Goal: Information Seeking & Learning: Check status

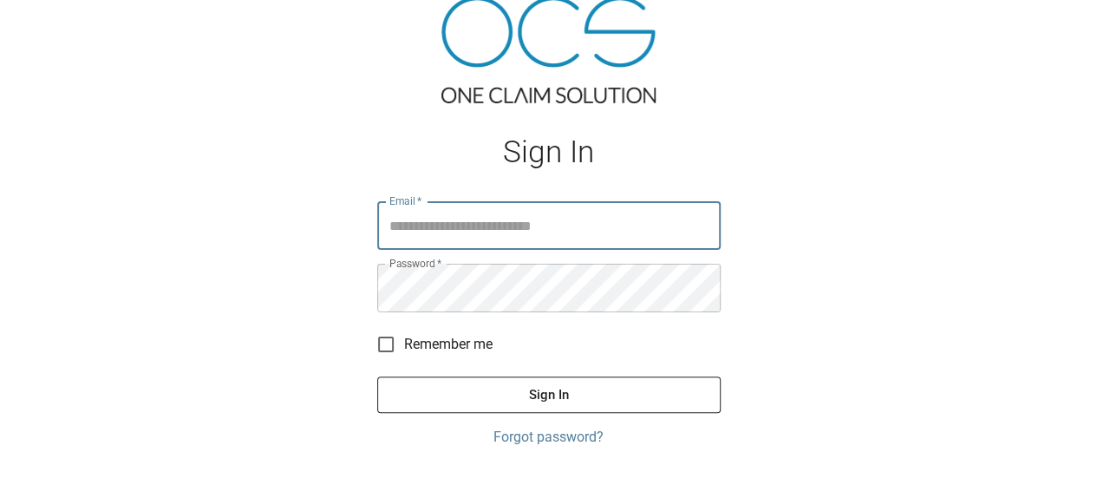
scroll to position [87, 0]
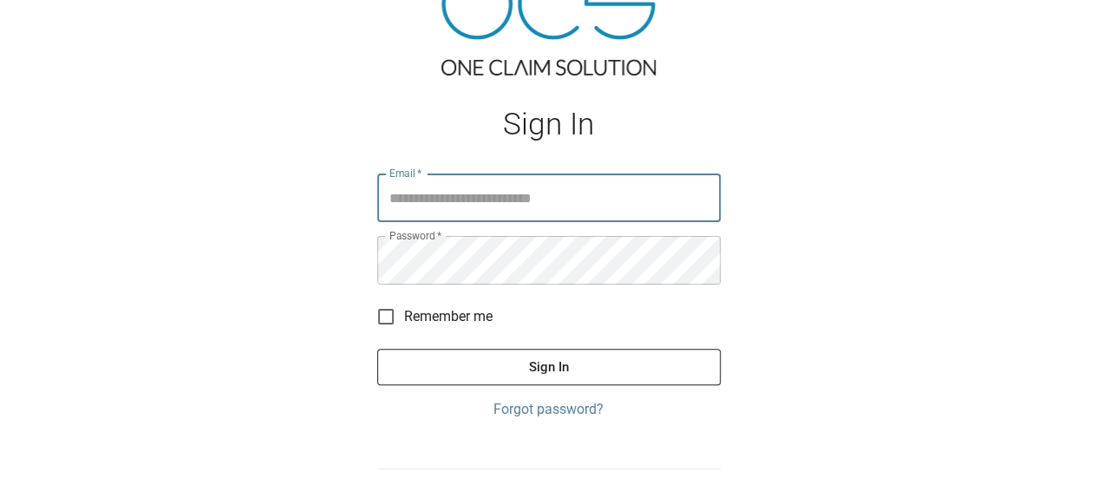
click at [463, 204] on input "Email   *" at bounding box center [548, 197] width 343 height 49
type input "**********"
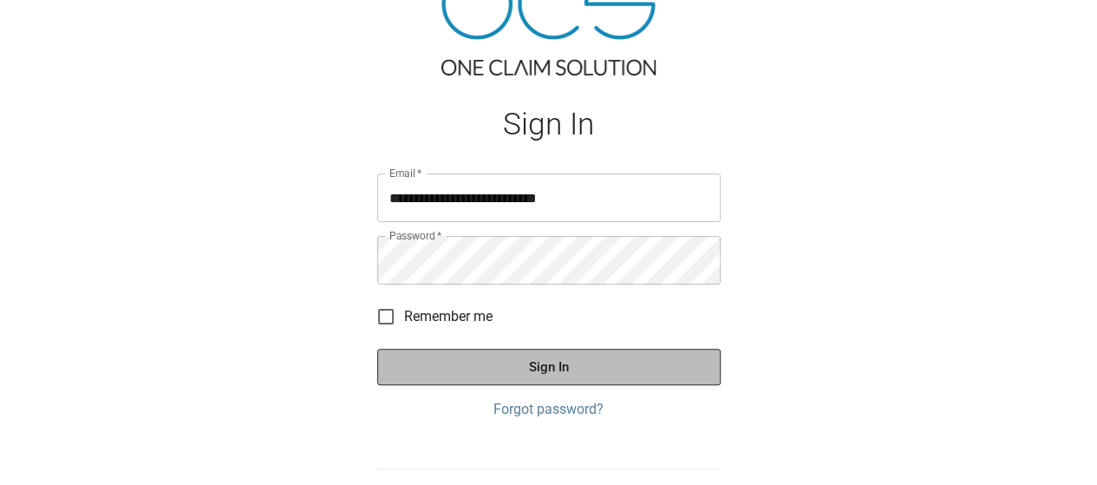
click at [630, 357] on button "Sign In" at bounding box center [548, 367] width 343 height 36
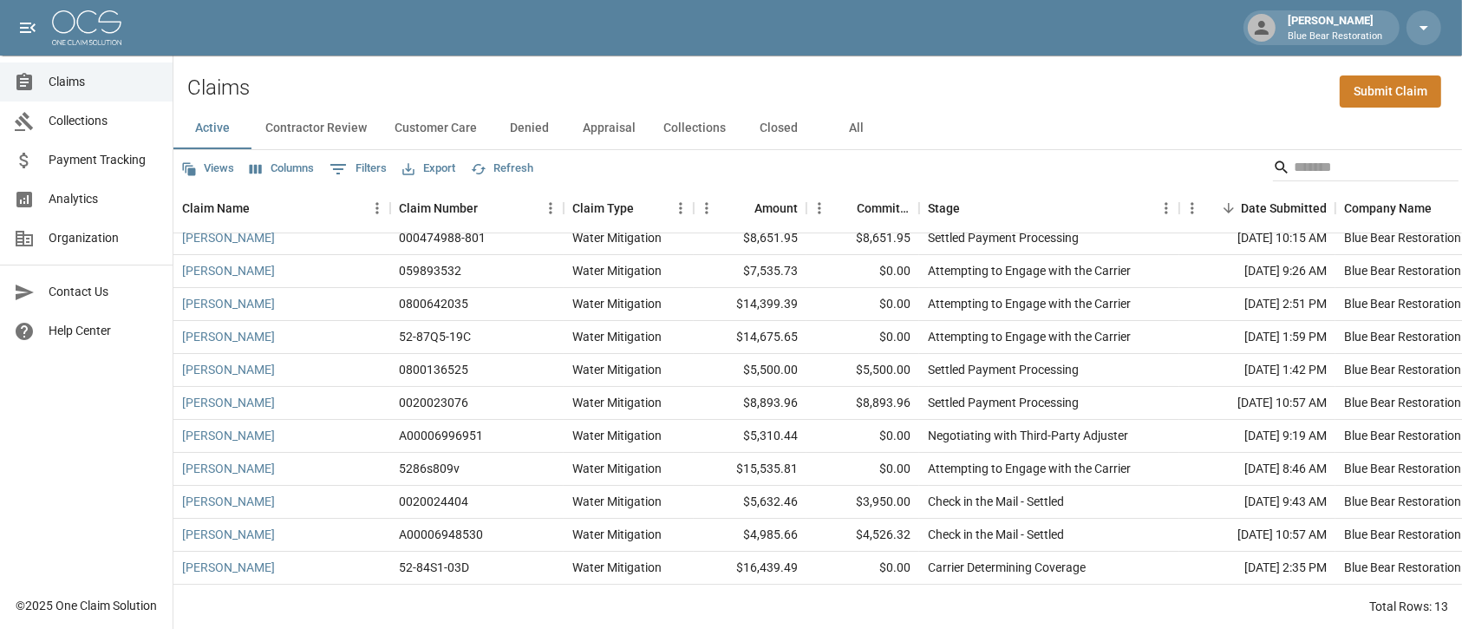
scroll to position [18, 0]
click at [216, 484] on link "[PERSON_NAME]" at bounding box center [228, 566] width 93 height 17
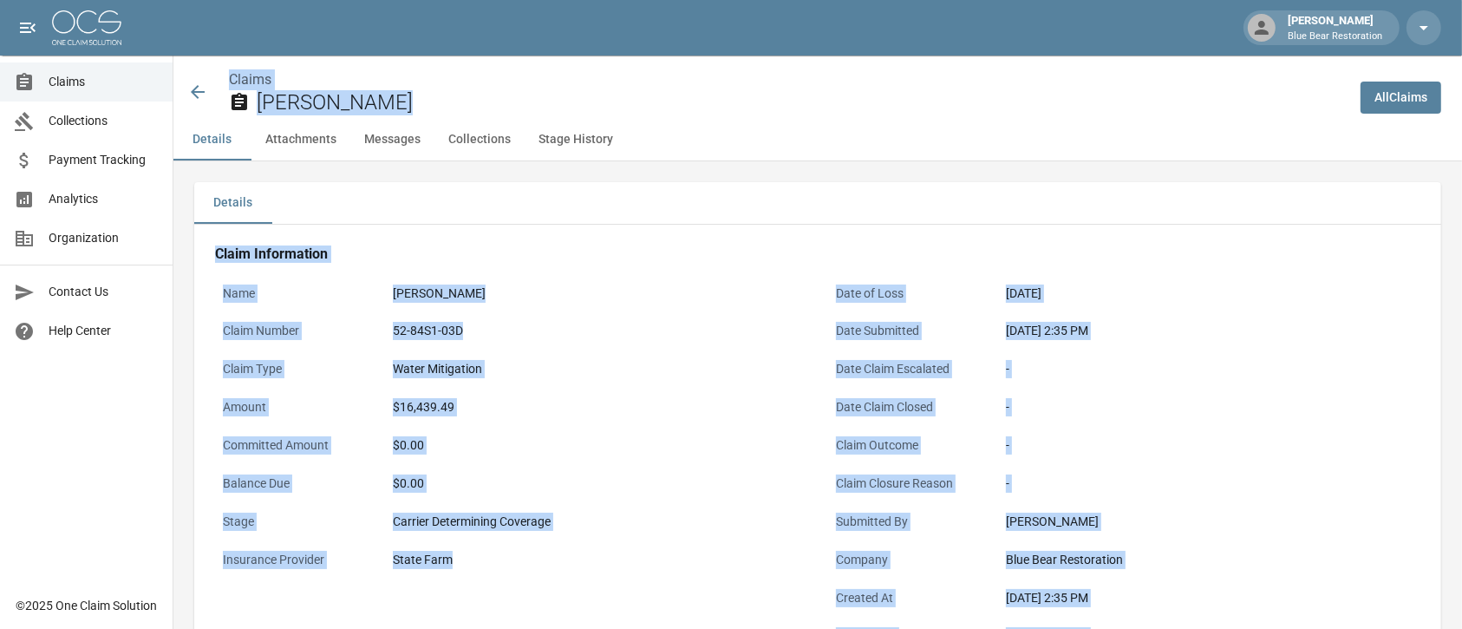
drag, startPoint x: 585, startPoint y: 522, endPoint x: 184, endPoint y: -2, distance: 659.9
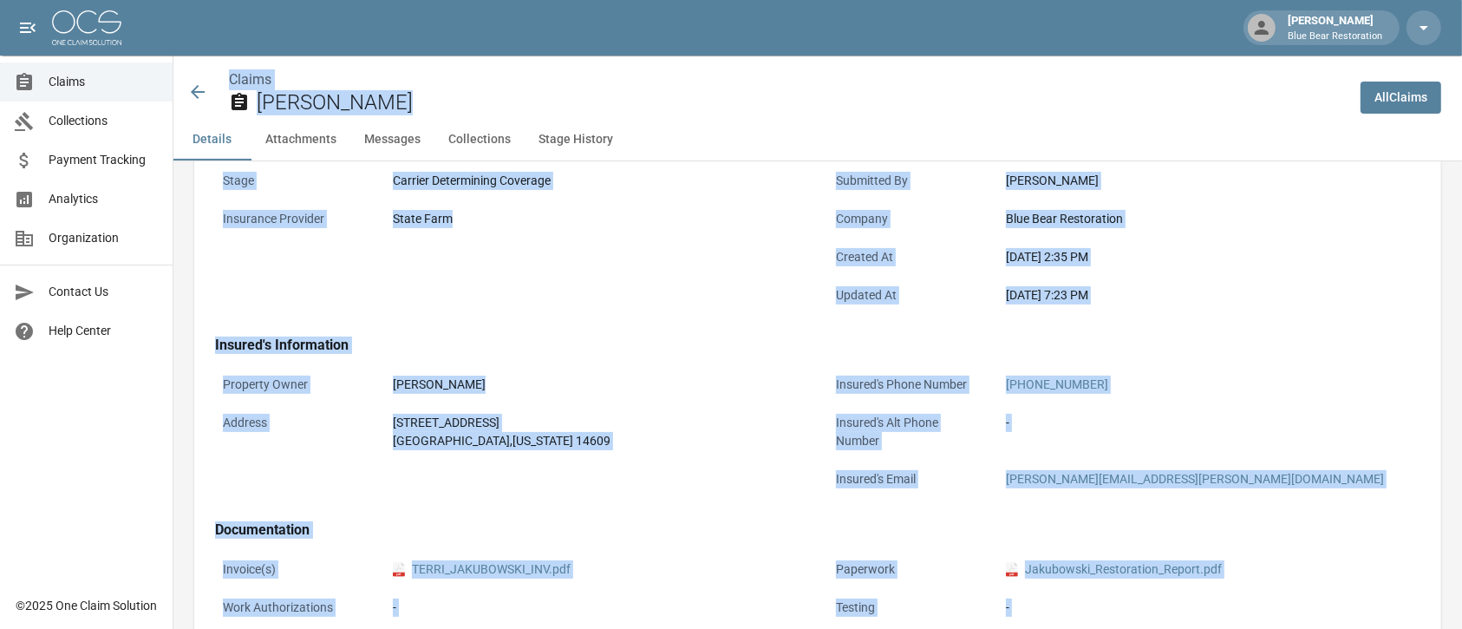
scroll to position [897, 0]
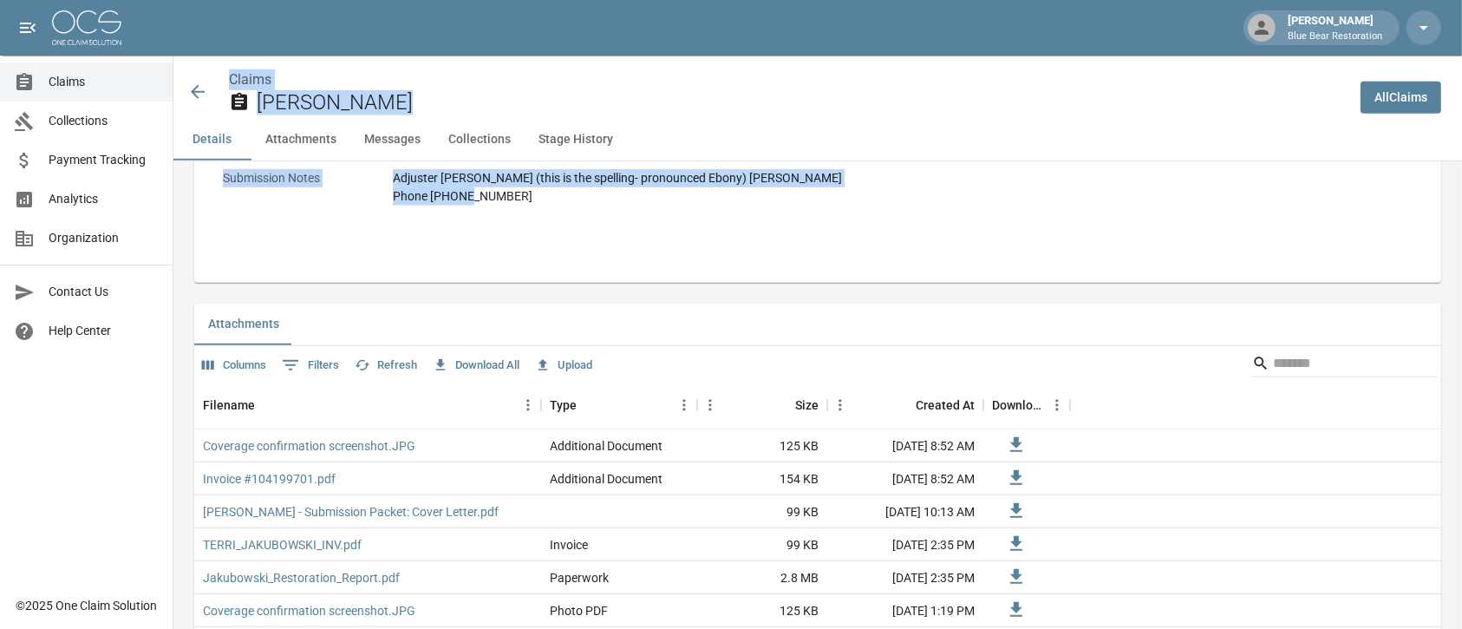
drag, startPoint x: 216, startPoint y: 61, endPoint x: 964, endPoint y: 249, distance: 771.6
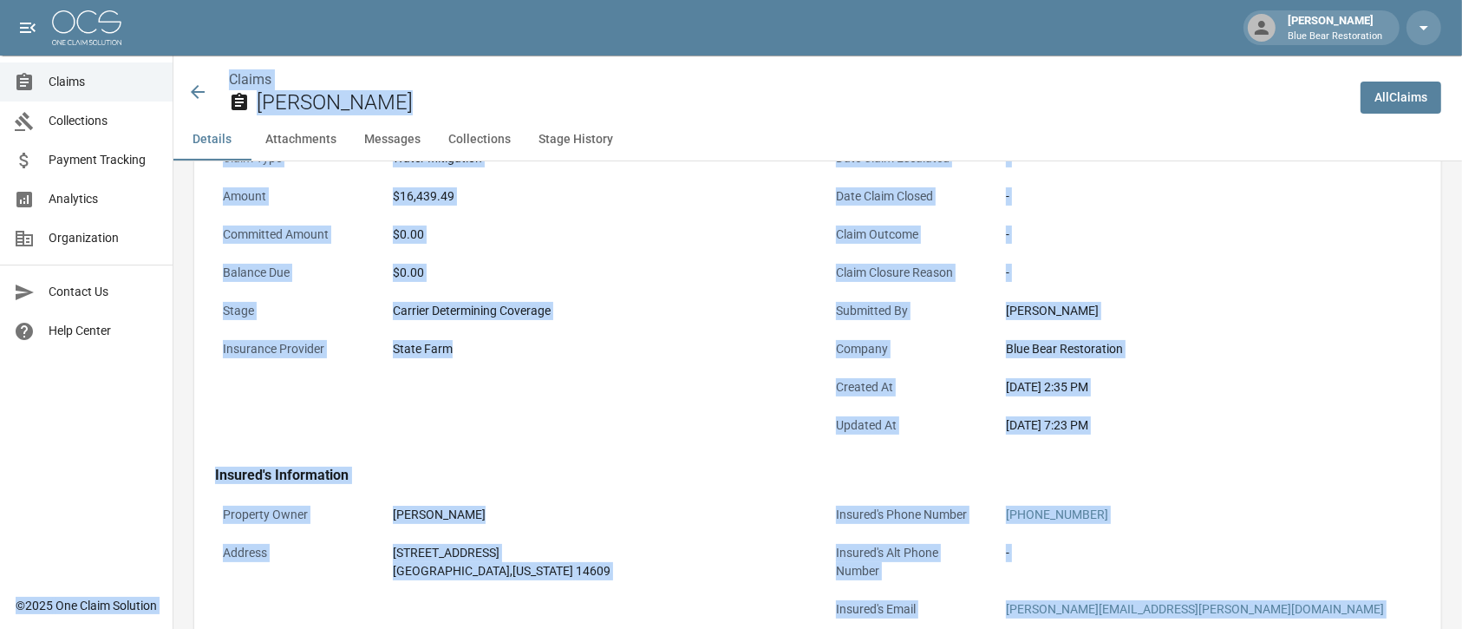
scroll to position [0, 0]
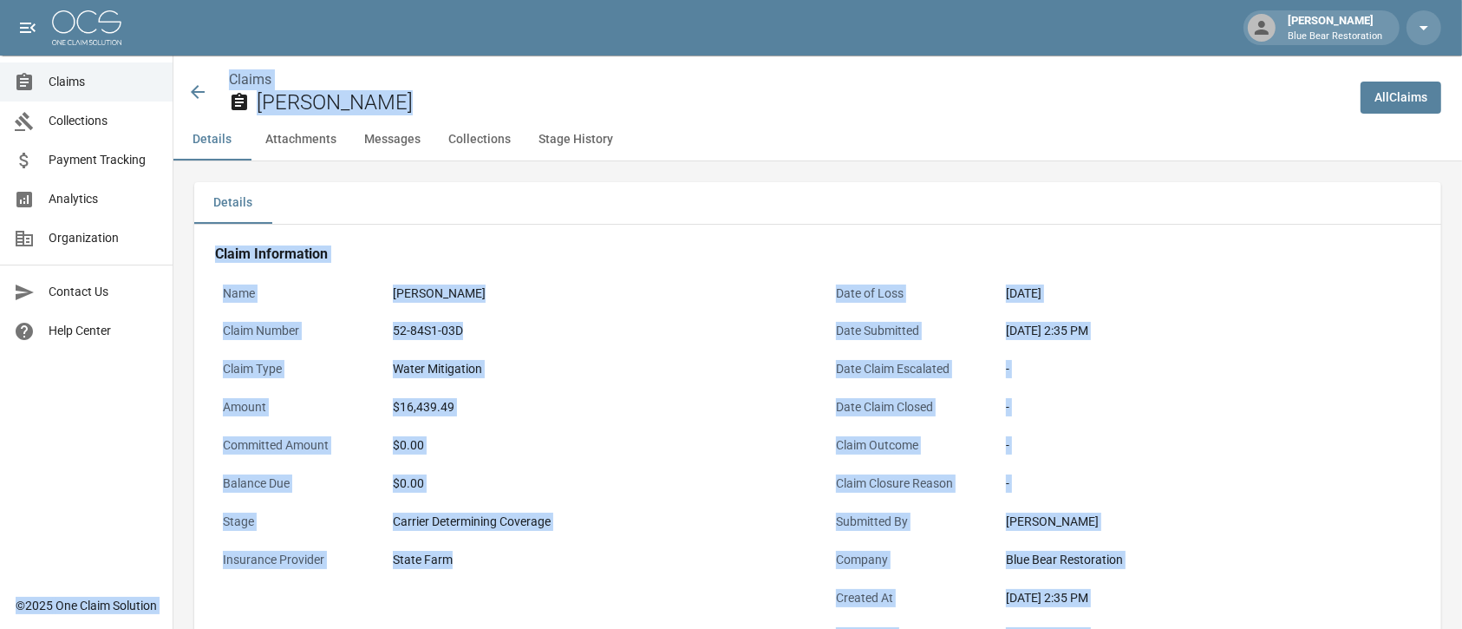
drag, startPoint x: 595, startPoint y: 421, endPoint x: 49, endPoint y: -55, distance: 725.2
click at [499, 82] on ol "Claims" at bounding box center [788, 79] width 1118 height 21
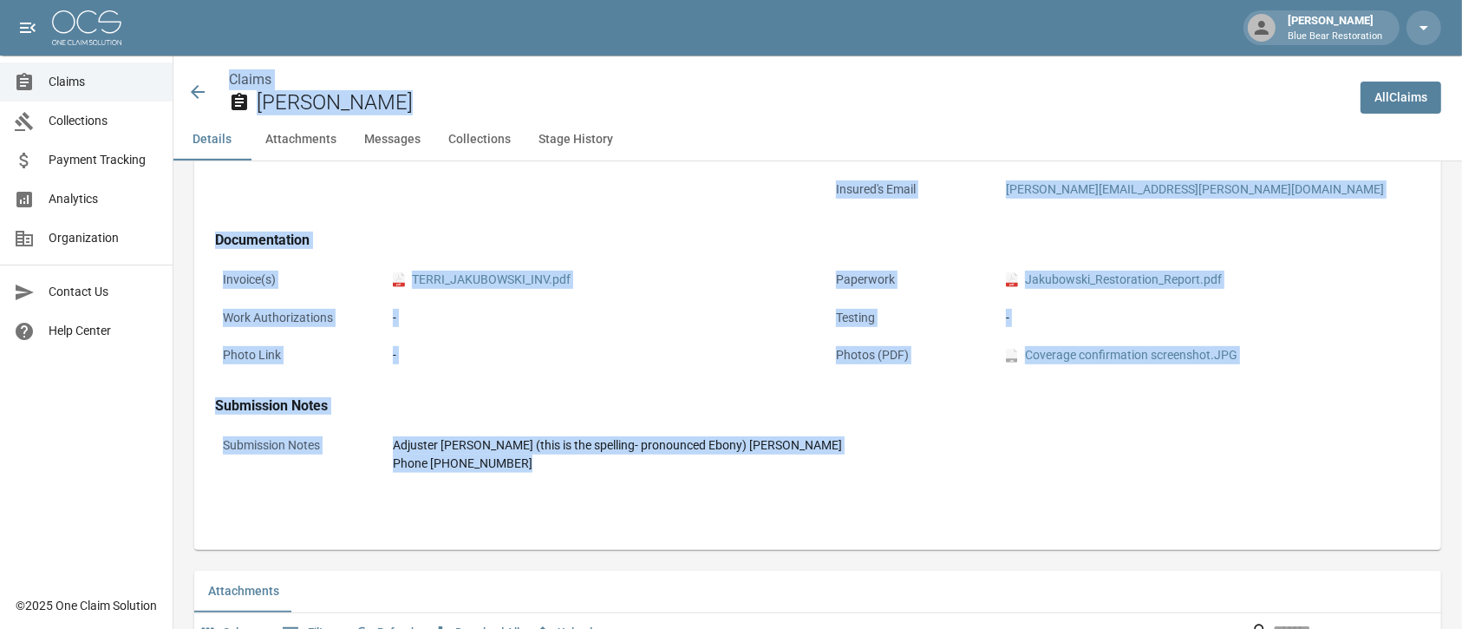
scroll to position [657, 0]
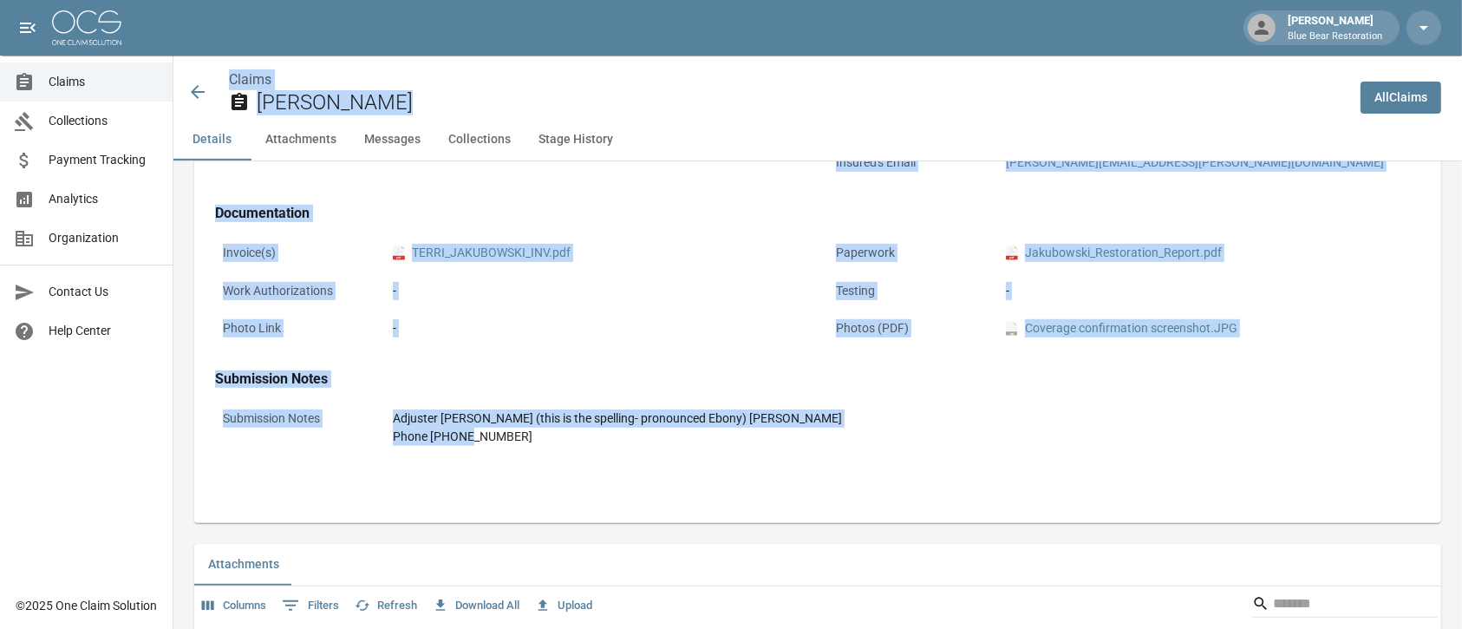
drag, startPoint x: 225, startPoint y: 62, endPoint x: 640, endPoint y: 478, distance: 588.0
click at [642, 479] on div "Claim Information Name [PERSON_NAME] Claim Number 52-84S1-03D Claim Type Water …" at bounding box center [817, 31] width 1247 height 928
click at [633, 470] on div "Claim Information Name [PERSON_NAME] Claim Number 52-84S1-03D Claim Type Water …" at bounding box center [817, 31] width 1247 height 928
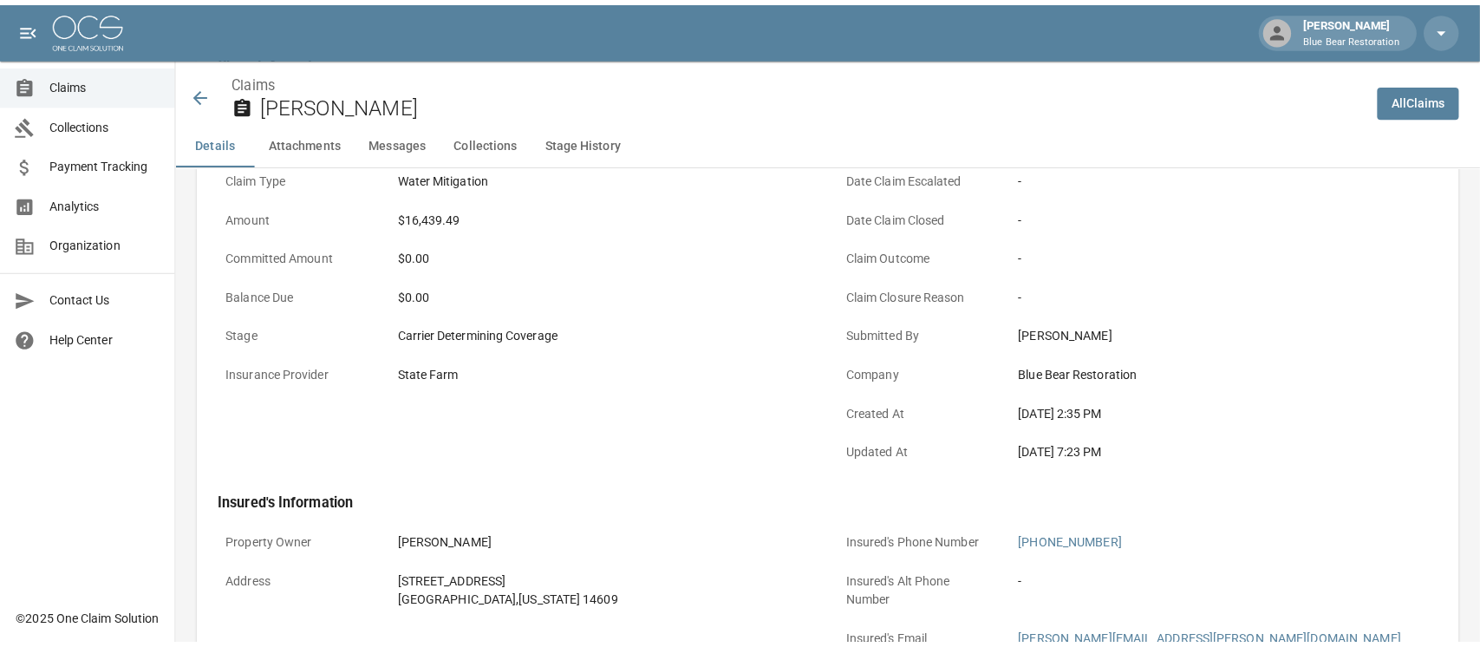
scroll to position [0, 0]
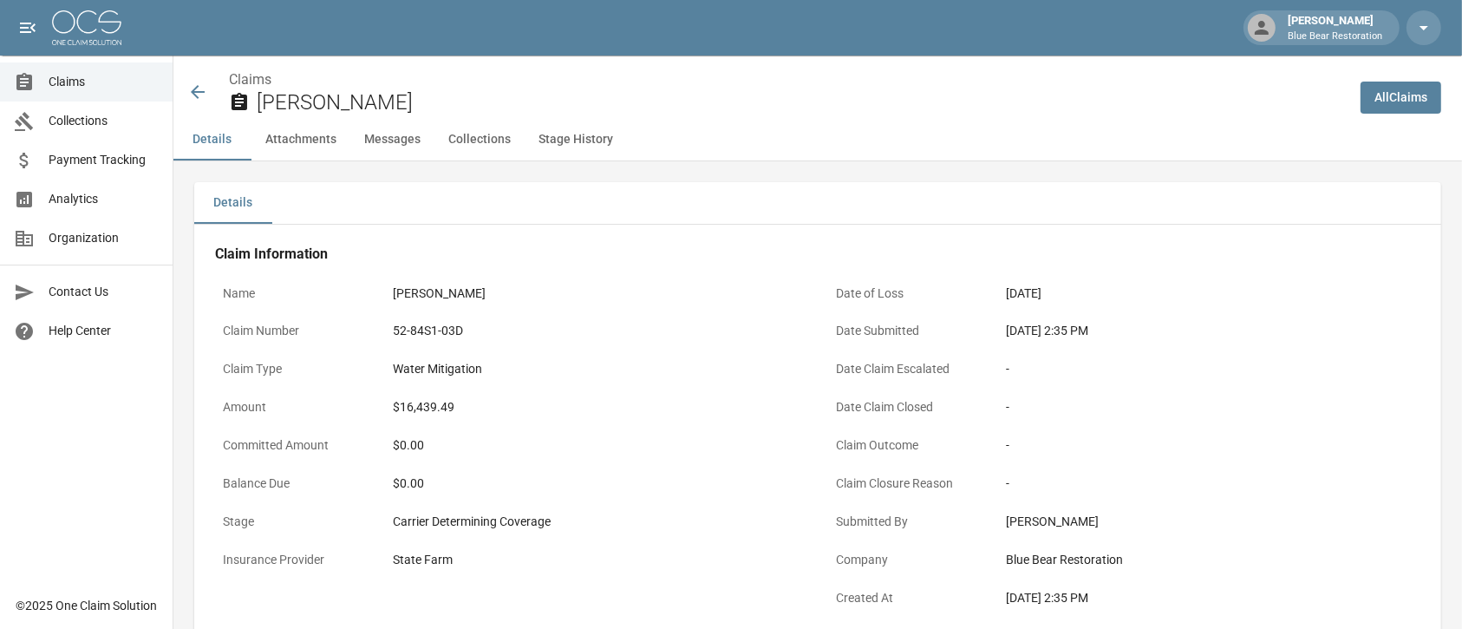
click at [199, 94] on icon at bounding box center [197, 92] width 21 height 21
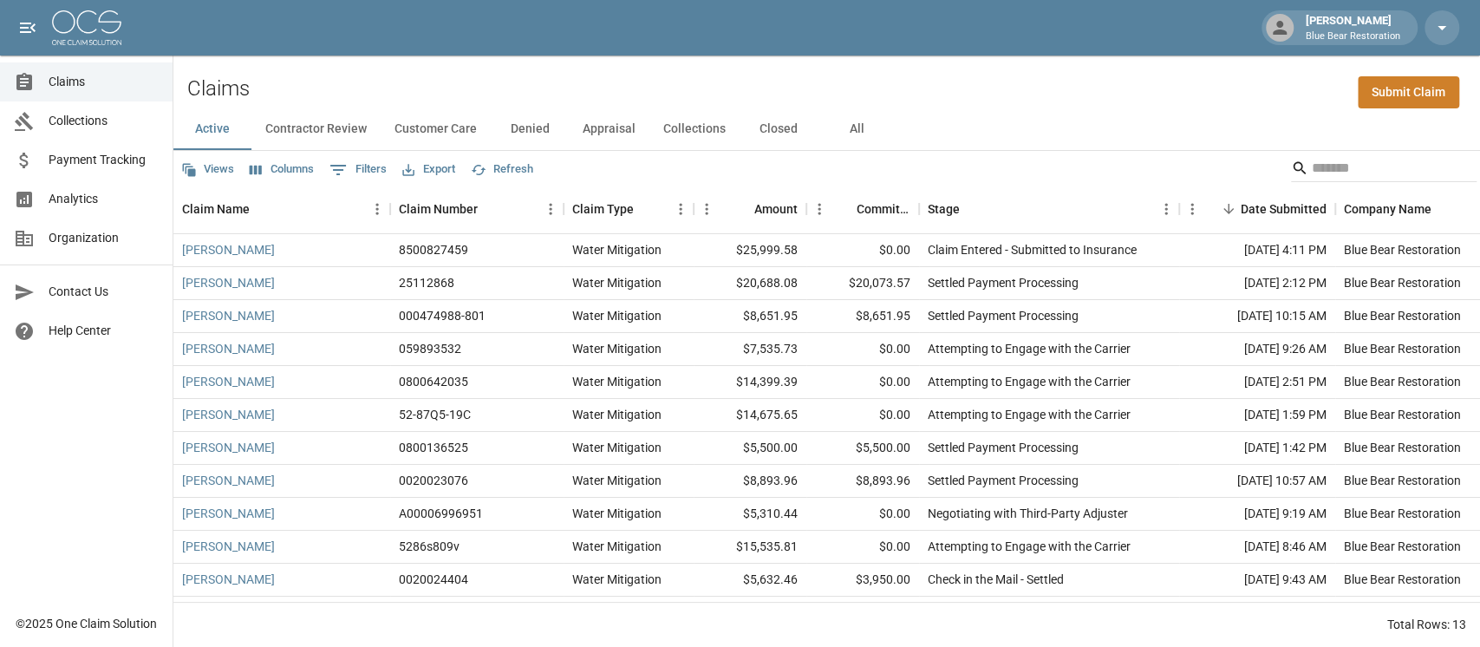
click at [850, 123] on button "All" at bounding box center [857, 129] width 78 height 42
click at [1096, 167] on input "Search" at bounding box center [1381, 168] width 139 height 28
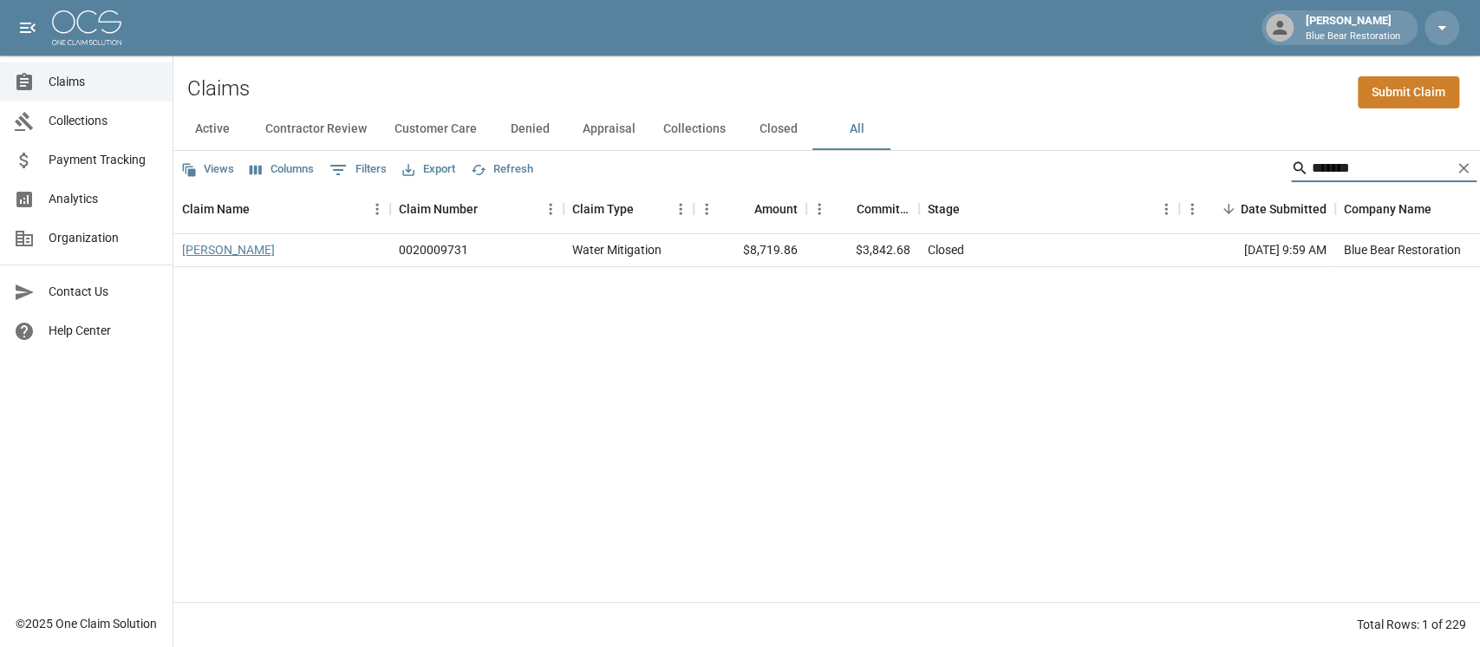
type input "*******"
click at [242, 252] on link "[PERSON_NAME]" at bounding box center [228, 249] width 93 height 17
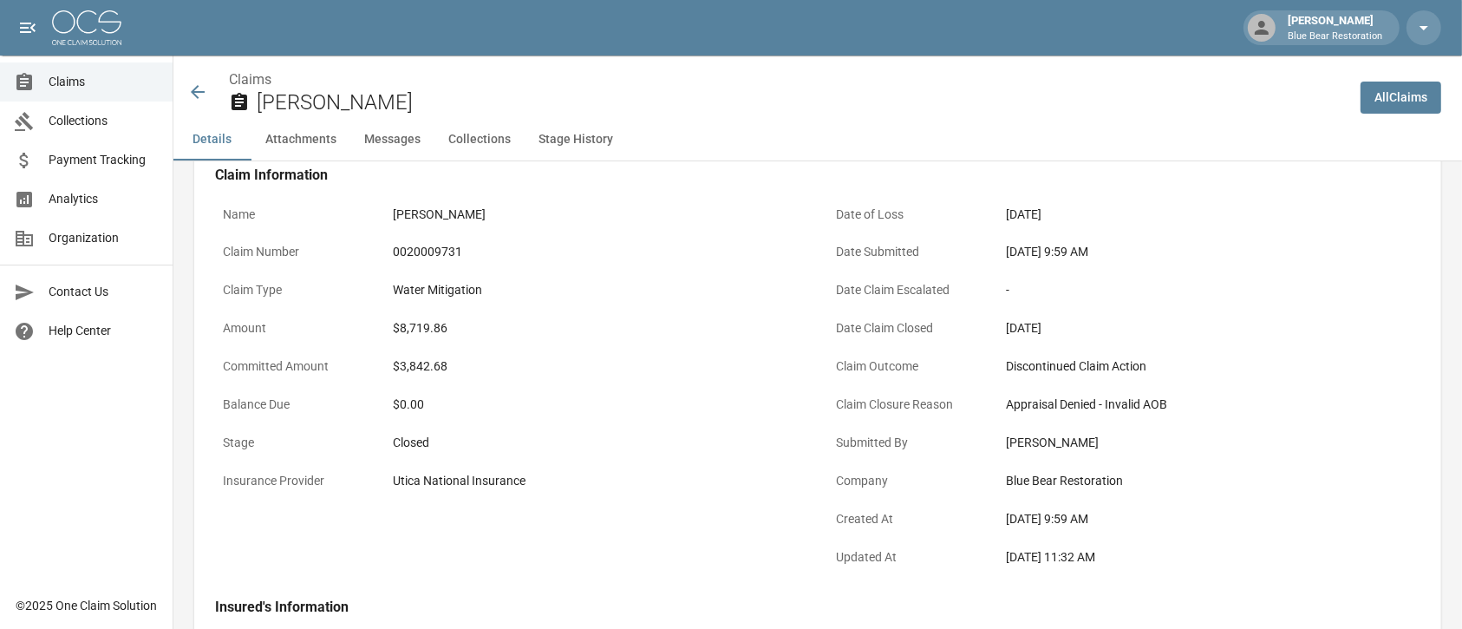
scroll to position [115, 0]
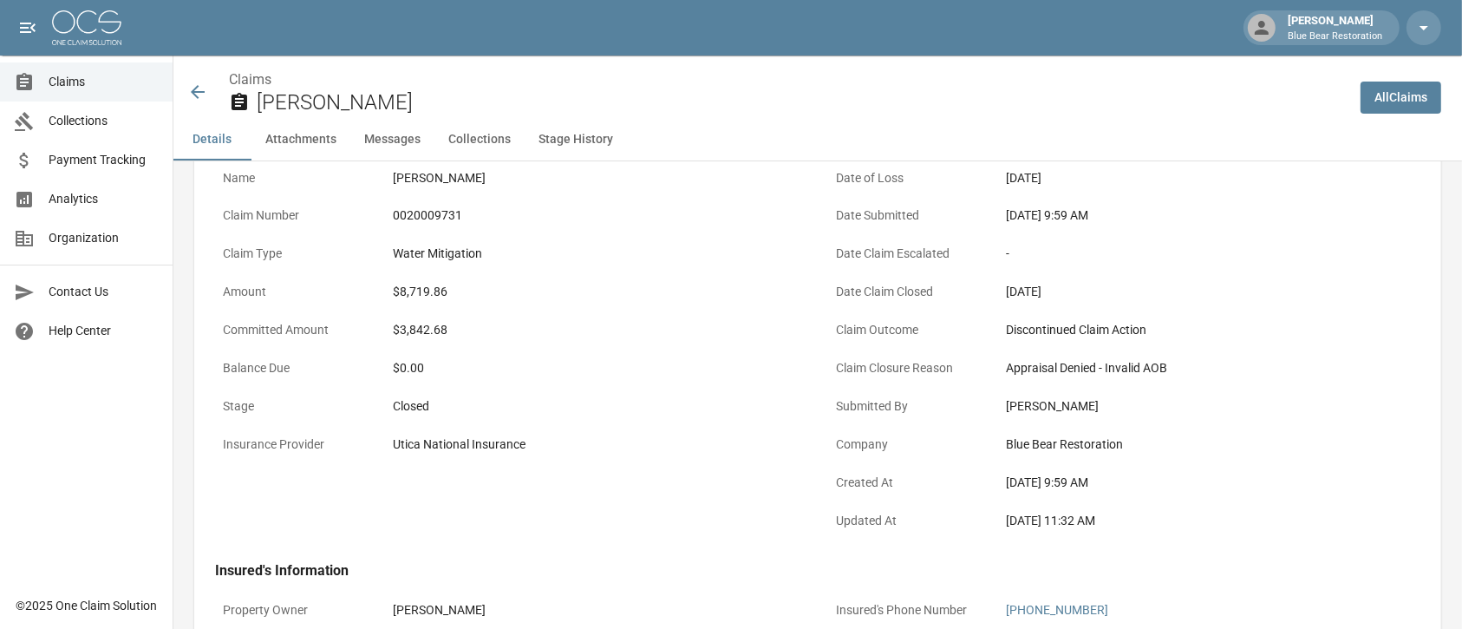
drag, startPoint x: 1184, startPoint y: 370, endPoint x: 1184, endPoint y: 356, distance: 13.9
click at [1096, 356] on div "Appraisal Denied - Invalid AOB" at bounding box center [1209, 368] width 422 height 34
click at [1096, 357] on div "Appraisal Denied - Invalid AOB" at bounding box center [1209, 368] width 422 height 34
drag, startPoint x: 1186, startPoint y: 369, endPoint x: 1206, endPoint y: 381, distance: 22.9
click at [1096, 381] on div "Appraisal Denied - Invalid AOB" at bounding box center [1209, 368] width 422 height 34
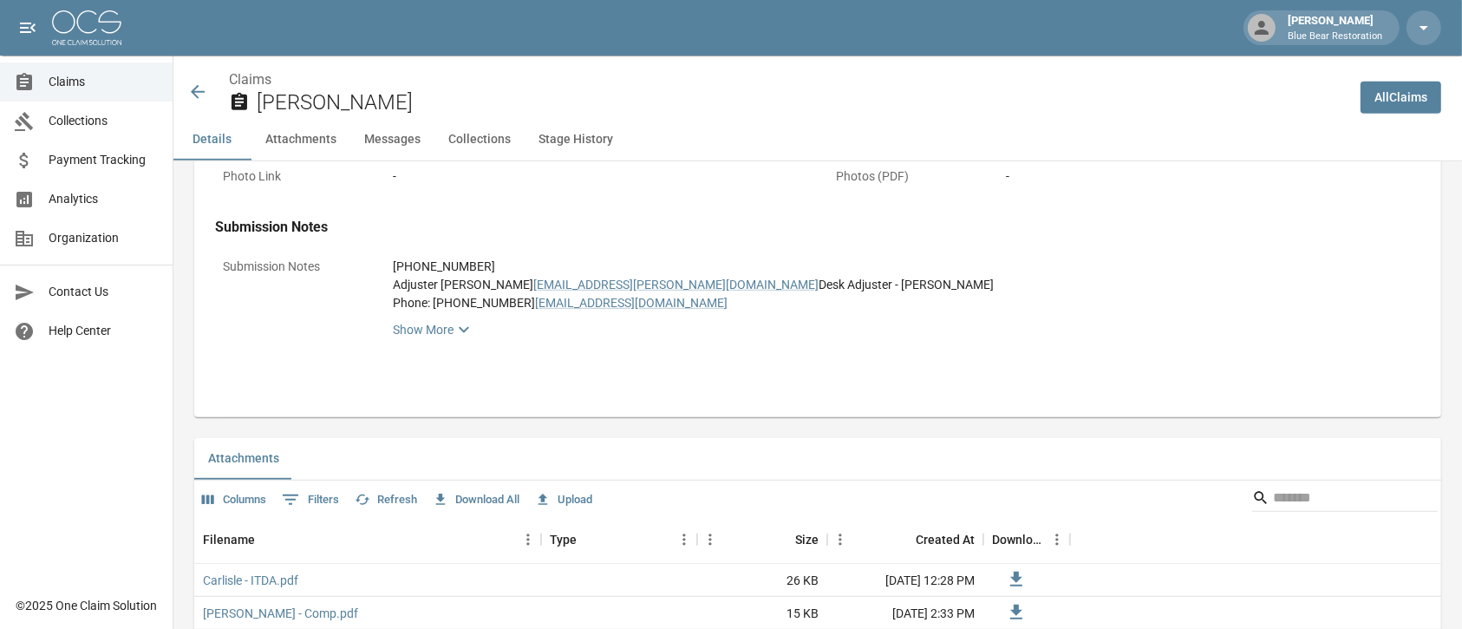
scroll to position [462, 0]
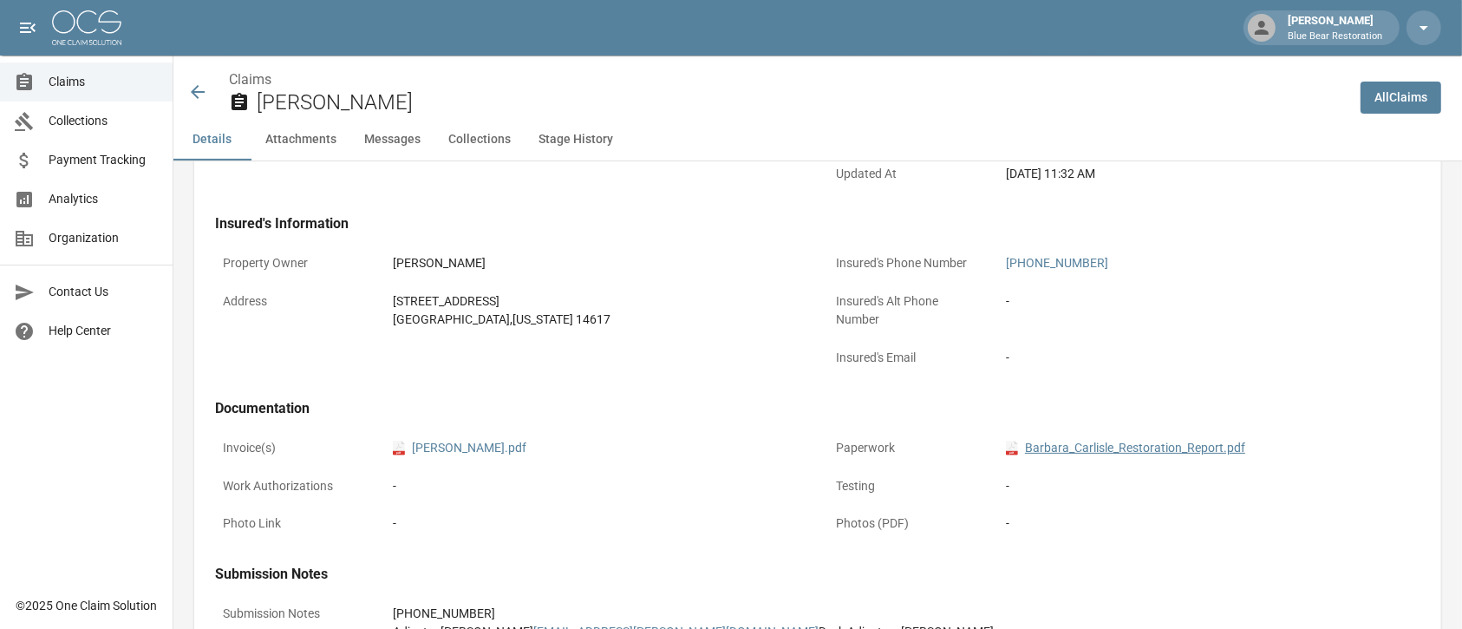
click at [1096, 443] on link "pdf Barbara_Carlisle_Restoration_Report.pdf" at bounding box center [1125, 448] width 239 height 18
click at [493, 140] on button "Collections" at bounding box center [479, 140] width 90 height 42
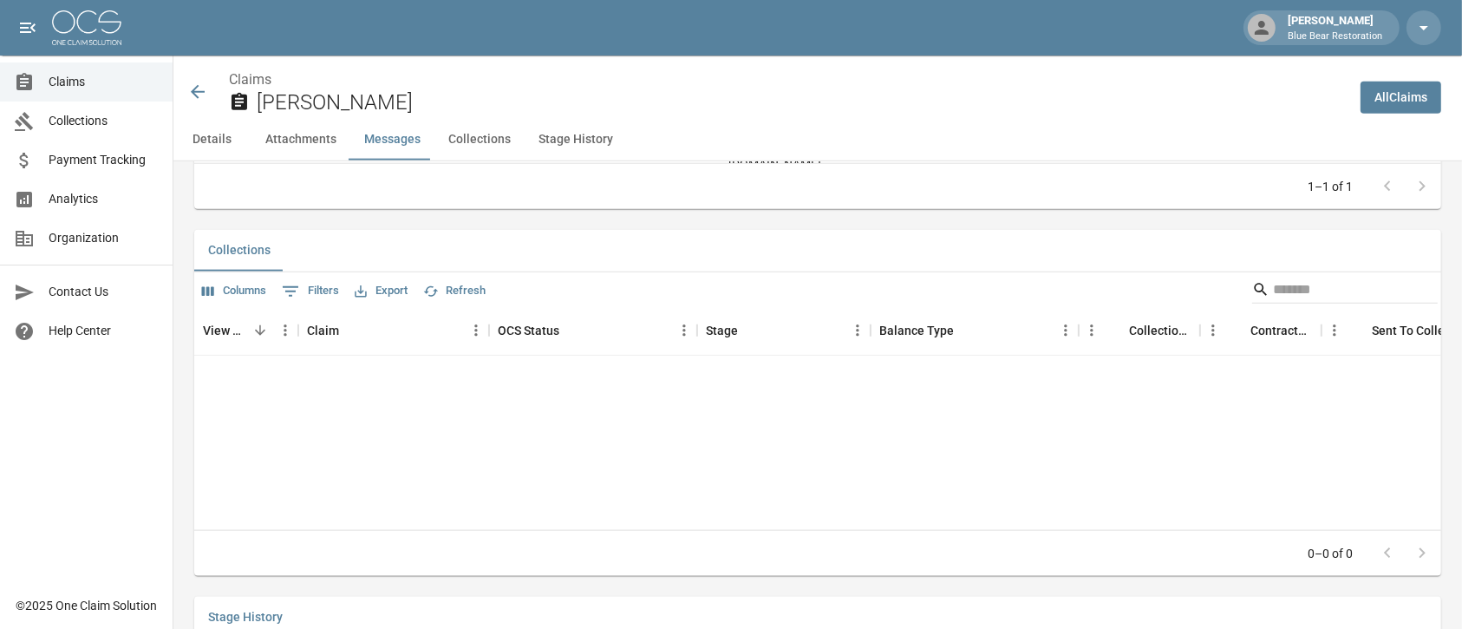
scroll to position [2095, 0]
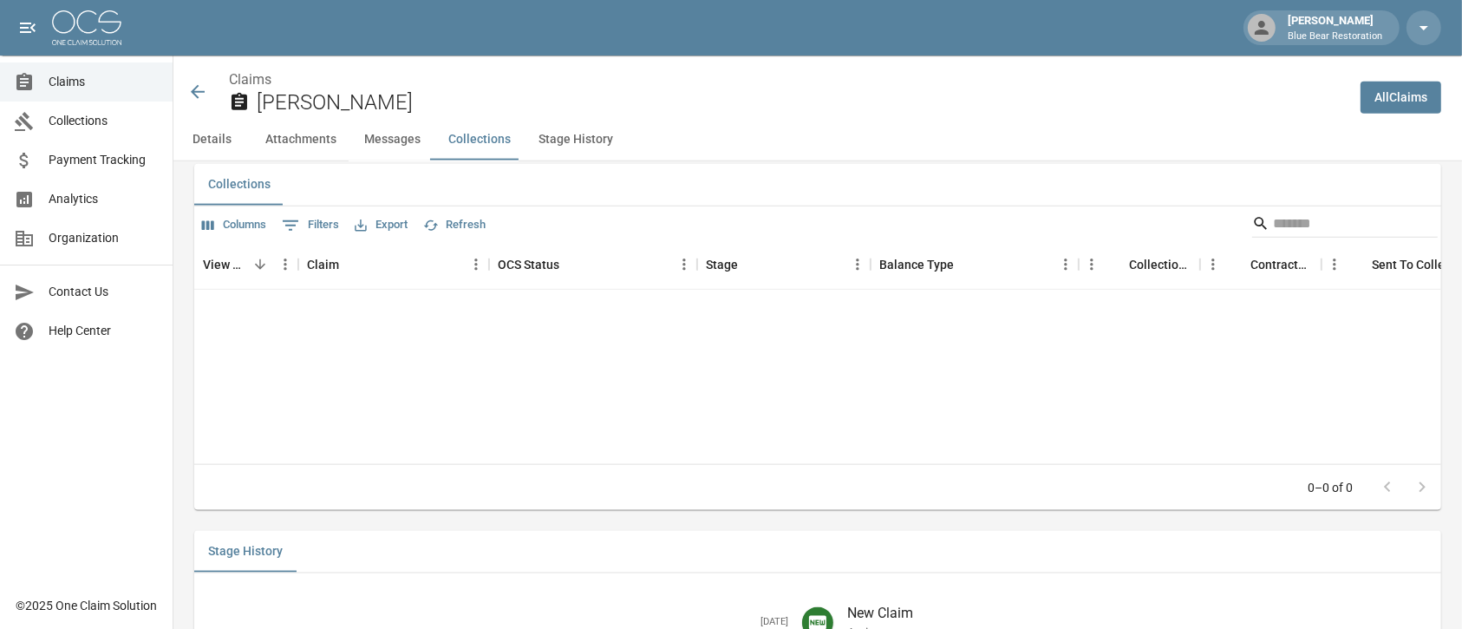
click at [186, 85] on div "Claims [PERSON_NAME]" at bounding box center [759, 86] width 1173 height 63
click at [196, 93] on icon at bounding box center [198, 92] width 14 height 14
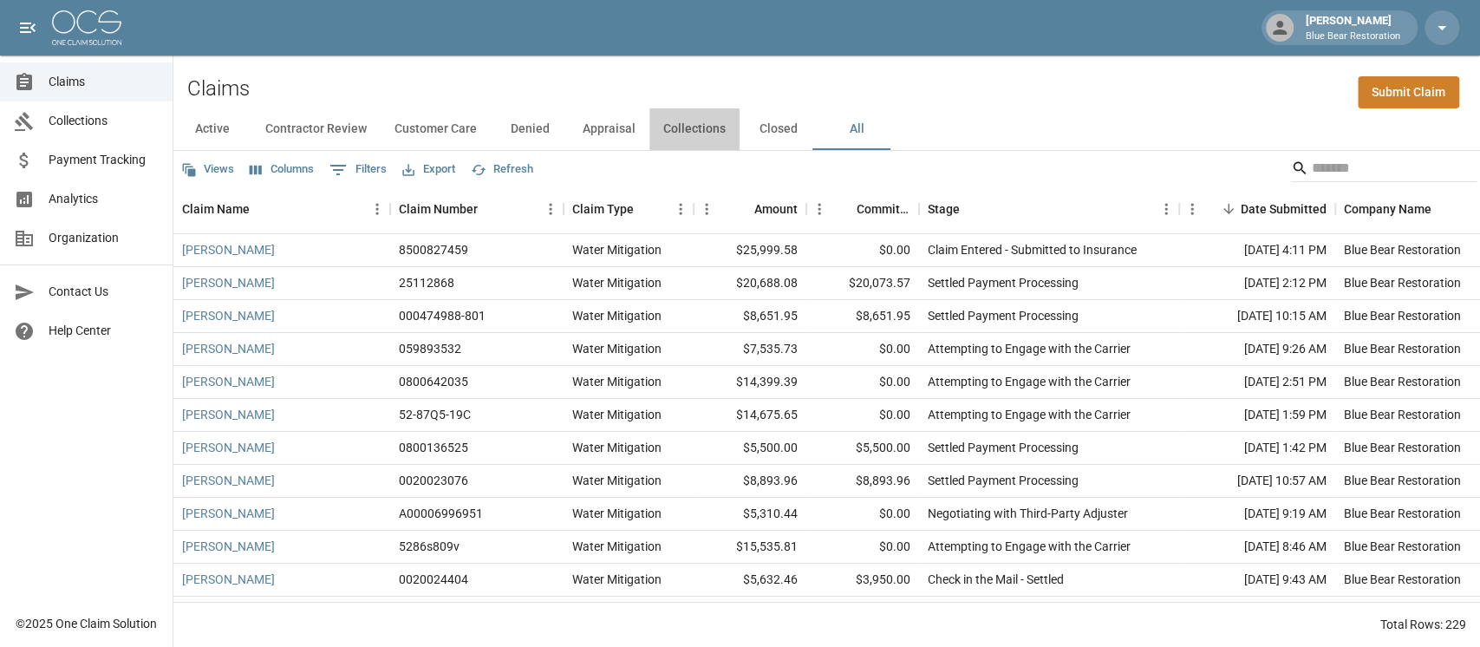
click at [693, 132] on button "Collections" at bounding box center [694, 129] width 90 height 42
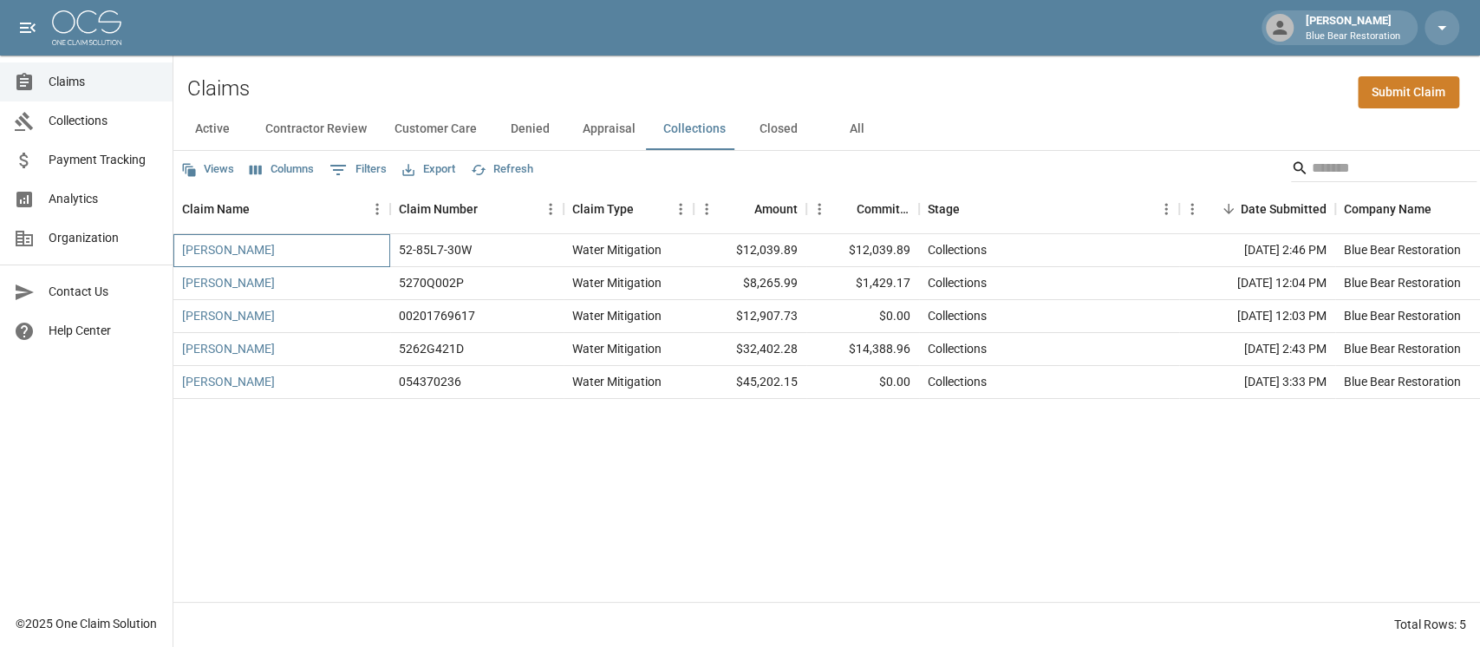
drag, startPoint x: 297, startPoint y: 247, endPoint x: 169, endPoint y: 241, distance: 127.6
click at [169, 241] on div "[PERSON_NAME] Blue Bear Restoration Claims Collections Payment Tracking Analyti…" at bounding box center [740, 323] width 1480 height 647
click at [173, 238] on div "[PERSON_NAME]" at bounding box center [281, 250] width 217 height 33
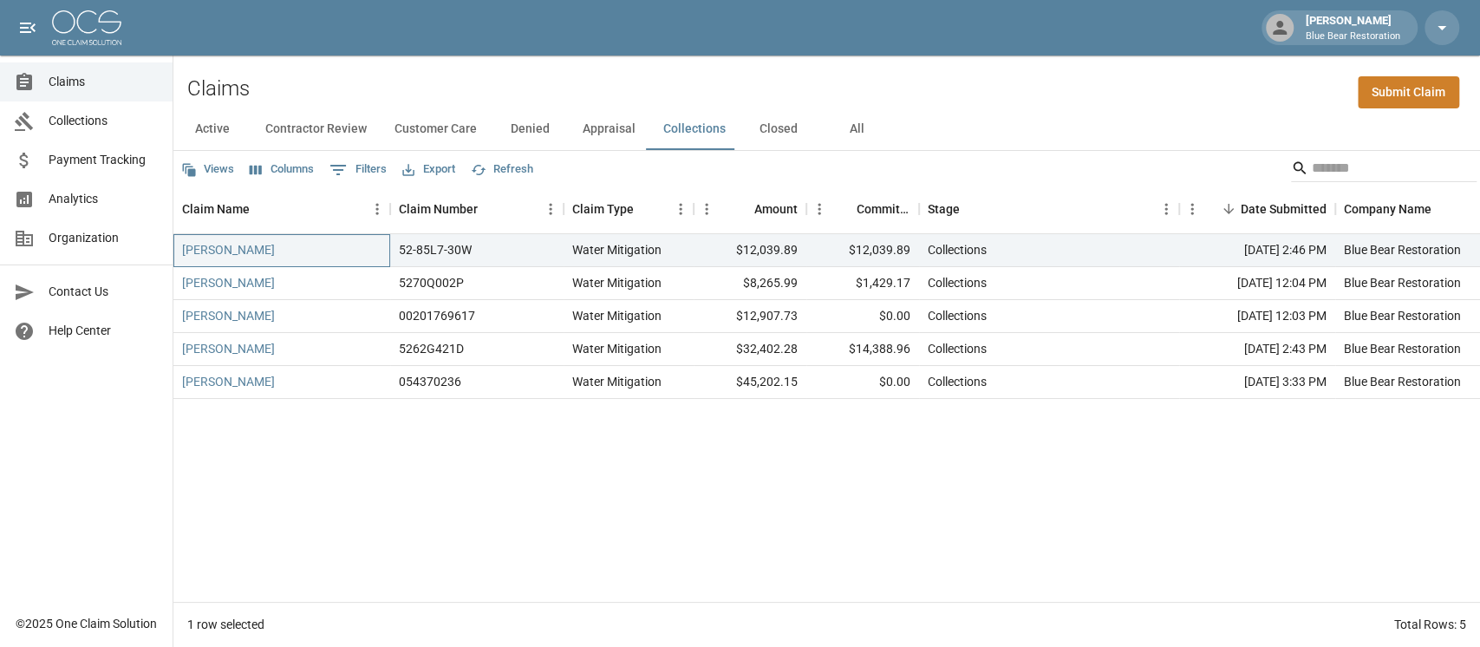
drag, startPoint x: 174, startPoint y: 239, endPoint x: 0, endPoint y: 157, distance: 192.8
click at [0, 157] on div "[PERSON_NAME] Blue Bear Restoration Claims Collections Payment Tracking Analyti…" at bounding box center [740, 323] width 1480 height 647
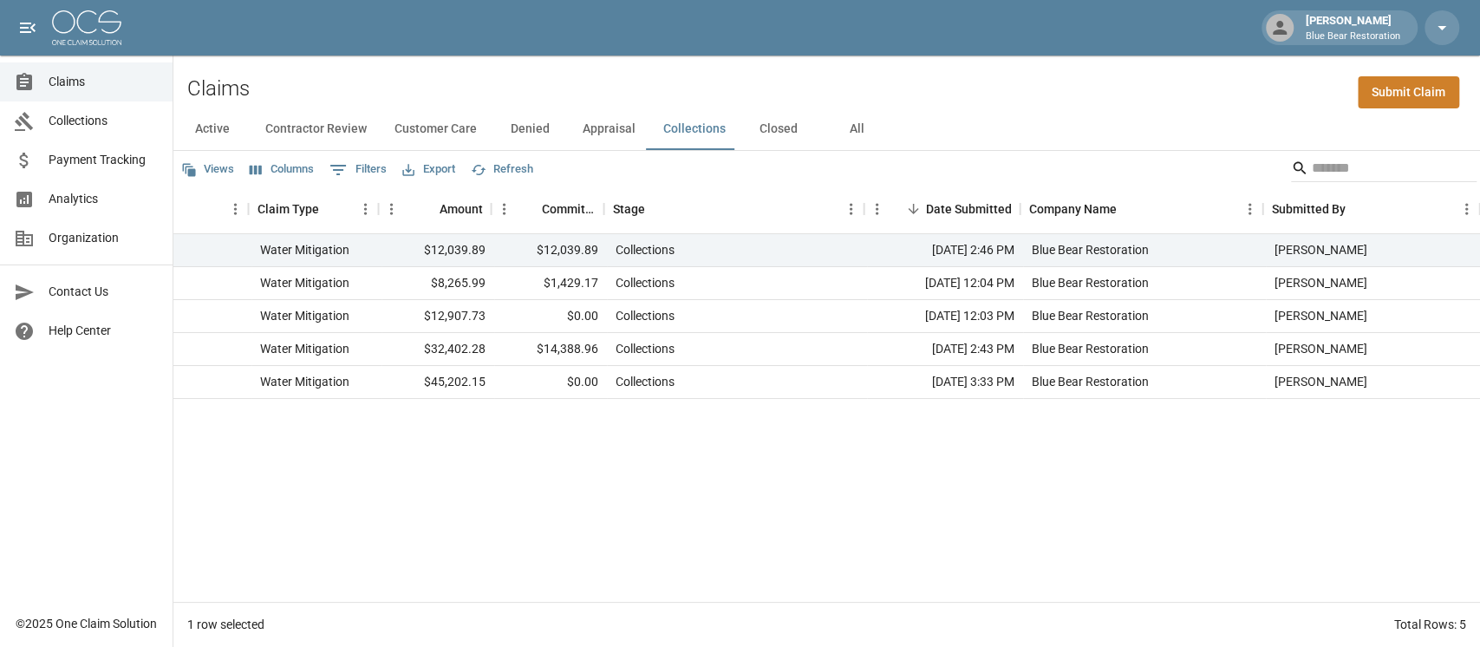
scroll to position [0, 315]
drag, startPoint x: 333, startPoint y: 256, endPoint x: 1422, endPoint y: 385, distance: 1096.7
click at [1096, 385] on div "[PERSON_NAME] 52-85L7-30W Water Mitigation $12,039.89 $12,039.89 Collections [D…" at bounding box center [669, 316] width 1621 height 165
click at [1096, 381] on div "[PERSON_NAME]" at bounding box center [1371, 382] width 217 height 33
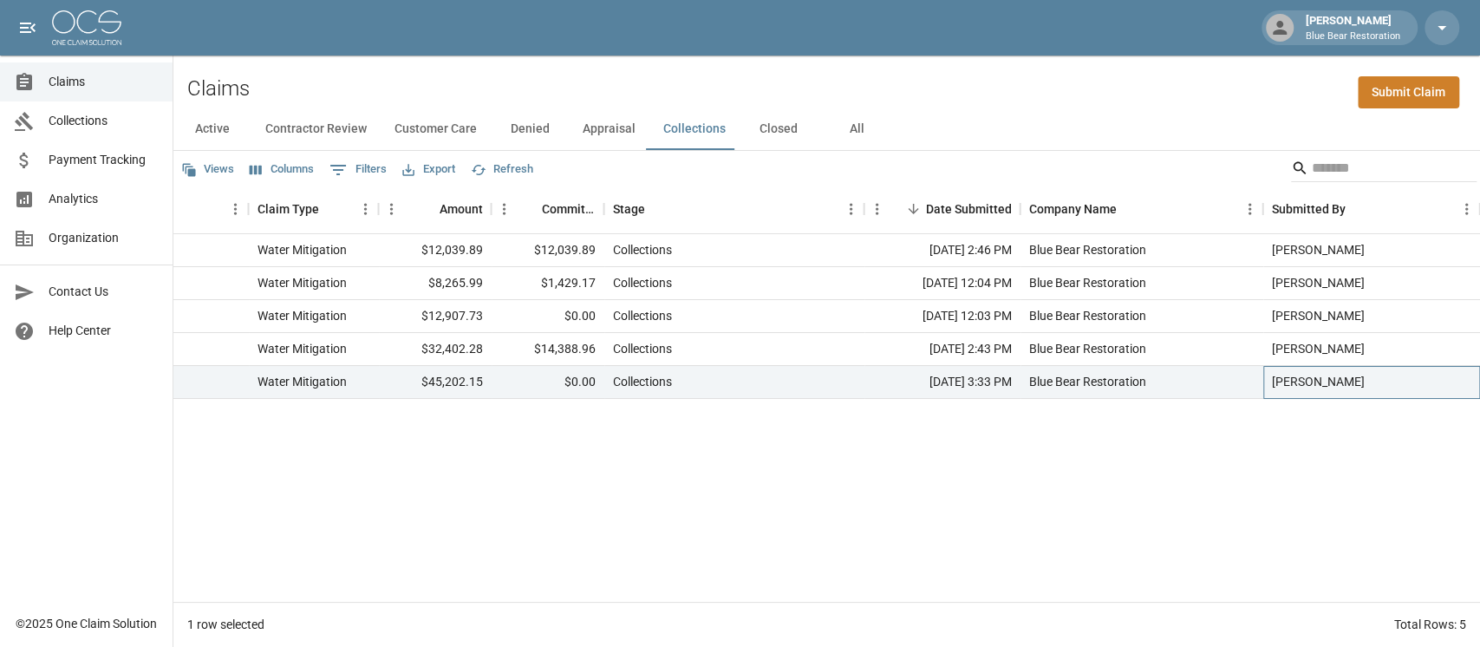
click at [1096, 369] on div "[PERSON_NAME]" at bounding box center [1371, 382] width 217 height 33
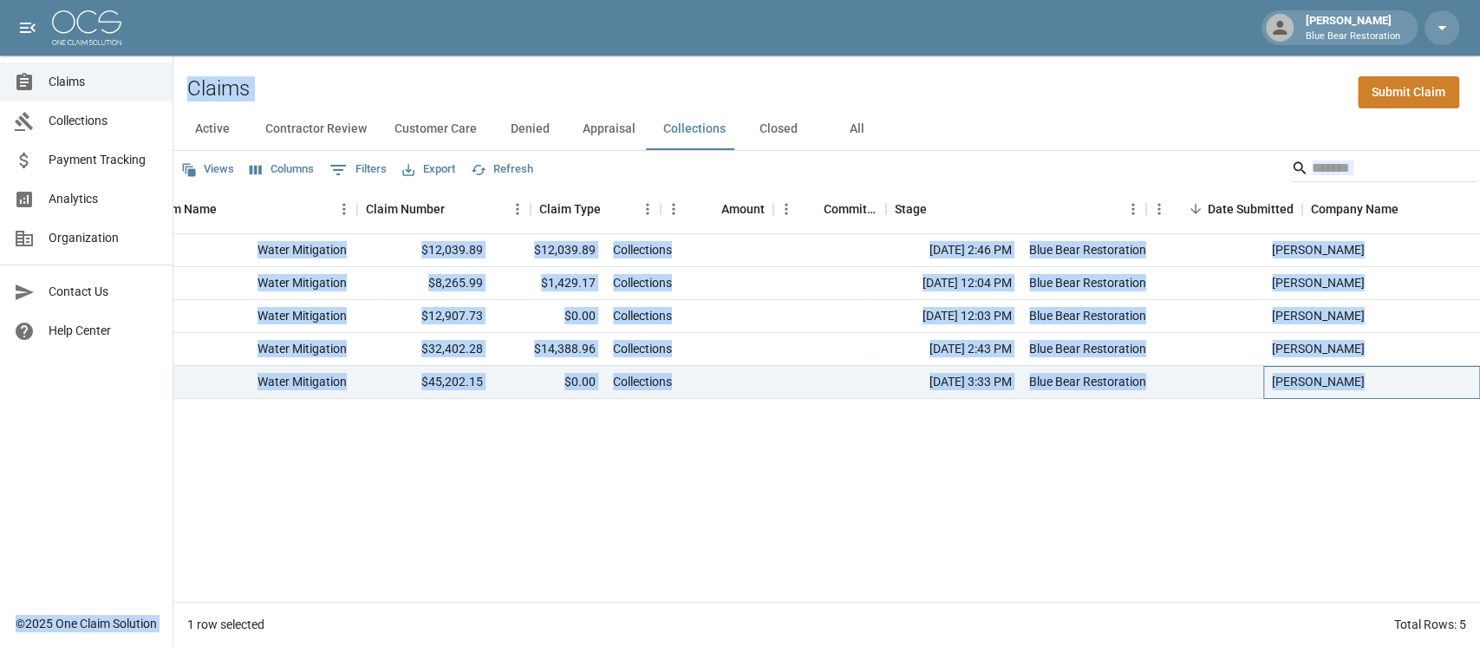
scroll to position [0, 0]
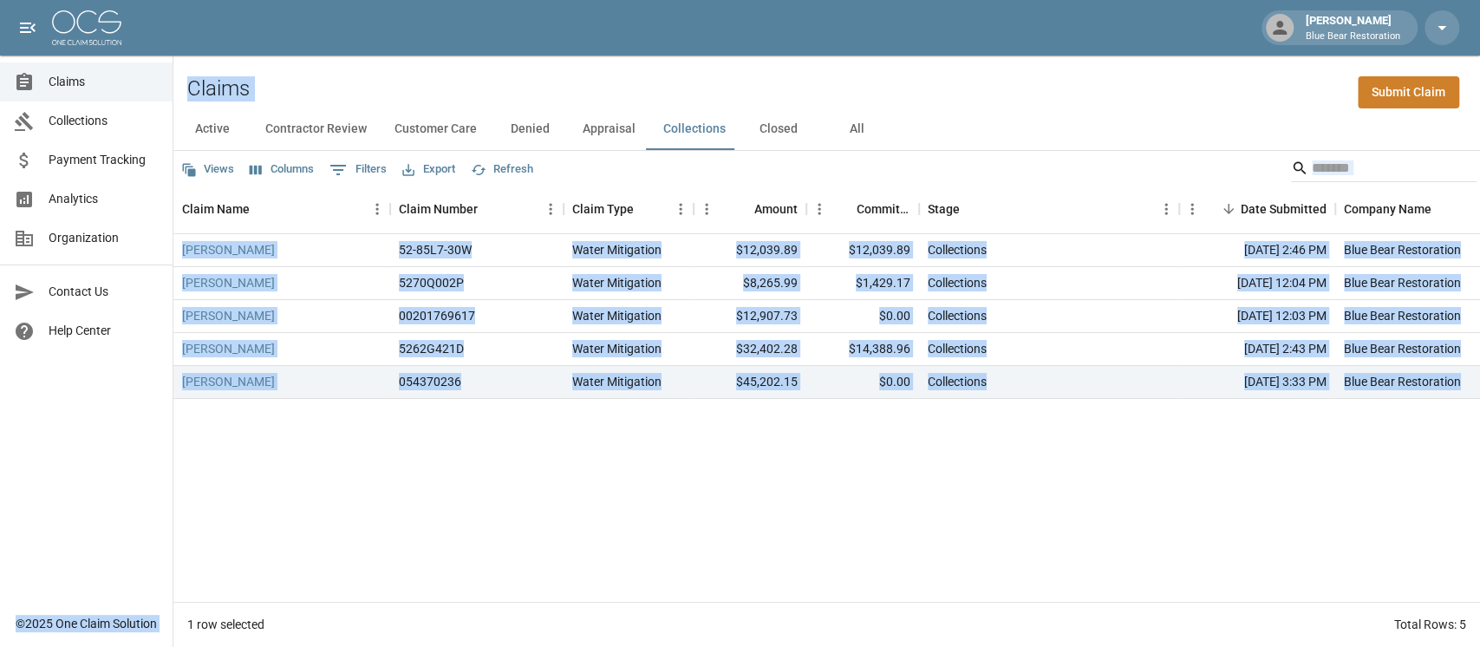
drag, startPoint x: 1426, startPoint y: 380, endPoint x: 179, endPoint y: 259, distance: 1253.6
click at [168, 266] on div "[PERSON_NAME] Blue Bear Restoration Claims Collections Payment Tracking Analyti…" at bounding box center [740, 323] width 1480 height 647
click at [268, 84] on div "Claims Submit Claim" at bounding box center [826, 81] width 1307 height 53
drag, startPoint x: 204, startPoint y: 87, endPoint x: 184, endPoint y: 85, distance: 20.0
click at [202, 87] on h2 "Claims" at bounding box center [218, 88] width 62 height 25
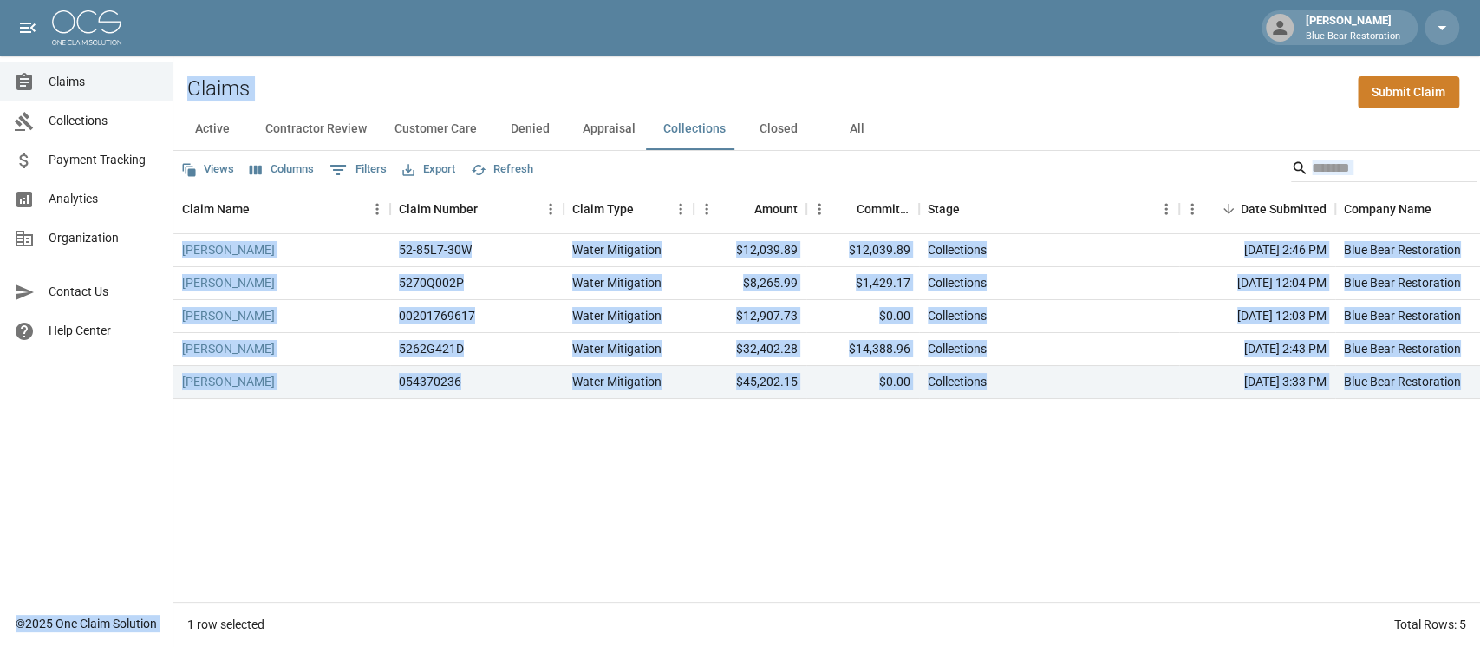
click at [197, 93] on h2 "Claims" at bounding box center [218, 88] width 62 height 25
drag, startPoint x: 187, startPoint y: 90, endPoint x: 1478, endPoint y: 385, distance: 1323.5
click at [1096, 385] on div "Claims Submit Claim Active Contractor Review Customer Care Denied Appraisal Col…" at bounding box center [826, 350] width 1307 height 591
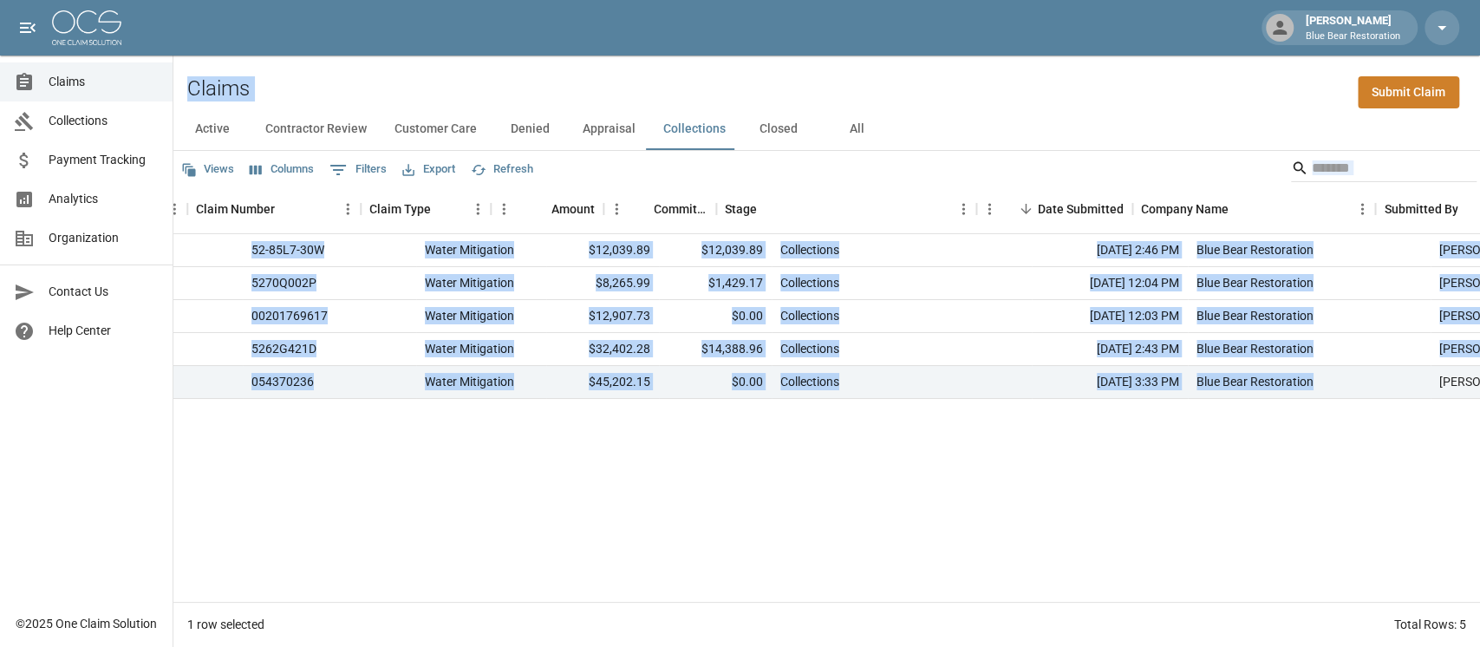
scroll to position [0, 315]
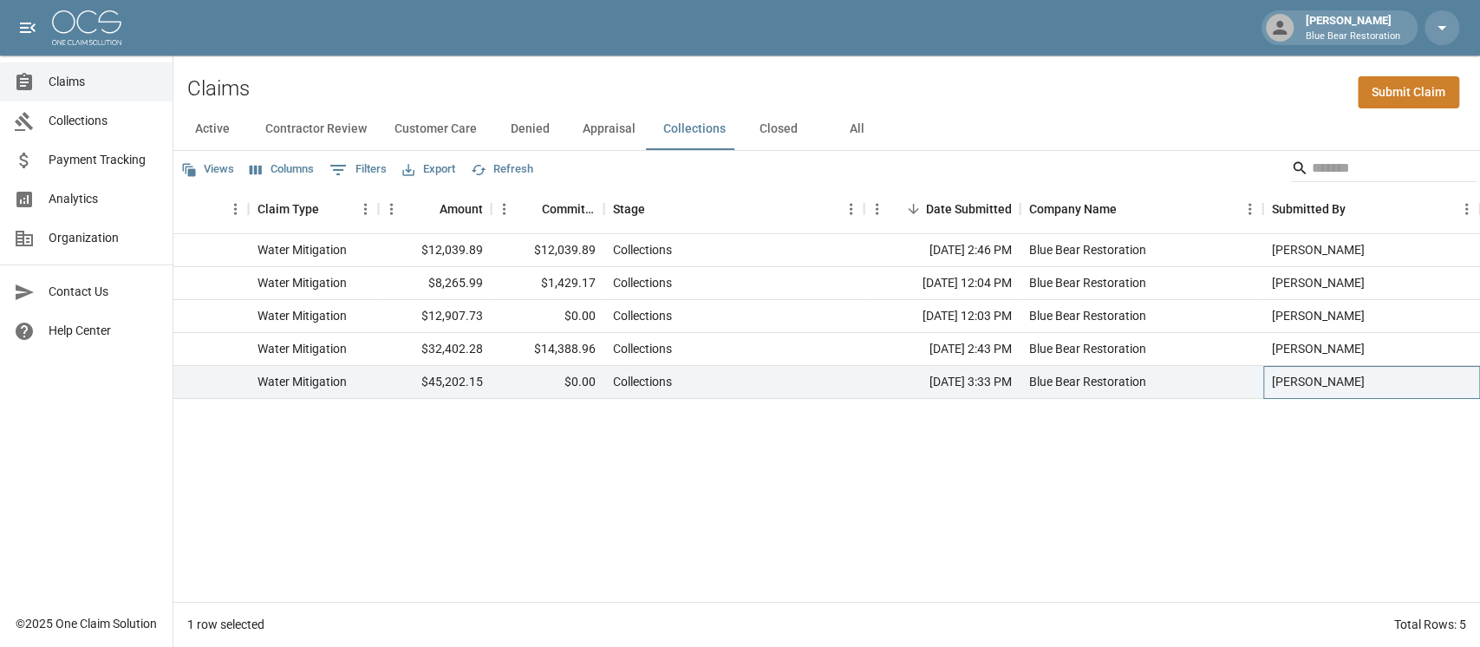
click at [1096, 382] on div "[PERSON_NAME]" at bounding box center [1371, 382] width 217 height 33
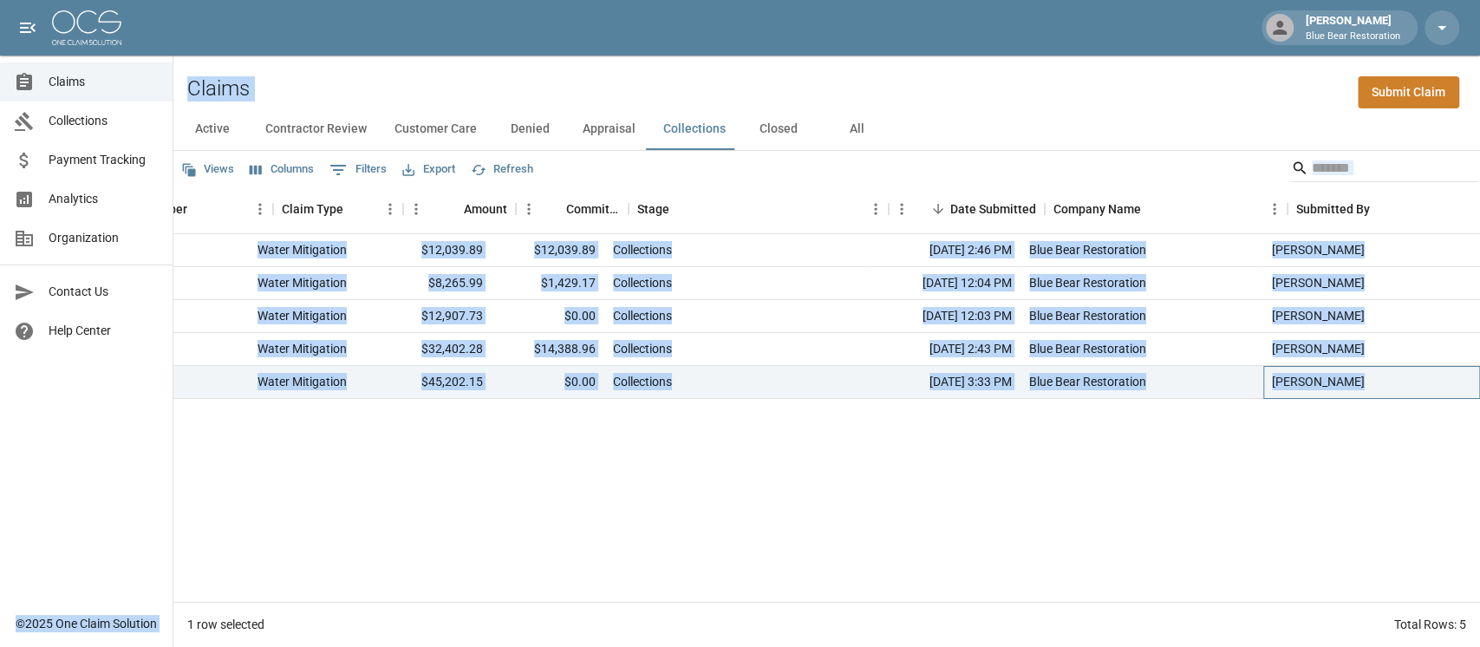
scroll to position [0, 0]
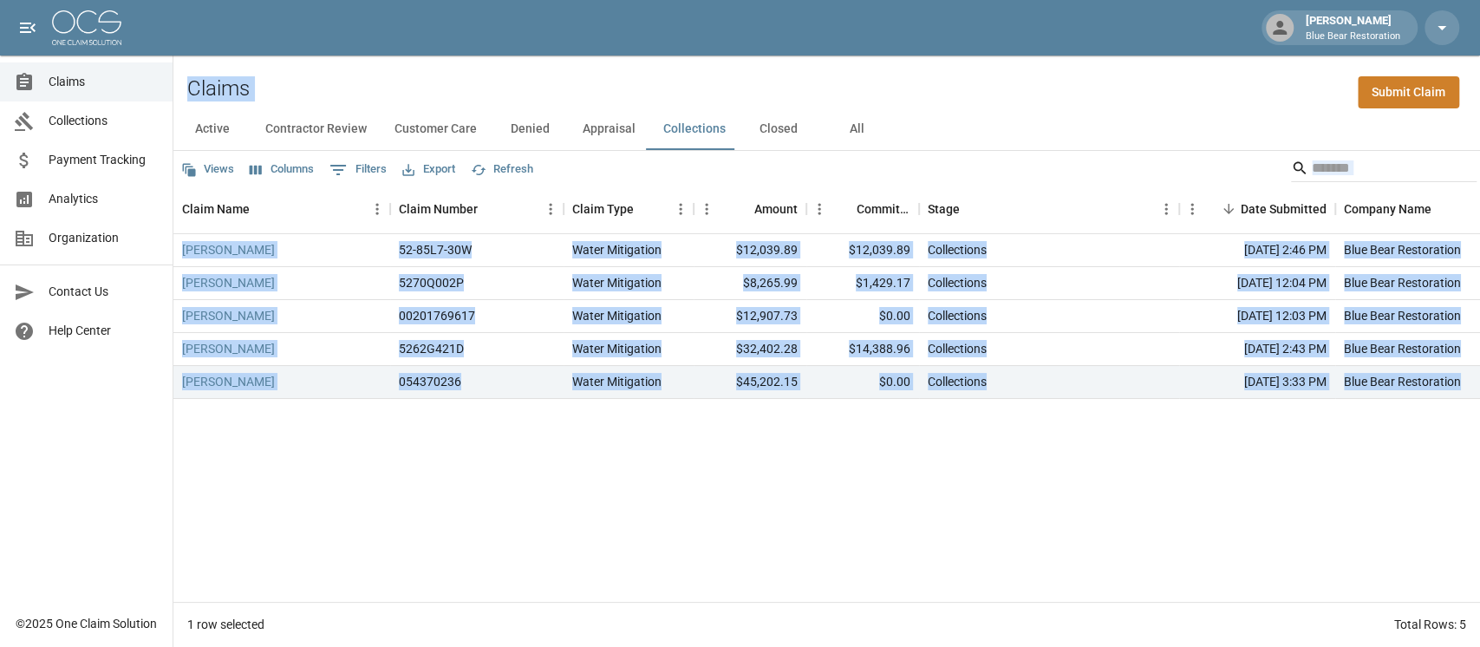
drag, startPoint x: 1394, startPoint y: 384, endPoint x: 184, endPoint y: 91, distance: 1245.4
click at [184, 91] on div "Claims Submit Claim Active Contractor Review Customer Care Denied Appraisal Col…" at bounding box center [826, 350] width 1307 height 591
click at [184, 90] on div "Claims Submit Claim" at bounding box center [826, 81] width 1307 height 53
drag, startPoint x: 198, startPoint y: 92, endPoint x: 1341, endPoint y: 512, distance: 1218.3
click at [1096, 374] on div "Claims Submit Claim Active Contractor Review Customer Care Denied Appraisal Col…" at bounding box center [826, 350] width 1307 height 591
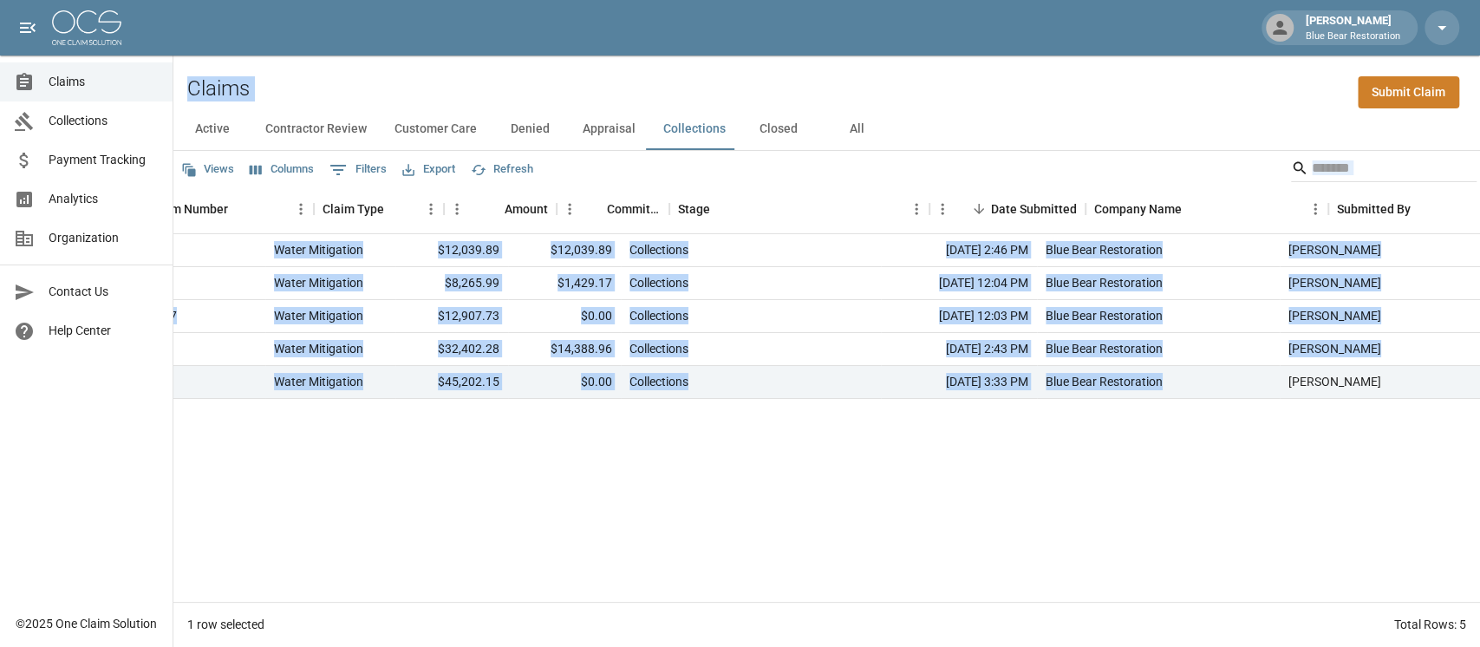
scroll to position [0, 315]
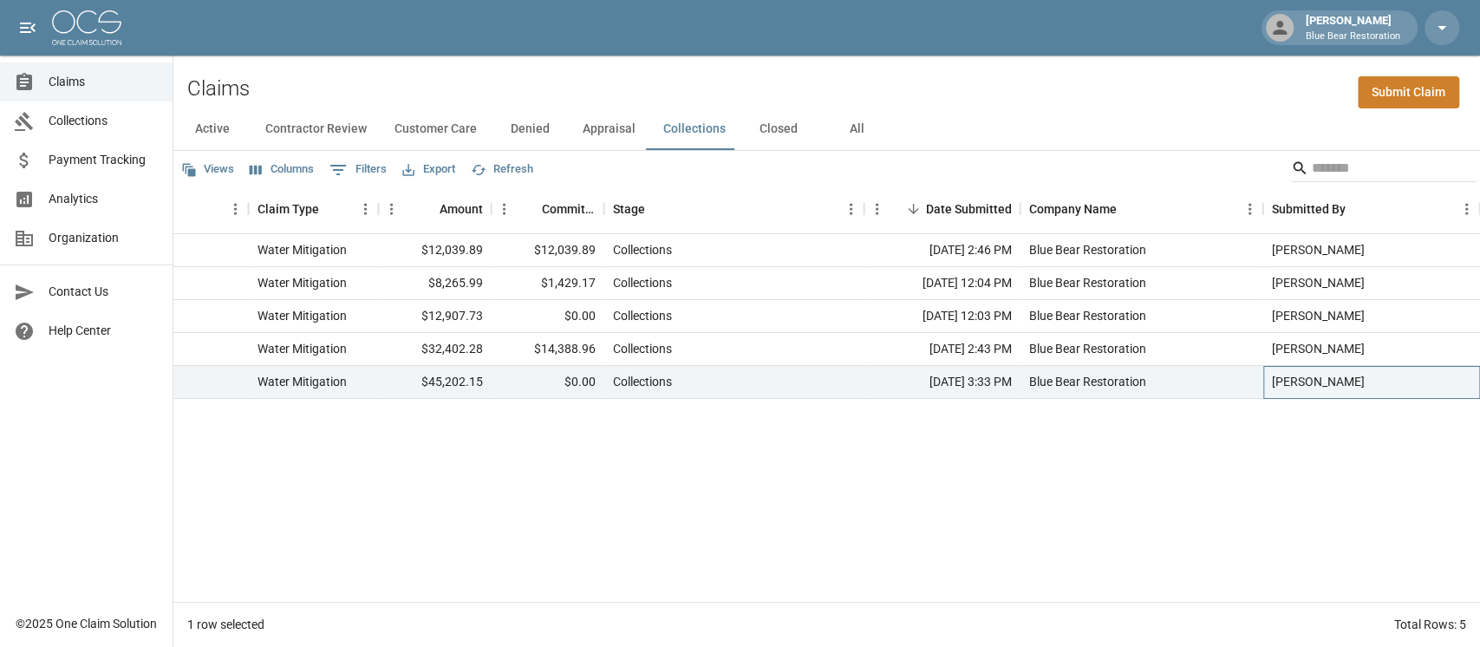
click at [1096, 374] on div "[PERSON_NAME]" at bounding box center [1371, 382] width 217 height 33
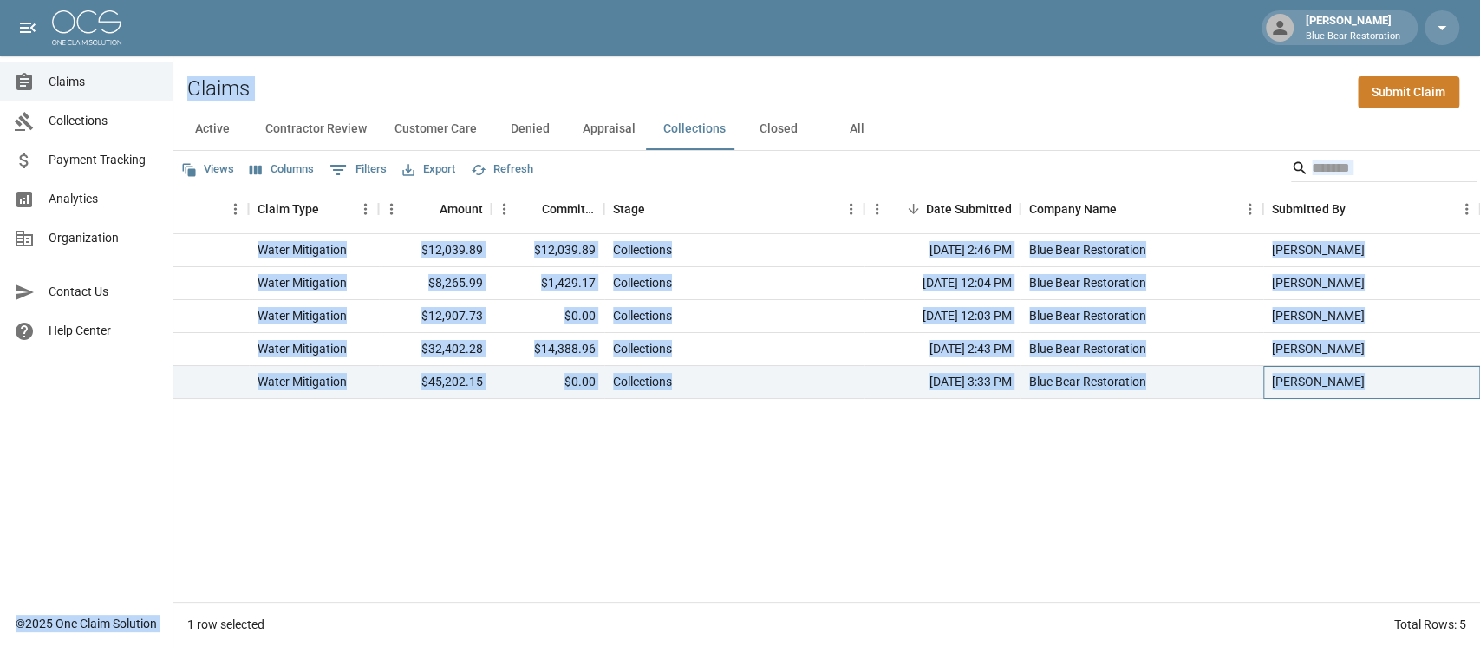
scroll to position [0, 0]
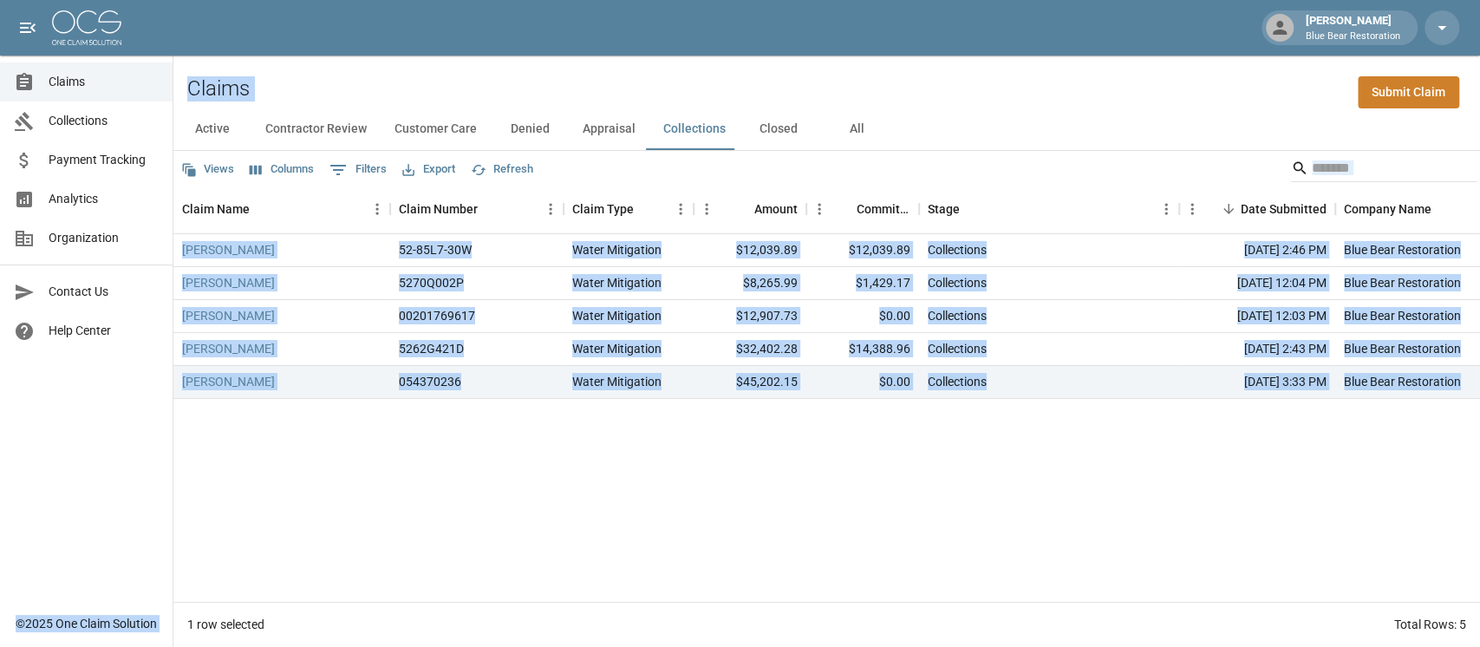
drag, startPoint x: 1404, startPoint y: 379, endPoint x: 147, endPoint y: 87, distance: 1290.0
click at [135, 88] on div "[PERSON_NAME] Blue Bear Restoration Claims Collections Payment Tracking Analyti…" at bounding box center [740, 323] width 1480 height 647
click at [180, 72] on div "Claims Submit Claim" at bounding box center [826, 81] width 1307 height 53
drag, startPoint x: 180, startPoint y: 72, endPoint x: 1457, endPoint y: 372, distance: 1311.2
click at [1096, 372] on div "Claims Submit Claim Active Contractor Review Customer Care Denied Appraisal Col…" at bounding box center [826, 350] width 1307 height 591
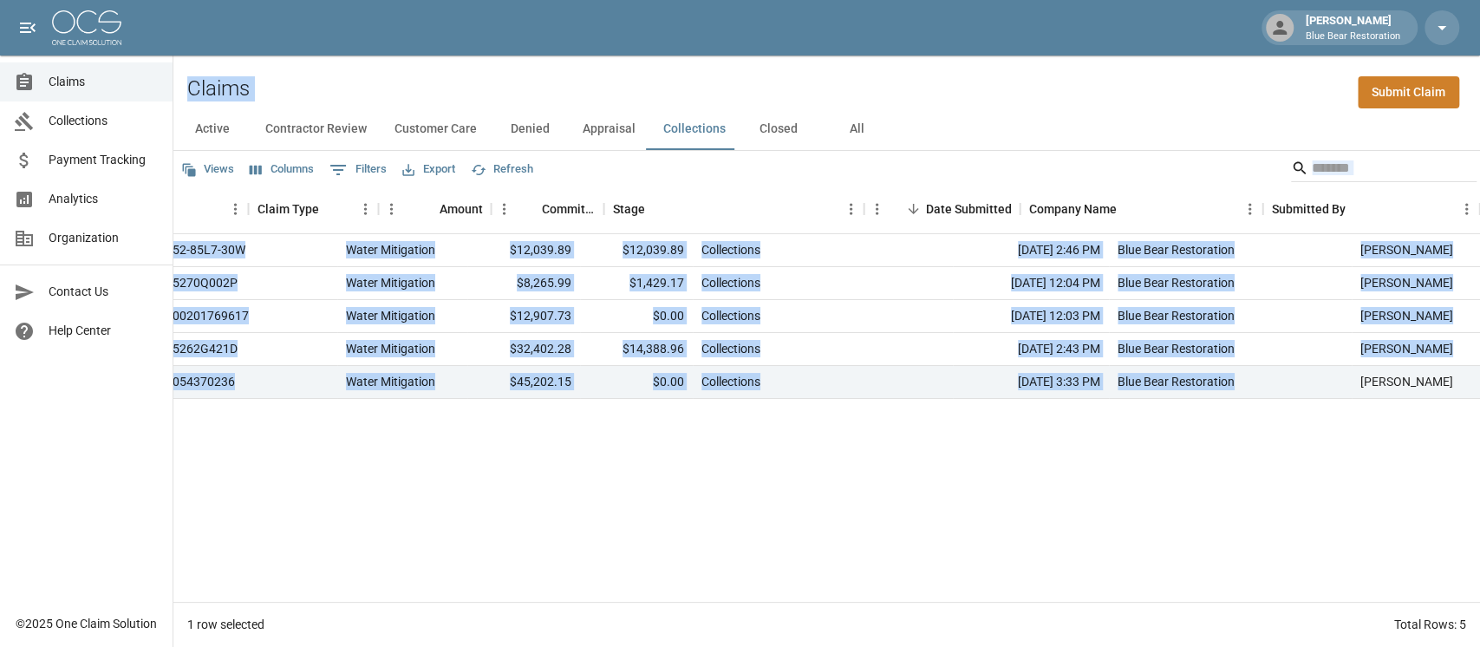
scroll to position [0, 315]
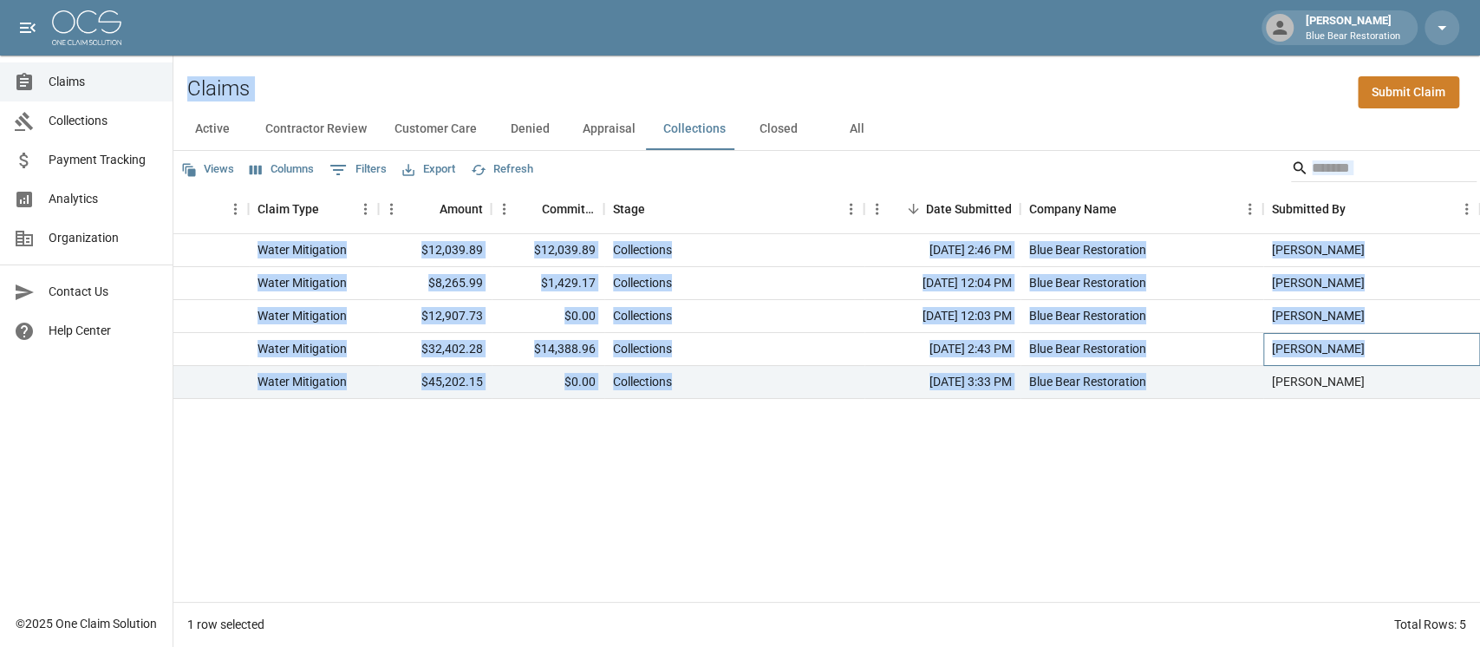
click at [1096, 364] on div "[PERSON_NAME]" at bounding box center [1371, 349] width 217 height 33
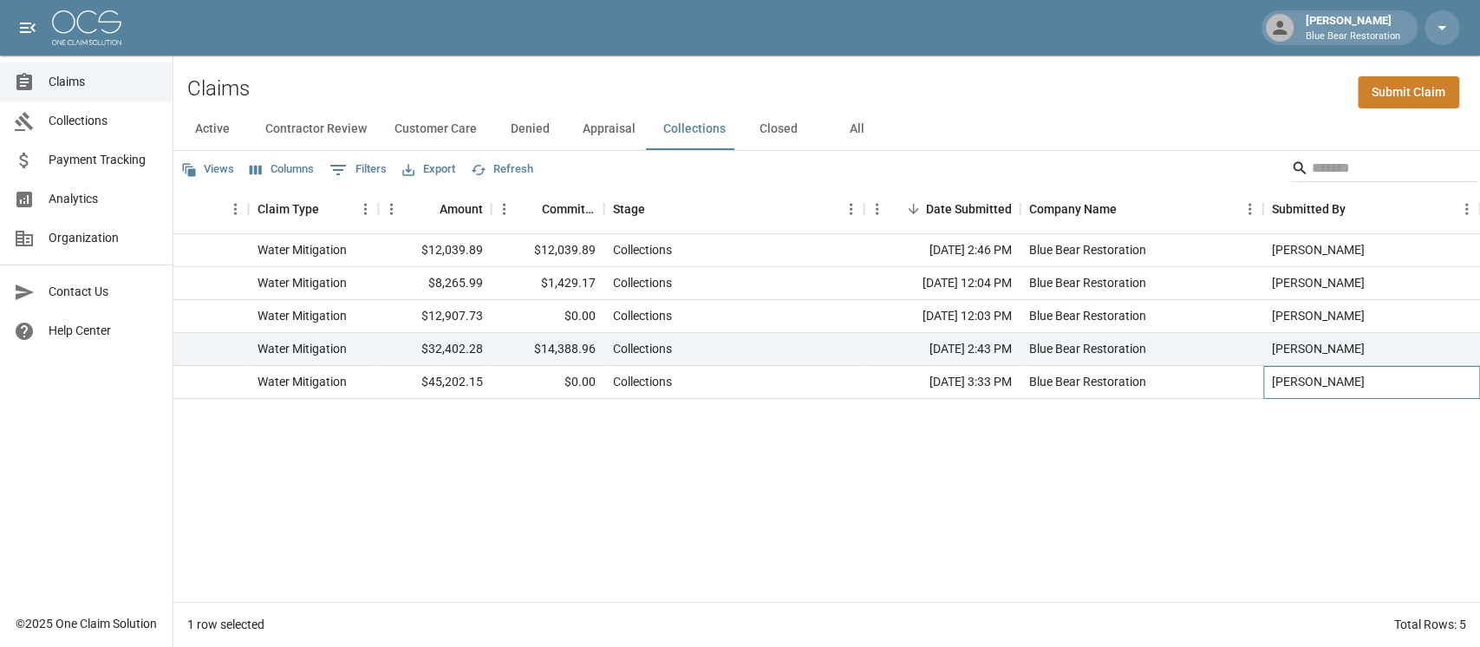
click at [1096, 377] on div "[PERSON_NAME]" at bounding box center [1371, 382] width 217 height 33
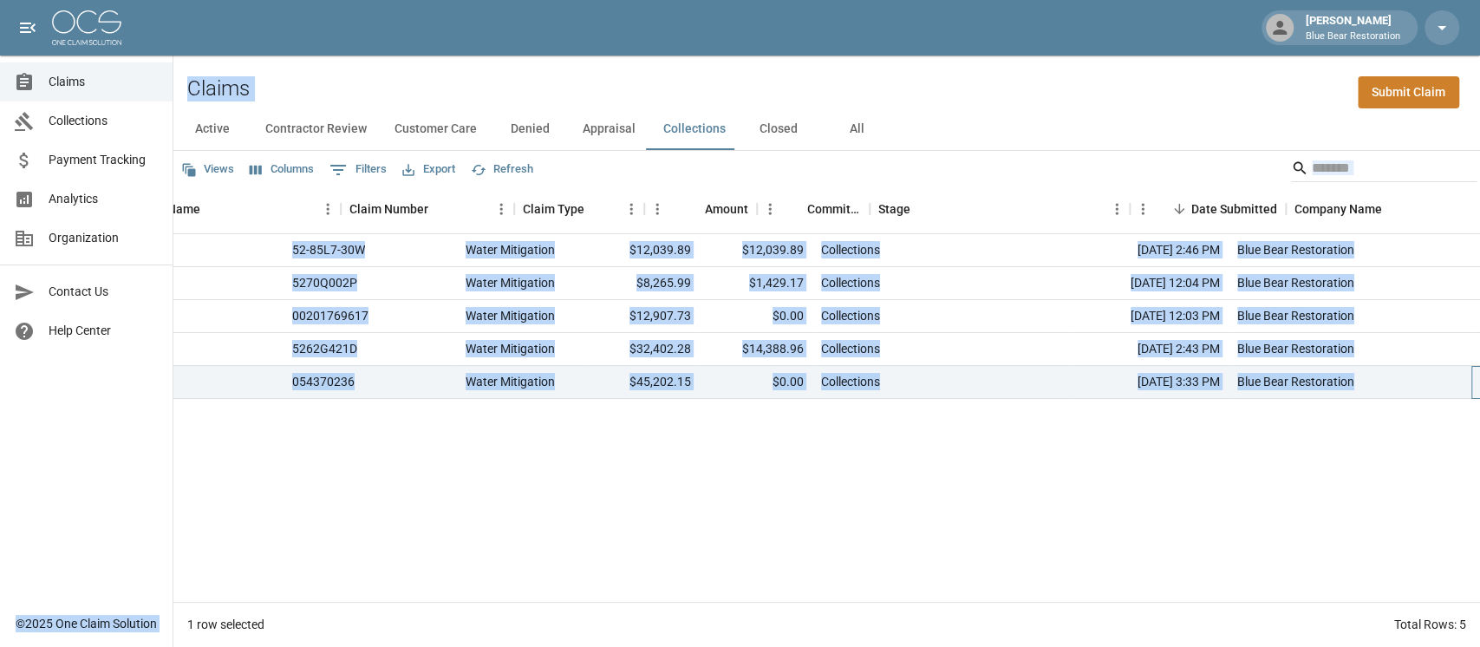
scroll to position [0, 0]
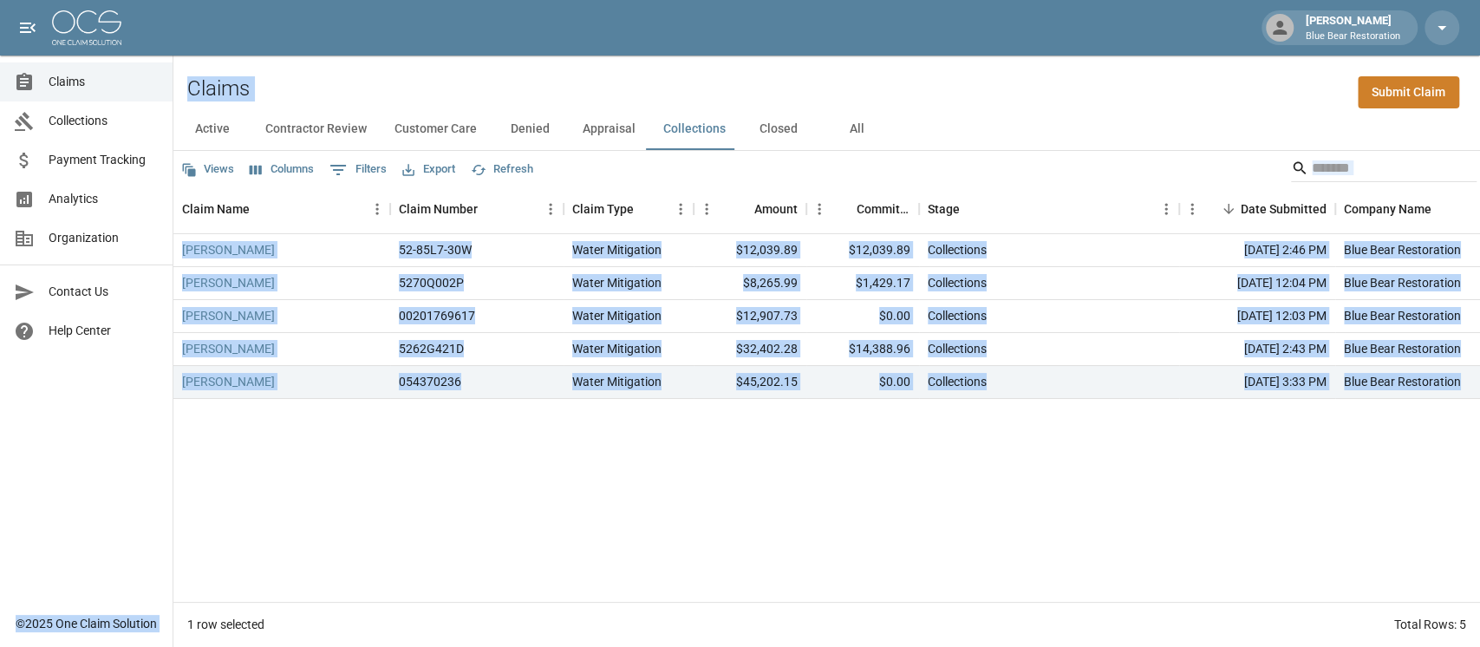
drag, startPoint x: 1417, startPoint y: 377, endPoint x: 169, endPoint y: 94, distance: 1279.6
click at [169, 94] on div "[PERSON_NAME] Blue Bear Restoration Claims Collections Payment Tracking Analyti…" at bounding box center [740, 323] width 1480 height 647
click at [178, 93] on div "Claims Submit Claim" at bounding box center [826, 81] width 1307 height 53
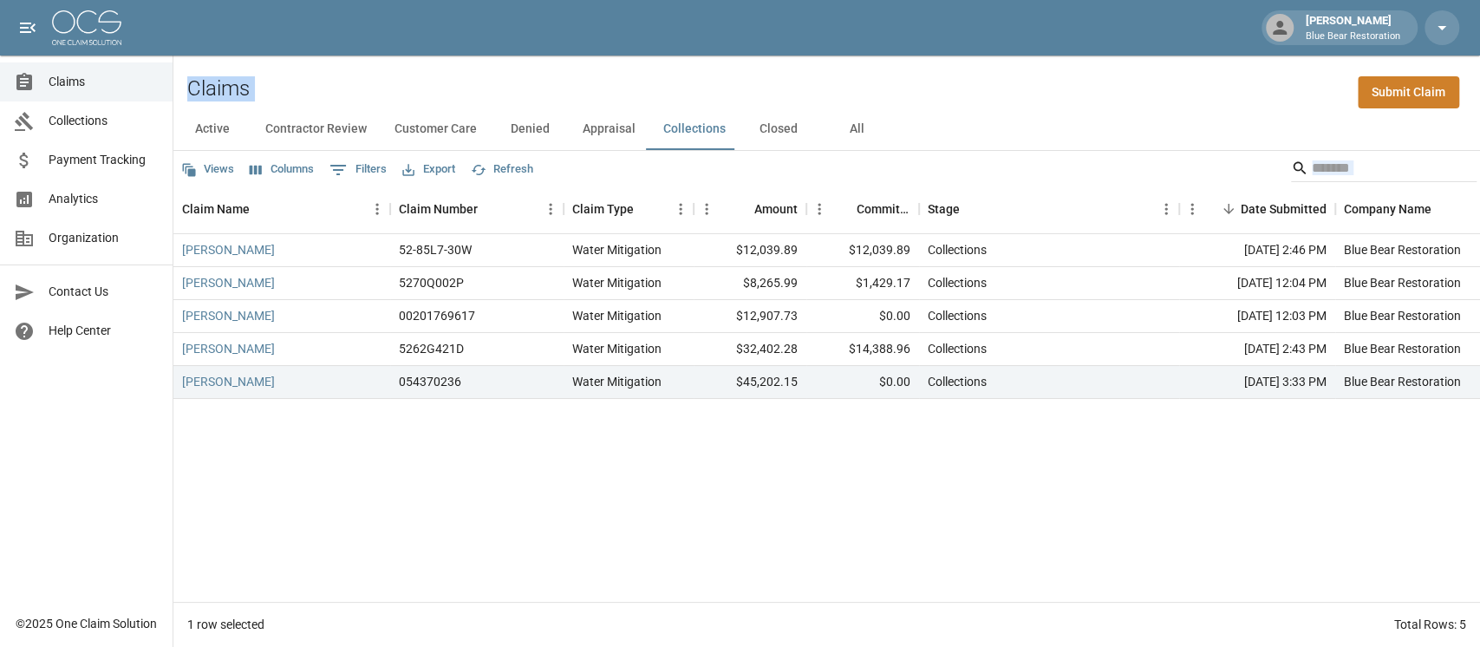
drag, startPoint x: 178, startPoint y: 85, endPoint x: 1478, endPoint y: 407, distance: 1339.8
click at [1096, 407] on div "Claims Submit Claim Active Contractor Review Customer Care Denied Appraisal Col…" at bounding box center [826, 350] width 1307 height 591
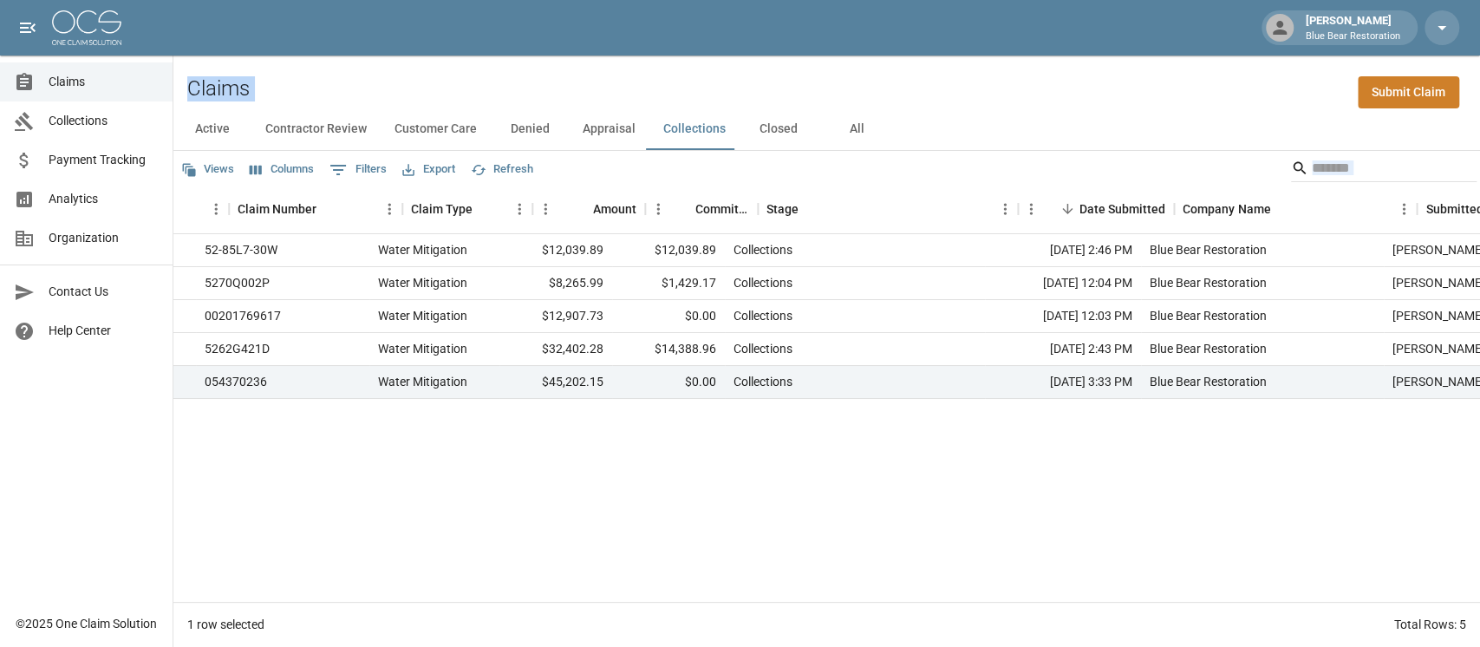
scroll to position [0, 315]
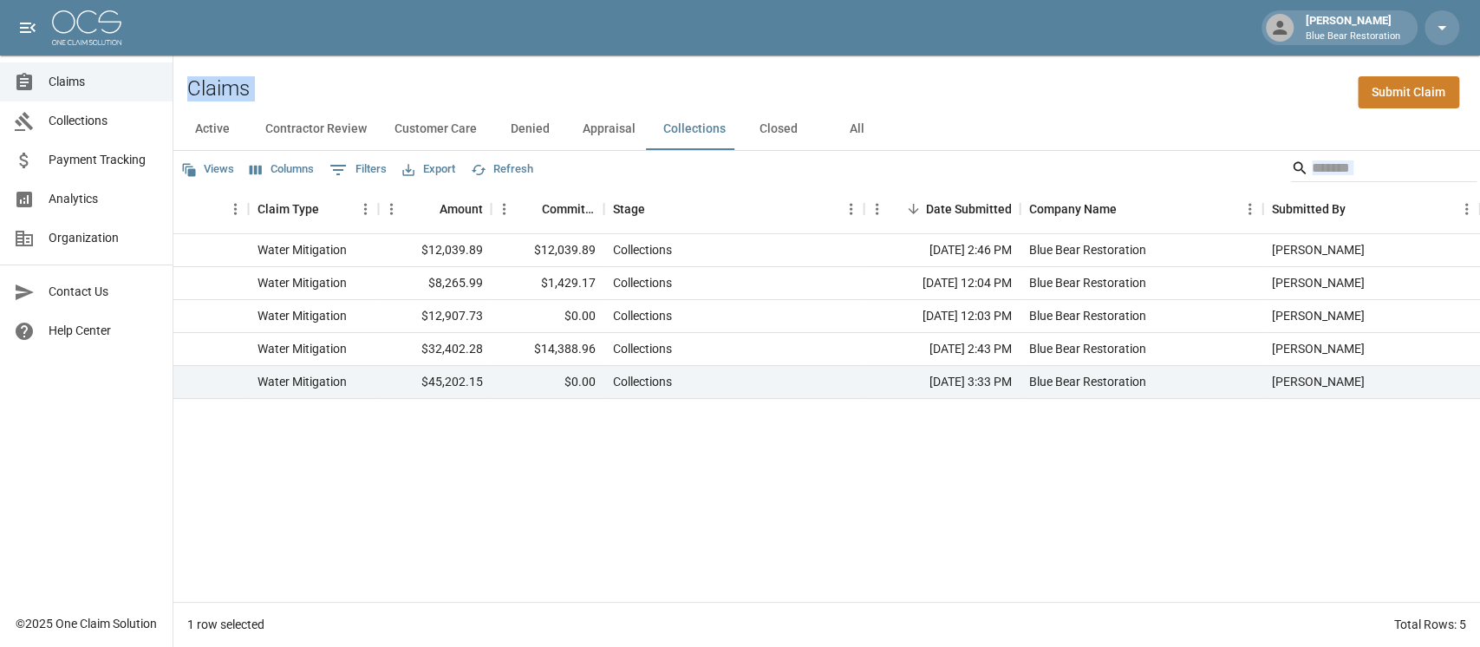
click at [1096, 447] on div "[PERSON_NAME] 52-85L7-30W Water Mitigation $12,039.89 $12,039.89 Collections [D…" at bounding box center [669, 418] width 1621 height 368
click at [188, 142] on button "Active" at bounding box center [212, 129] width 78 height 42
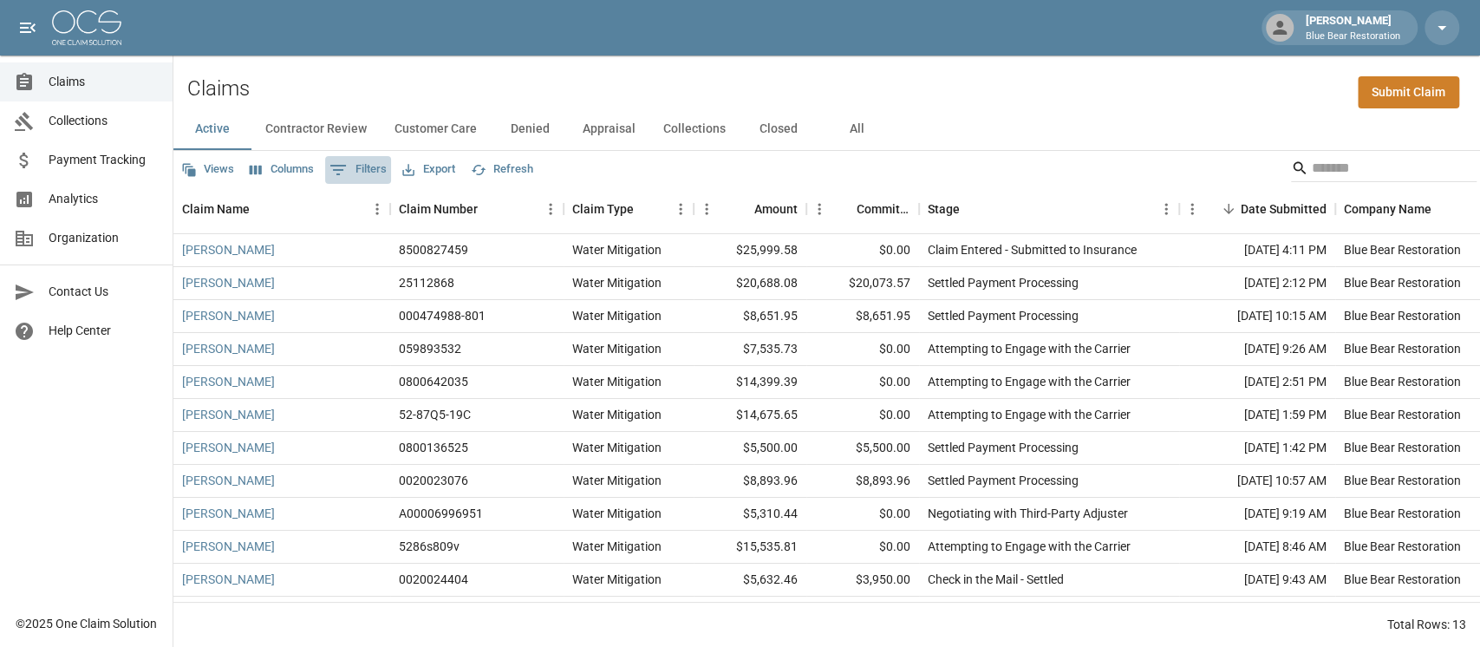
click at [344, 171] on icon "Show filters" at bounding box center [338, 170] width 21 height 21
select select "****"
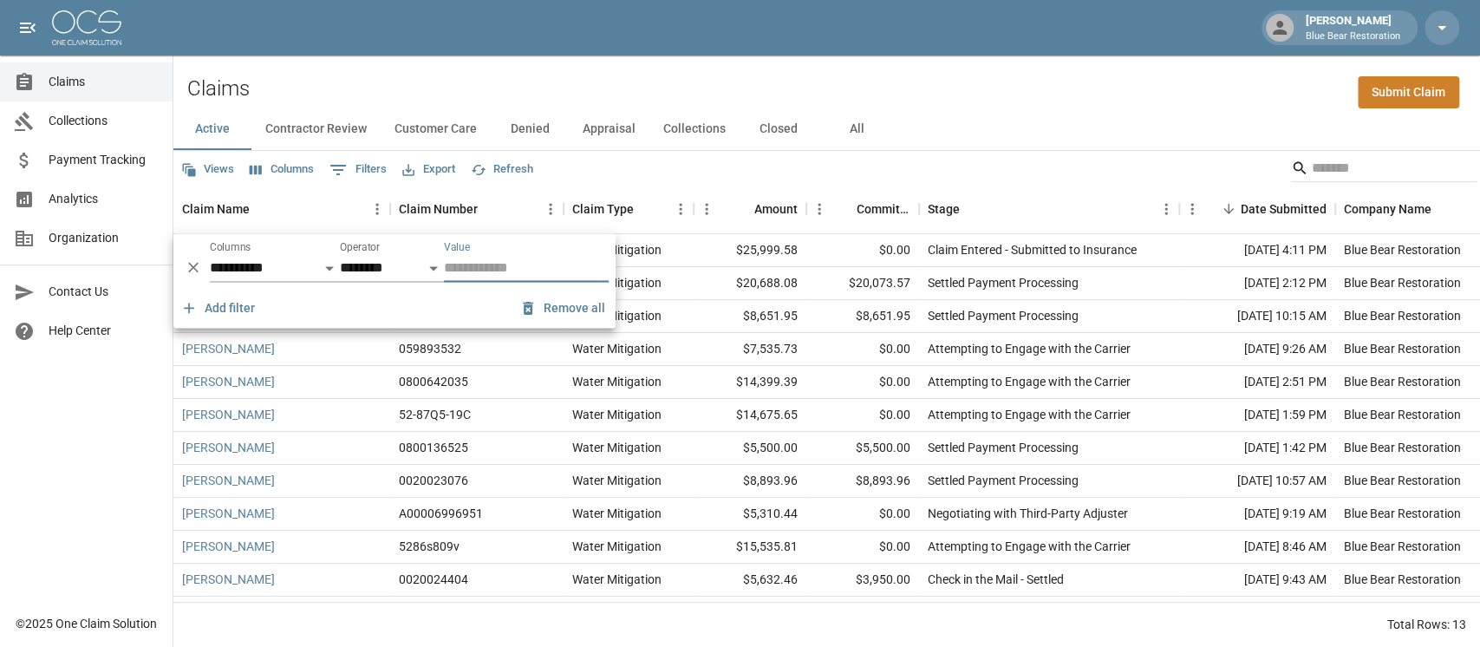
click at [670, 166] on div "Views Columns 0 Filters Export Refresh" at bounding box center [826, 168] width 1307 height 35
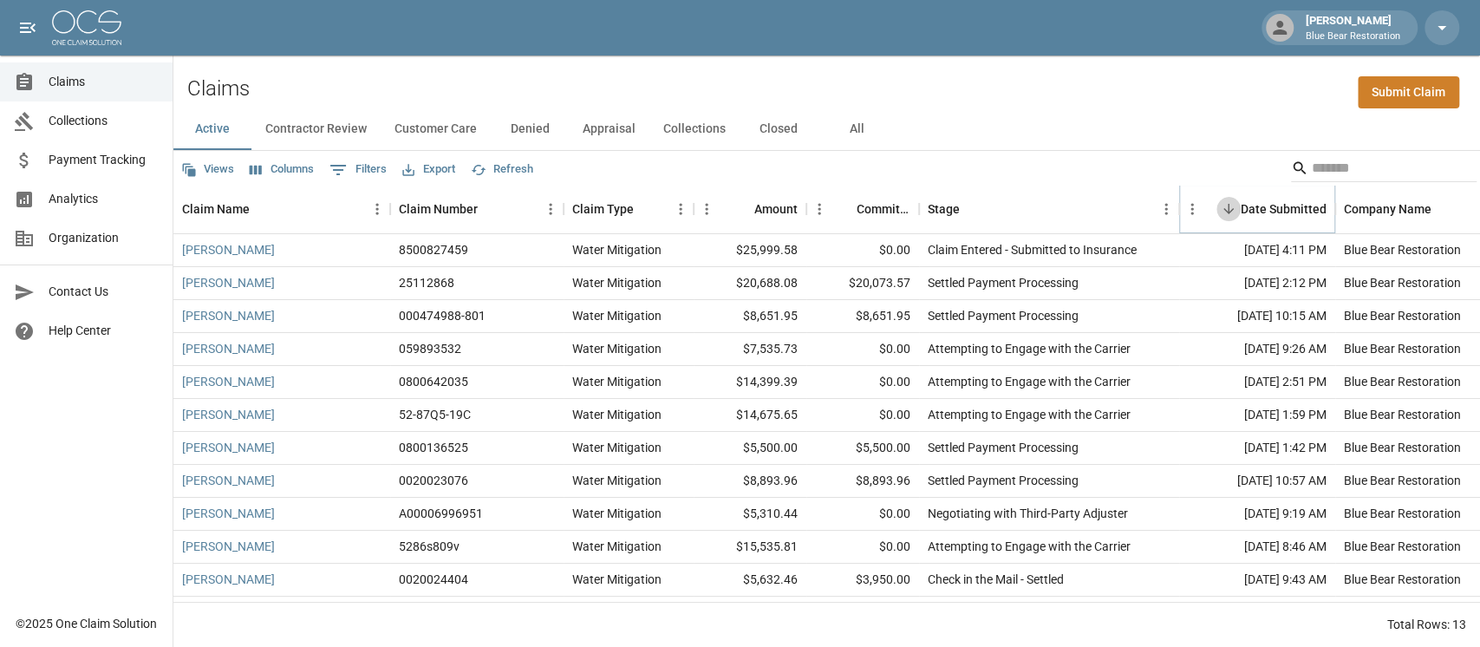
click at [1096, 213] on icon "Sort" at bounding box center [1229, 209] width 16 height 16
click at [1096, 210] on icon "Sort" at bounding box center [1229, 209] width 16 height 16
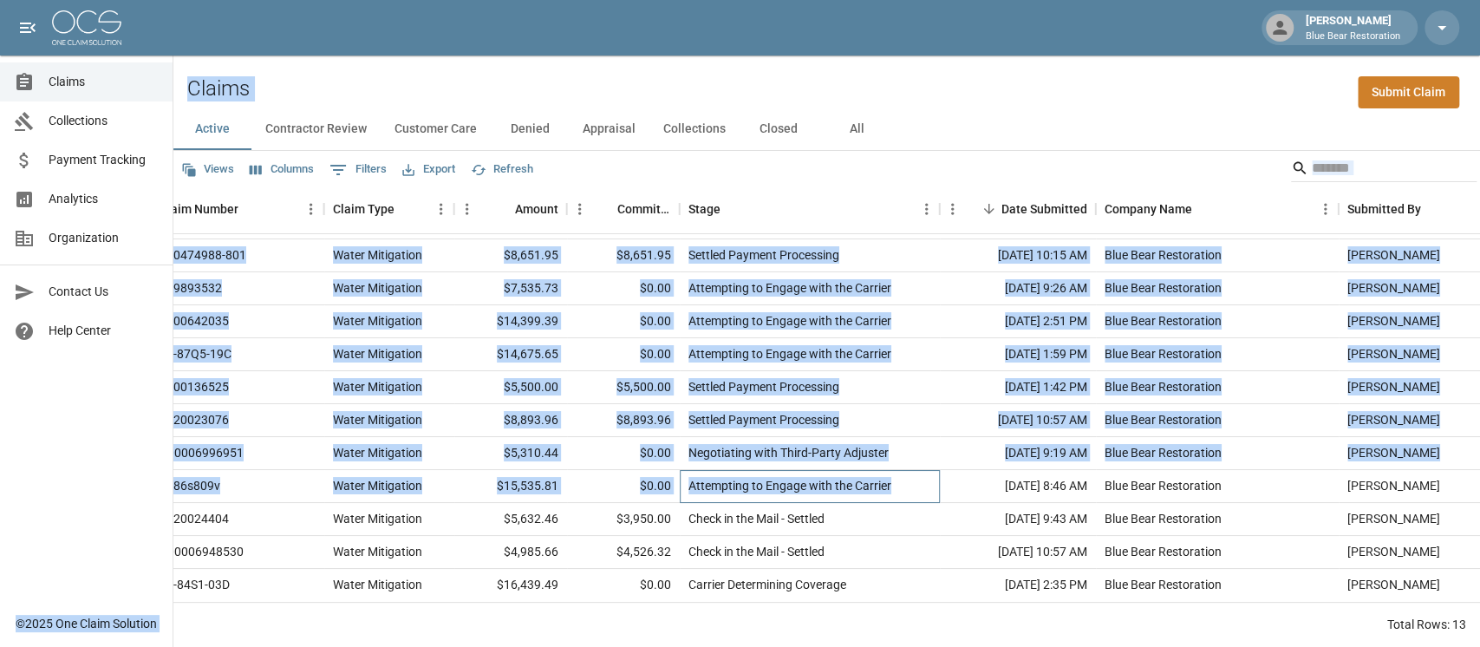
scroll to position [78, 0]
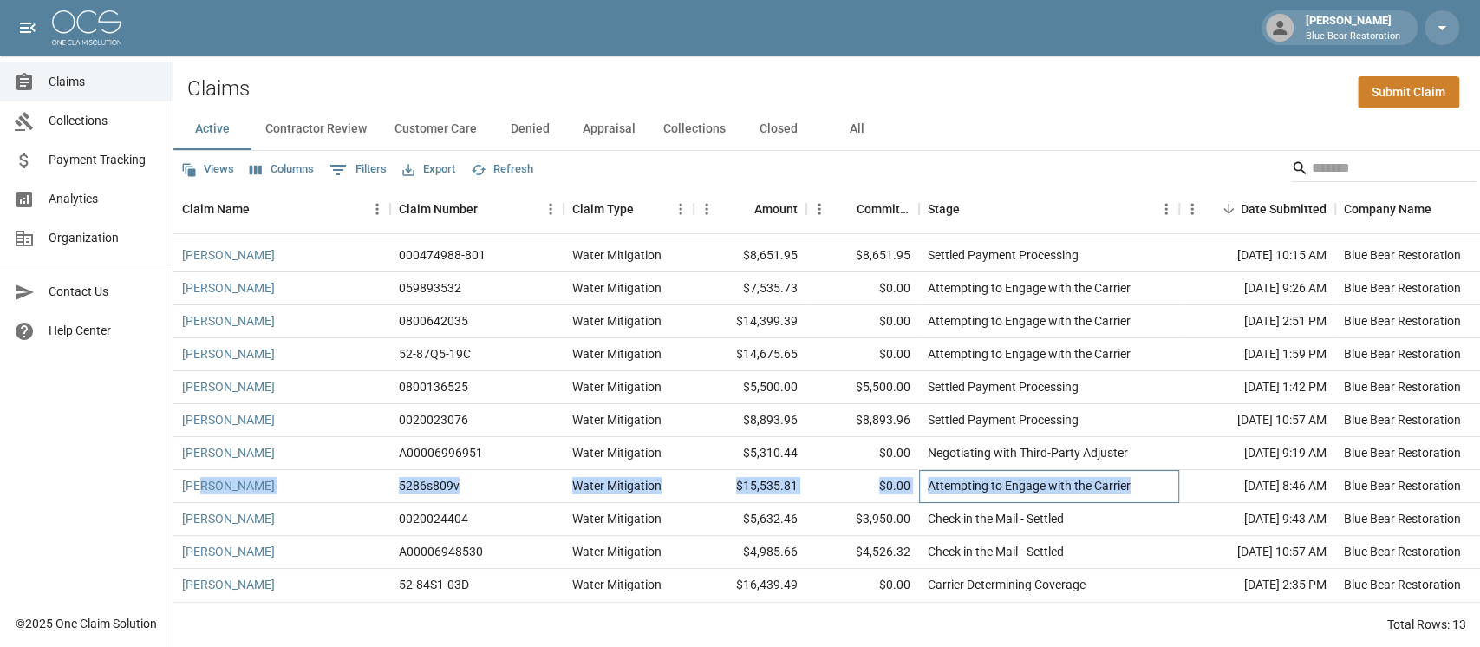
drag, startPoint x: 1165, startPoint y: 468, endPoint x: 203, endPoint y: 480, distance: 962.6
click at [203, 480] on div "[PERSON_NAME] 5286s809v Water Mitigation $15,535.81 $0.00 Attempting to Engage …" at bounding box center [983, 486] width 1621 height 33
click at [1096, 470] on div "Attempting to Engage with the Carrier" at bounding box center [1049, 486] width 260 height 33
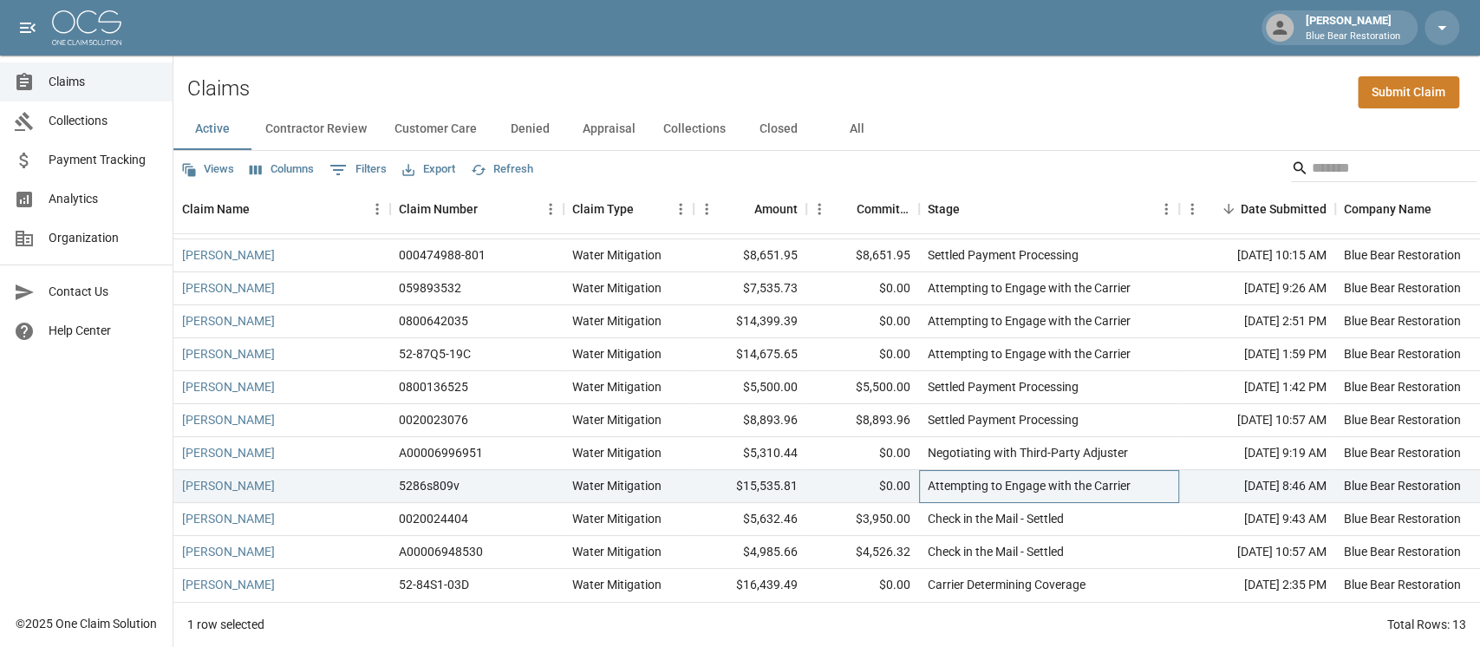
click at [1096, 470] on div "Attempting to Engage with the Carrier" at bounding box center [1049, 486] width 260 height 33
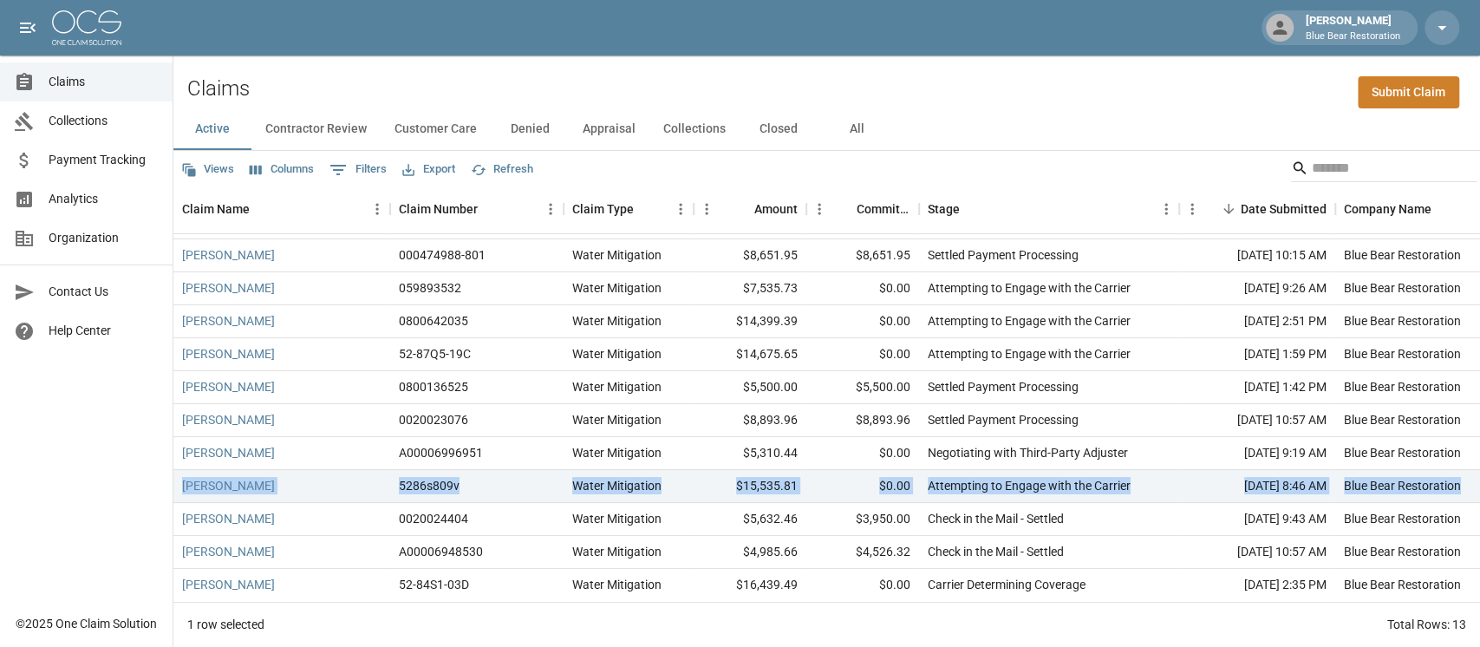
drag, startPoint x: 1347, startPoint y: 460, endPoint x: 175, endPoint y: 458, distance: 1171.5
click at [175, 470] on div "[PERSON_NAME] 5286s809v Water Mitigation $15,535.81 $0.00 Attempting to Engage …" at bounding box center [983, 486] width 1621 height 33
click at [178, 470] on div "[PERSON_NAME]" at bounding box center [281, 486] width 217 height 33
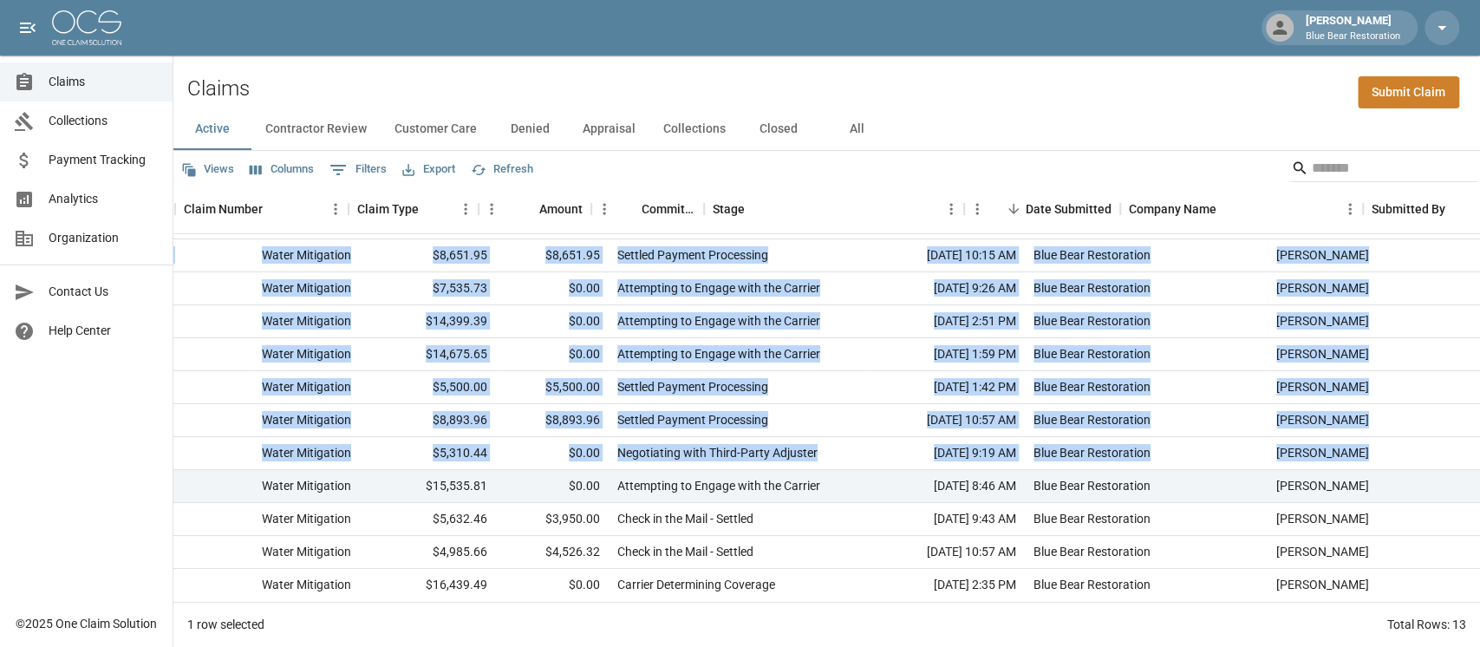
scroll to position [78, 333]
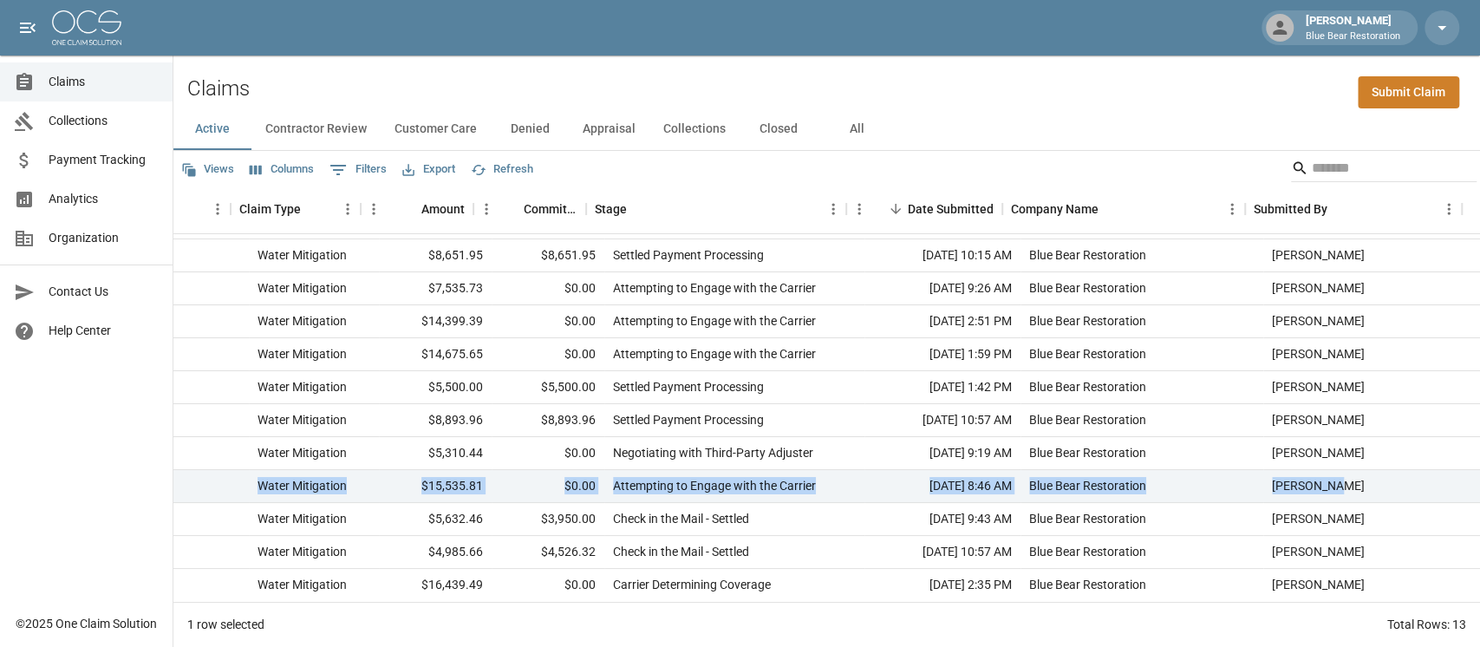
drag, startPoint x: 176, startPoint y: 459, endPoint x: 1367, endPoint y: 479, distance: 1190.7
click at [1096, 479] on div "[PERSON_NAME] 5286s809v Water Mitigation $15,535.81 $0.00 Attempting to Engage …" at bounding box center [669, 486] width 1621 height 33
click at [1096, 478] on div "[PERSON_NAME]" at bounding box center [1371, 486] width 217 height 33
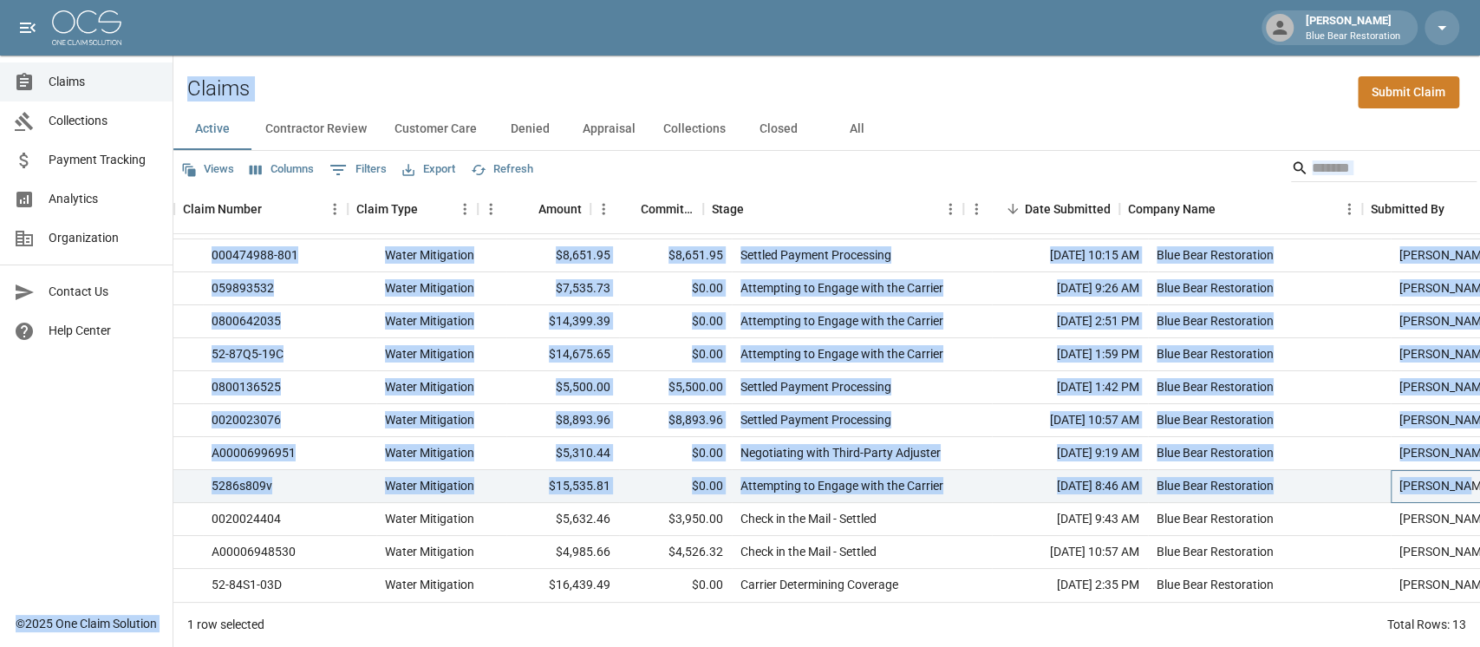
scroll to position [78, 0]
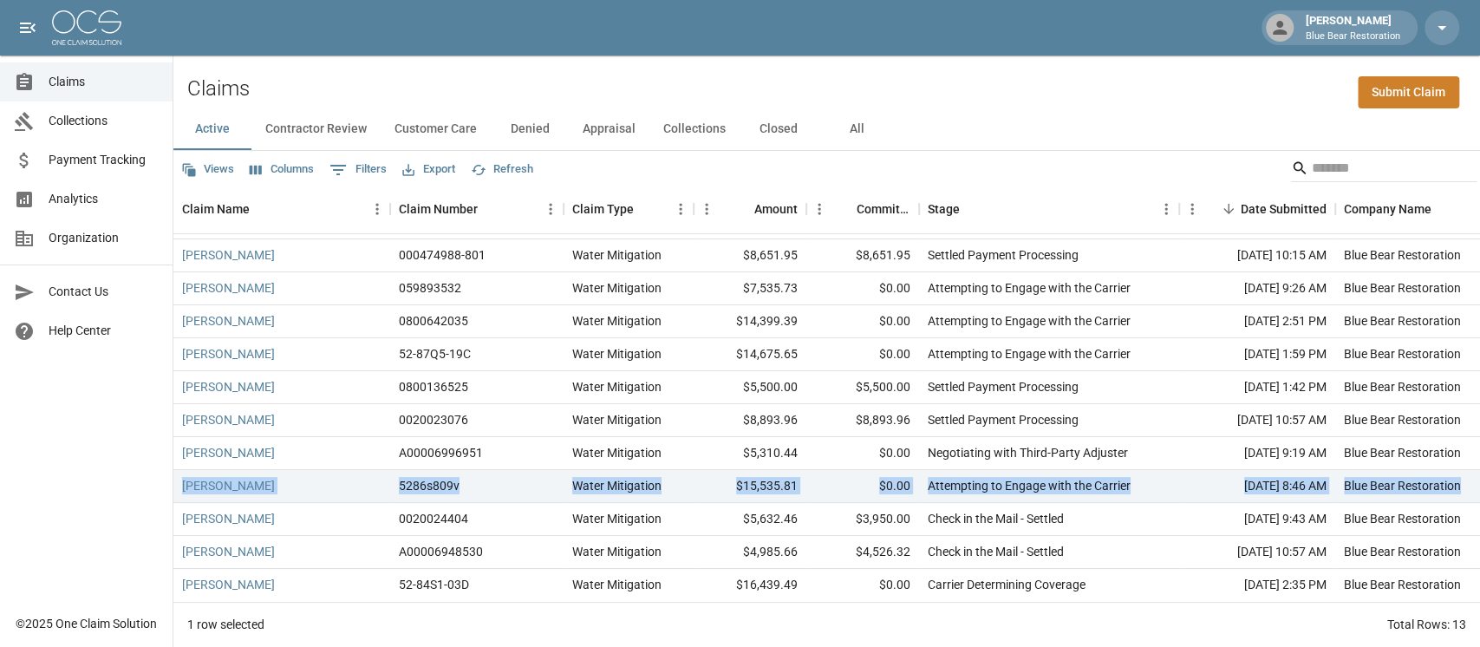
drag, startPoint x: 1354, startPoint y: 469, endPoint x: 179, endPoint y: 467, distance: 1174.9
click at [179, 470] on div "[PERSON_NAME] 5286s809v Water Mitigation $15,535.81 $0.00 Attempting to Engage …" at bounding box center [983, 486] width 1621 height 33
click at [177, 470] on div "[PERSON_NAME]" at bounding box center [281, 486] width 217 height 33
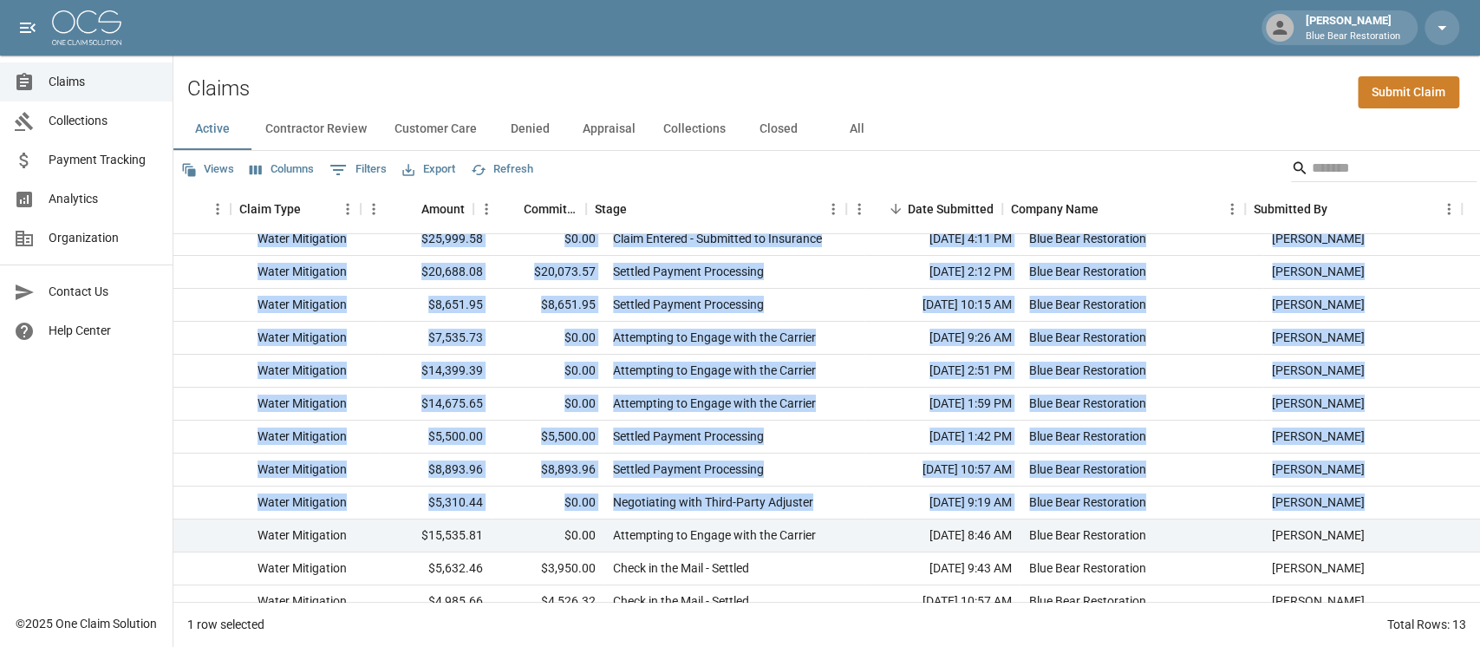
scroll to position [0, 333]
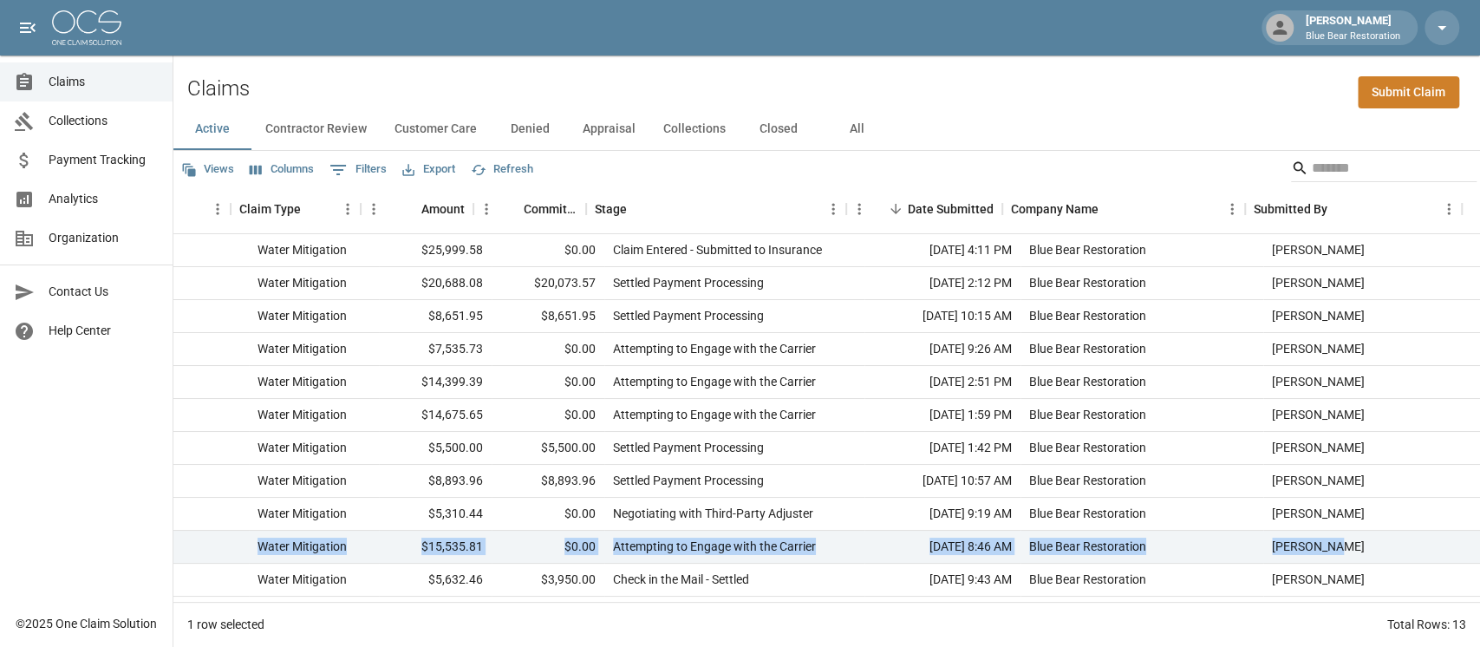
drag, startPoint x: 174, startPoint y: 465, endPoint x: 1350, endPoint y: 547, distance: 1178.7
click at [1096, 484] on div "[PERSON_NAME] 5286s809v Water Mitigation $15,535.81 $0.00 Attempting to Engage …" at bounding box center [669, 547] width 1621 height 33
click at [1096, 484] on div "[PERSON_NAME]" at bounding box center [1371, 547] width 217 height 33
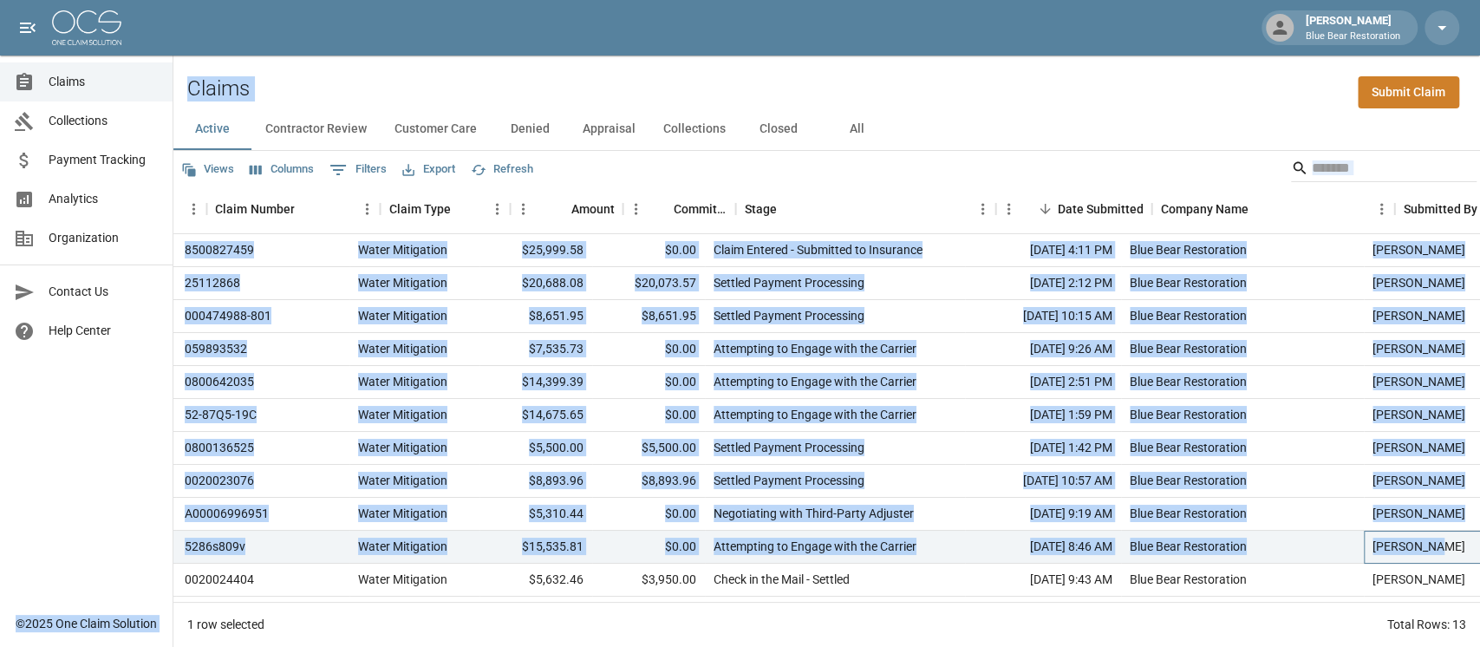
scroll to position [0, 0]
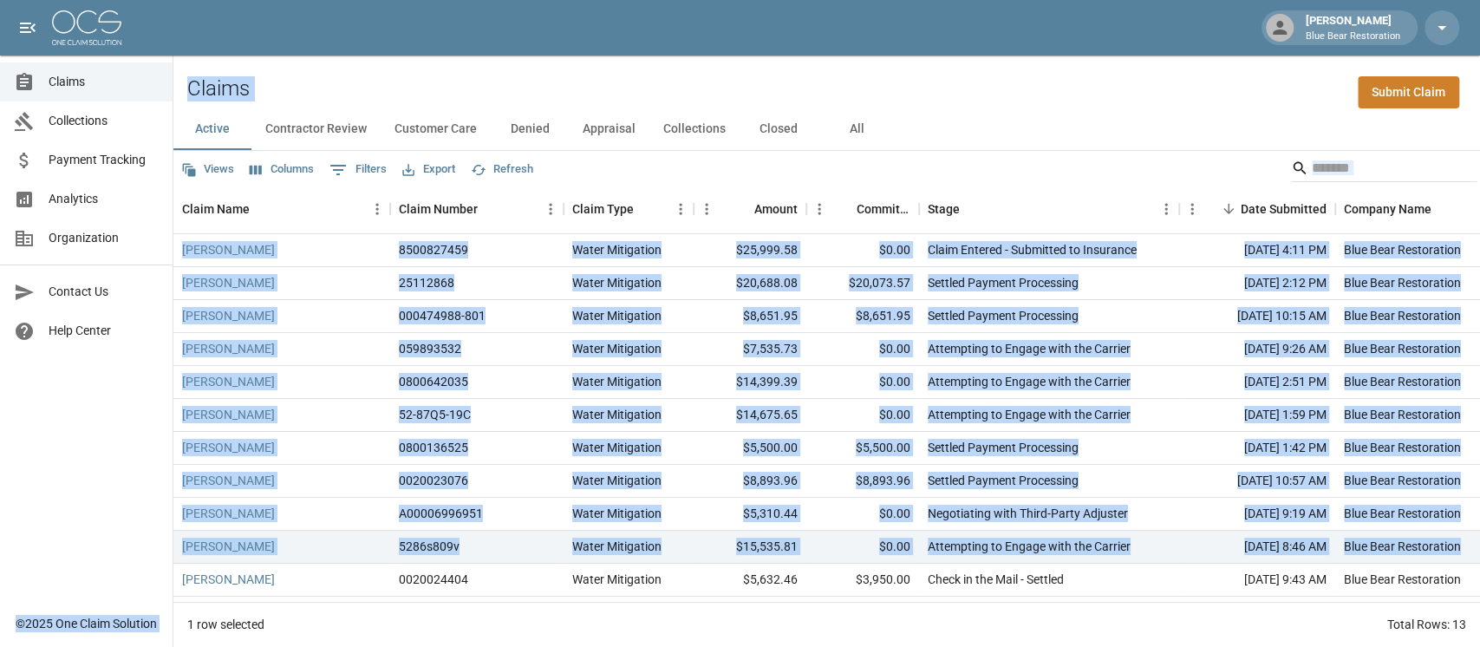
drag, startPoint x: 1354, startPoint y: 540, endPoint x: 126, endPoint y: 219, distance: 1270.1
click at [126, 219] on div "[PERSON_NAME] Blue Bear Restoration Claims Collections Payment Tracking Analyti…" at bounding box center [740, 323] width 1480 height 647
drag, startPoint x: 331, startPoint y: 66, endPoint x: 284, endPoint y: 85, distance: 50.6
click at [330, 67] on div "Claims Submit Claim" at bounding box center [826, 81] width 1307 height 53
click at [181, 72] on div "Claims Submit Claim" at bounding box center [826, 81] width 1307 height 53
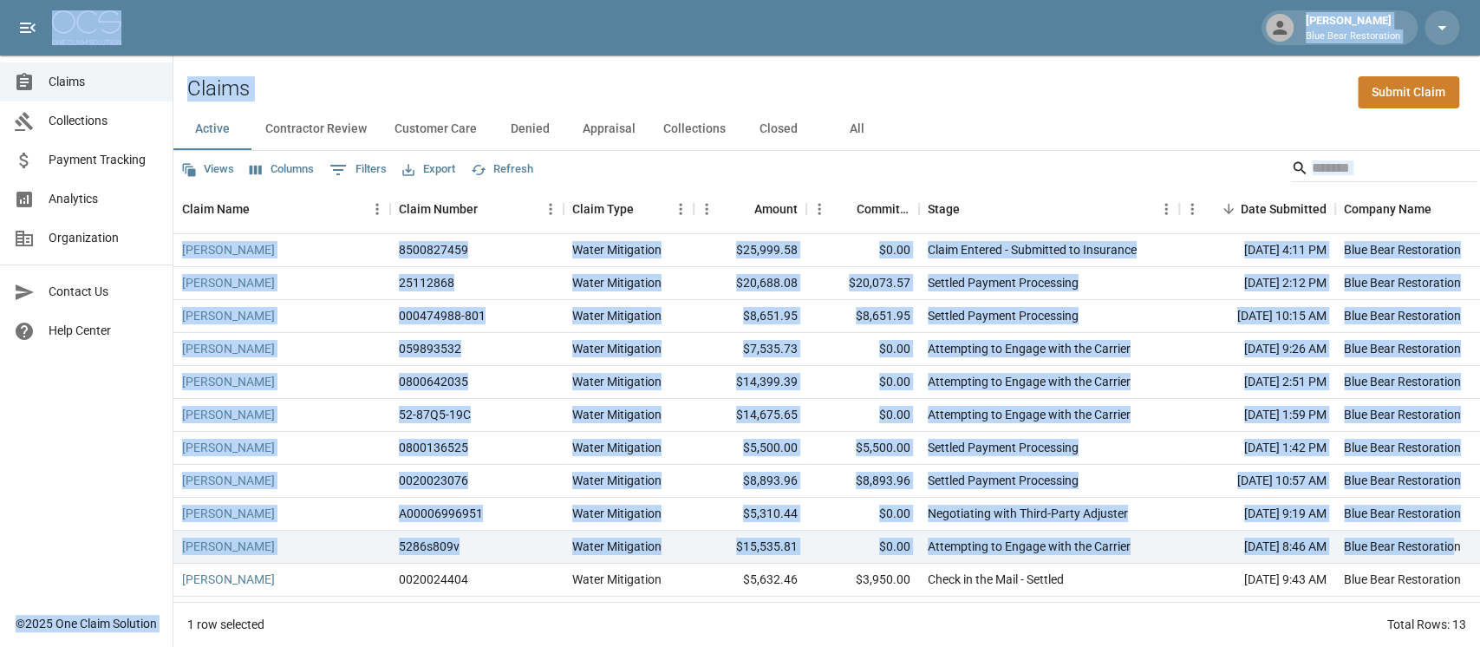
drag, startPoint x: 184, startPoint y: 55, endPoint x: 1454, endPoint y: 546, distance: 1362.1
click at [1096, 484] on div "[PERSON_NAME] Blue Bear Restoration Claims Collections Payment Tracking Analyti…" at bounding box center [740, 323] width 1480 height 647
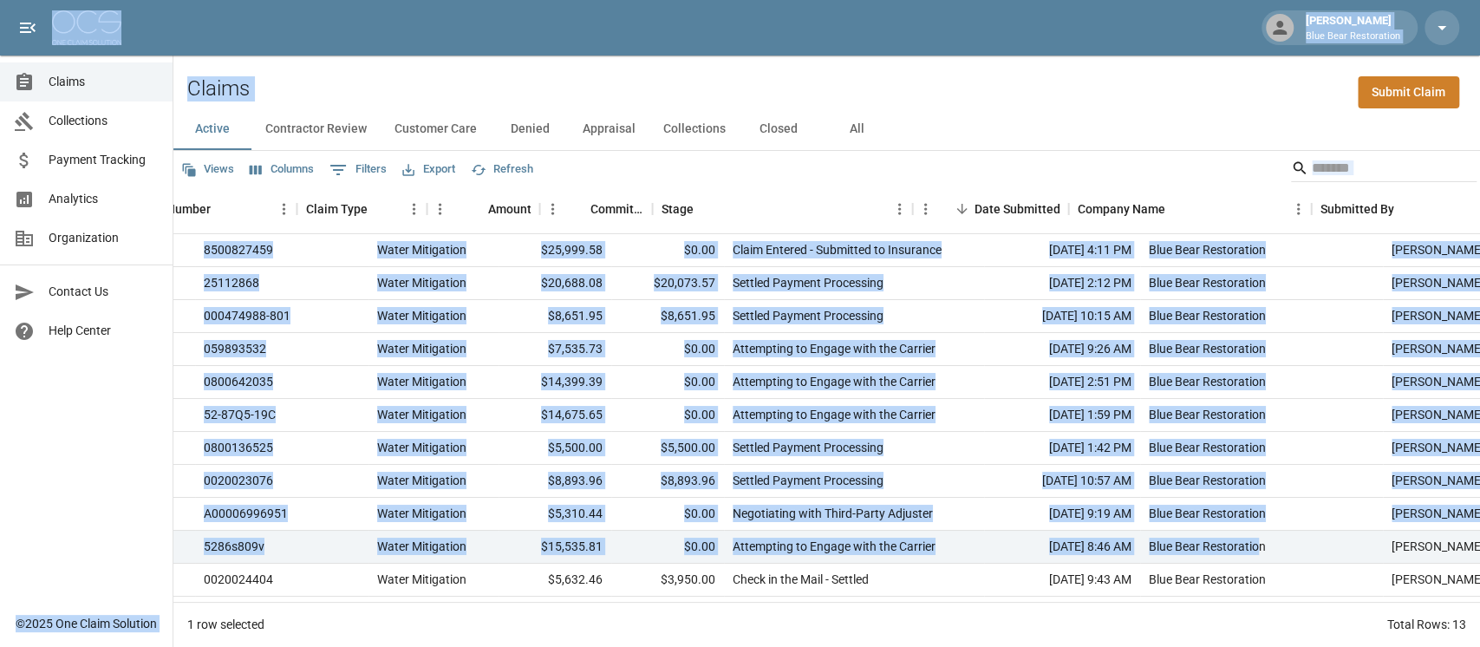
scroll to position [0, 333]
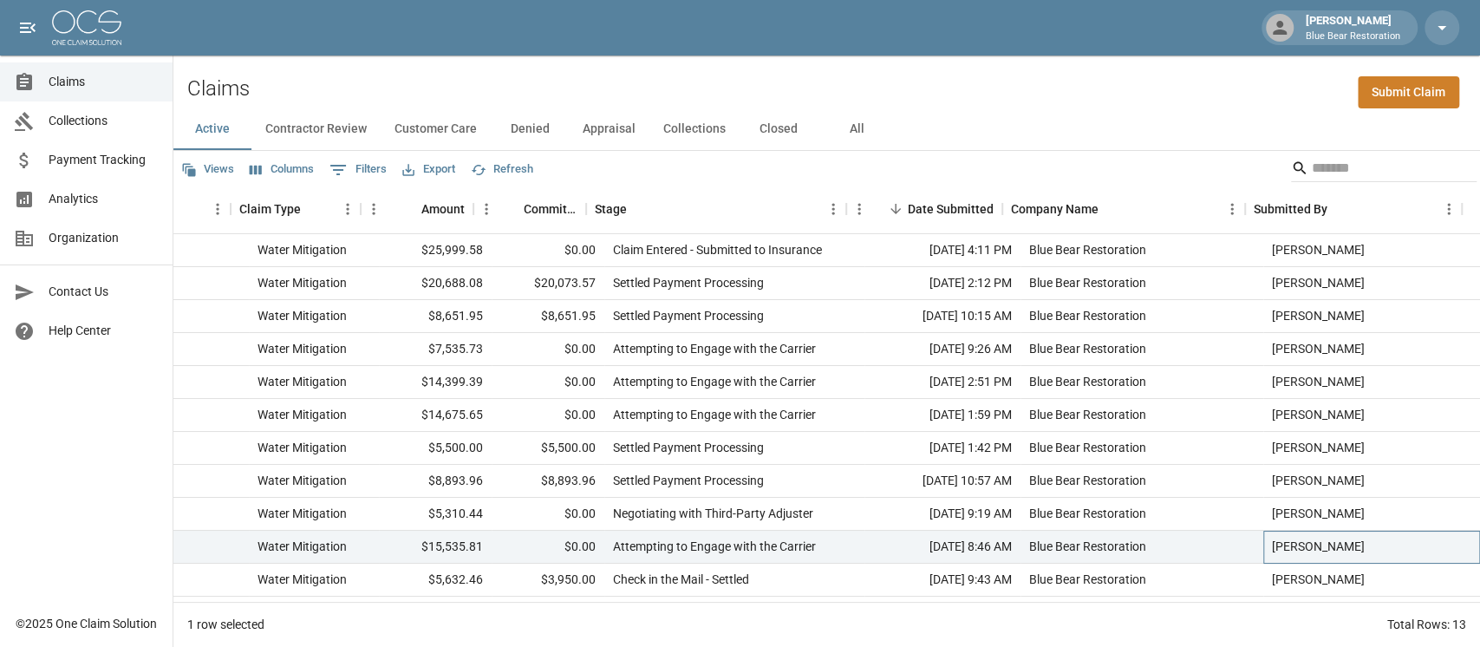
click at [1096, 484] on div "[PERSON_NAME]" at bounding box center [1371, 547] width 217 height 33
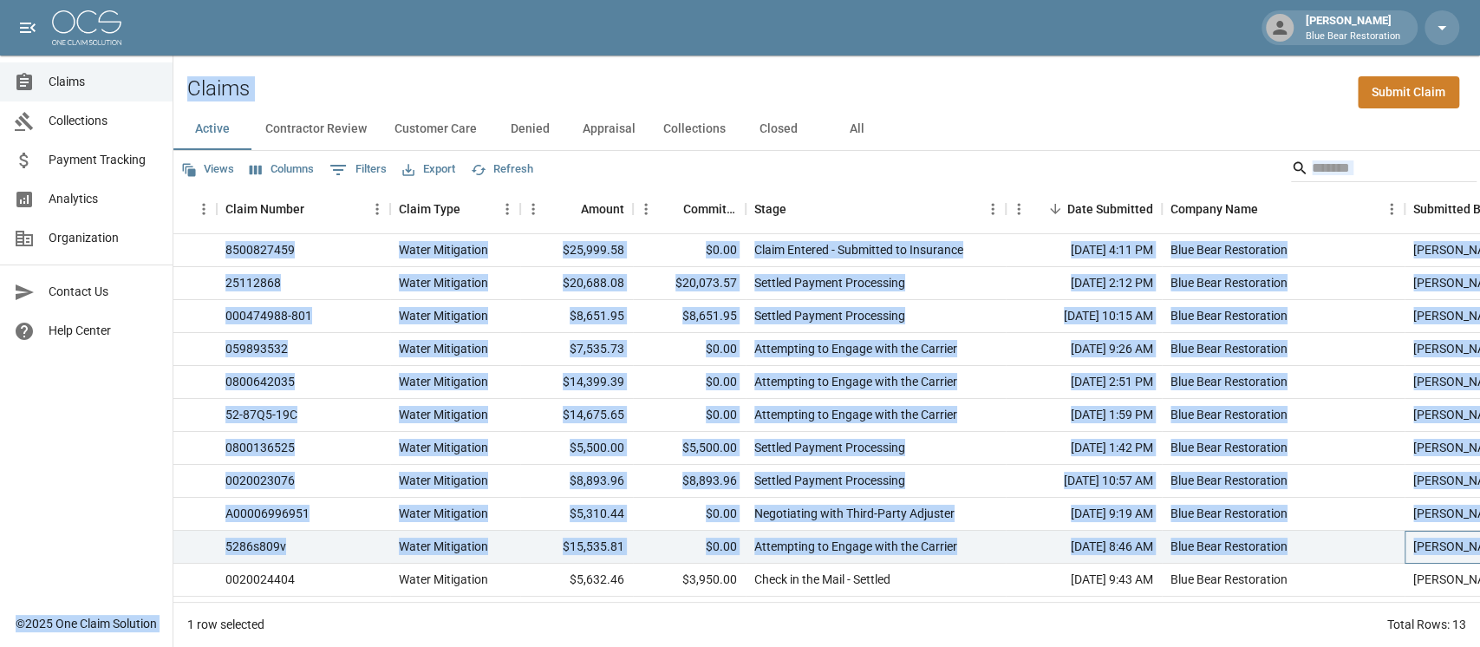
scroll to position [0, 0]
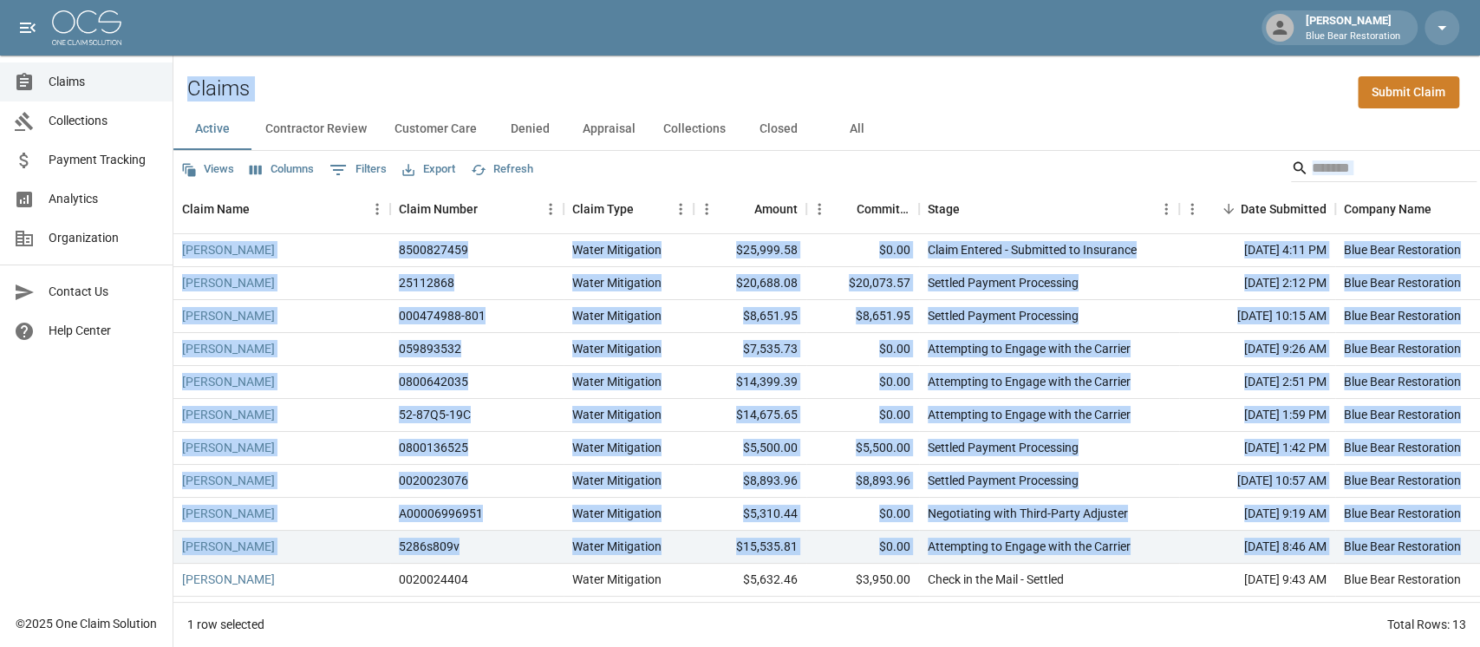
drag, startPoint x: 1367, startPoint y: 547, endPoint x: 173, endPoint y: 91, distance: 1277.3
click at [173, 91] on div "Claims Submit Claim Active Contractor Review Customer Care Denied Appraisal Col…" at bounding box center [826, 350] width 1307 height 591
click at [737, 73] on div "Claims Submit Claim" at bounding box center [826, 81] width 1307 height 53
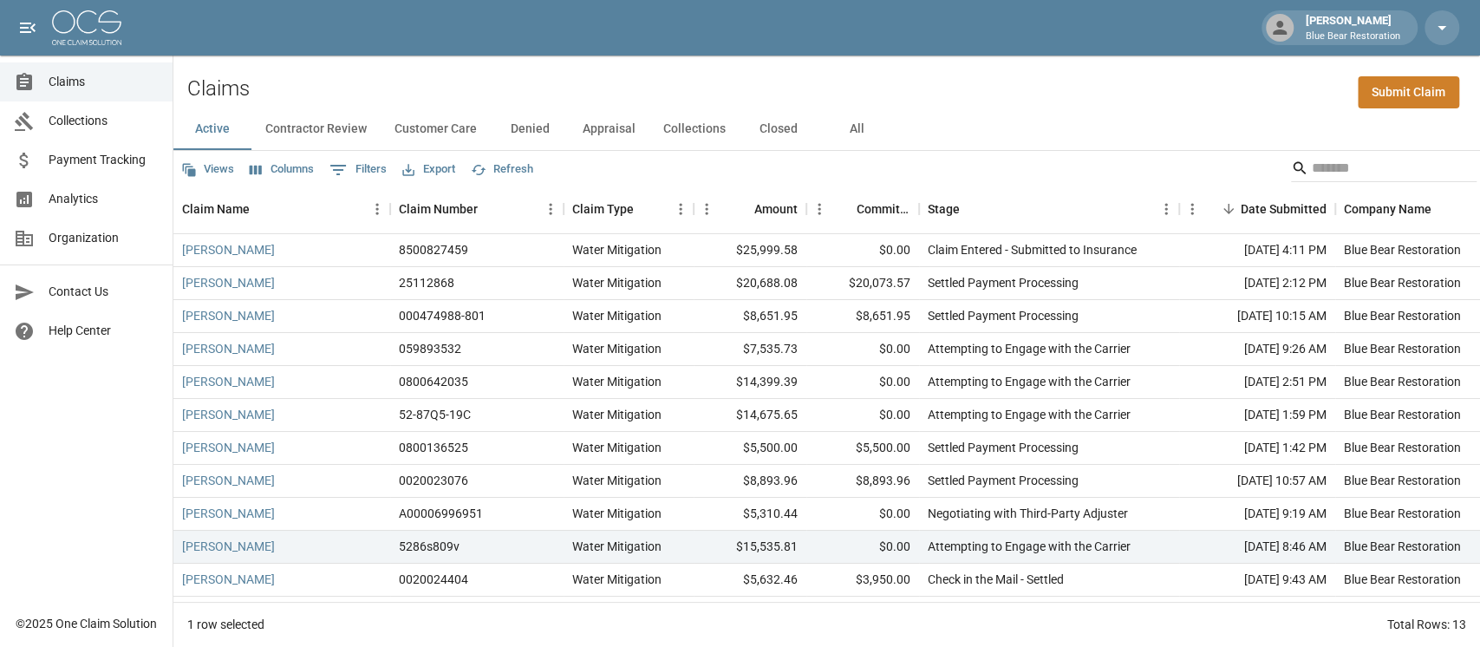
click at [756, 162] on div "Views Columns 0 Filters Export Refresh" at bounding box center [826, 168] width 1307 height 35
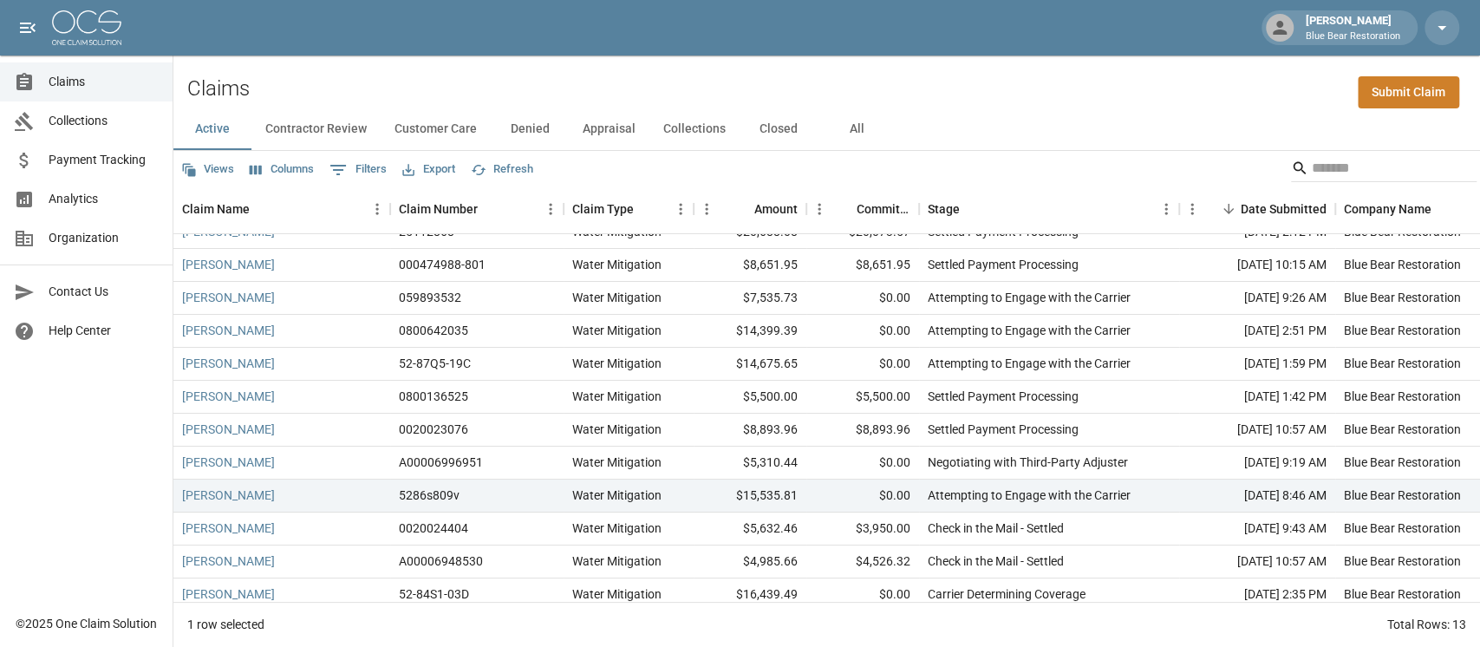
scroll to position [78, 0]
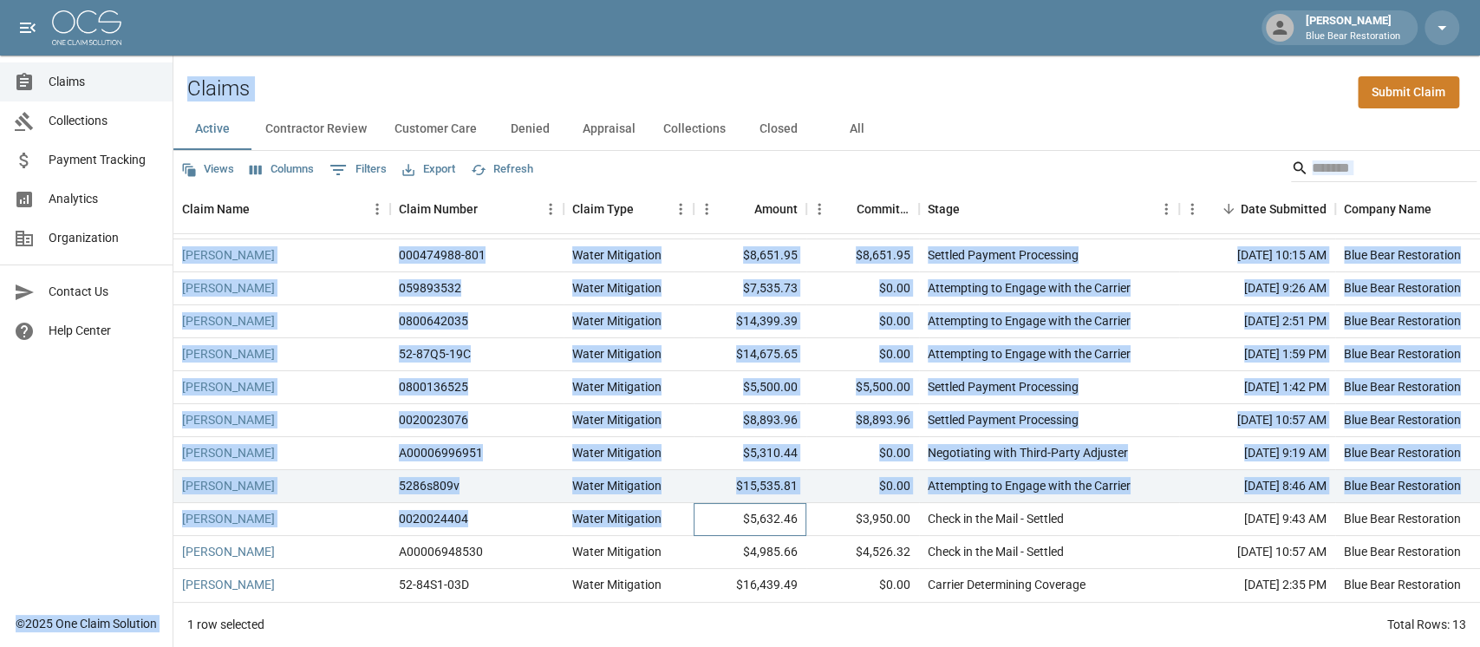
drag, startPoint x: 677, startPoint y: 509, endPoint x: 168, endPoint y: 458, distance: 511.6
click at [168, 458] on div "[PERSON_NAME] Blue Bear Restoration Claims Collections Payment Tracking Analyti…" at bounding box center [740, 323] width 1480 height 647
click at [174, 470] on div "[PERSON_NAME]" at bounding box center [281, 486] width 217 height 33
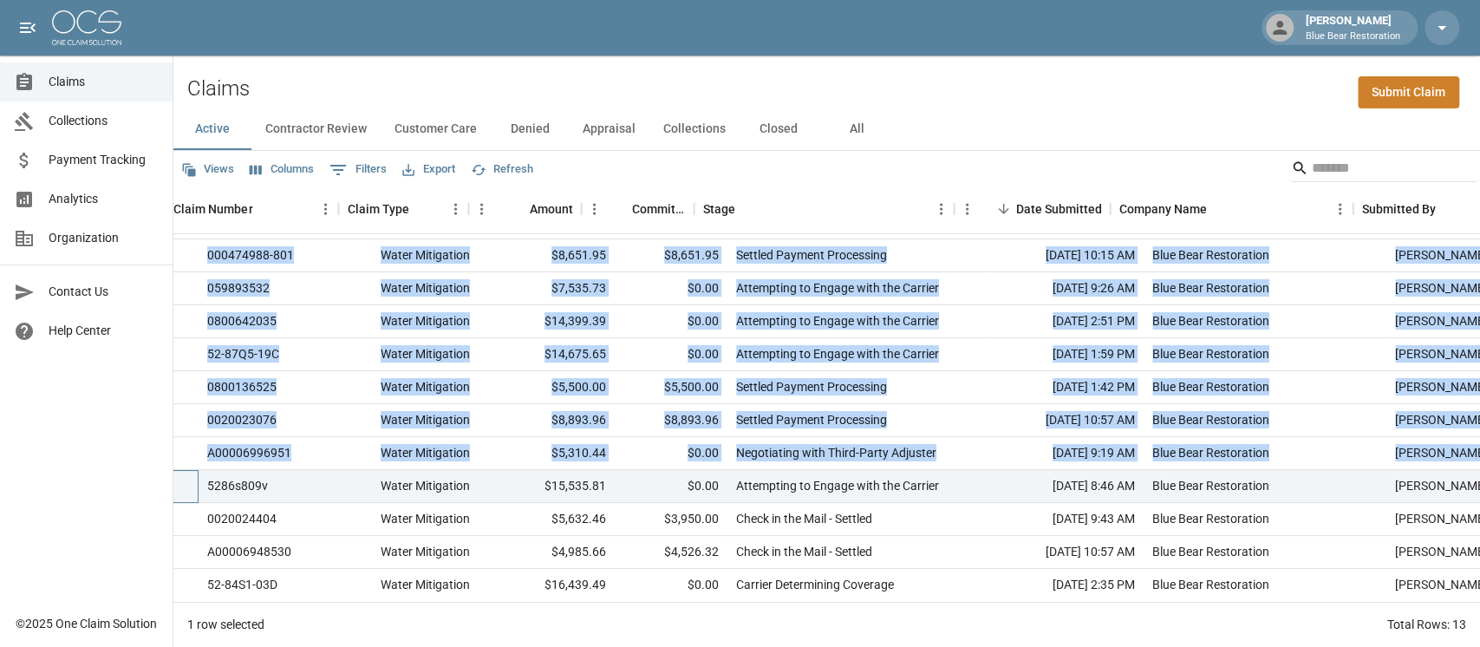
scroll to position [78, 333]
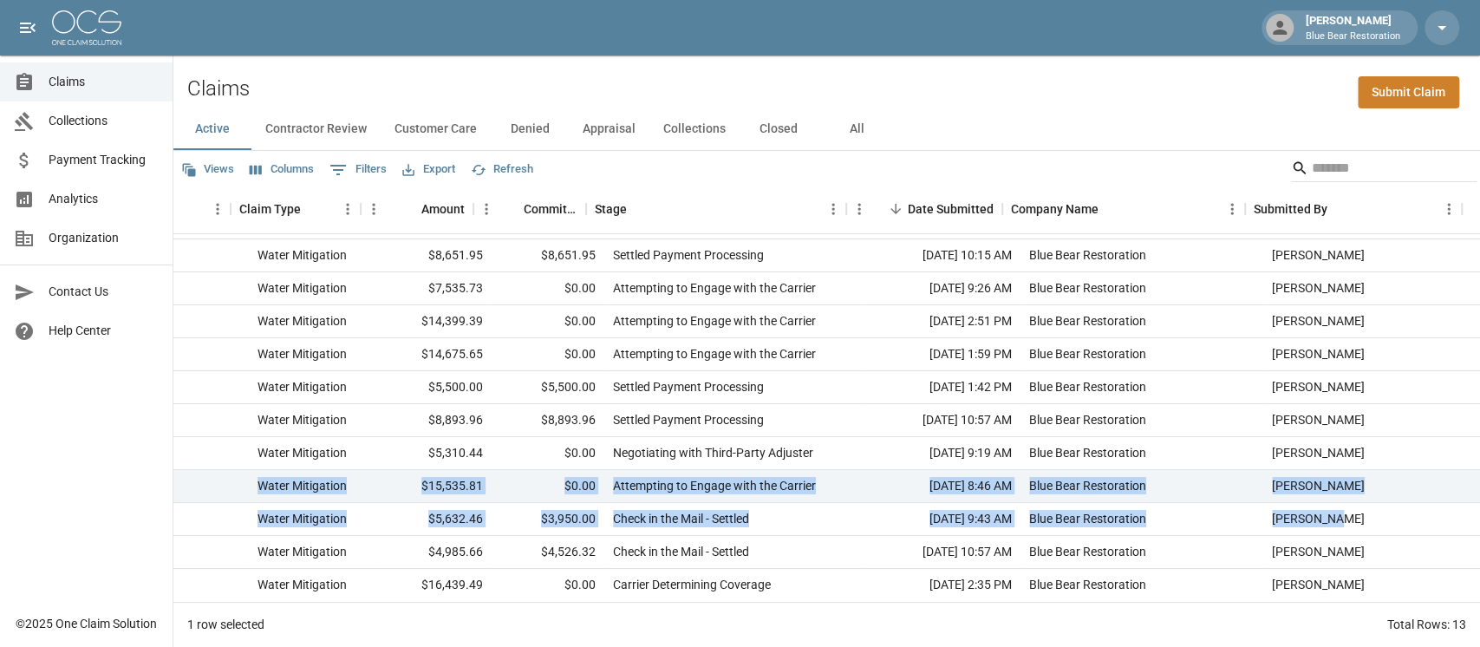
drag, startPoint x: 174, startPoint y: 453, endPoint x: 1325, endPoint y: 499, distance: 1151.6
click at [1096, 484] on div "[PERSON_NAME] 8500827459 Water Mitigation $25,999.58 $0.00 Claim Entered - Subm…" at bounding box center [669, 387] width 1621 height 428
click at [1096, 484] on div "[PERSON_NAME]" at bounding box center [1371, 519] width 217 height 33
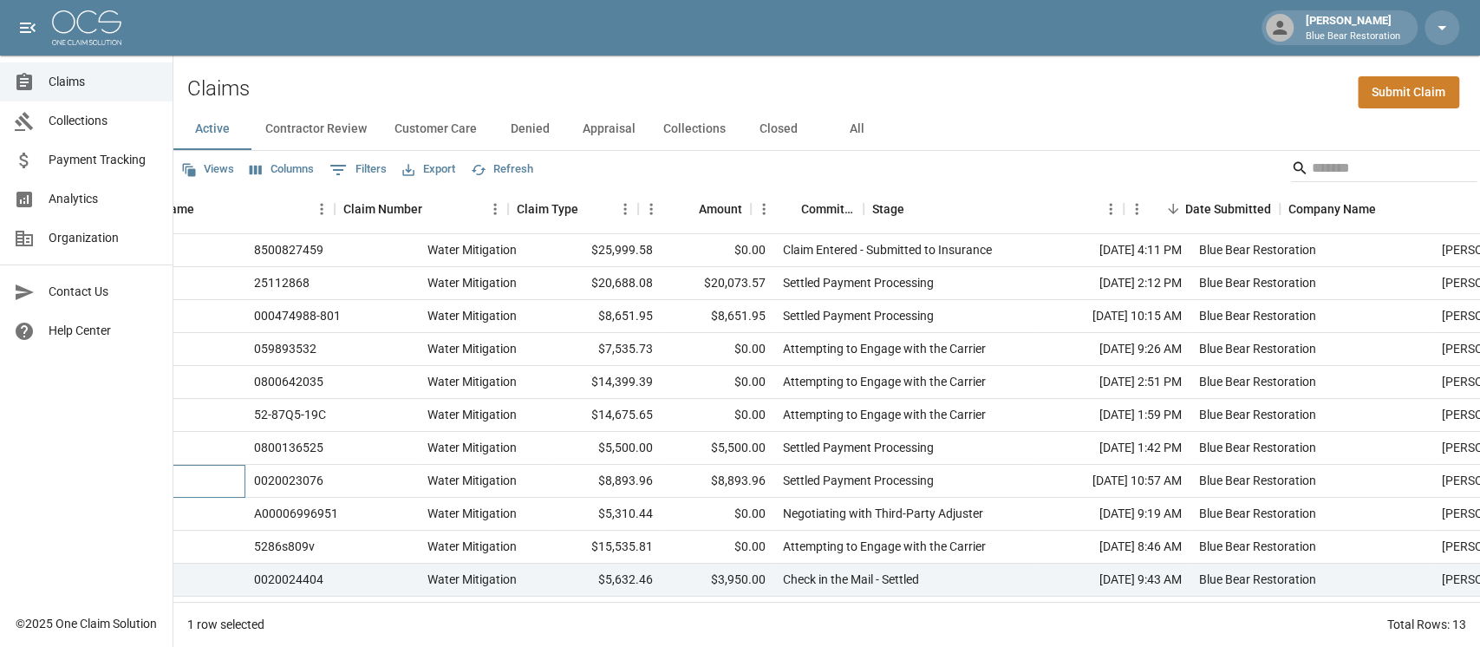
scroll to position [0, 333]
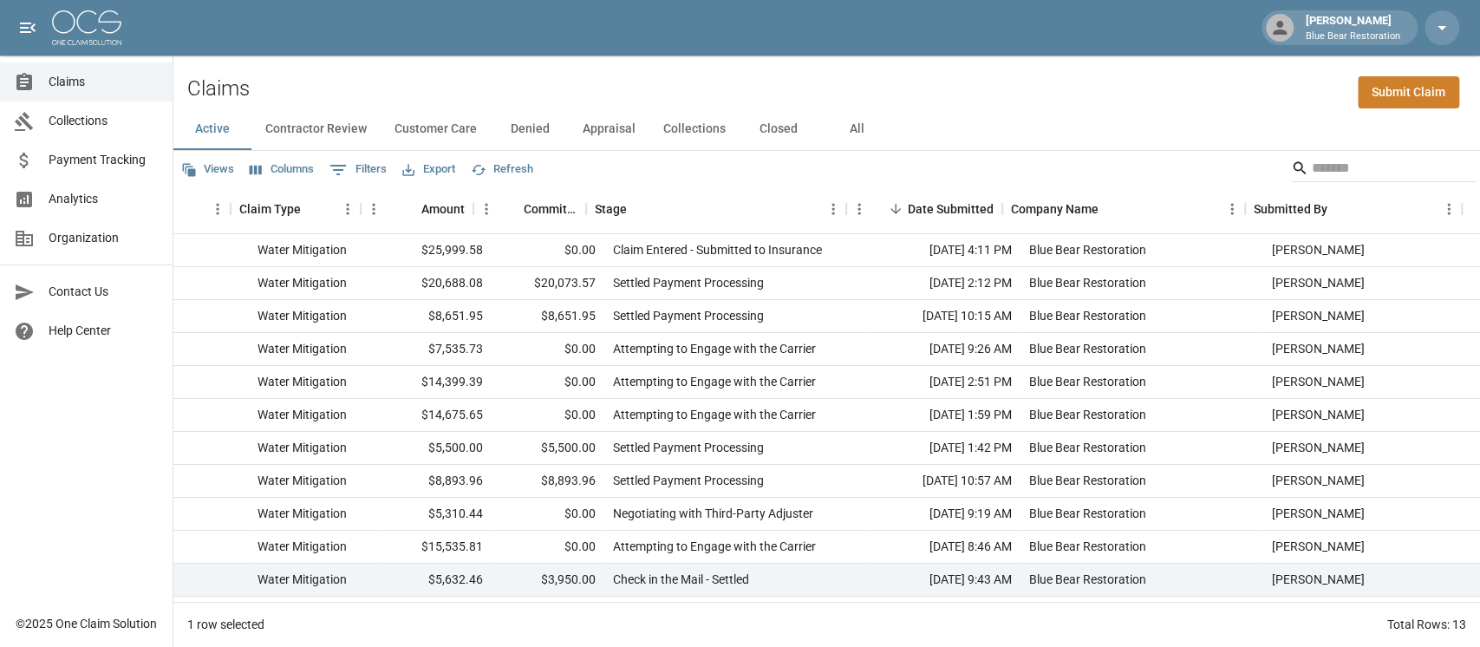
drag, startPoint x: 331, startPoint y: 470, endPoint x: 1343, endPoint y: 483, distance: 1012.0
click at [1096, 483] on div "[PERSON_NAME] 0020023076 Water Mitigation $8,893.96 $8,893.96 Settled Payment P…" at bounding box center [669, 481] width 1621 height 33
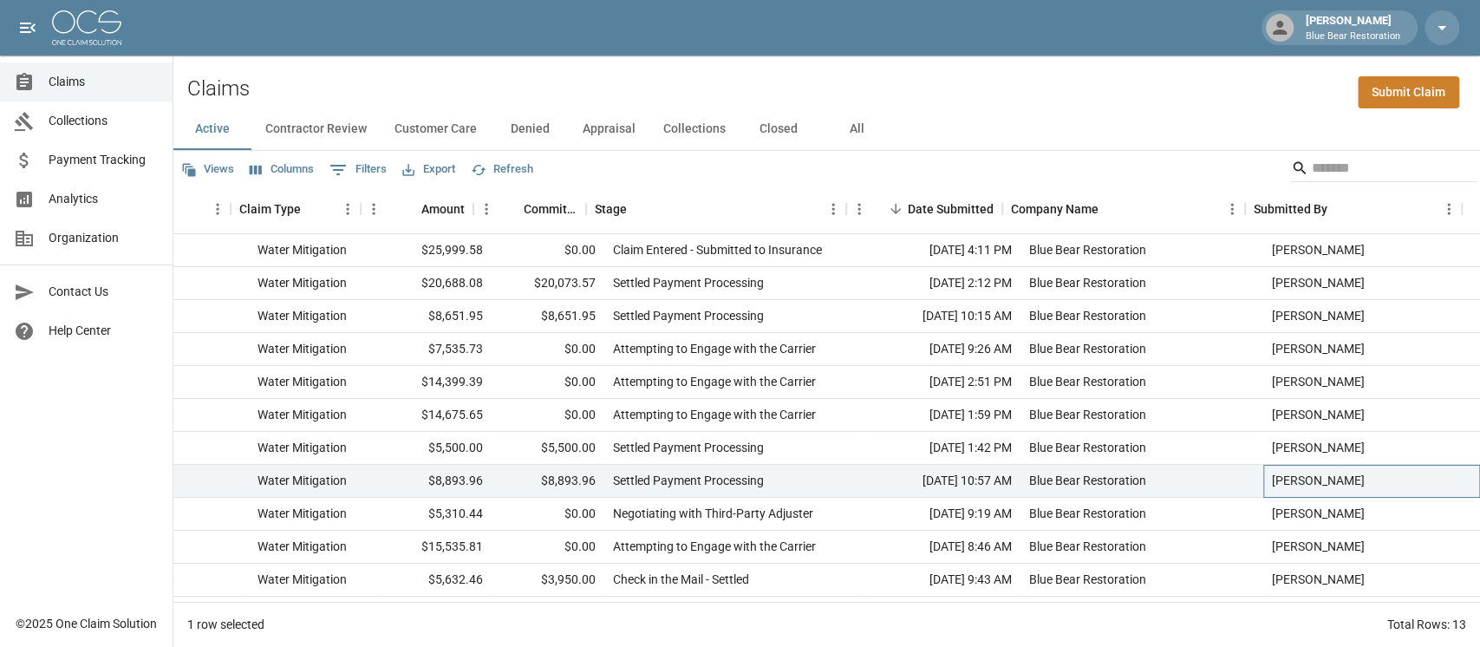
click at [1096, 483] on div "[PERSON_NAME]" at bounding box center [1371, 481] width 217 height 33
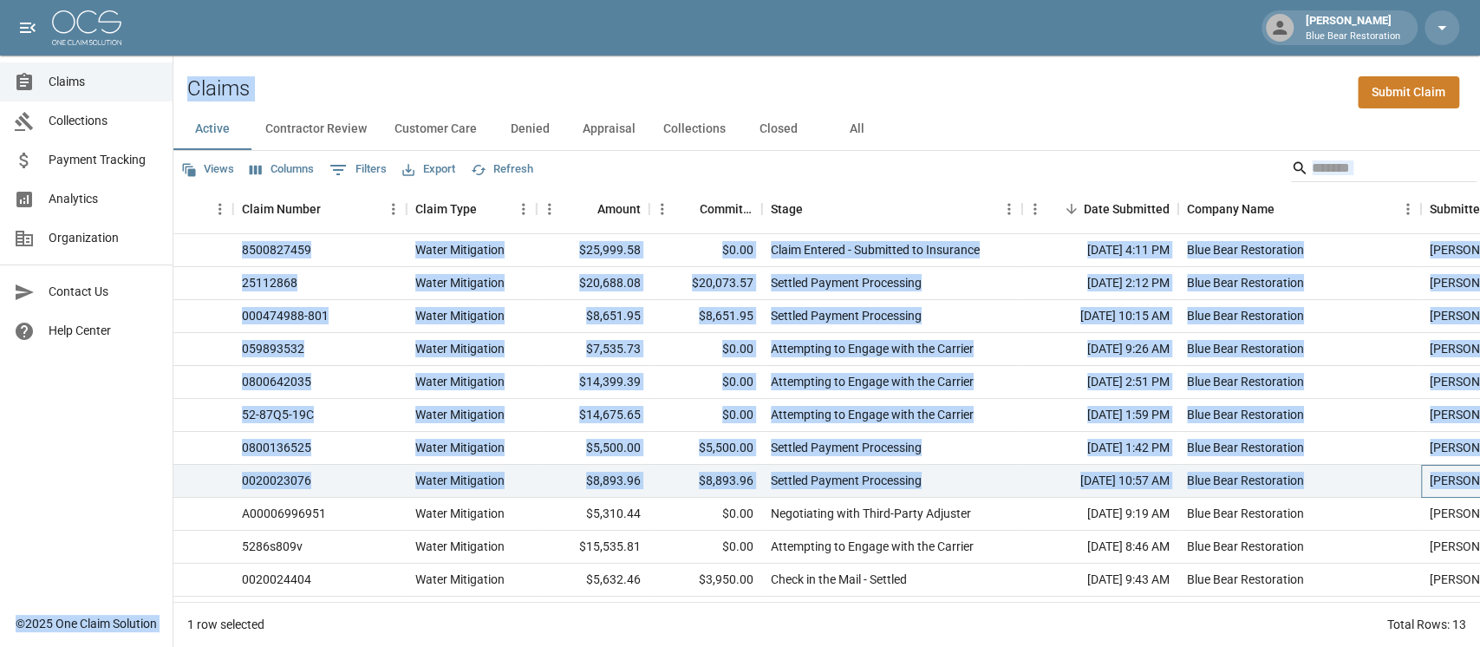
scroll to position [0, 0]
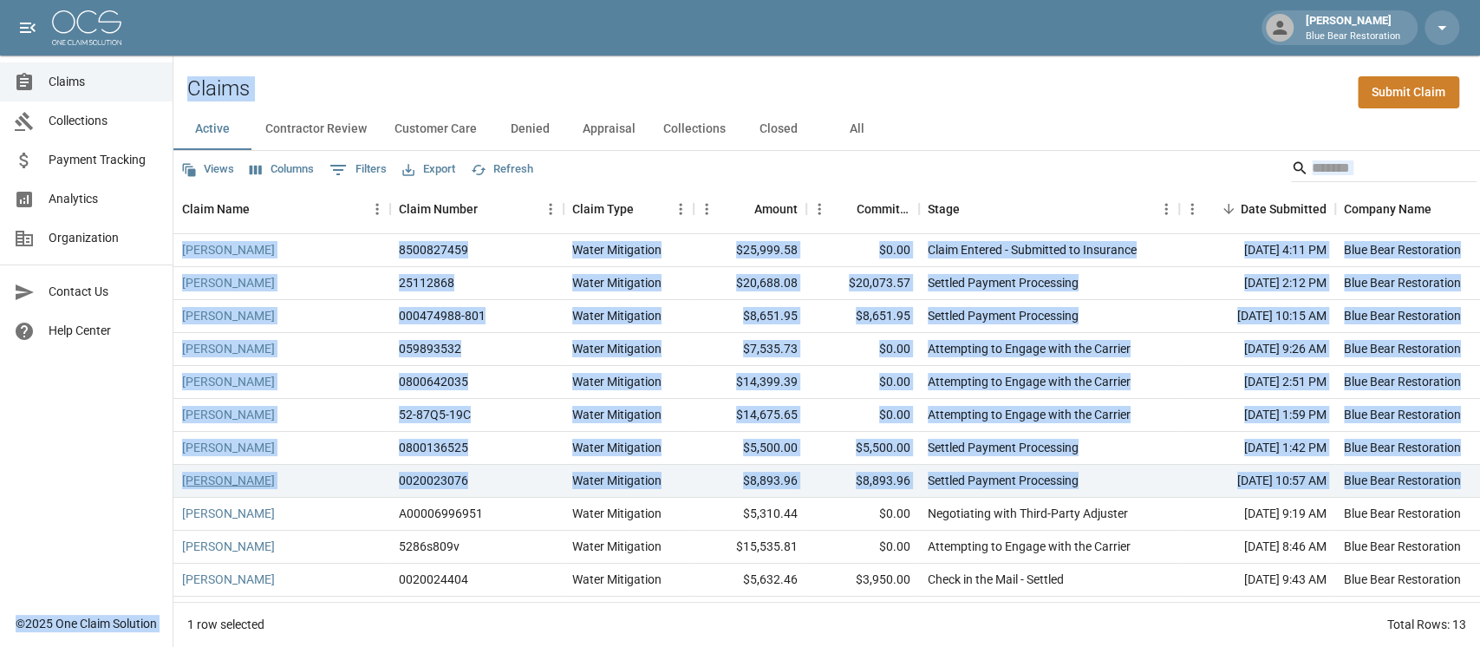
drag, startPoint x: 1353, startPoint y: 475, endPoint x: 193, endPoint y: 474, distance: 1159.3
click at [171, 482] on div "[PERSON_NAME] Blue Bear Restoration Claims Collections Payment Tracking Analyti…" at bounding box center [740, 323] width 1480 height 647
click at [340, 482] on div "[PERSON_NAME]" at bounding box center [281, 481] width 217 height 33
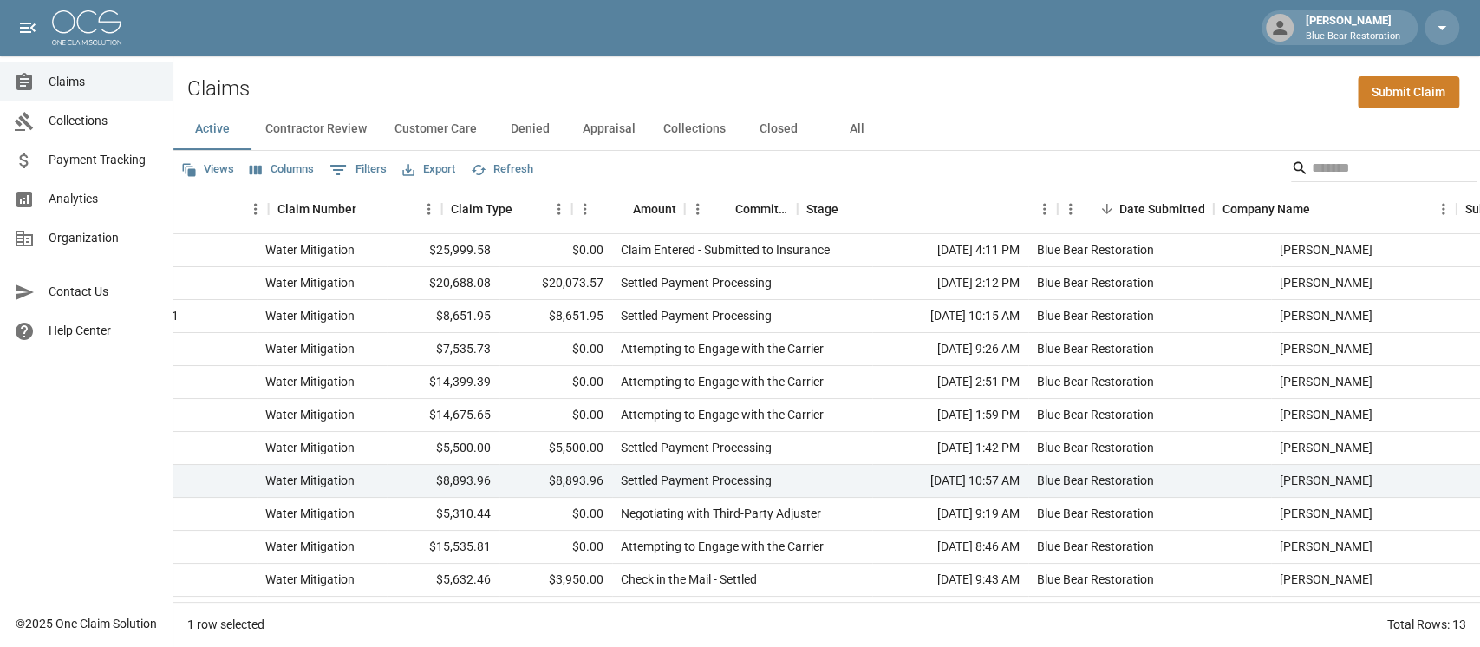
scroll to position [0, 333]
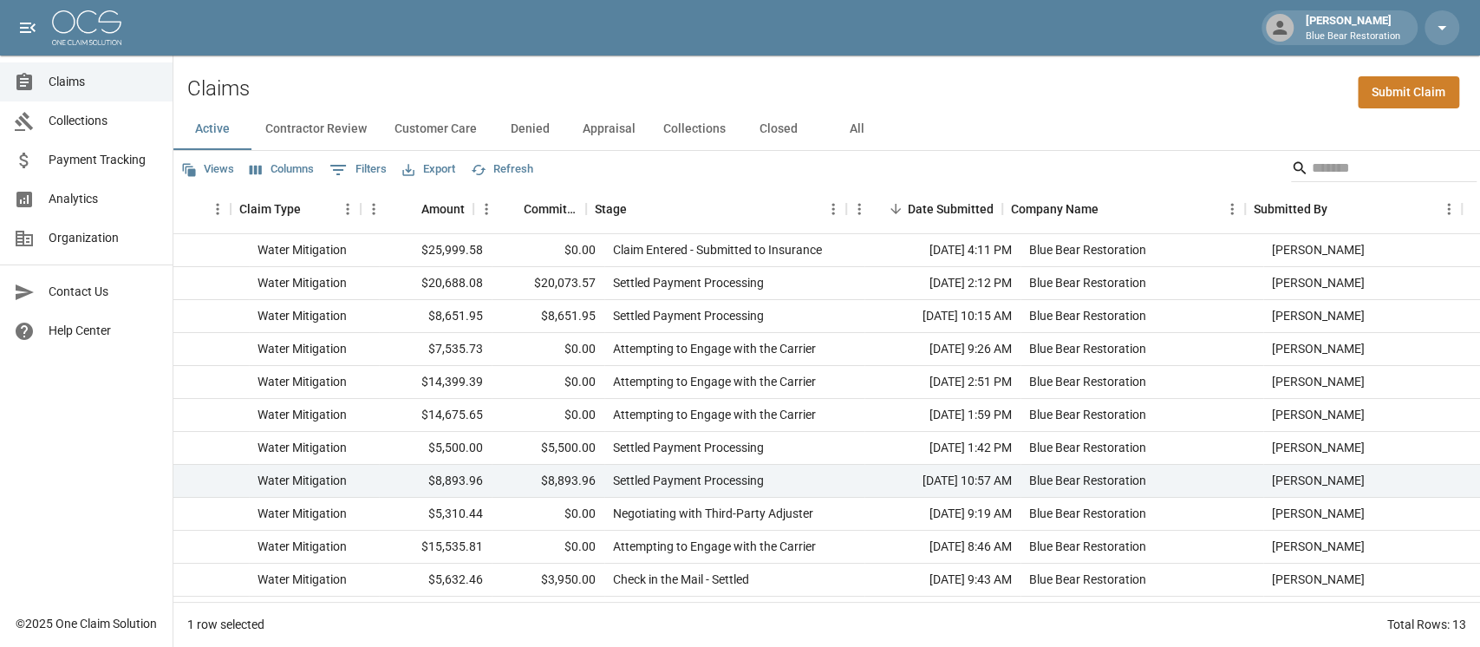
drag, startPoint x: 317, startPoint y: 482, endPoint x: 1385, endPoint y: 485, distance: 1067.4
click at [1096, 484] on div "[PERSON_NAME] 0020023076 Water Mitigation $8,893.96 $8,893.96 Settled Payment P…" at bounding box center [669, 481] width 1621 height 33
click at [1096, 484] on div "[PERSON_NAME]" at bounding box center [1371, 481] width 217 height 33
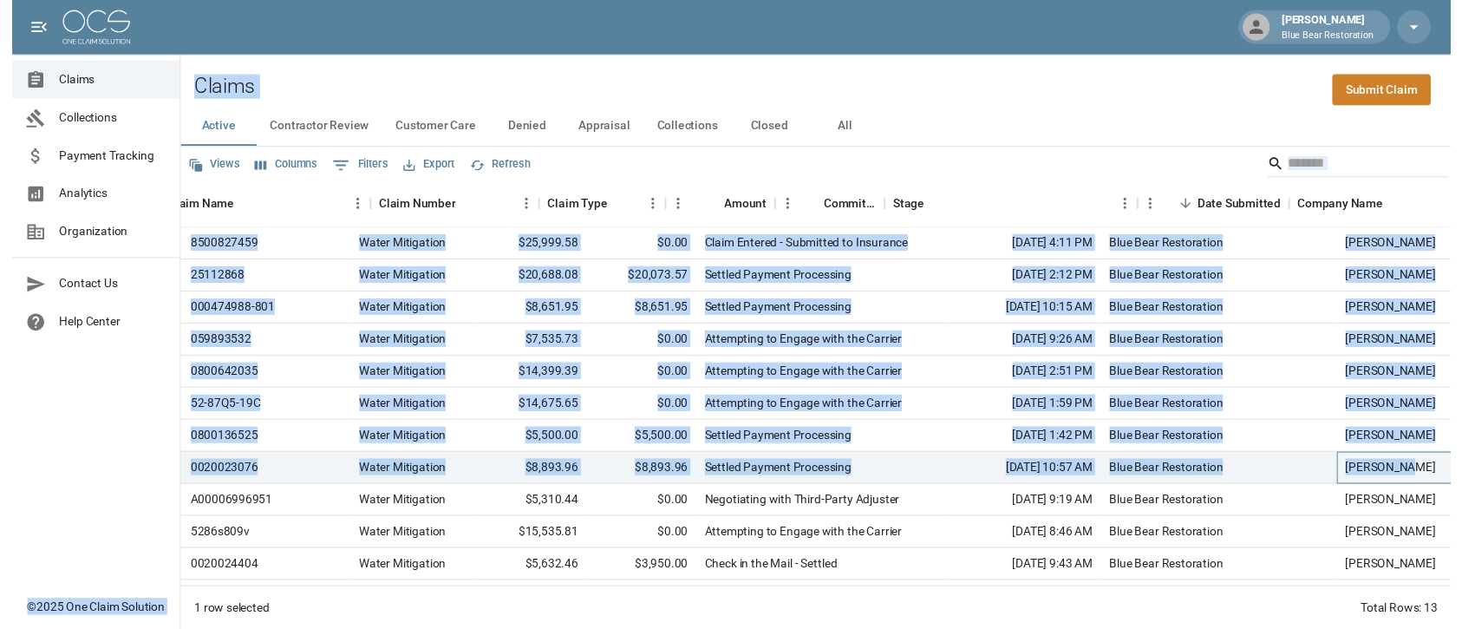
scroll to position [0, 0]
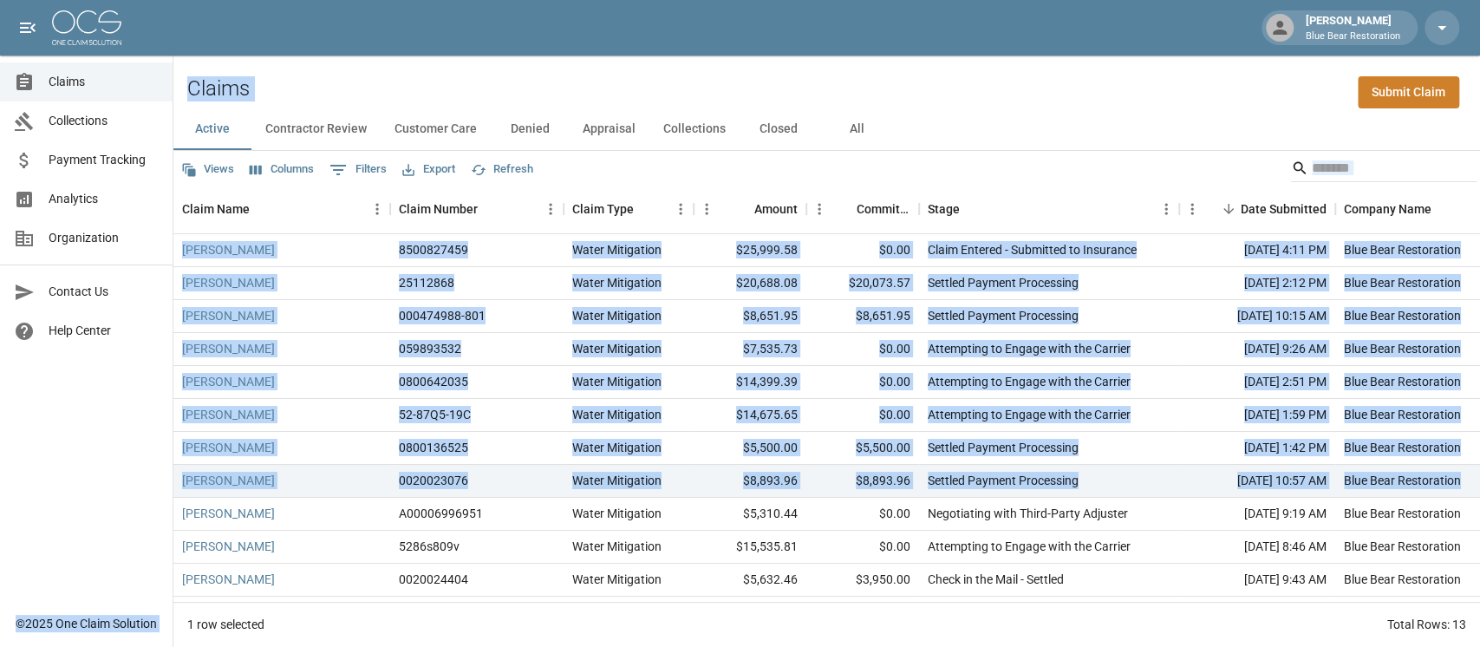
drag, startPoint x: 1355, startPoint y: 479, endPoint x: 303, endPoint y: 477, distance: 1052.7
click at [303, 477] on div "[PERSON_NAME] 0020023076 Water Mitigation $8,893.96 $8,893.96 Settled Payment P…" at bounding box center [983, 481] width 1621 height 33
click at [377, 477] on div "[PERSON_NAME]" at bounding box center [281, 481] width 217 height 33
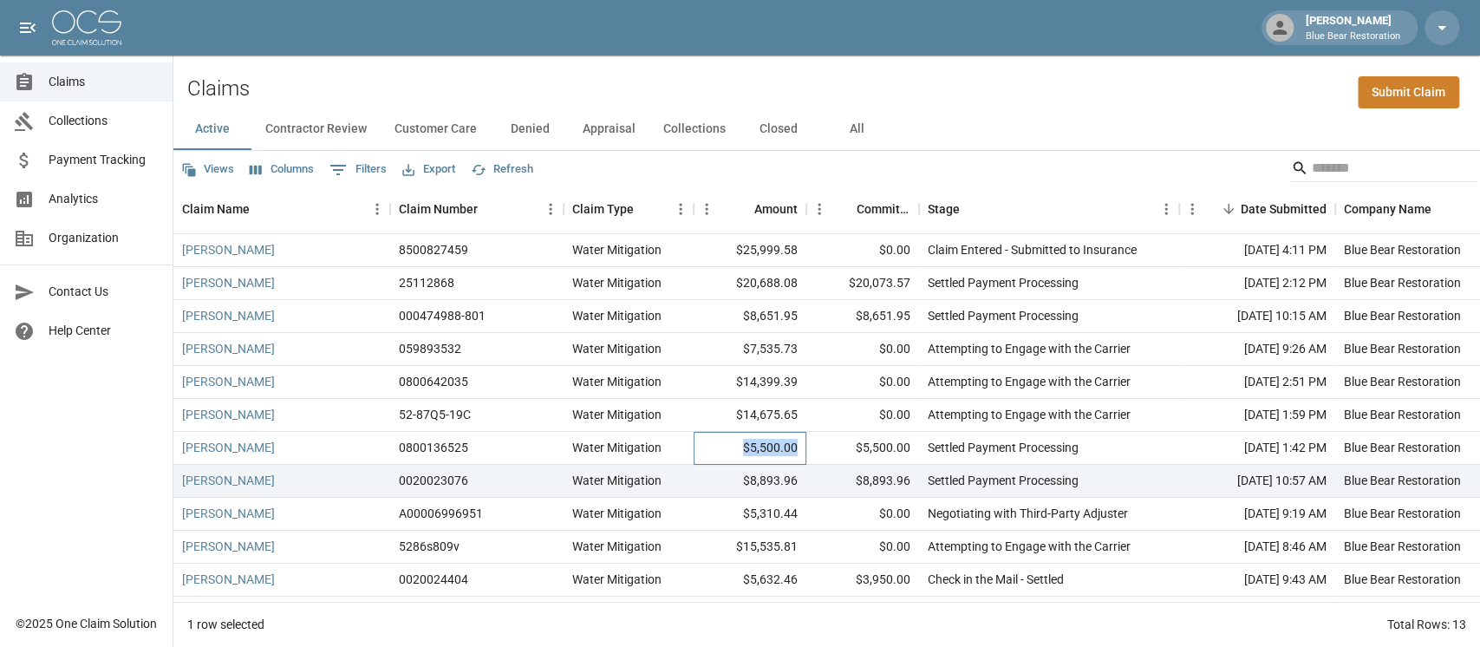
drag, startPoint x: 802, startPoint y: 446, endPoint x: 747, endPoint y: 439, distance: 55.9
click at [747, 439] on div "$5,500.00" at bounding box center [750, 448] width 113 height 33
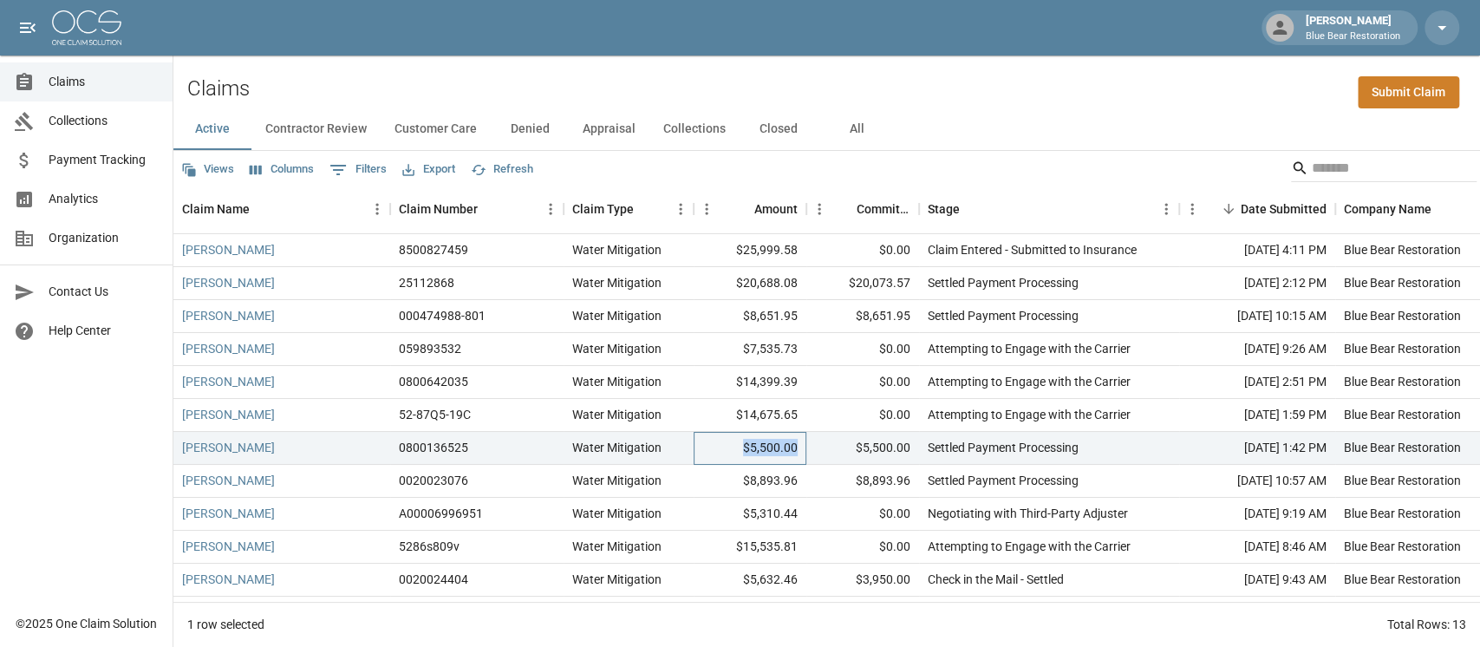
copy div "$5,500.00"
click at [233, 448] on link "[PERSON_NAME]" at bounding box center [228, 447] width 93 height 17
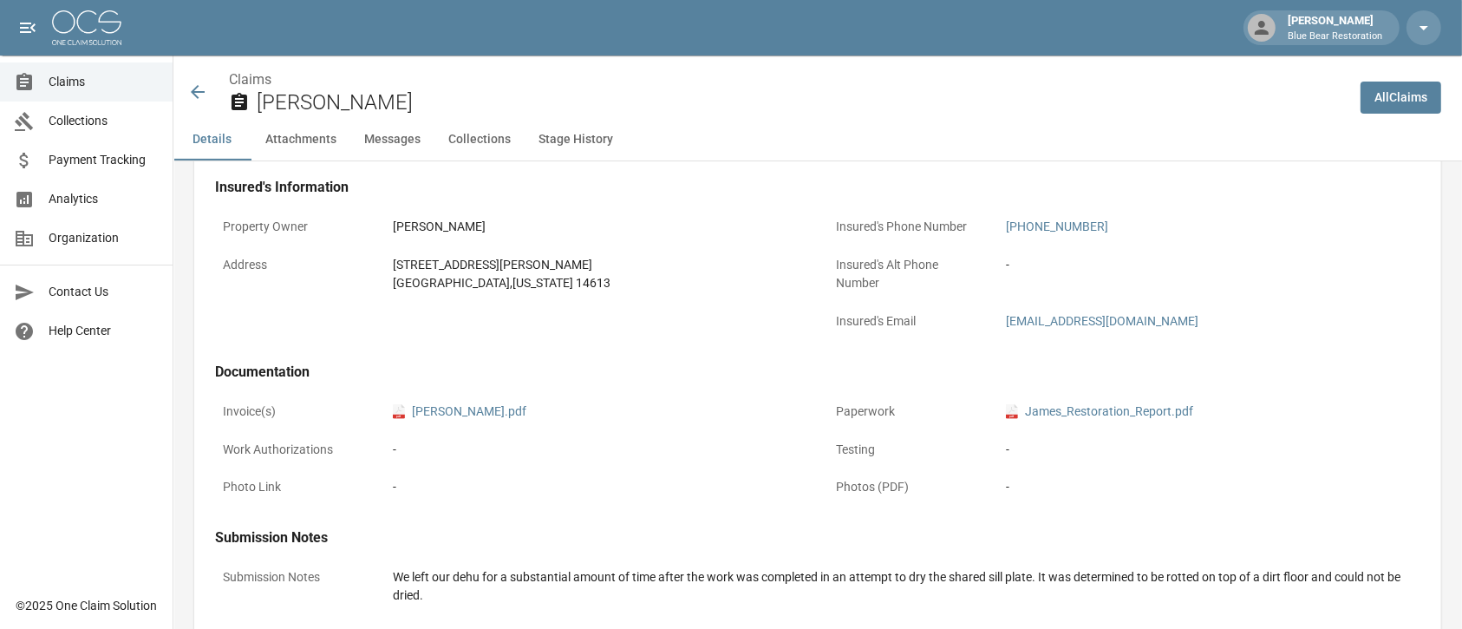
scroll to position [462, 0]
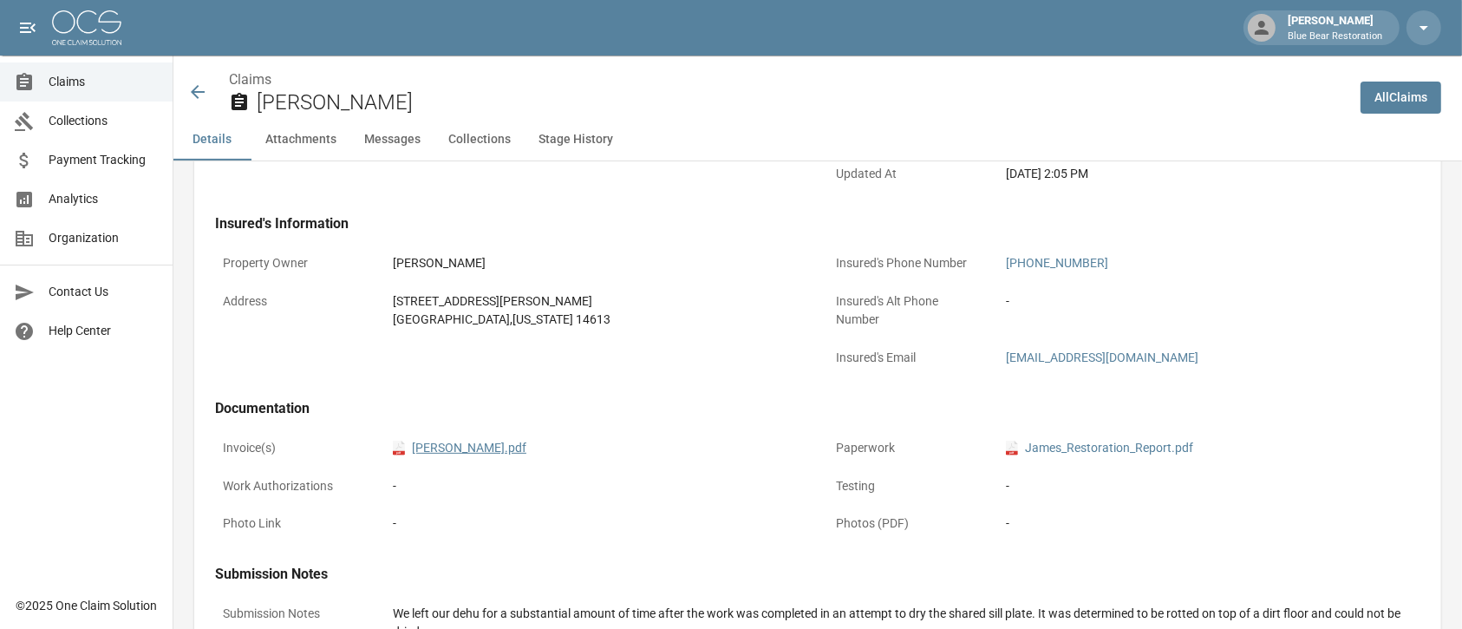
click at [474, 454] on link "pdf LINDA_JAMES_INV.pdf" at bounding box center [460, 448] width 134 height 18
click at [199, 97] on icon at bounding box center [197, 92] width 21 height 21
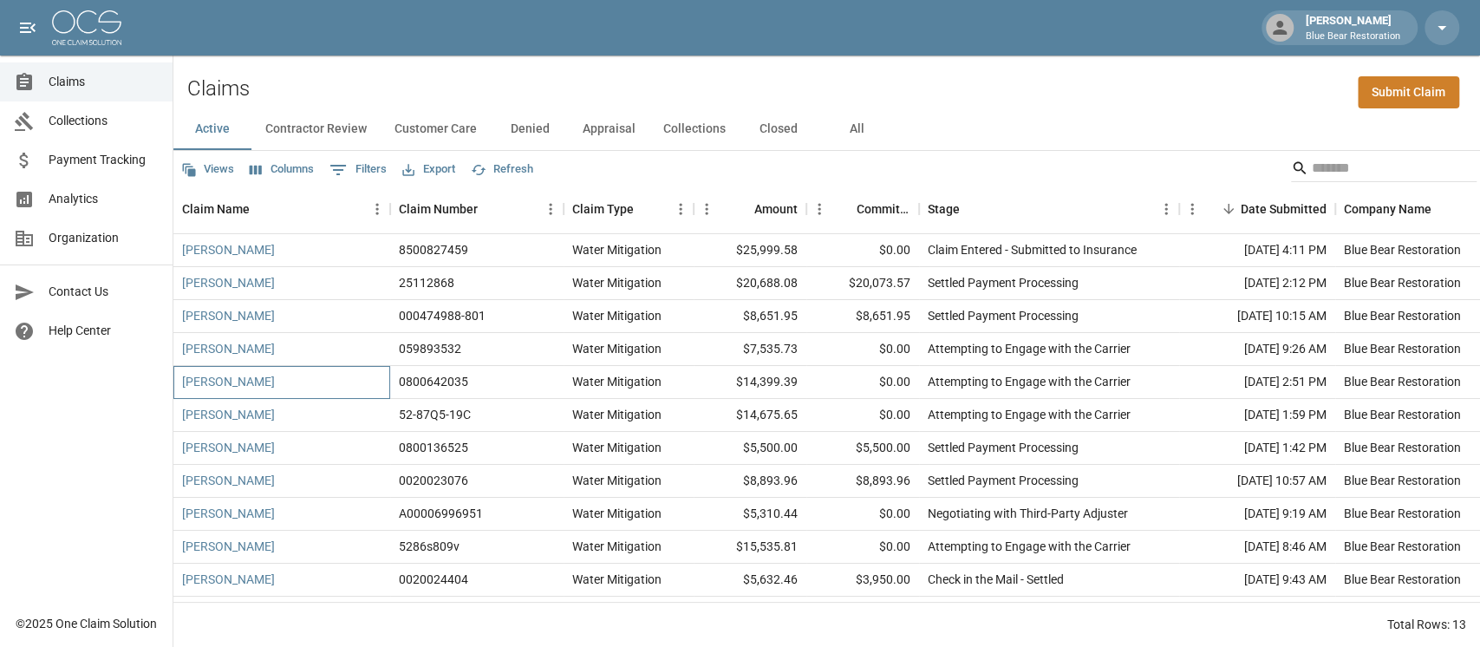
click at [340, 378] on div "[PERSON_NAME]" at bounding box center [281, 382] width 217 height 33
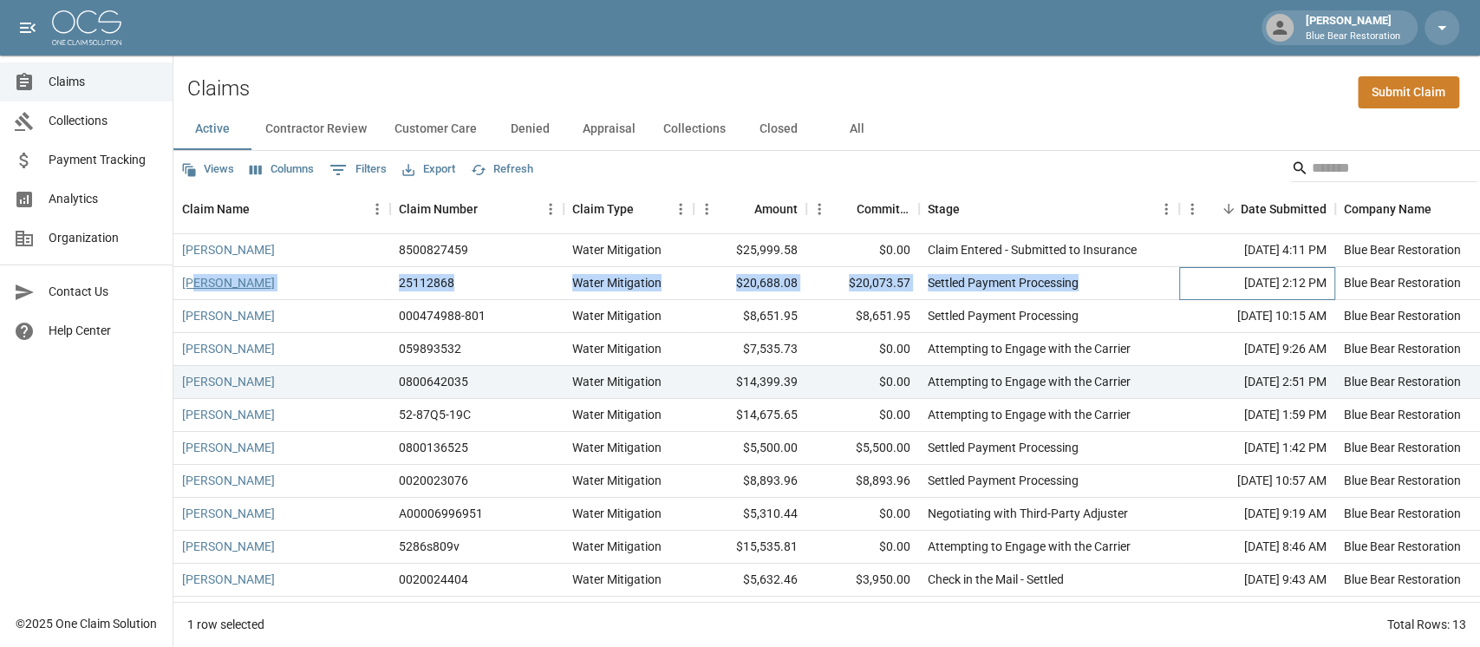
drag, startPoint x: 1194, startPoint y: 286, endPoint x: 193, endPoint y: 290, distance: 1000.6
click at [193, 290] on div "[PERSON_NAME] 25112868 Water Mitigation $20,688.08 $20,073.57 Settled Payment P…" at bounding box center [983, 283] width 1621 height 33
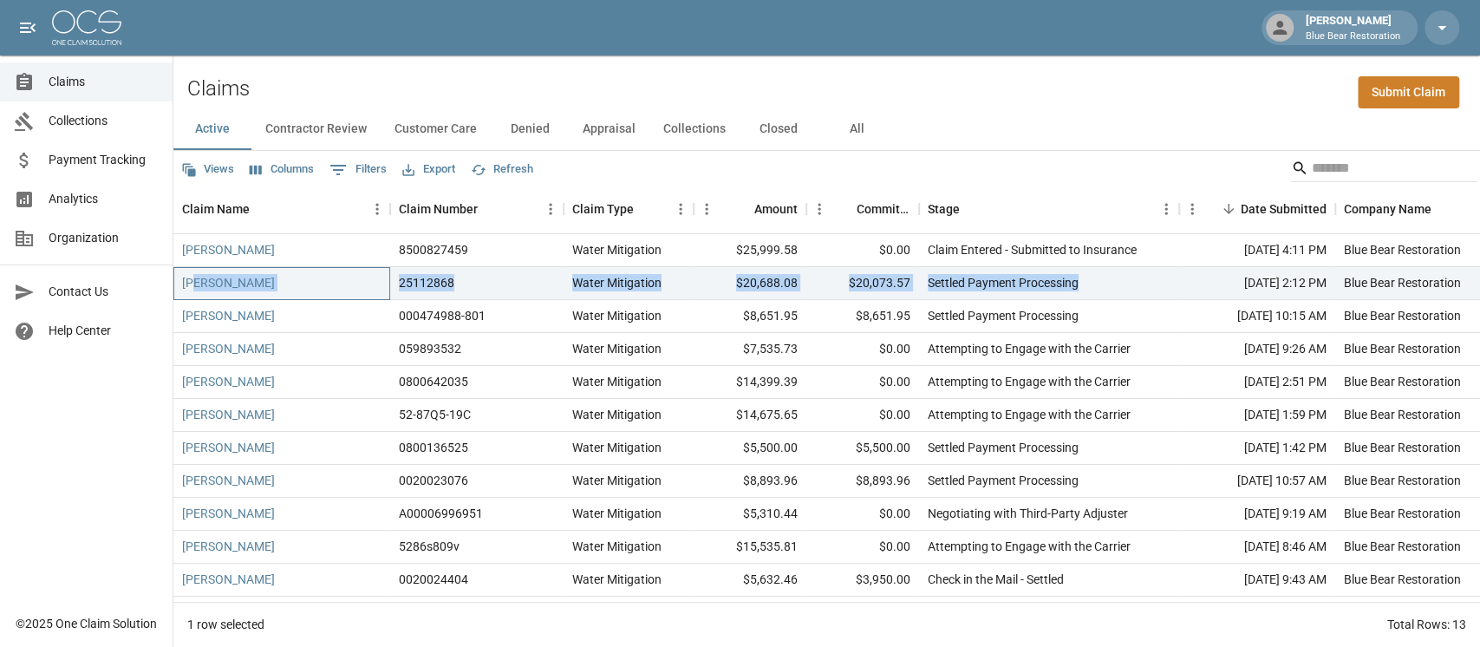
click at [326, 283] on div "[PERSON_NAME]" at bounding box center [281, 283] width 217 height 33
drag, startPoint x: 1118, startPoint y: 284, endPoint x: 173, endPoint y: 284, distance: 944.3
click at [173, 284] on div "[PERSON_NAME] 25112868 Water Mitigation $20,688.08 $20,073.57 Settled Payment P…" at bounding box center [983, 283] width 1621 height 33
drag, startPoint x: 321, startPoint y: 290, endPoint x: 344, endPoint y: 260, distance: 37.6
click at [321, 290] on div "[PERSON_NAME]" at bounding box center [281, 283] width 217 height 33
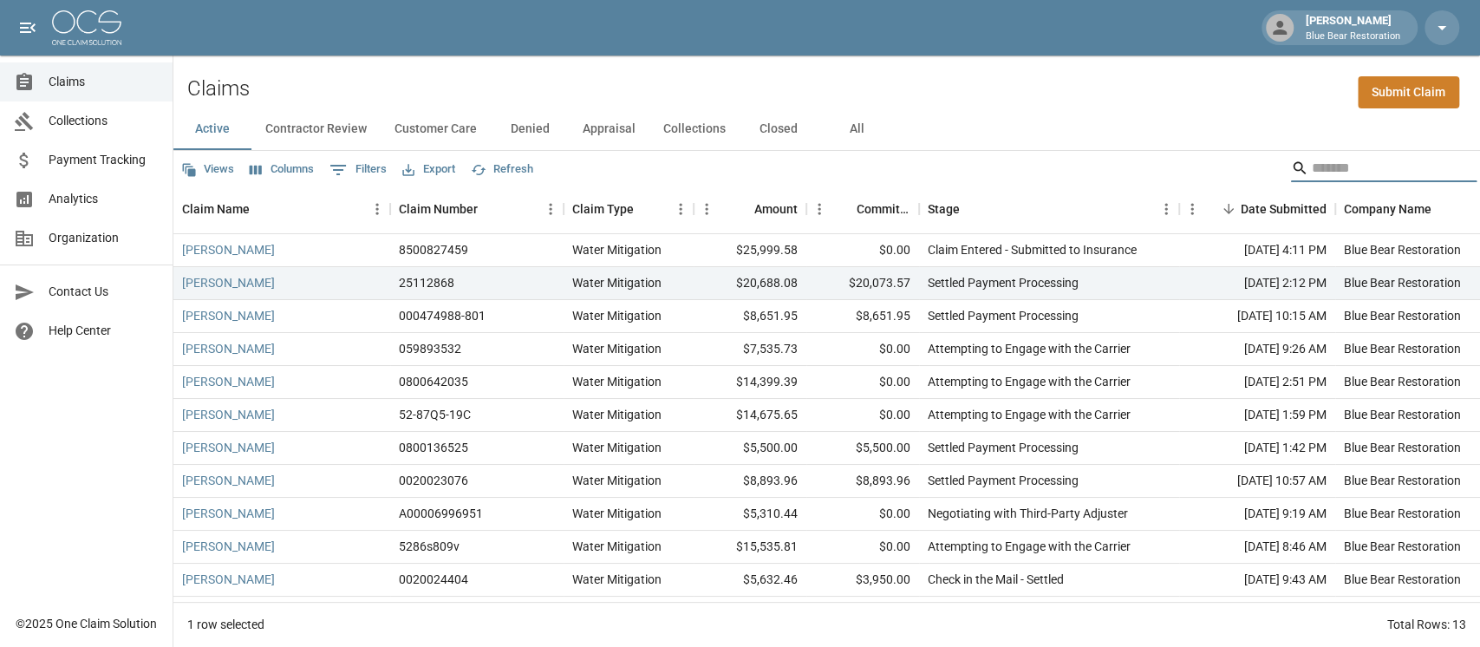
click at [1096, 165] on input "Search" at bounding box center [1381, 168] width 139 height 28
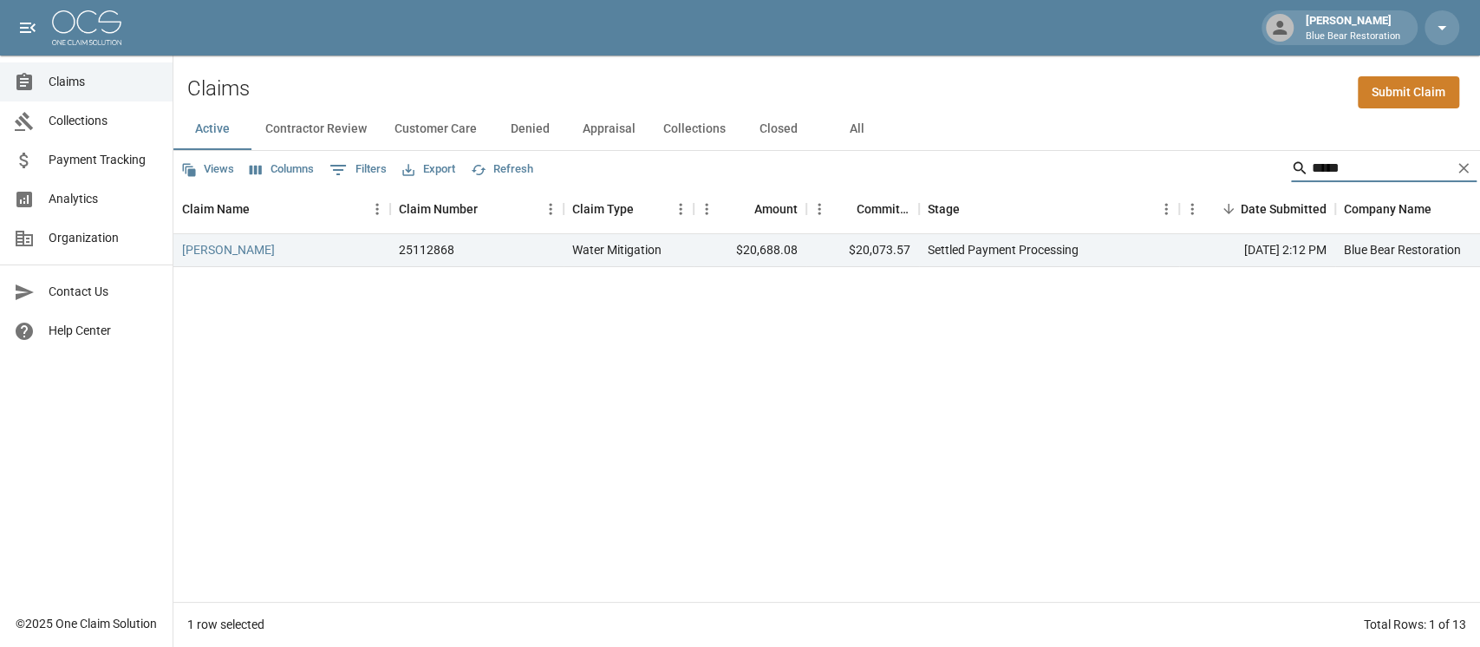
type input "*****"
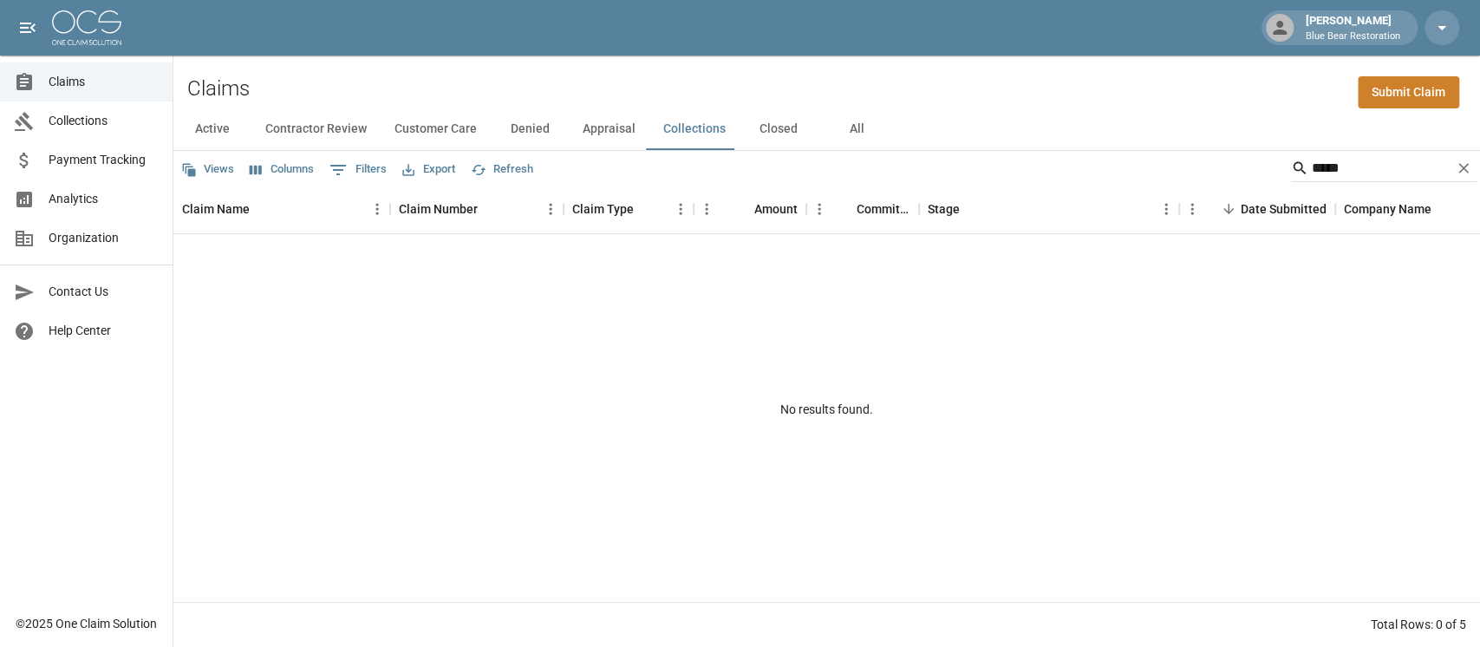
click at [232, 121] on button "Active" at bounding box center [212, 129] width 78 height 42
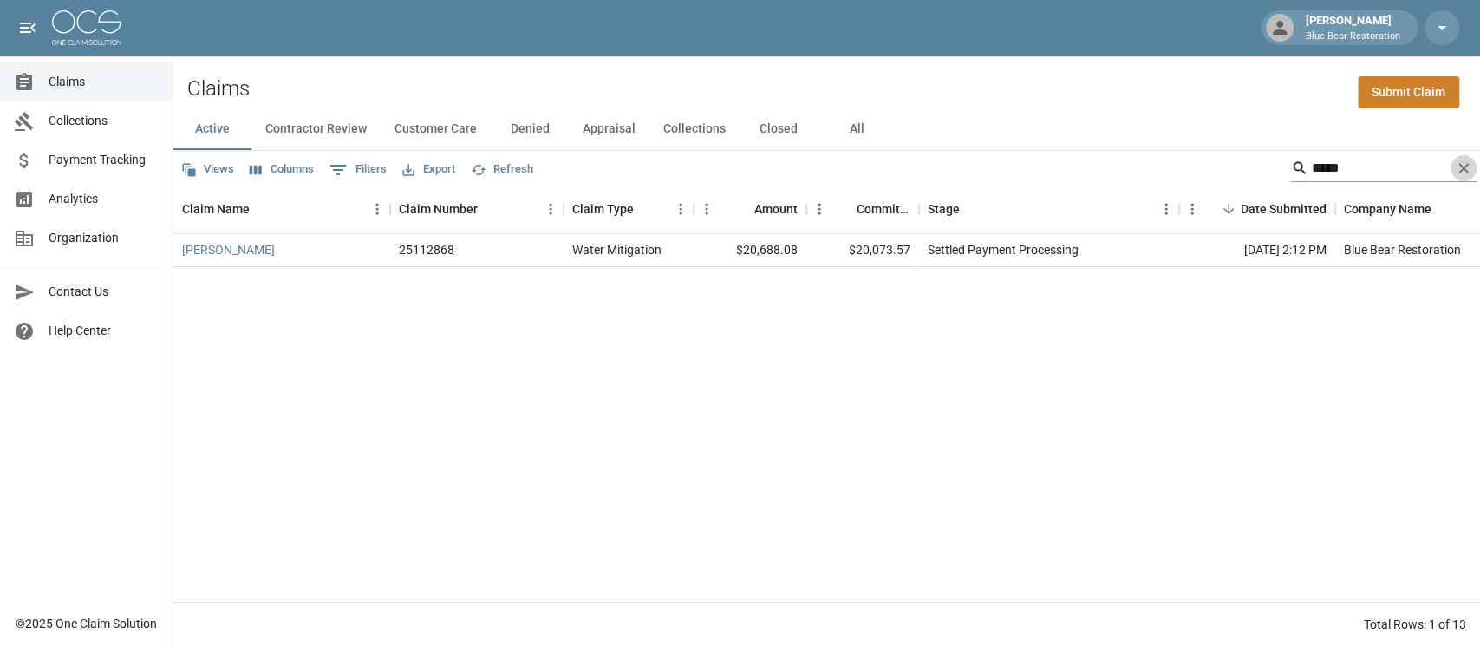
click at [1096, 170] on icon "Clear" at bounding box center [1463, 168] width 10 height 10
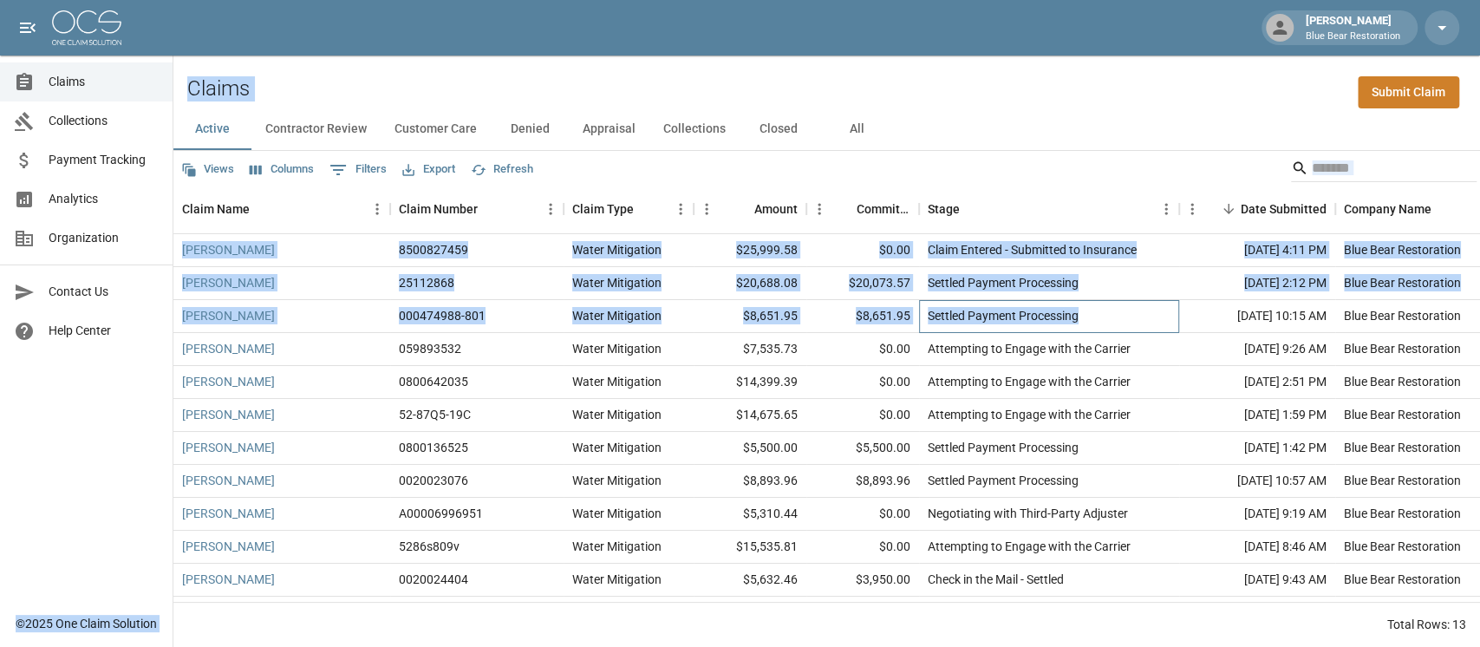
drag, startPoint x: 1137, startPoint y: 323, endPoint x: 169, endPoint y: 66, distance: 1001.1
click at [169, 66] on div "[PERSON_NAME] Blue Bear Restoration Claims Collections Payment Tracking Analyti…" at bounding box center [740, 323] width 1480 height 647
click at [173, 62] on div "Claims Submit Claim" at bounding box center [826, 81] width 1307 height 53
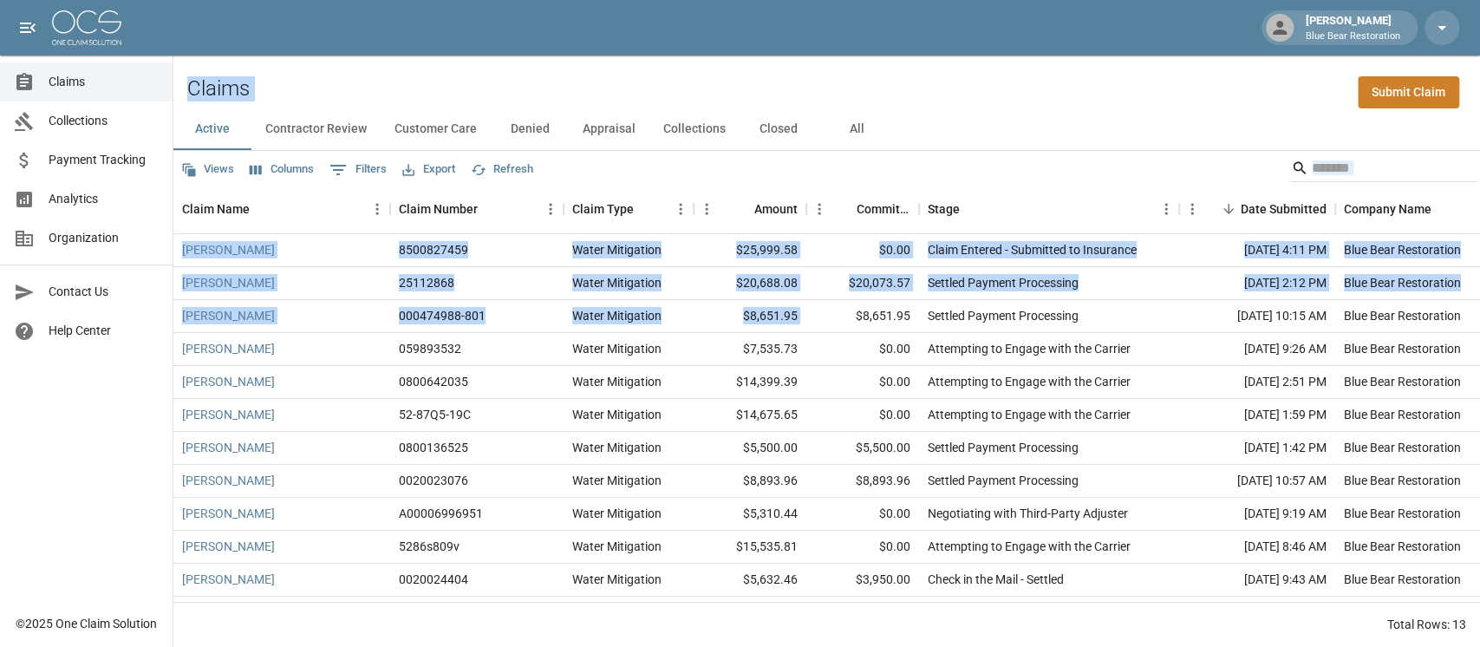
drag, startPoint x: 181, startPoint y: 62, endPoint x: 829, endPoint y: 302, distance: 690.8
click at [829, 302] on div "Claims Submit Claim Active Contractor Review Customer Care Denied Appraisal Col…" at bounding box center [826, 350] width 1307 height 591
click at [219, 163] on button "Views" at bounding box center [208, 169] width 62 height 27
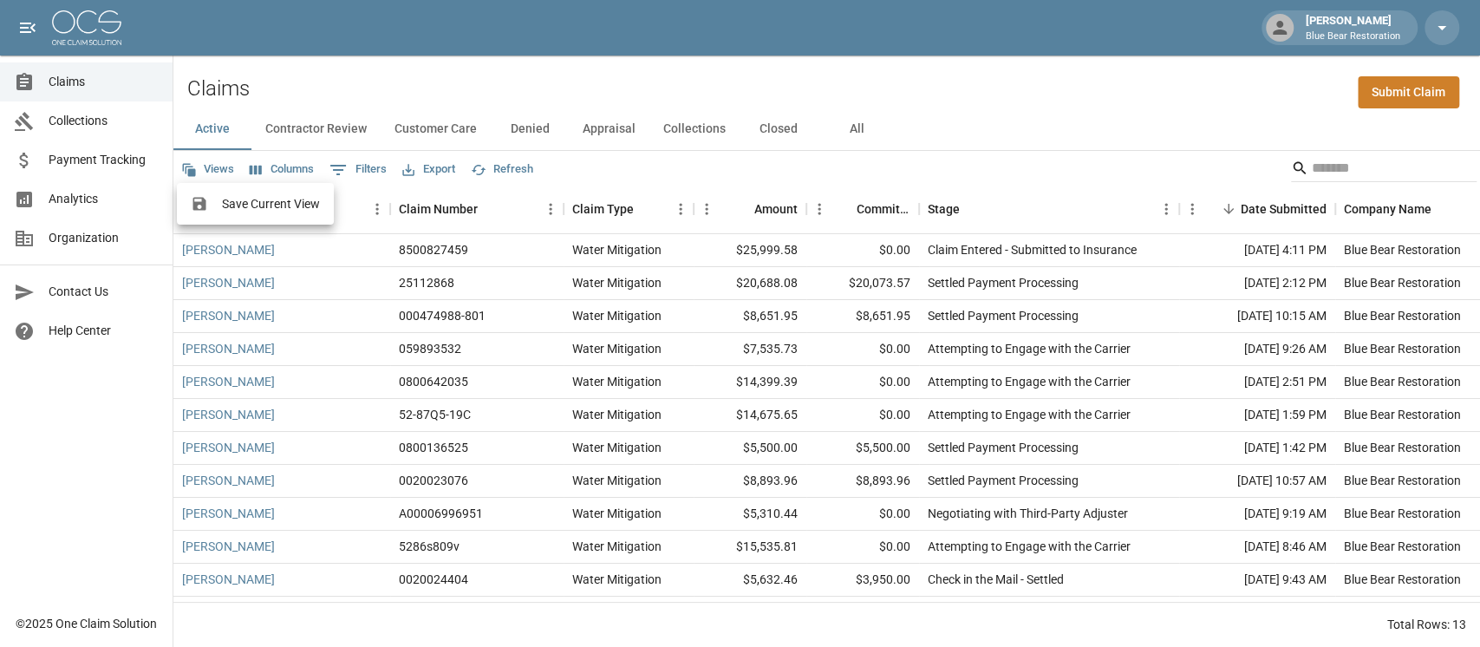
click at [268, 163] on div at bounding box center [740, 323] width 1480 height 647
click at [271, 164] on button "Columns" at bounding box center [281, 169] width 73 height 27
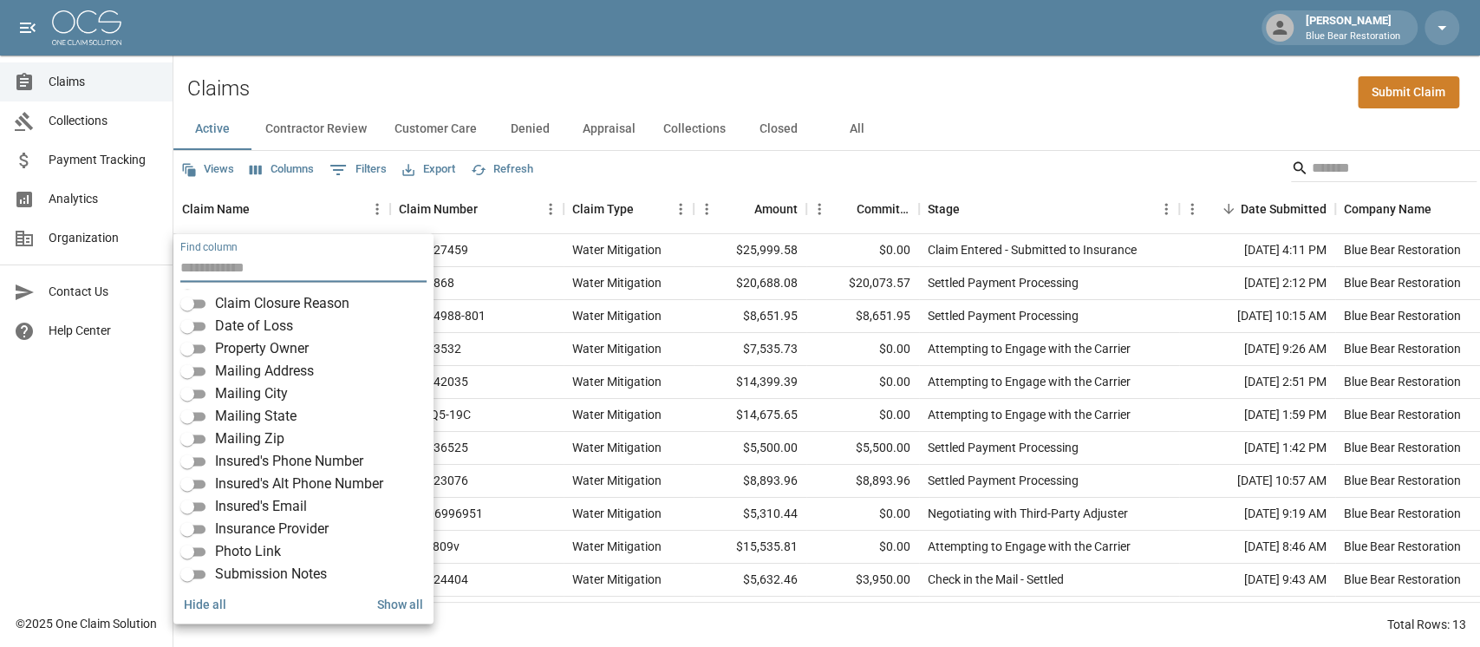
scroll to position [231, 0]
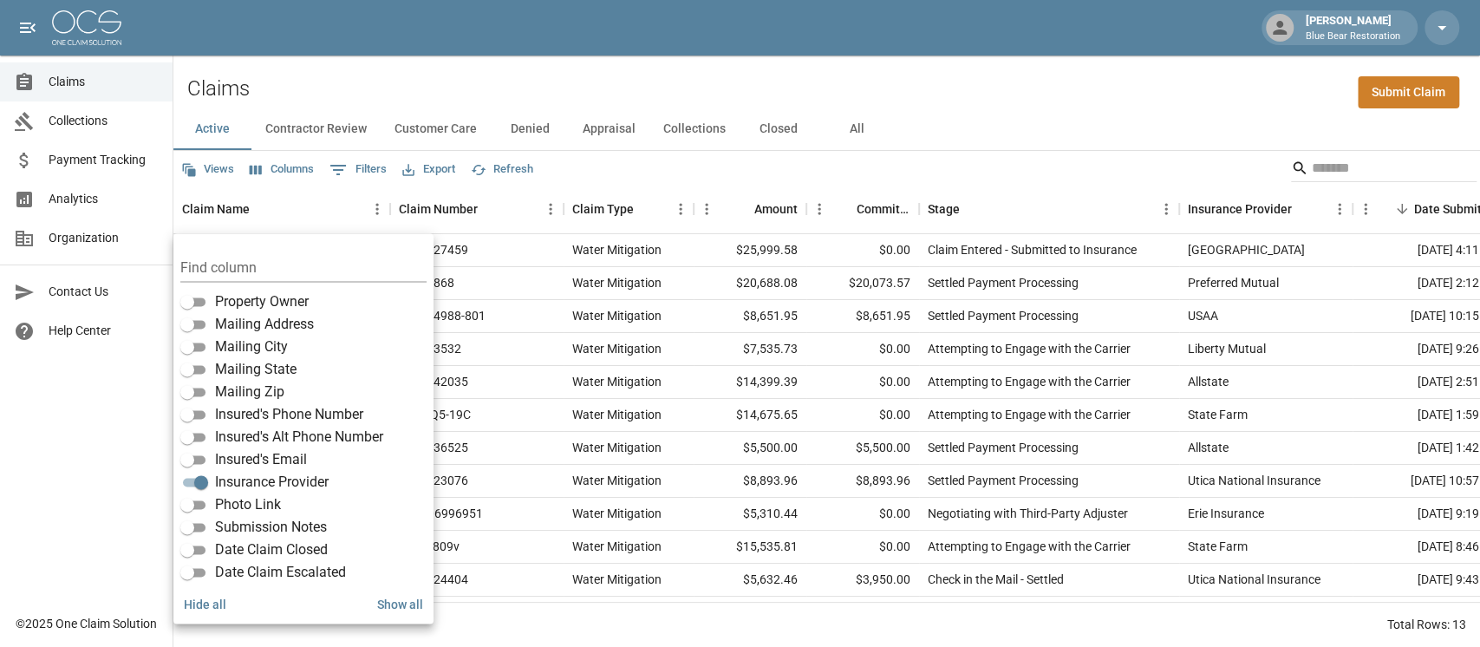
click at [957, 75] on div "Claims Submit Claim" at bounding box center [826, 81] width 1307 height 53
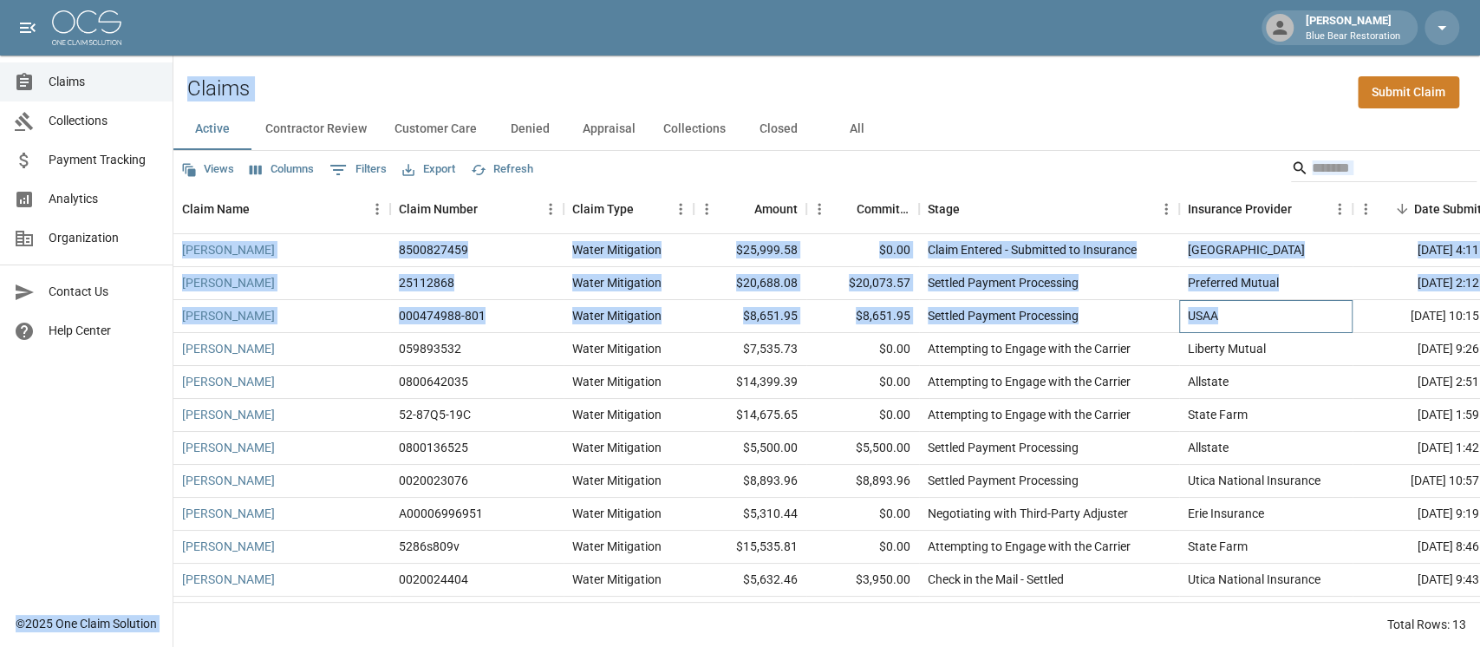
drag, startPoint x: 1243, startPoint y: 318, endPoint x: 147, endPoint y: 101, distance: 1117.4
click at [147, 101] on div "[PERSON_NAME] Blue Bear Restoration Claims Collections Payment Tracking Analyti…" at bounding box center [740, 323] width 1480 height 647
click at [315, 74] on div "Claims Submit Claim" at bounding box center [826, 81] width 1307 height 53
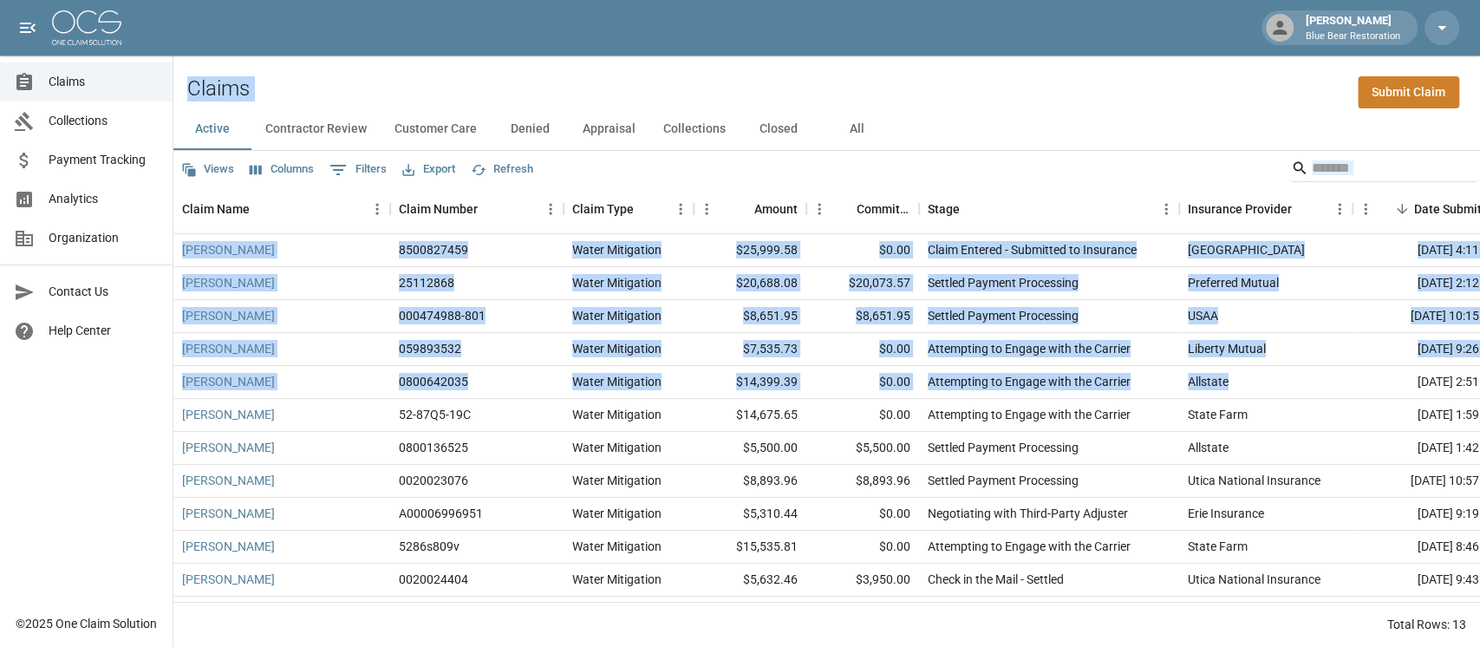
drag, startPoint x: 183, startPoint y: 68, endPoint x: 1244, endPoint y: 375, distance: 1105.1
click at [1096, 375] on div "Claims Submit Claim Active Contractor Review Customer Care Denied Appraisal Col…" at bounding box center [826, 350] width 1307 height 591
click at [937, 77] on div "Claims Submit Claim" at bounding box center [826, 81] width 1307 height 53
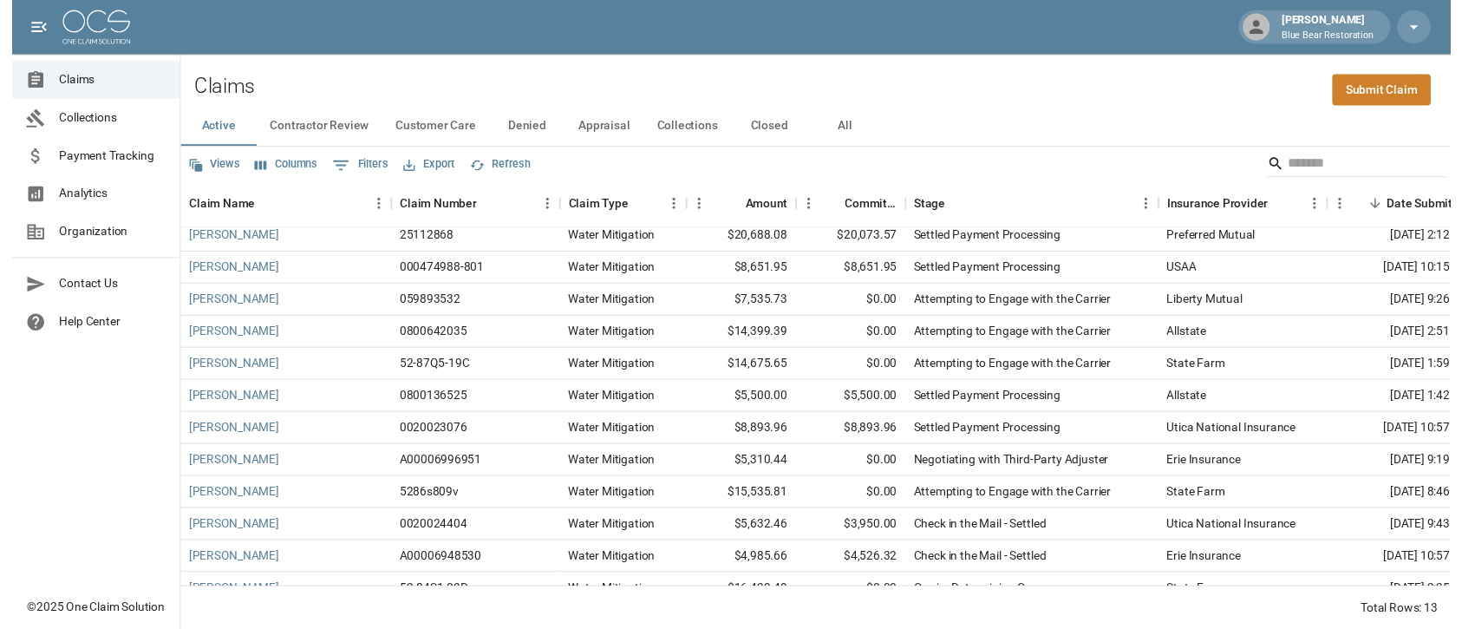
scroll to position [78, 0]
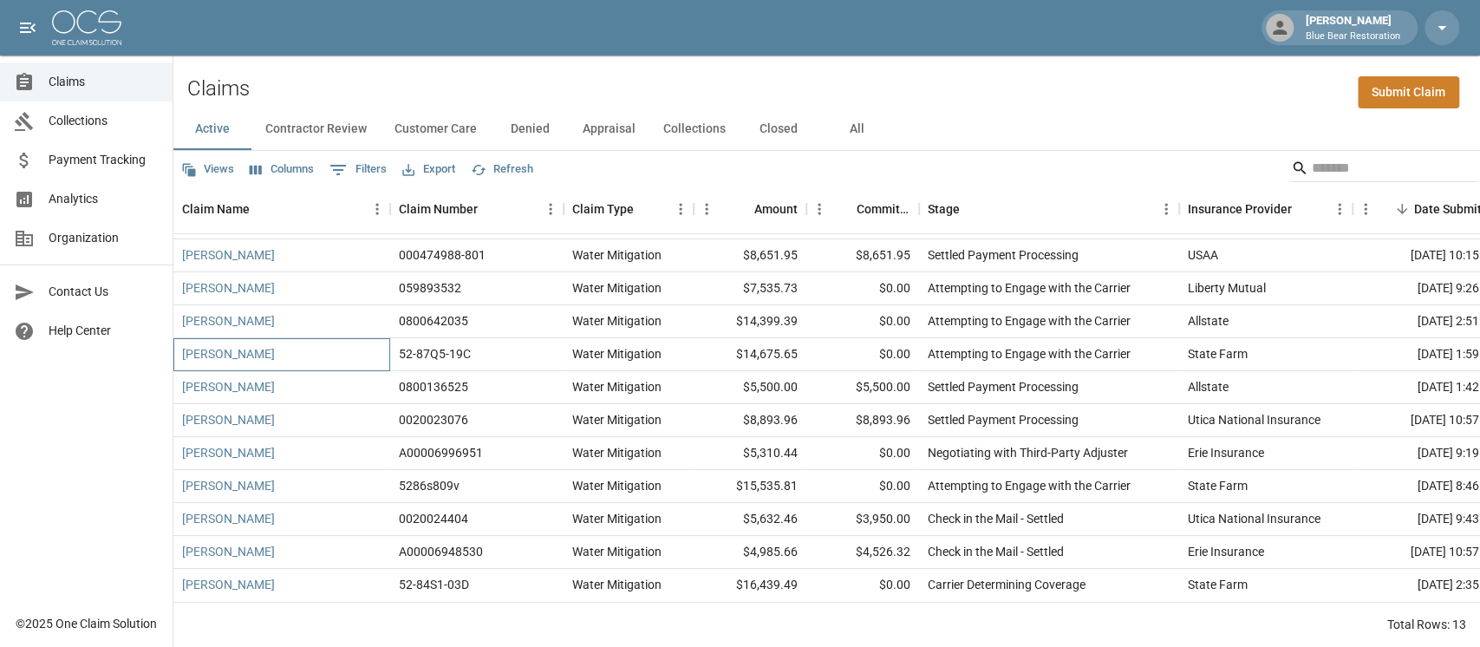
click at [327, 338] on div "[PERSON_NAME]" at bounding box center [281, 354] width 217 height 33
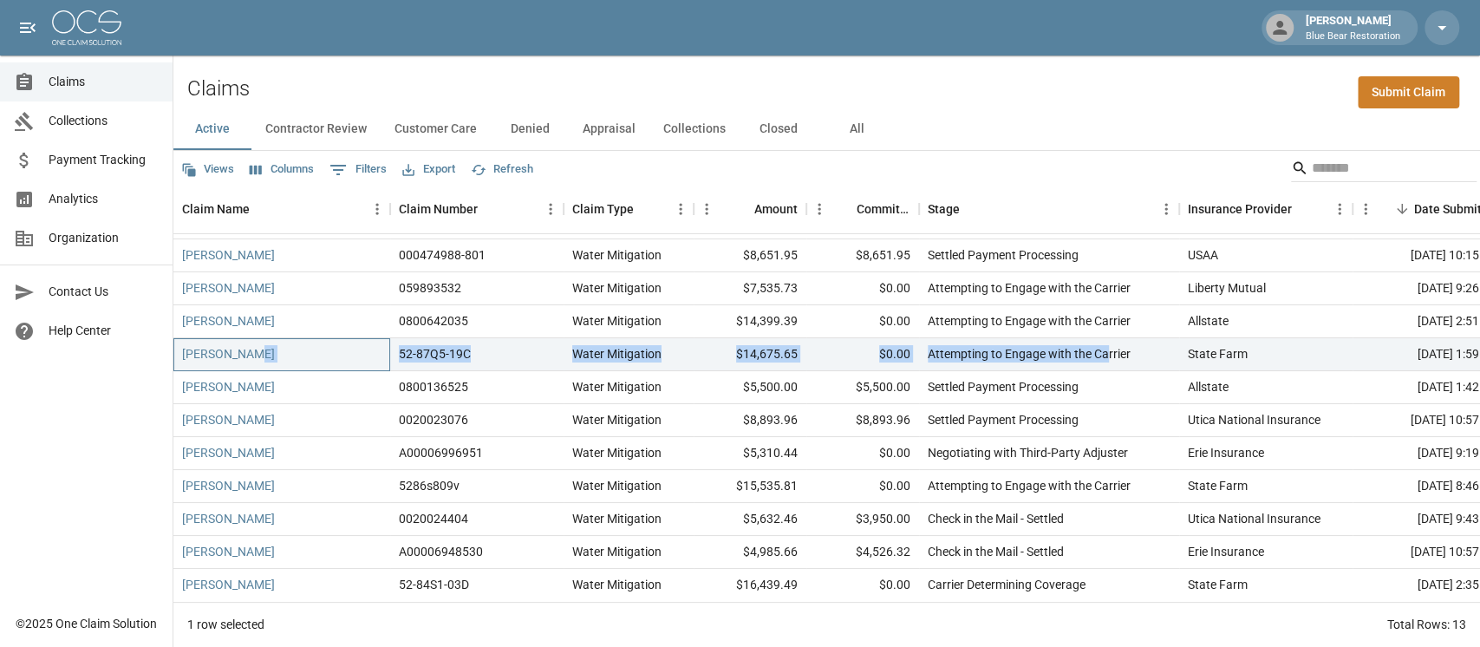
drag, startPoint x: 353, startPoint y: 336, endPoint x: 1164, endPoint y: 315, distance: 811.0
click at [1096, 338] on div "[PERSON_NAME] 52-87Q5-19C Water Mitigation $14,675.65 $0.00 Attempting to Engag…" at bounding box center [1070, 354] width 1795 height 33
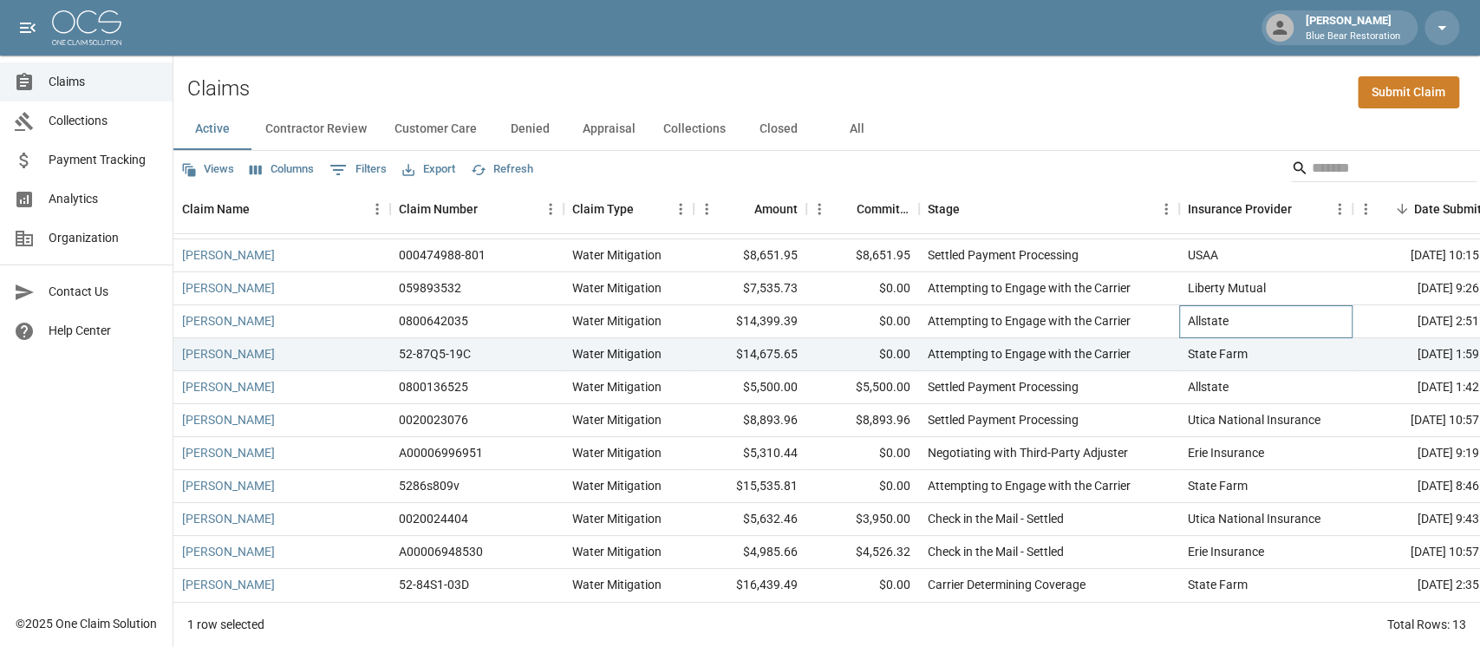
drag, startPoint x: 1297, startPoint y: 317, endPoint x: 1295, endPoint y: 326, distance: 8.8
click at [1096, 318] on div "Allstate" at bounding box center [1265, 321] width 173 height 33
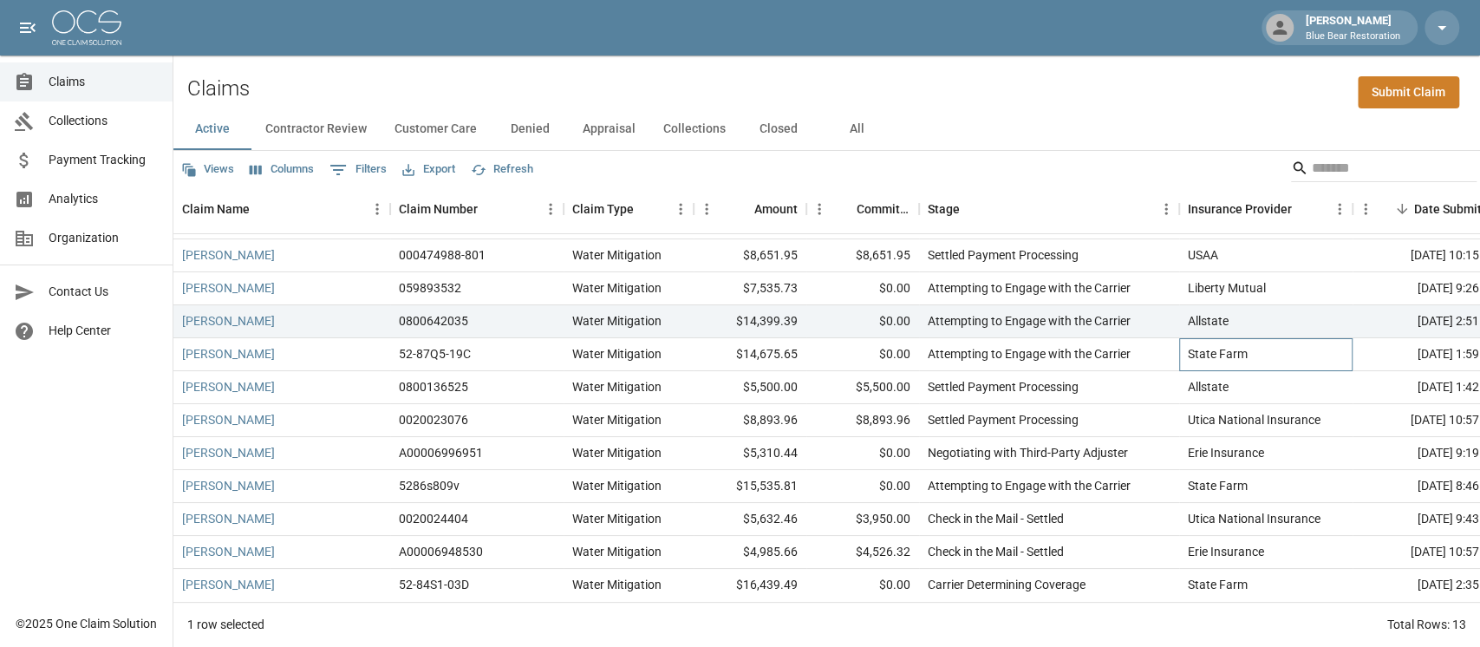
click at [1096, 346] on div "State Farm" at bounding box center [1265, 354] width 173 height 33
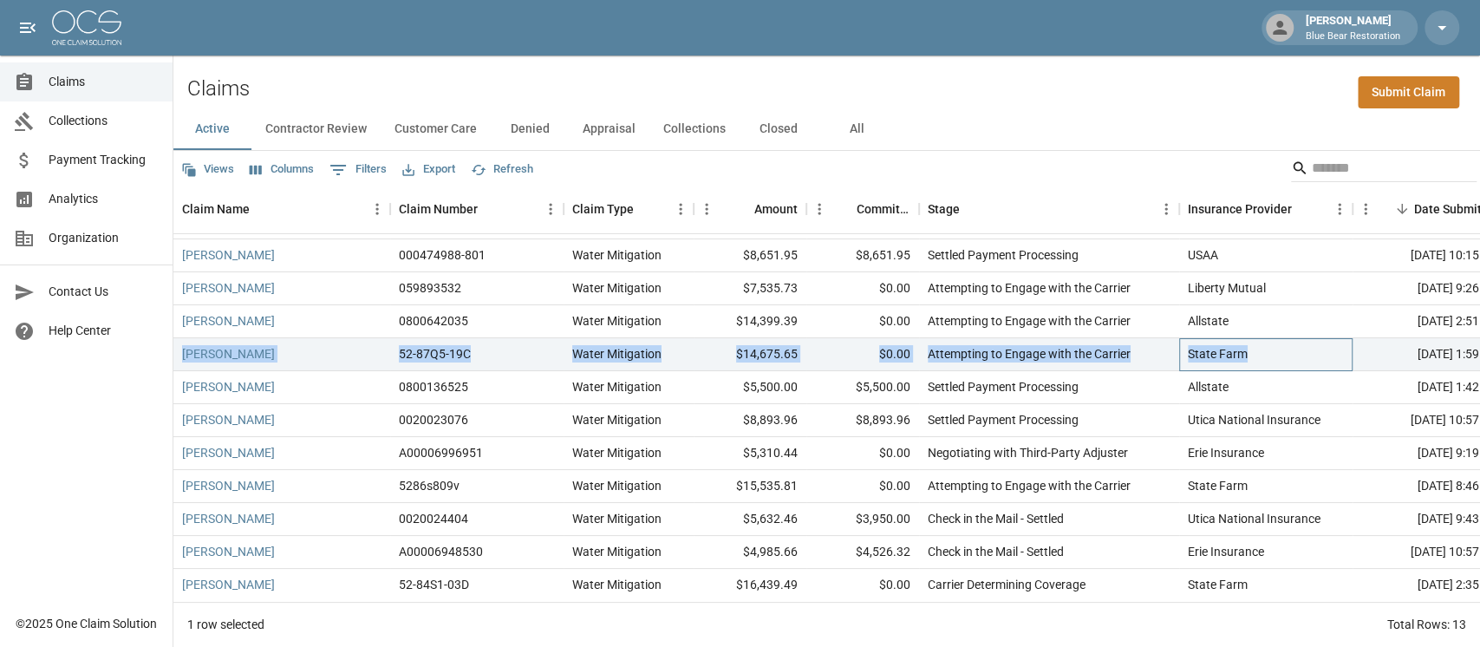
drag, startPoint x: 1309, startPoint y: 329, endPoint x: 178, endPoint y: 336, distance: 1131.6
click at [174, 338] on div "[PERSON_NAME] 52-87Q5-19C Water Mitigation $14,675.65 $0.00 Attempting to Engag…" at bounding box center [1070, 354] width 1795 height 33
drag, startPoint x: 319, startPoint y: 347, endPoint x: 303, endPoint y: 340, distance: 17.1
click at [319, 346] on div "[PERSON_NAME]" at bounding box center [281, 354] width 217 height 33
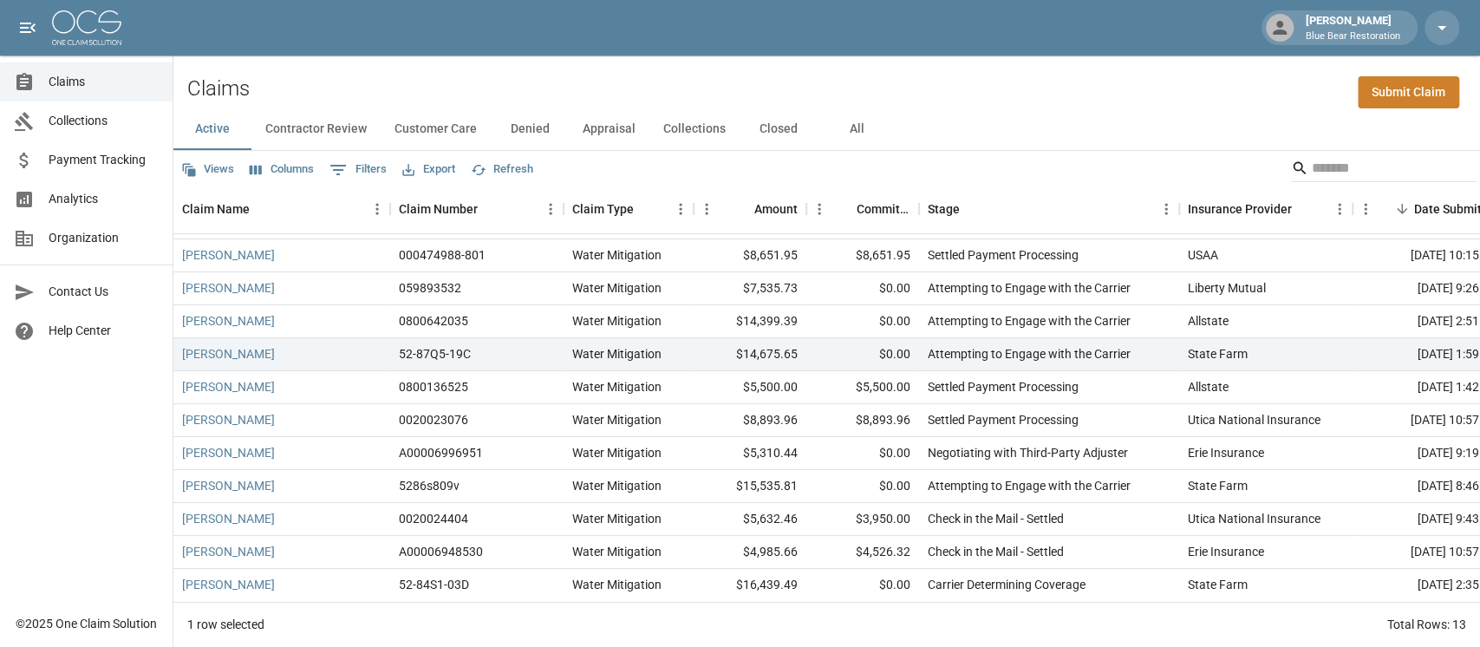
click at [998, 107] on div "Claims Submit Claim" at bounding box center [826, 81] width 1307 height 53
click at [215, 345] on link "[PERSON_NAME]" at bounding box center [228, 353] width 93 height 17
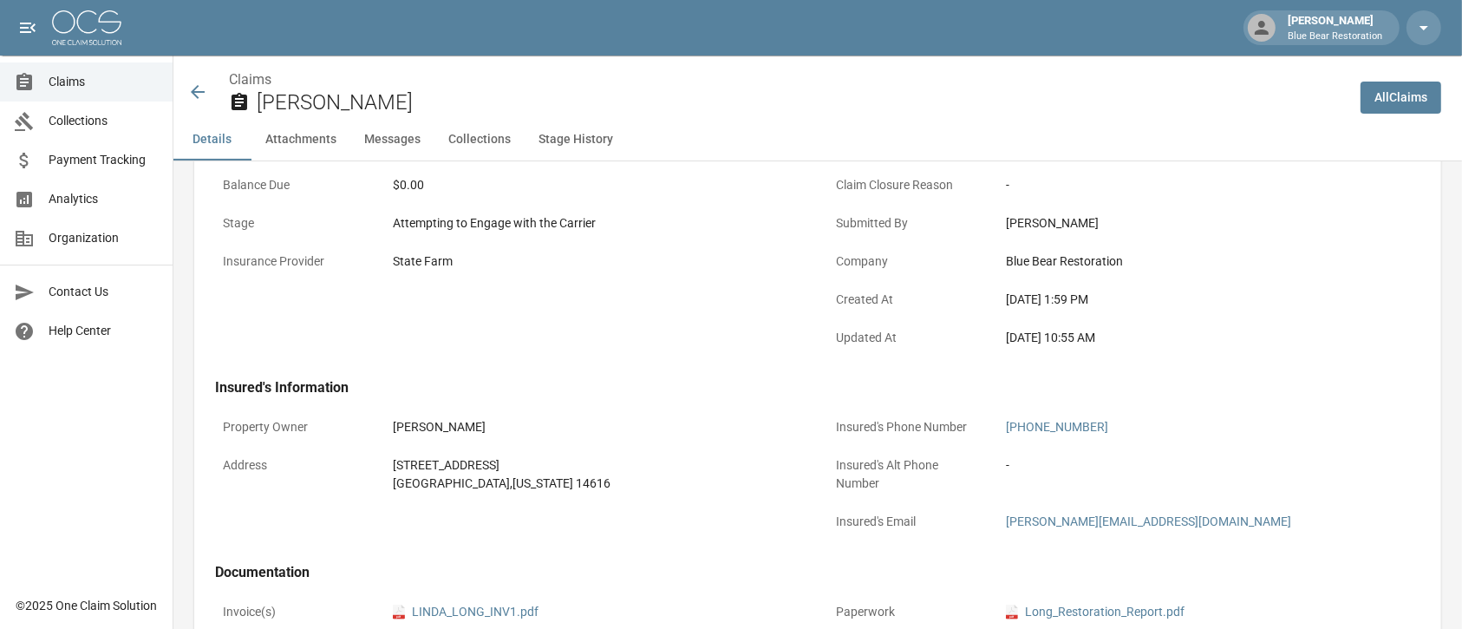
scroll to position [347, 0]
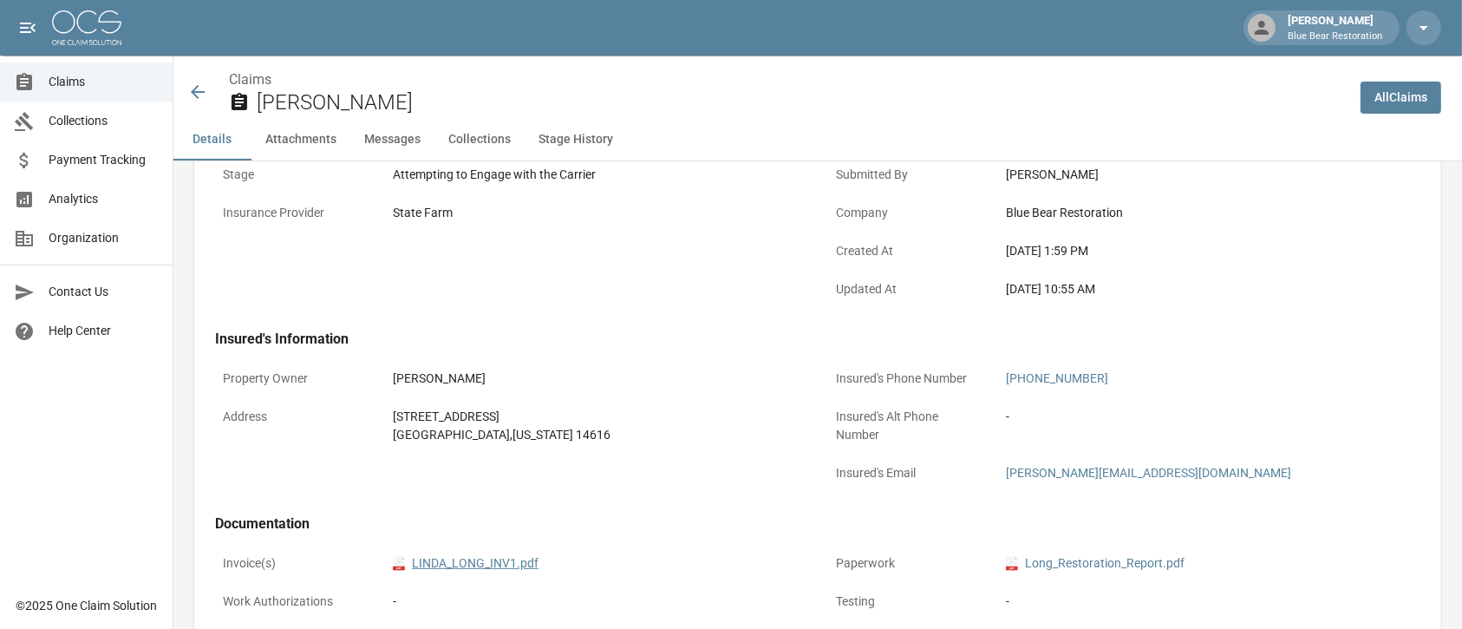
click at [515, 484] on link "pdf LINDA_LONG_INV1.pdf" at bounding box center [466, 563] width 146 height 18
click at [197, 86] on icon at bounding box center [198, 92] width 14 height 14
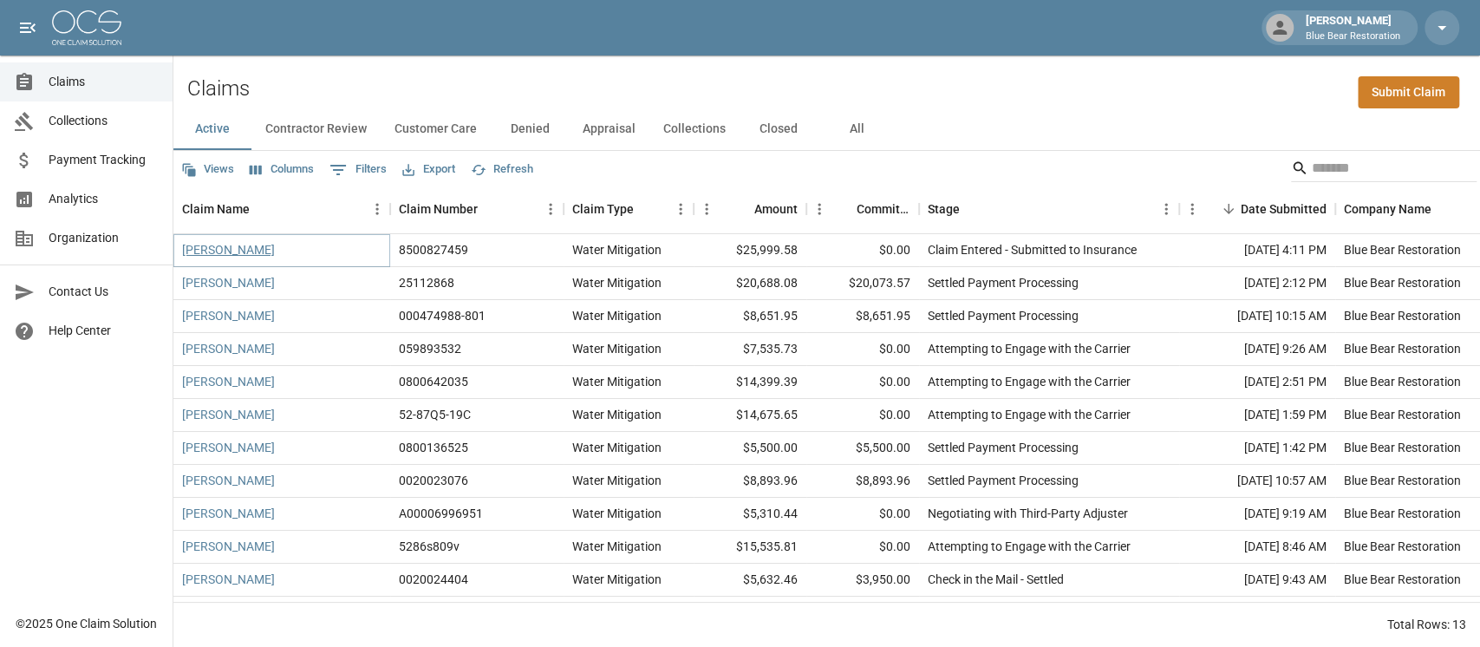
click at [216, 251] on link "[PERSON_NAME]" at bounding box center [228, 249] width 93 height 17
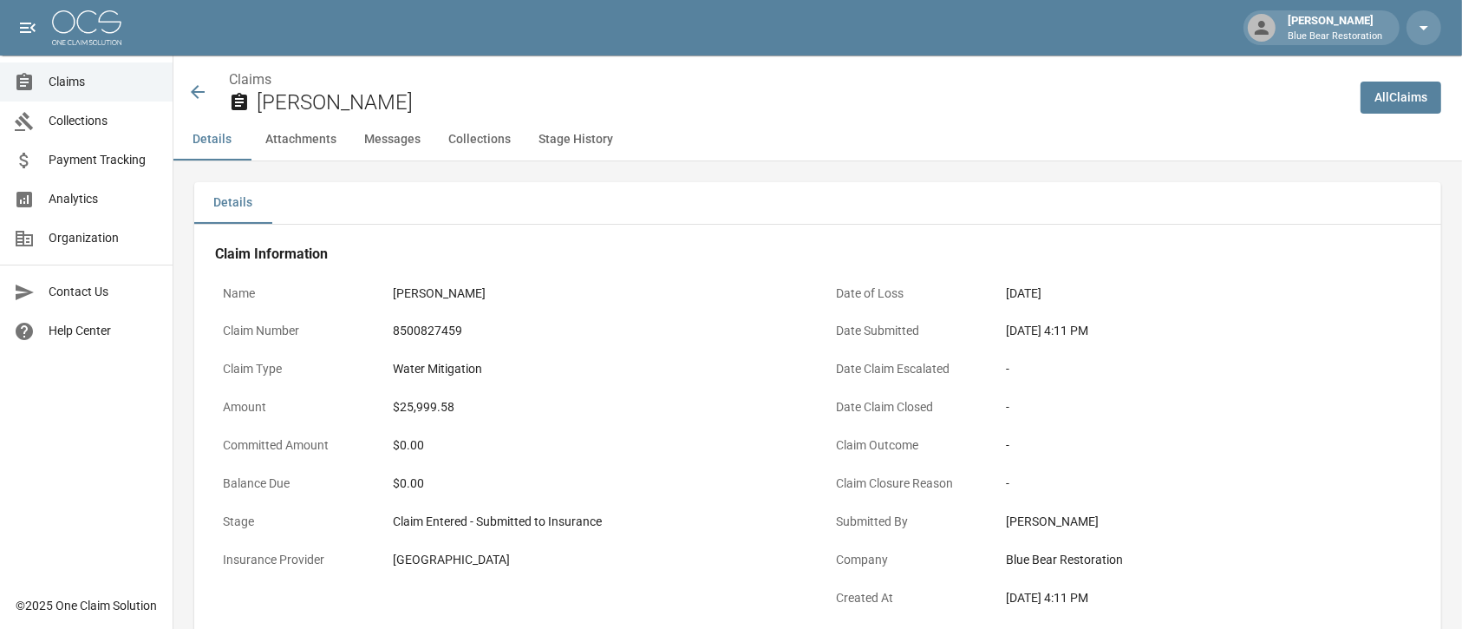
drag, startPoint x: 190, startPoint y: 104, endPoint x: 192, endPoint y: 95, distance: 9.7
click at [190, 103] on div "Claims [PERSON_NAME]" at bounding box center [766, 92] width 1159 height 46
click at [192, 90] on icon at bounding box center [198, 92] width 14 height 14
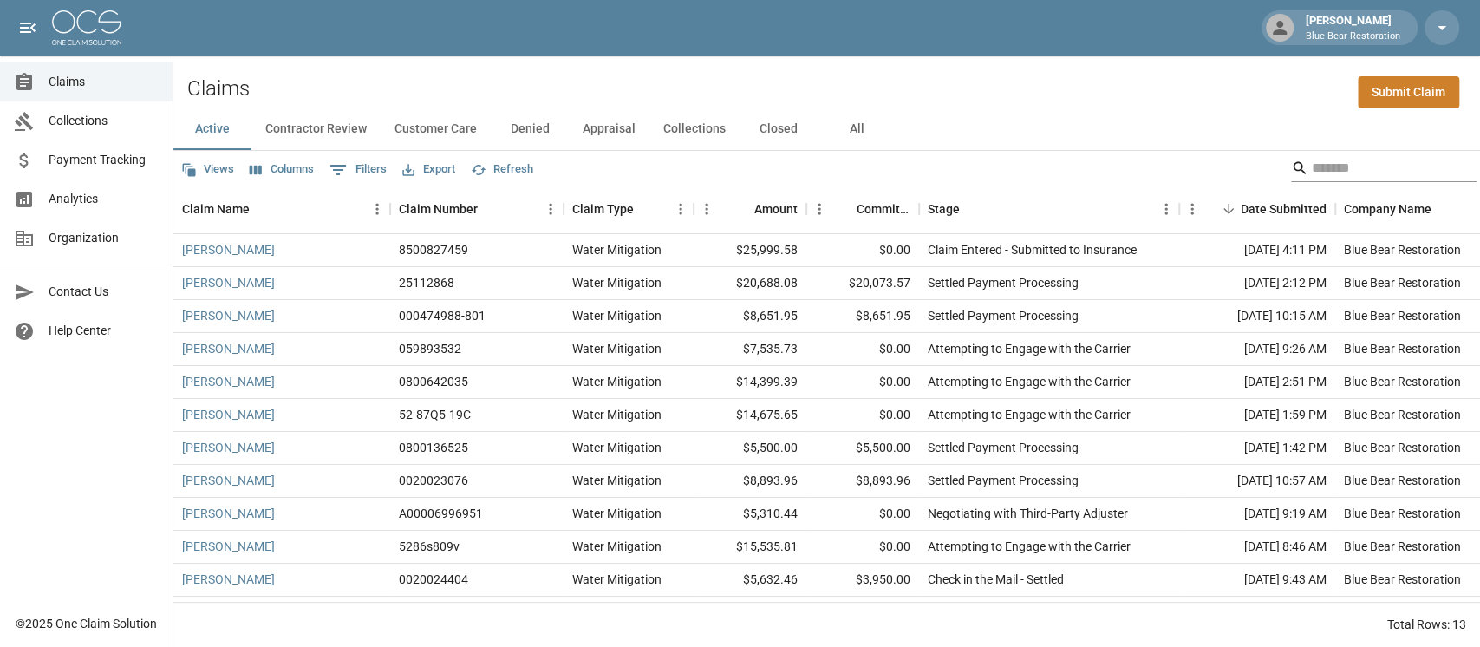
click at [1096, 178] on input "Search" at bounding box center [1381, 168] width 139 height 28
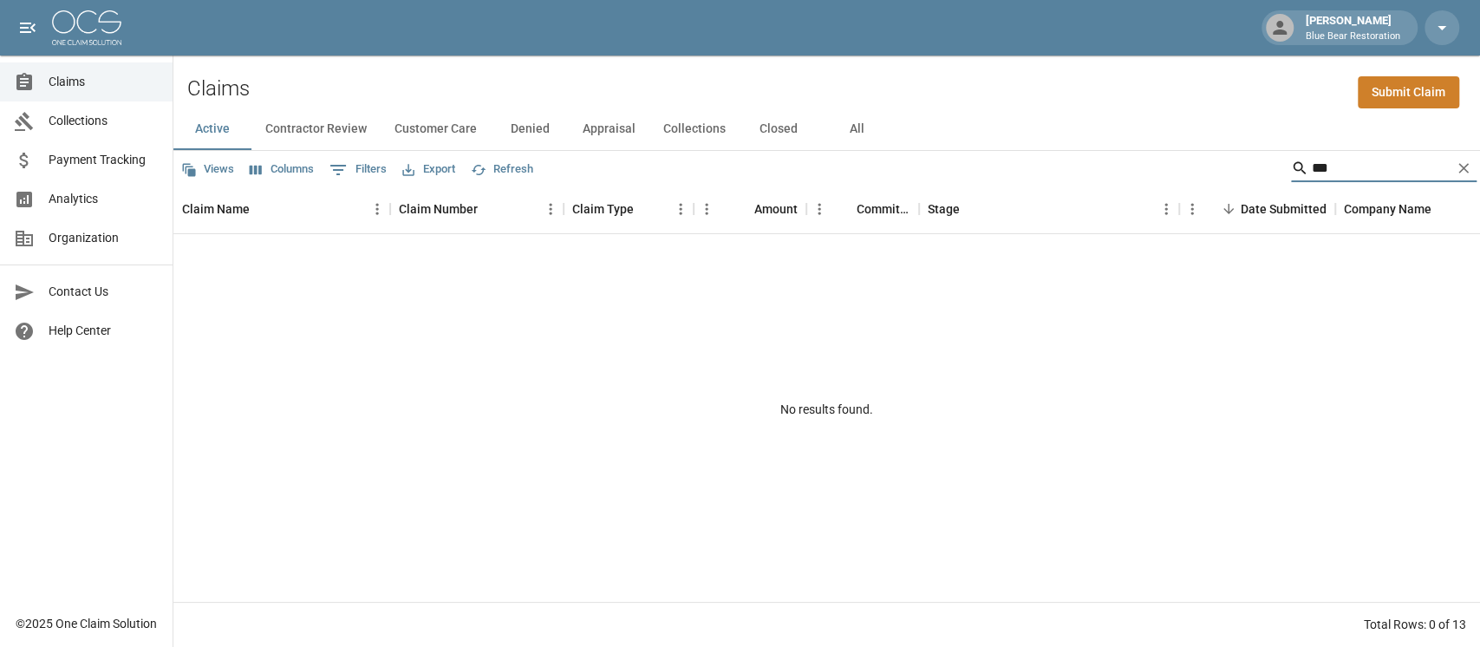
type input "***"
click at [847, 124] on button "All" at bounding box center [857, 129] width 78 height 42
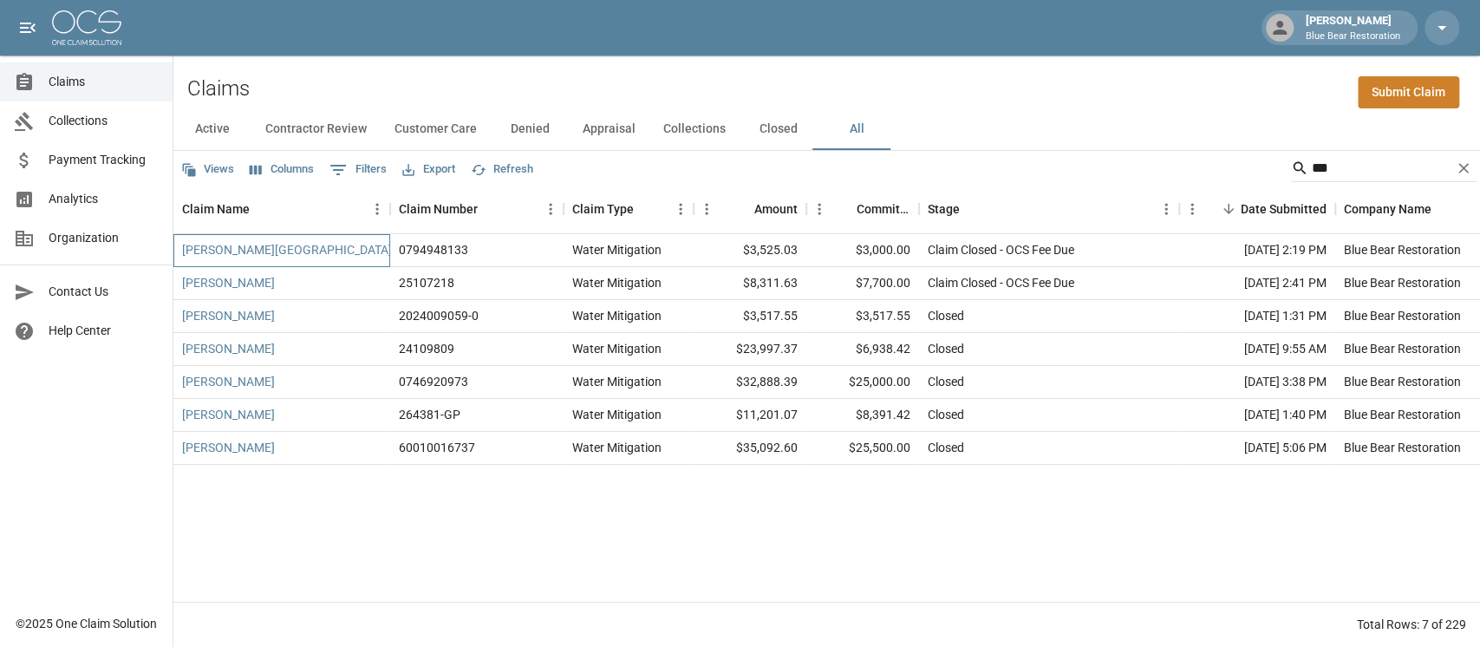
click at [300, 249] on div "[PERSON_NAME][GEOGRAPHIC_DATA]" at bounding box center [281, 250] width 217 height 33
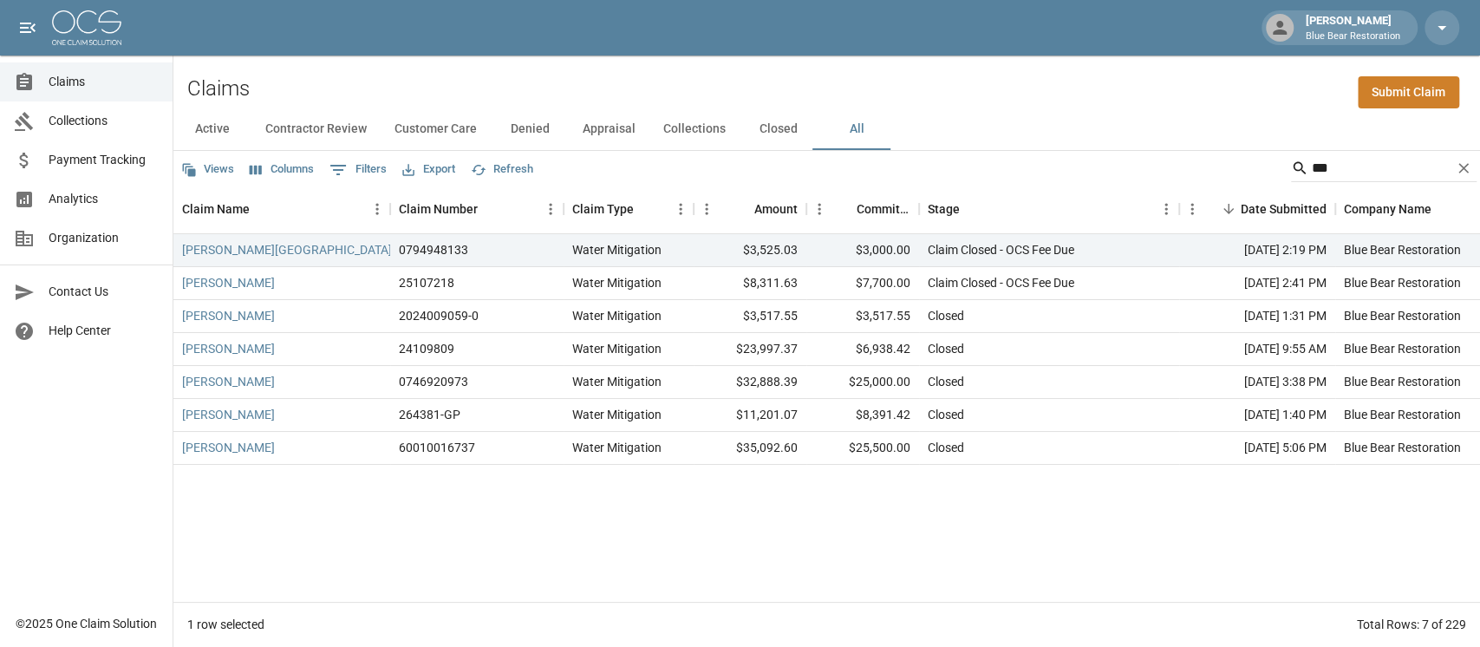
click at [368, 122] on button "Contractor Review" at bounding box center [315, 129] width 129 height 42
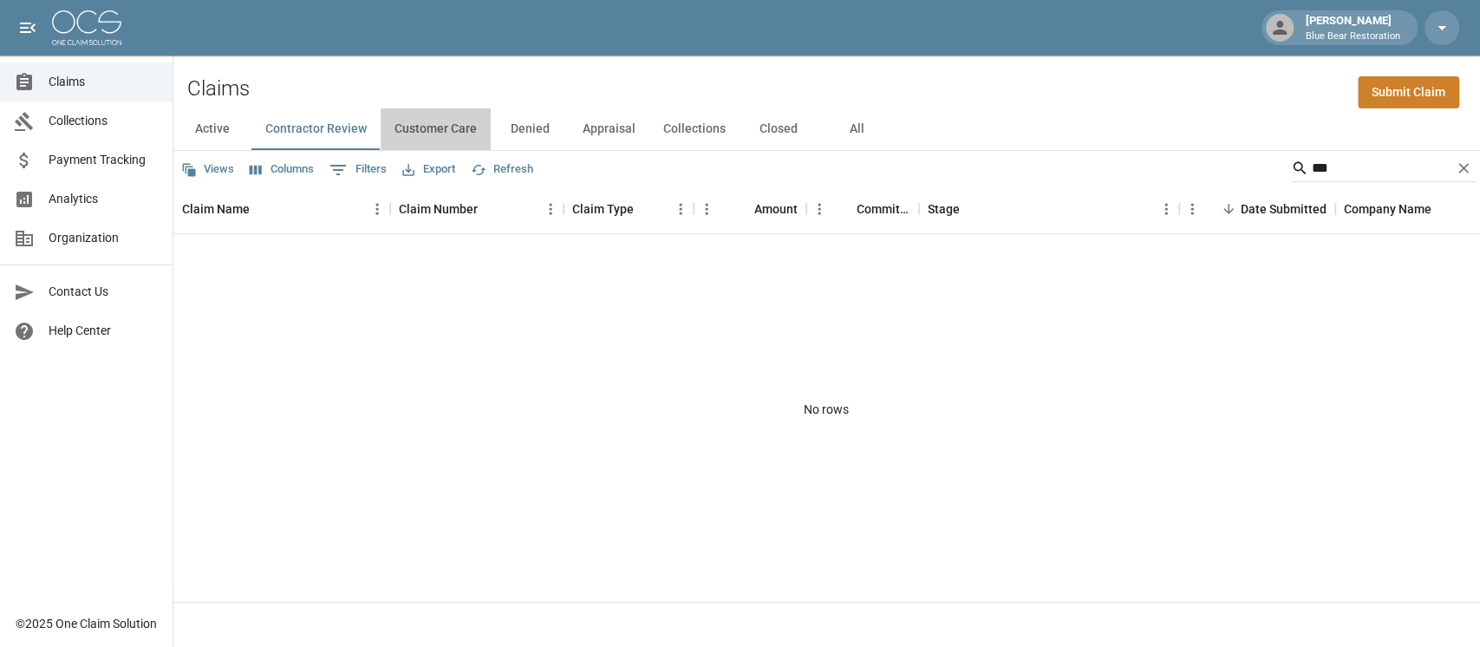
click at [430, 128] on button "Customer Care" at bounding box center [436, 129] width 110 height 42
click at [532, 128] on button "Denied" at bounding box center [530, 129] width 78 height 42
click at [606, 139] on button "Appraisal" at bounding box center [609, 129] width 81 height 42
click at [1096, 165] on input "***" at bounding box center [1381, 168] width 139 height 28
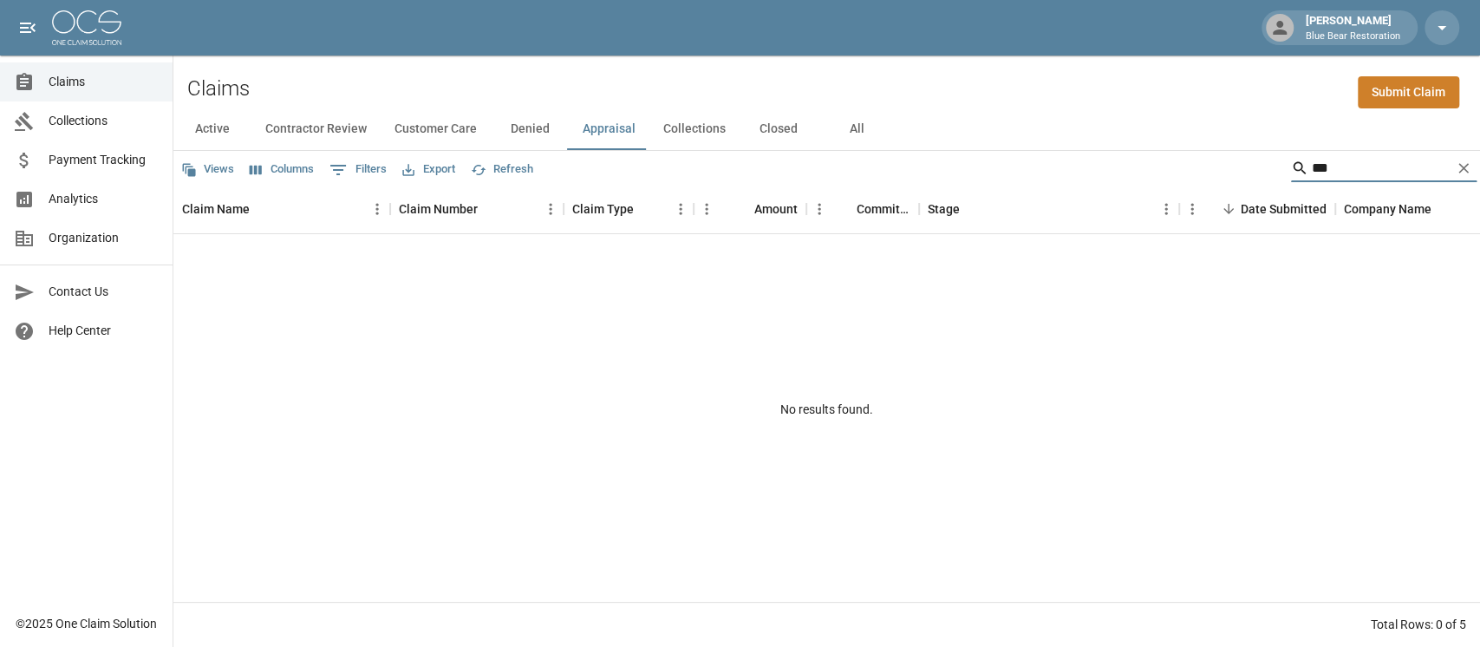
click at [1096, 165] on input "***" at bounding box center [1381, 168] width 139 height 28
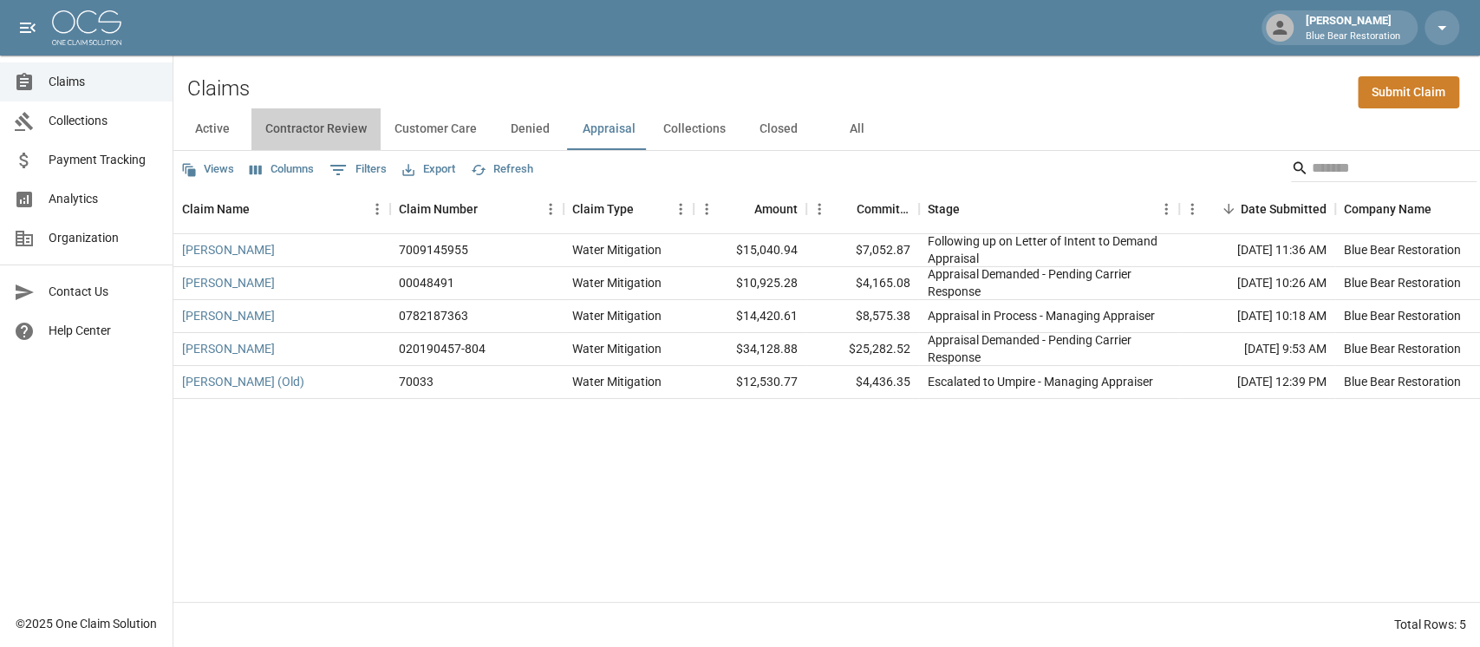
click at [306, 125] on button "Contractor Review" at bounding box center [315, 129] width 129 height 42
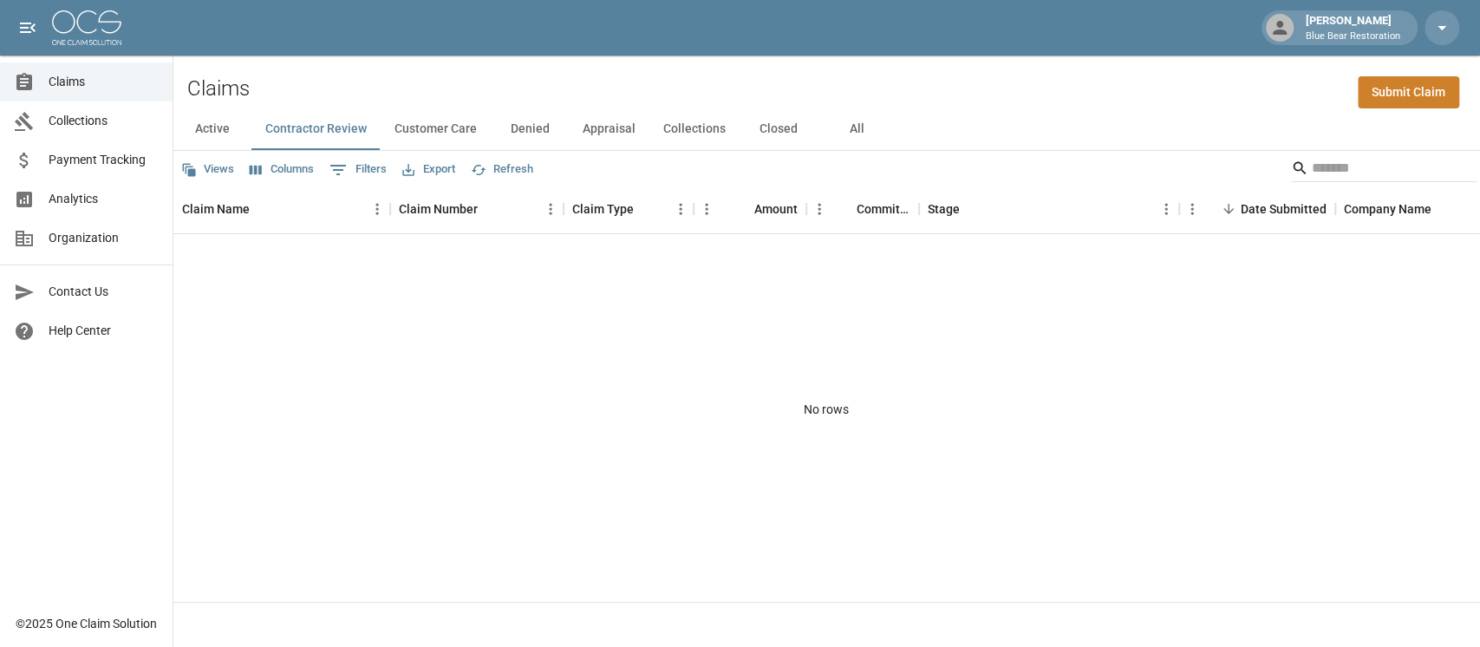
click at [443, 128] on button "Customer Care" at bounding box center [436, 129] width 110 height 42
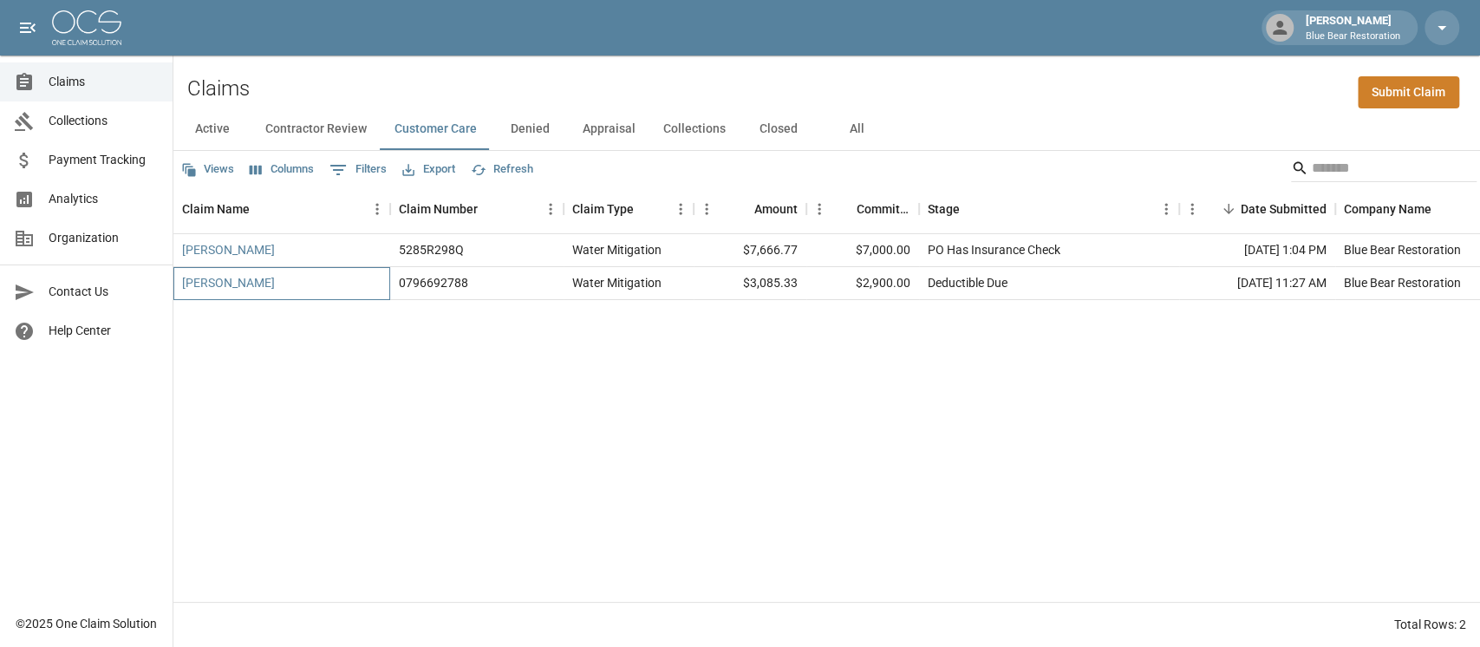
click at [337, 281] on div "[PERSON_NAME]" at bounding box center [281, 283] width 217 height 33
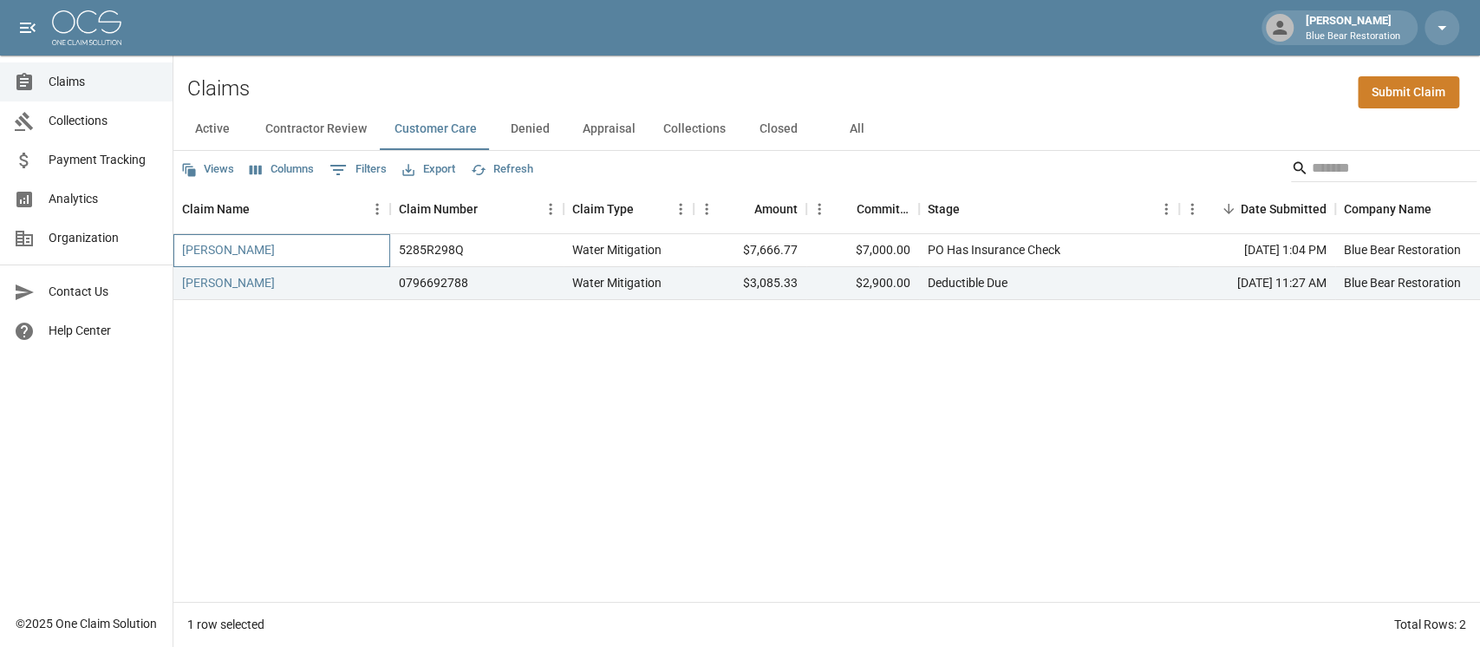
click at [330, 245] on div "[PERSON_NAME]" at bounding box center [281, 250] width 217 height 33
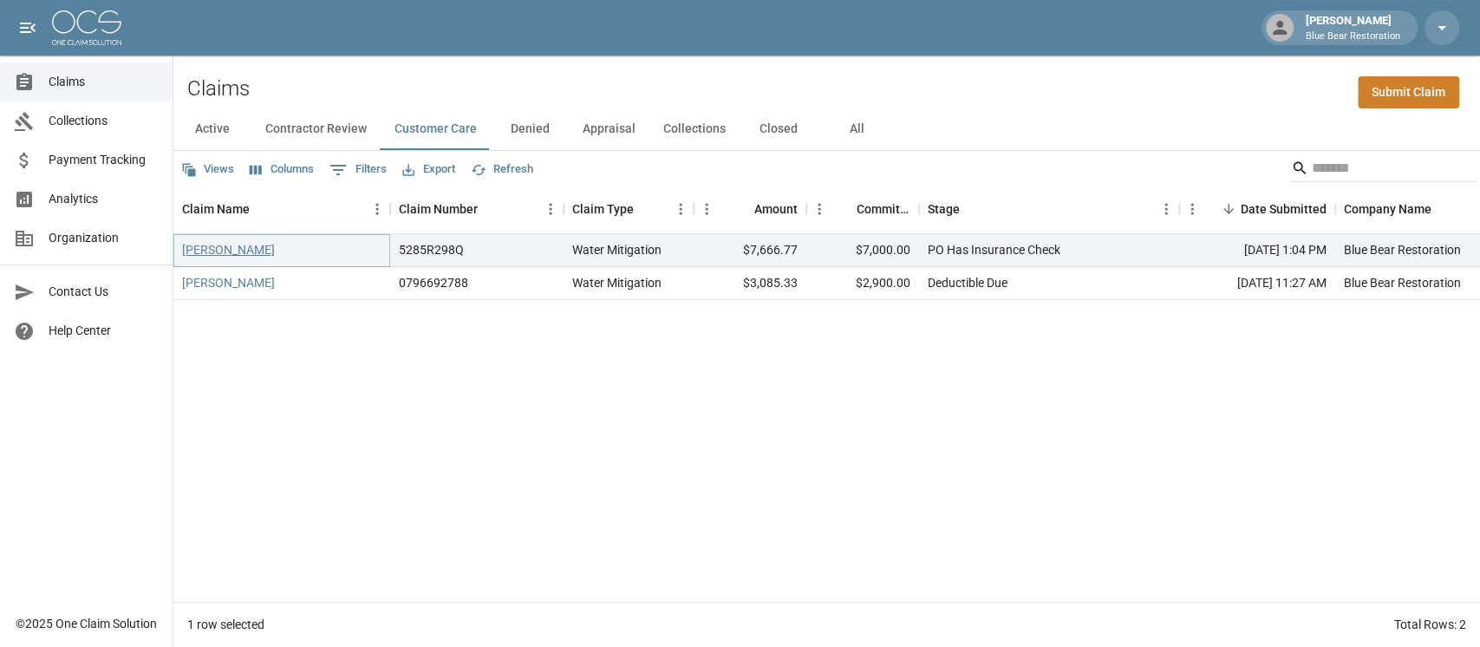
click at [216, 249] on link "[PERSON_NAME]" at bounding box center [228, 249] width 93 height 17
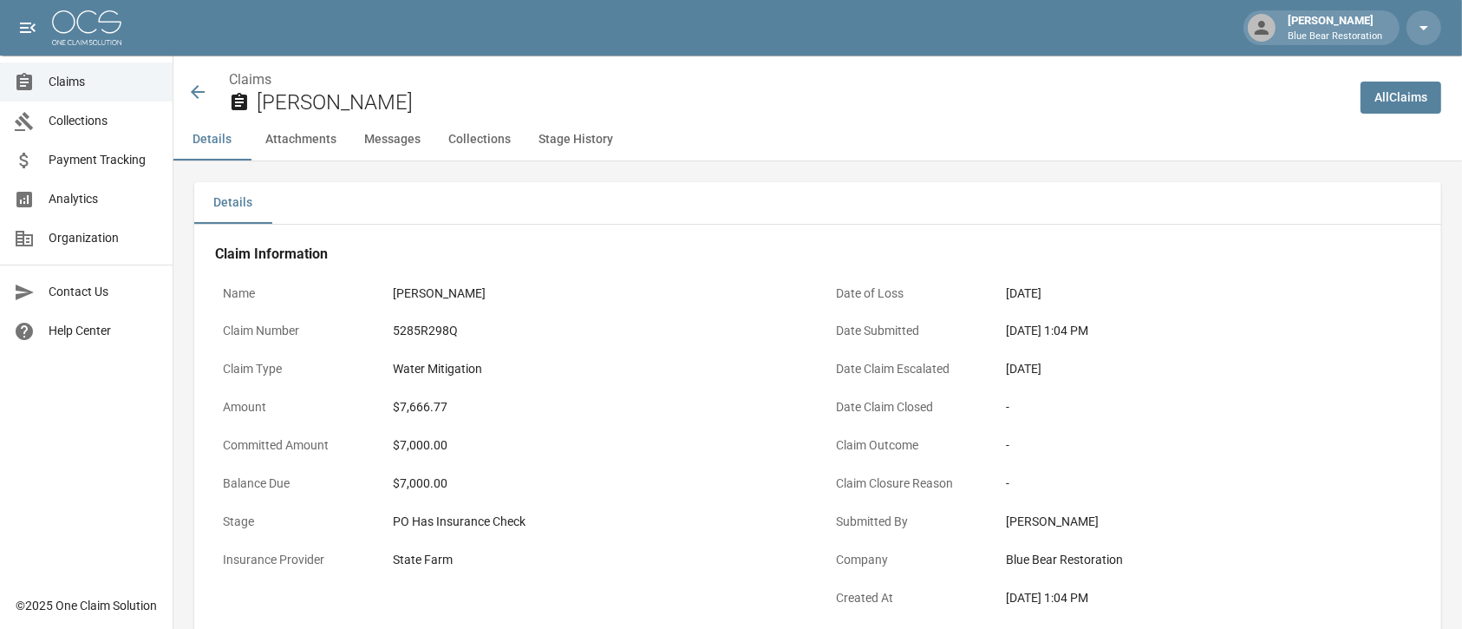
click at [403, 142] on button "Messages" at bounding box center [392, 140] width 84 height 42
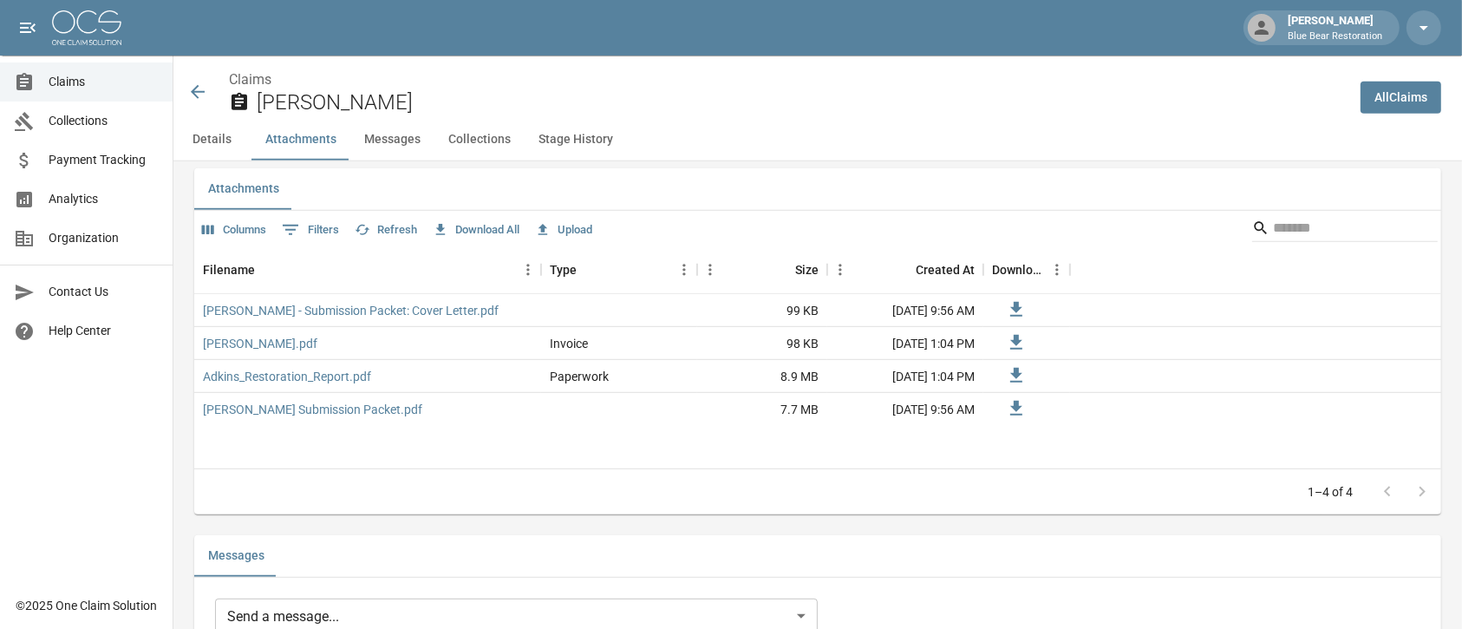
scroll to position [1368, 0]
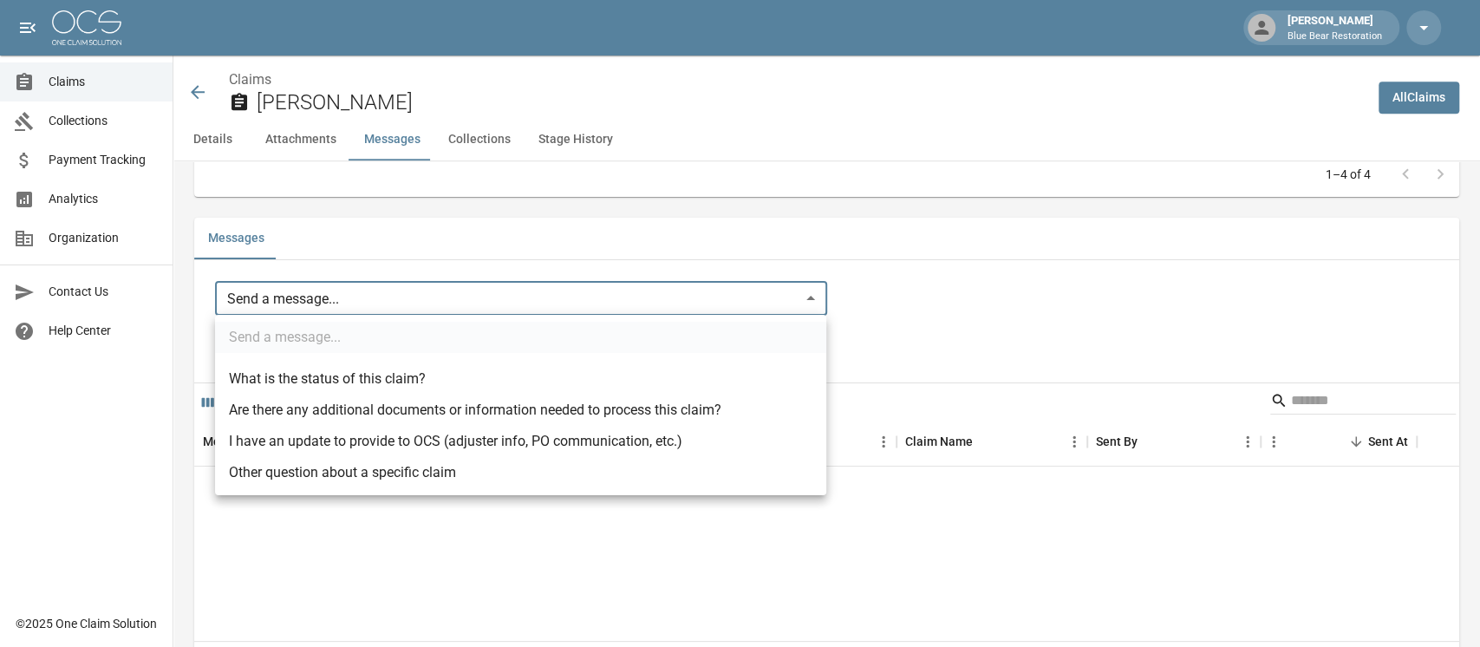
click at [786, 299] on body "[PERSON_NAME] Blue Bear Restoration Claims Collections Payment Tracking Analyti…" at bounding box center [740, 66] width 1480 height 2868
click at [1023, 360] on div at bounding box center [740, 323] width 1480 height 647
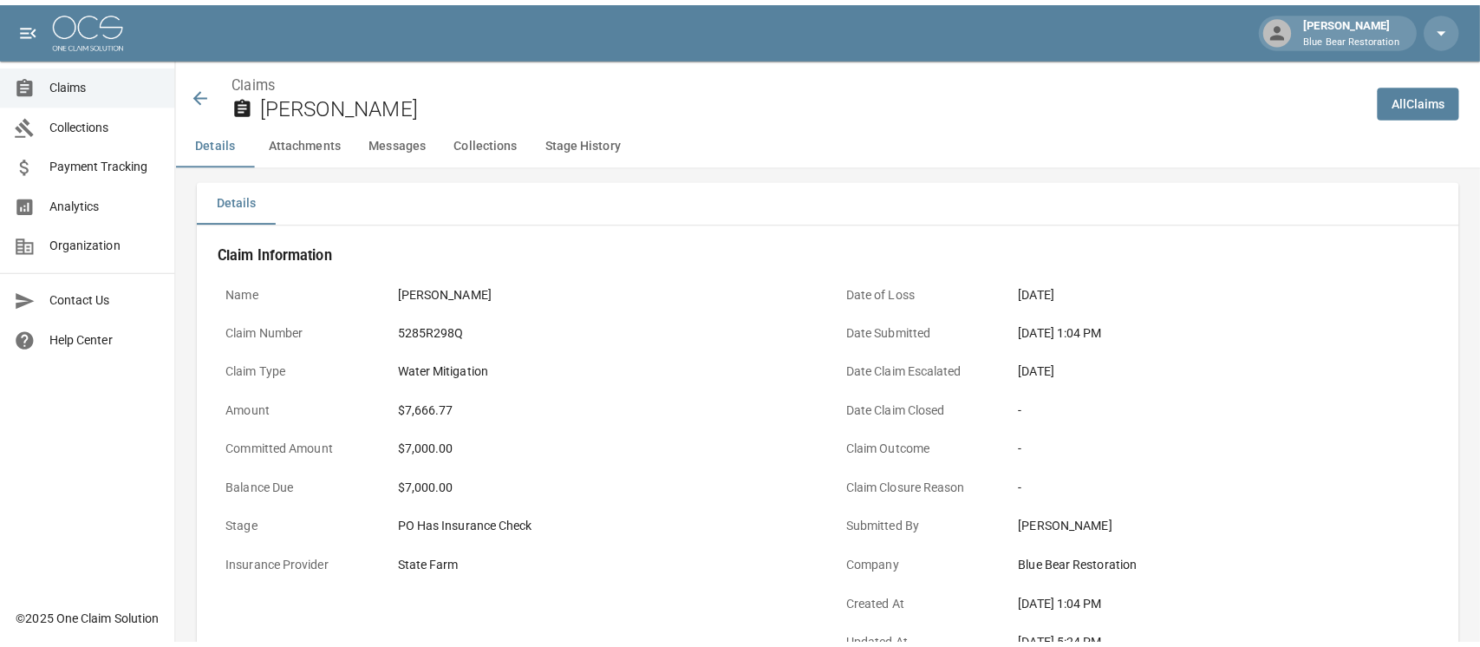
scroll to position [0, 0]
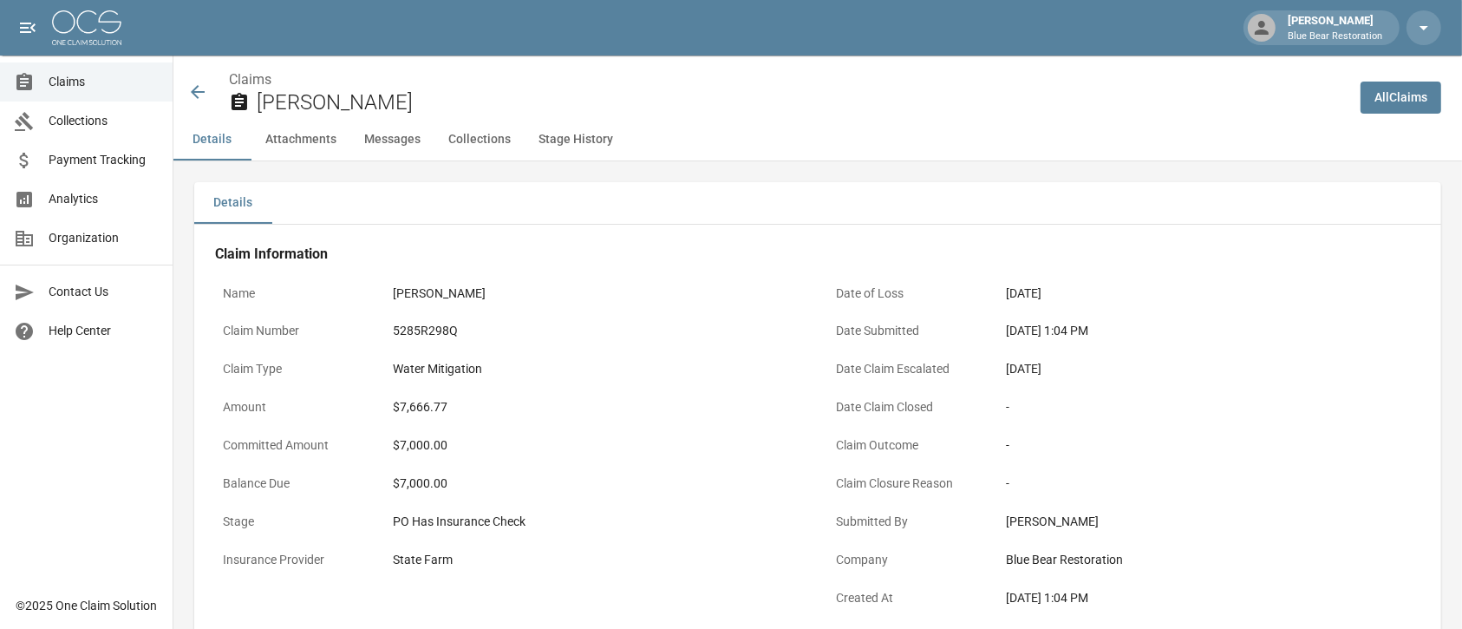
click at [192, 89] on icon at bounding box center [197, 92] width 21 height 21
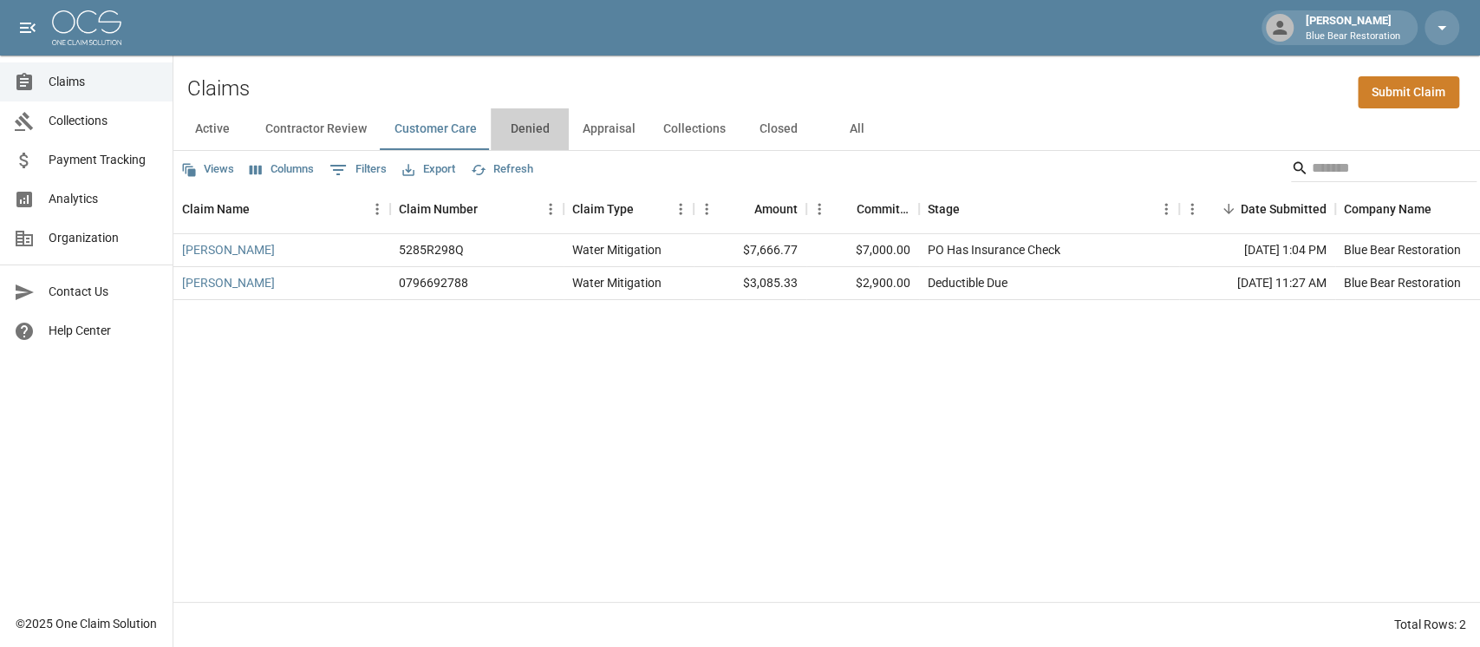
click at [538, 128] on button "Denied" at bounding box center [530, 129] width 78 height 42
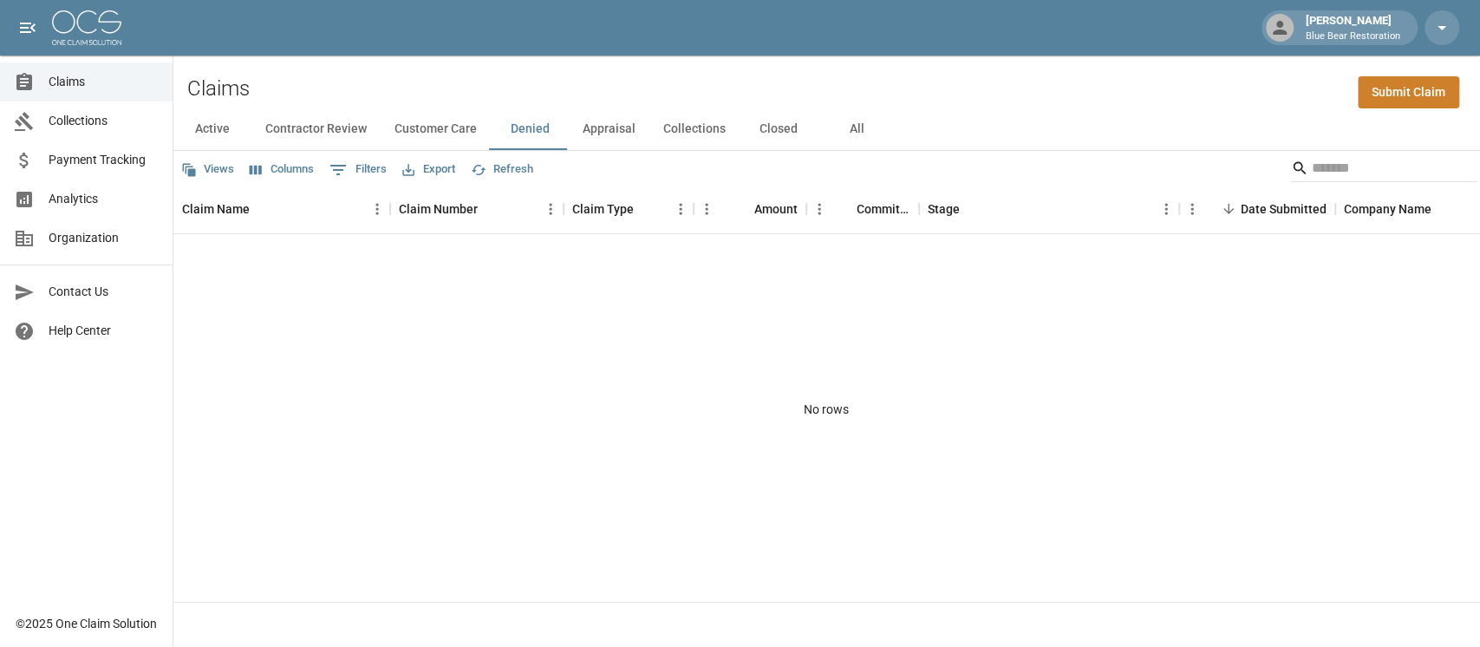
click at [605, 128] on button "Appraisal" at bounding box center [609, 129] width 81 height 42
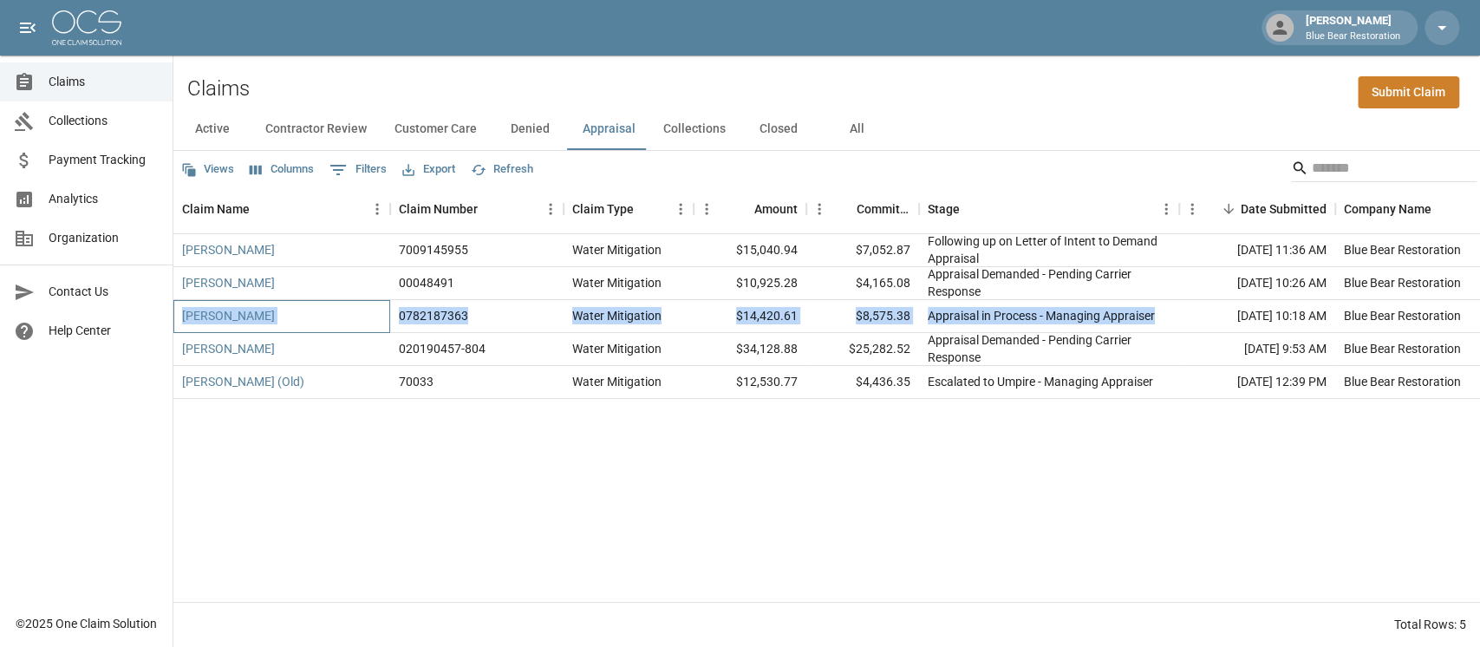
drag, startPoint x: 176, startPoint y: 318, endPoint x: 1177, endPoint y: 330, distance: 1000.7
click at [1096, 330] on div "[PERSON_NAME] 0782187363 Water Mitigation $14,420.61 $8,575.38 Appraisal in Pro…" at bounding box center [983, 316] width 1621 height 33
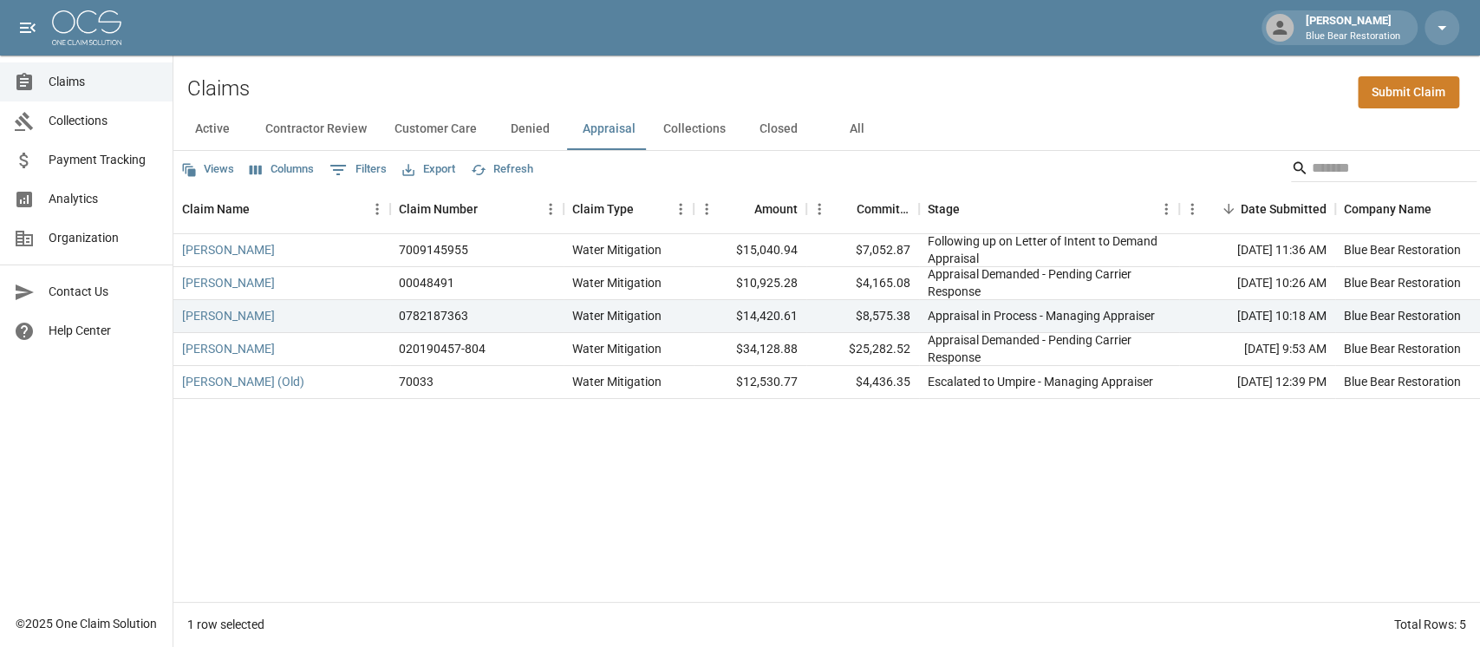
click at [1096, 466] on div "[PERSON_NAME] 7009145955 Water Mitigation $15,040.94 $7,052.87 Following up on …" at bounding box center [983, 418] width 1621 height 368
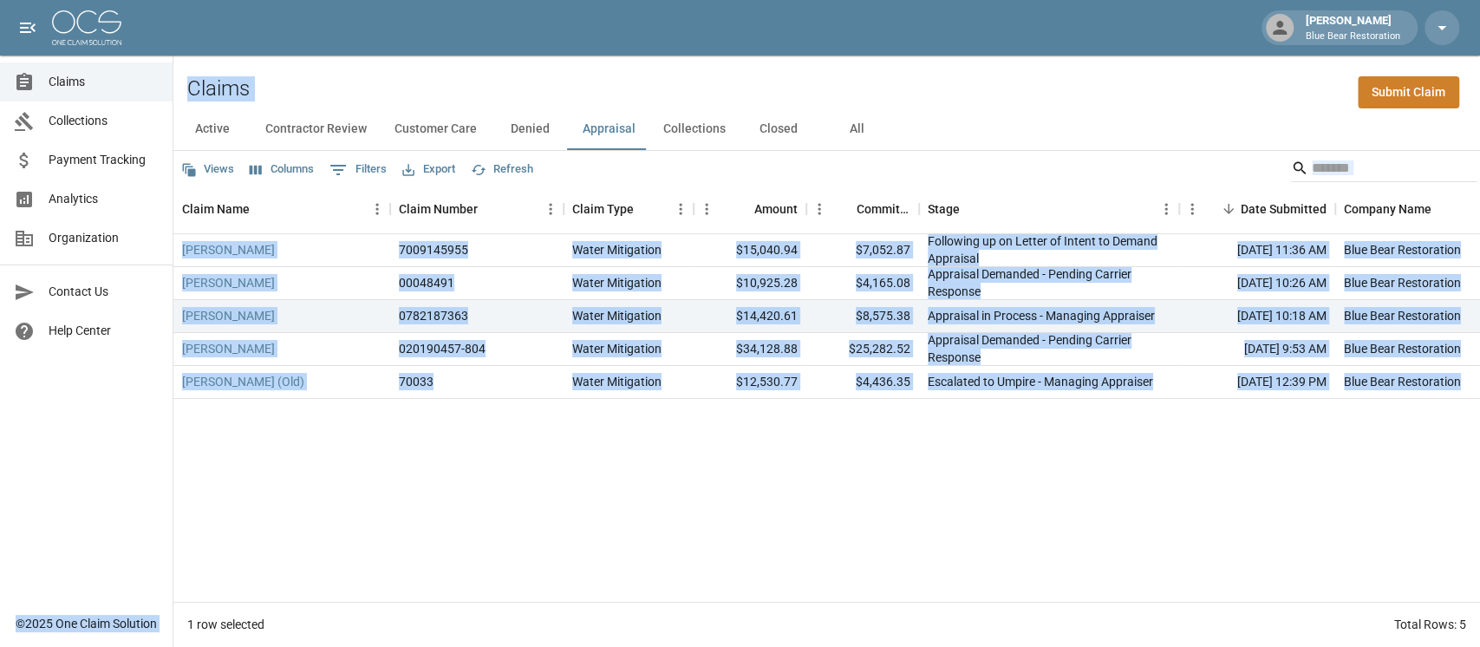
drag, startPoint x: 1339, startPoint y: 377, endPoint x: 62, endPoint y: 71, distance: 1313.4
click at [62, 71] on div "[PERSON_NAME] Blue Bear Restoration Claims Collections Payment Tracking Analyti…" at bounding box center [740, 323] width 1480 height 647
click at [174, 60] on div "Claims Submit Claim" at bounding box center [826, 81] width 1307 height 53
drag, startPoint x: 174, startPoint y: 60, endPoint x: 1437, endPoint y: 428, distance: 1315.2
click at [1096, 364] on div "Claims Submit Claim Active Contractor Review Customer Care Denied Appraisal Col…" at bounding box center [826, 350] width 1307 height 591
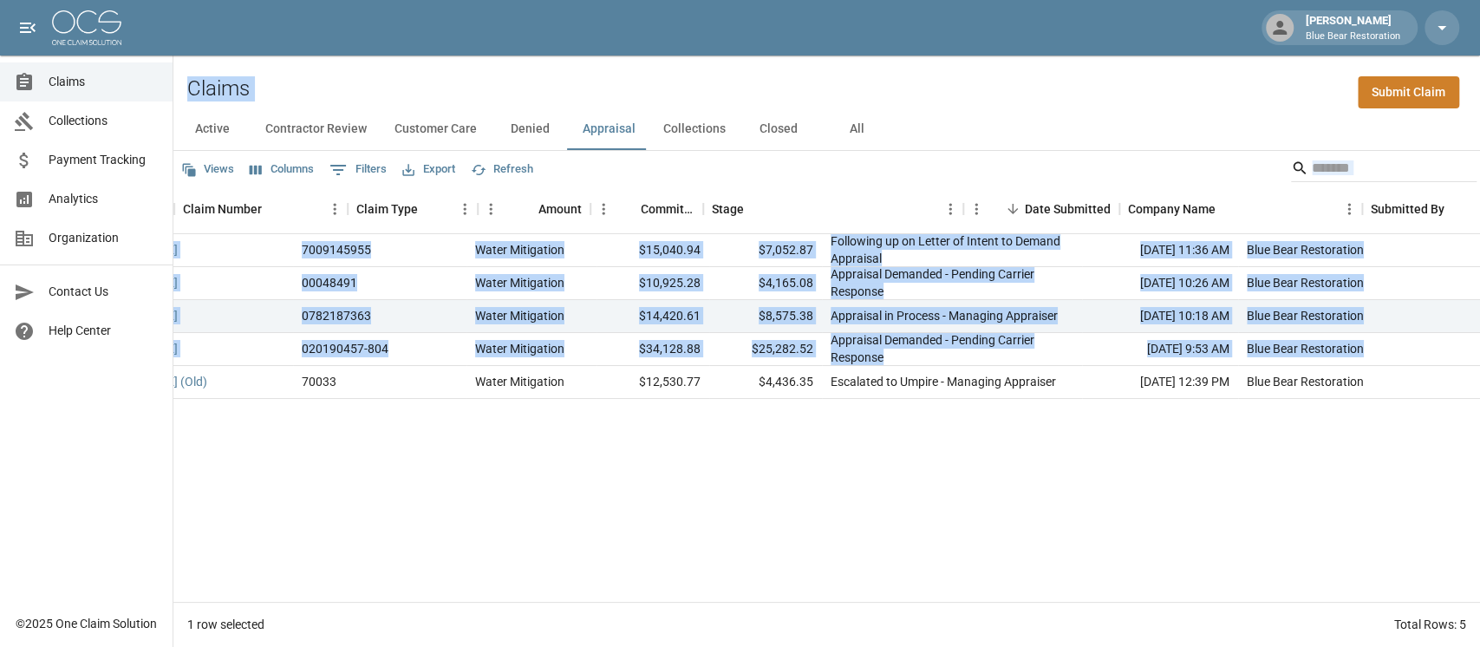
scroll to position [0, 315]
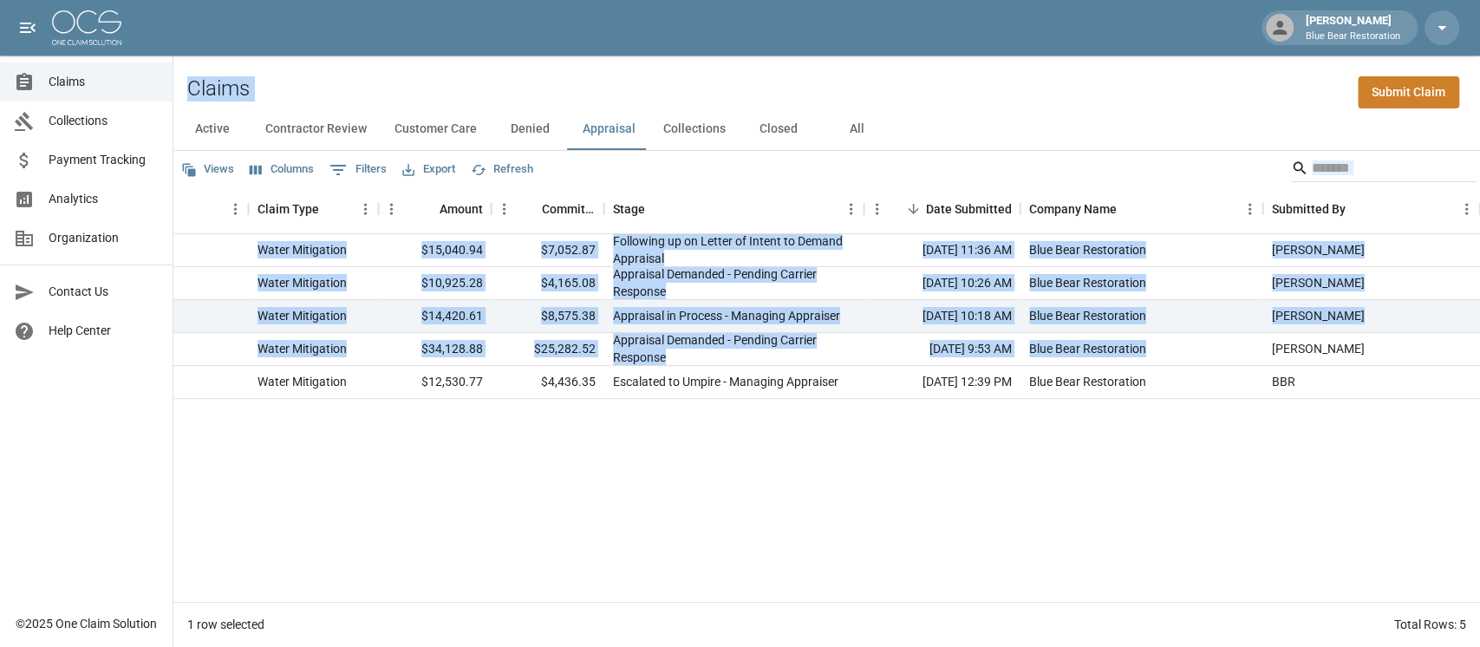
click at [1096, 474] on div "[PERSON_NAME] 7009145955 Water Mitigation $15,040.94 $7,052.87 Following up on …" at bounding box center [669, 418] width 1621 height 368
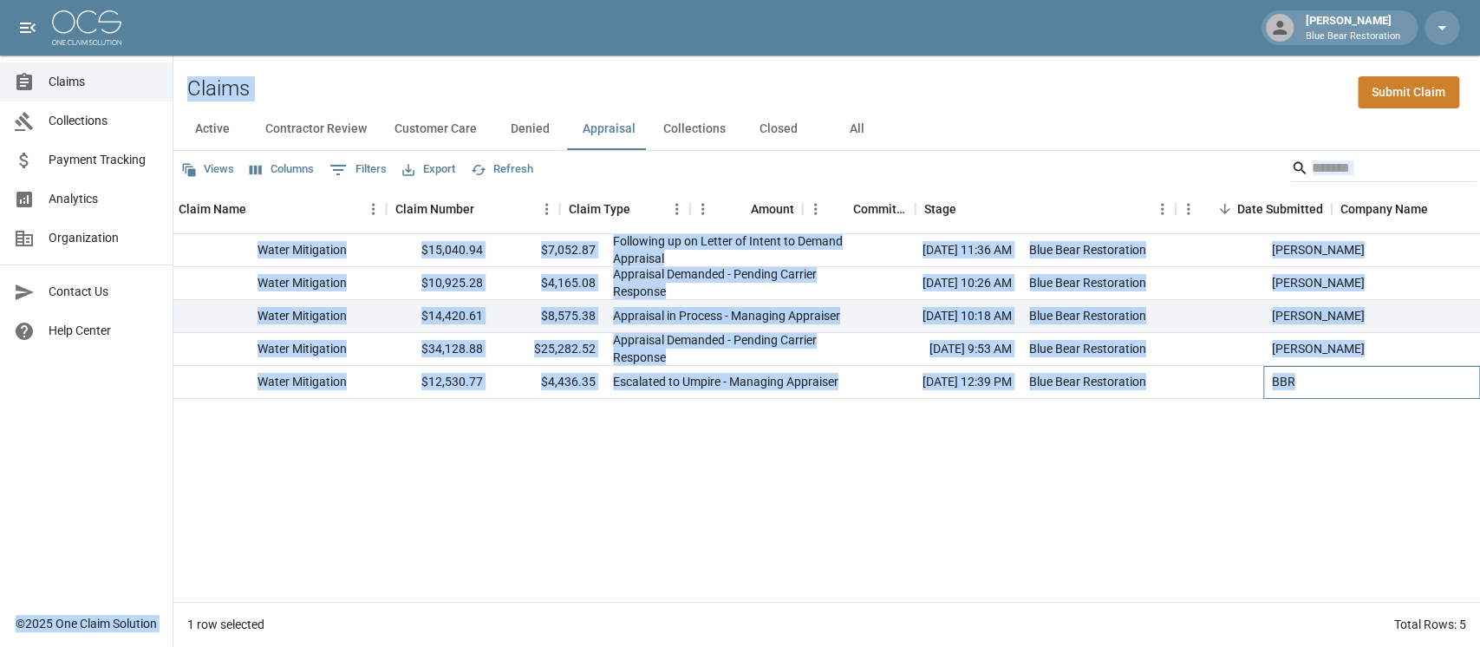
scroll to position [0, 0]
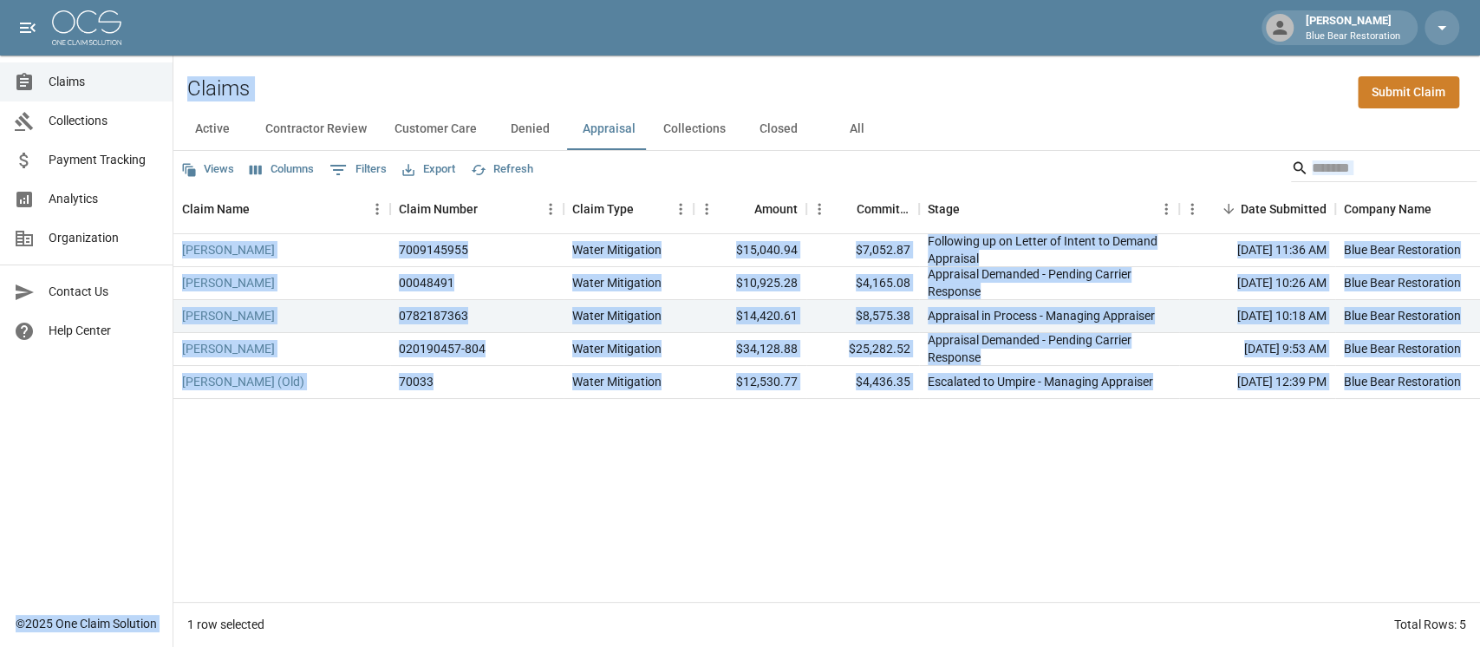
drag, startPoint x: 1360, startPoint y: 377, endPoint x: 13, endPoint y: 74, distance: 1380.4
click at [13, 74] on div "[PERSON_NAME] Blue Bear Restoration Claims Collections Payment Tracking Analyti…" at bounding box center [740, 323] width 1480 height 647
click at [388, 69] on div "Claims Submit Claim" at bounding box center [826, 81] width 1307 height 53
drag, startPoint x: 186, startPoint y: 72, endPoint x: 1478, endPoint y: 385, distance: 1330.2
click at [1096, 385] on div "Claims Submit Claim Active Contractor Review Customer Care Denied Appraisal Col…" at bounding box center [826, 350] width 1307 height 591
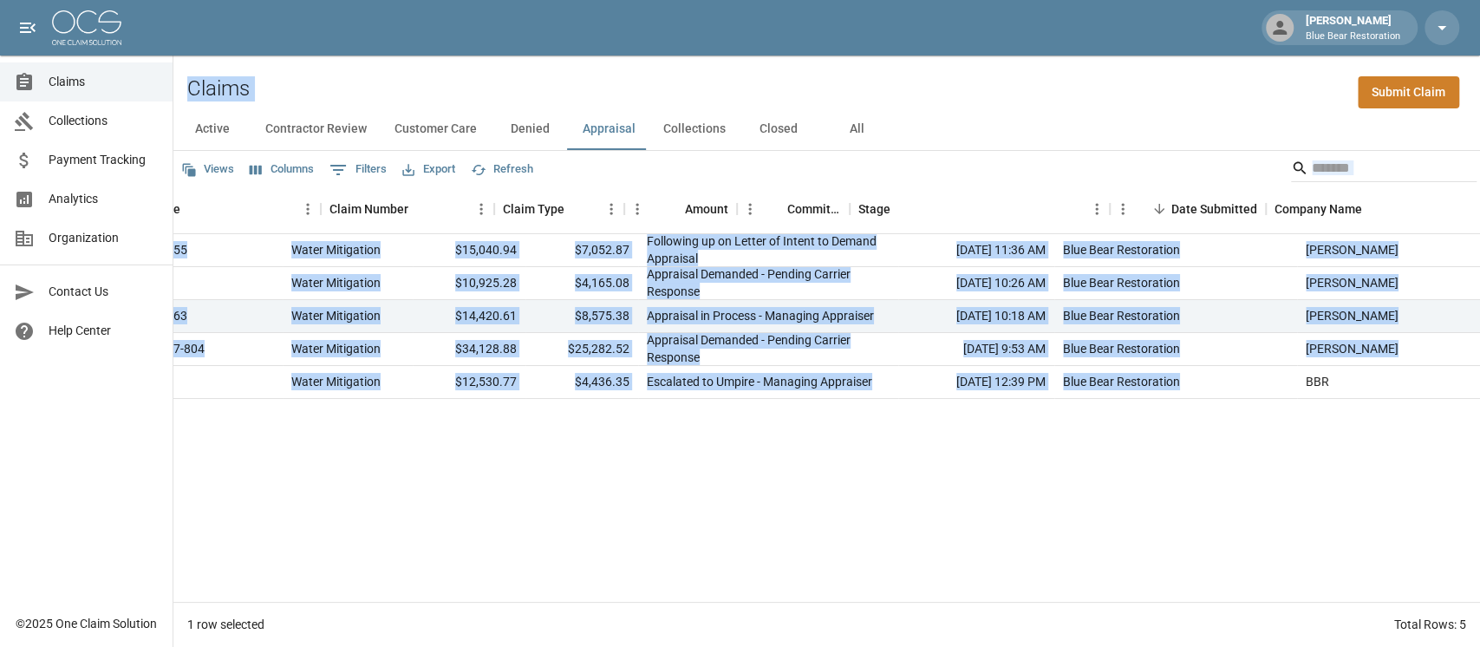
scroll to position [0, 315]
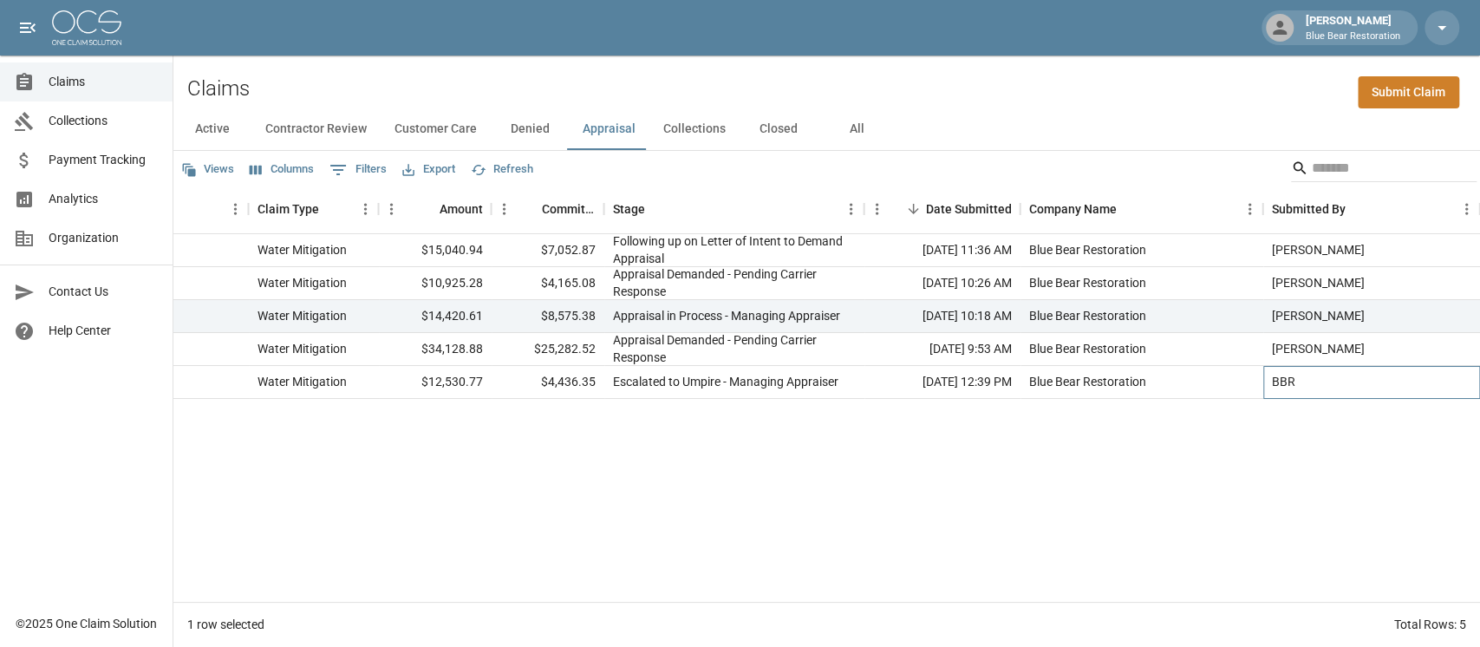
click at [1096, 392] on div "BBR" at bounding box center [1371, 382] width 217 height 33
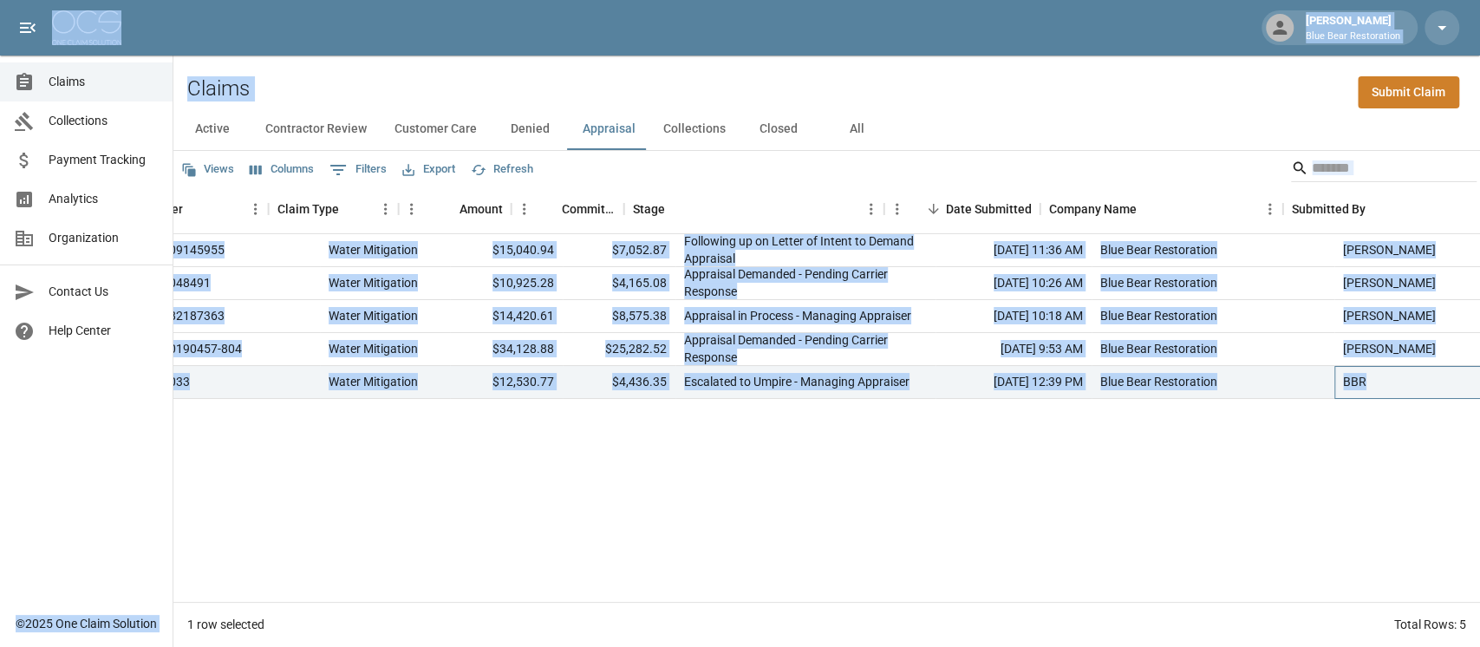
scroll to position [0, 0]
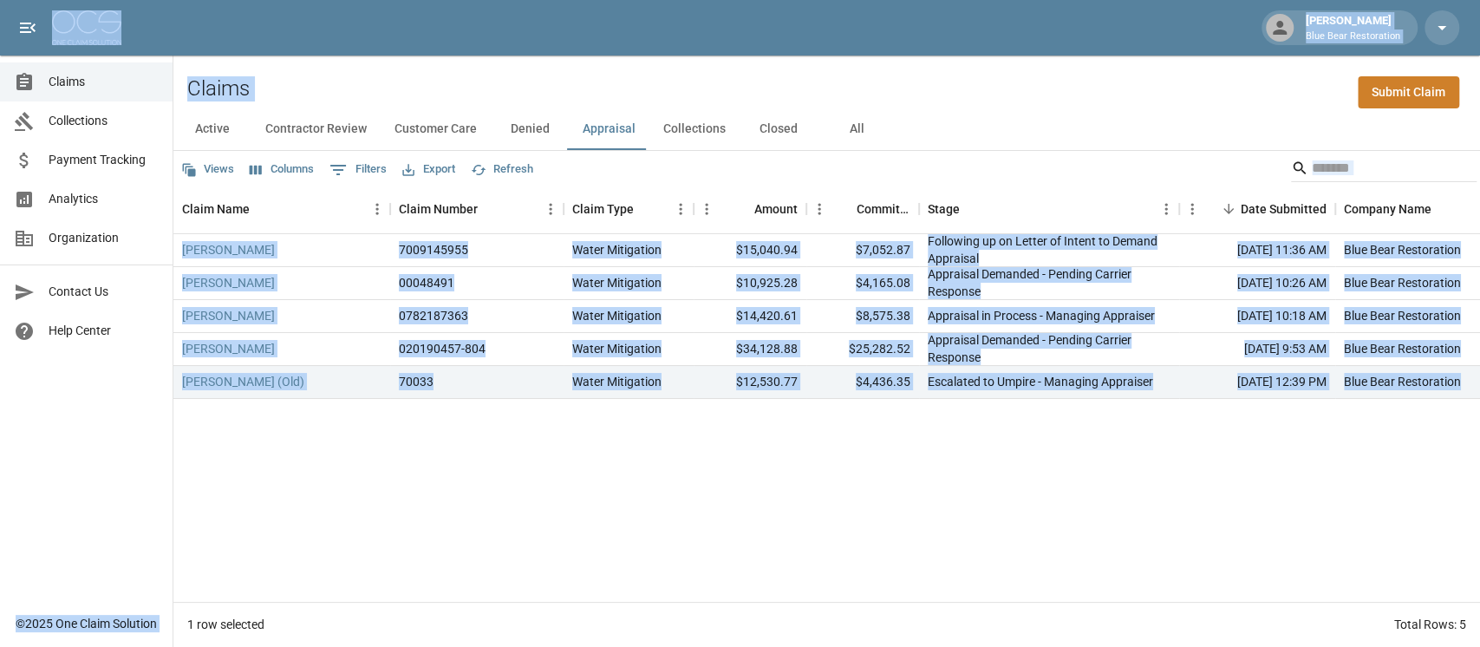
drag, startPoint x: 1419, startPoint y: 385, endPoint x: 123, endPoint y: 42, distance: 1340.8
click at [123, 42] on div "[PERSON_NAME] Blue Bear Restoration Claims Collections Payment Tracking Analyti…" at bounding box center [740, 323] width 1480 height 647
click at [438, 89] on div "Claims Submit Claim" at bounding box center [826, 81] width 1307 height 53
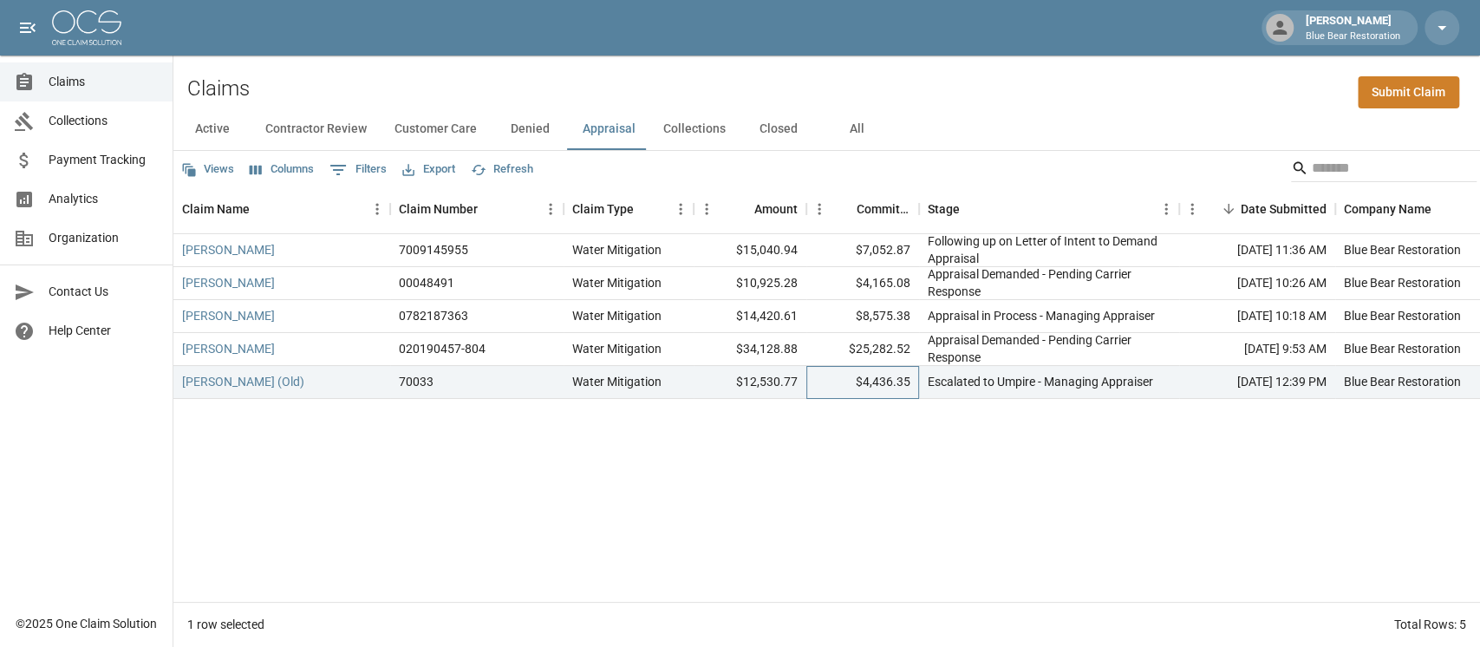
click at [808, 375] on div "$4,436.35" at bounding box center [862, 382] width 113 height 33
click at [787, 371] on div "$12,530.77" at bounding box center [750, 382] width 113 height 33
drag, startPoint x: 732, startPoint y: 382, endPoint x: 832, endPoint y: 381, distance: 99.7
click at [832, 381] on div "[PERSON_NAME] (Old) 70033 Water Mitigation $12,530.77 $4,436.35 Escalated to Um…" at bounding box center [983, 382] width 1621 height 33
click at [827, 380] on div "$4,436.35" at bounding box center [862, 382] width 113 height 33
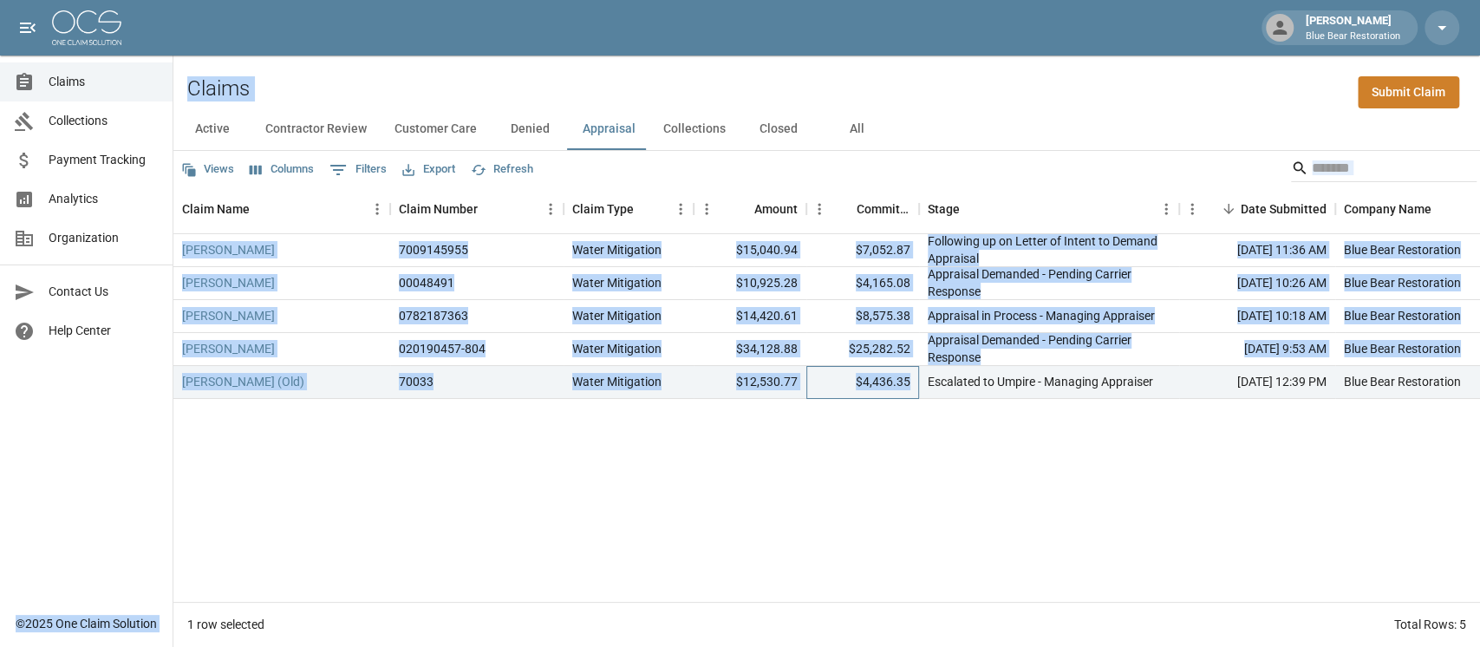
drag, startPoint x: 909, startPoint y: 381, endPoint x: 162, endPoint y: 76, distance: 806.2
click at [160, 81] on div "[PERSON_NAME] Blue Bear Restoration Claims Collections Payment Tracking Analyti…" at bounding box center [740, 323] width 1480 height 647
click at [186, 59] on div "Claims Submit Claim" at bounding box center [826, 81] width 1307 height 53
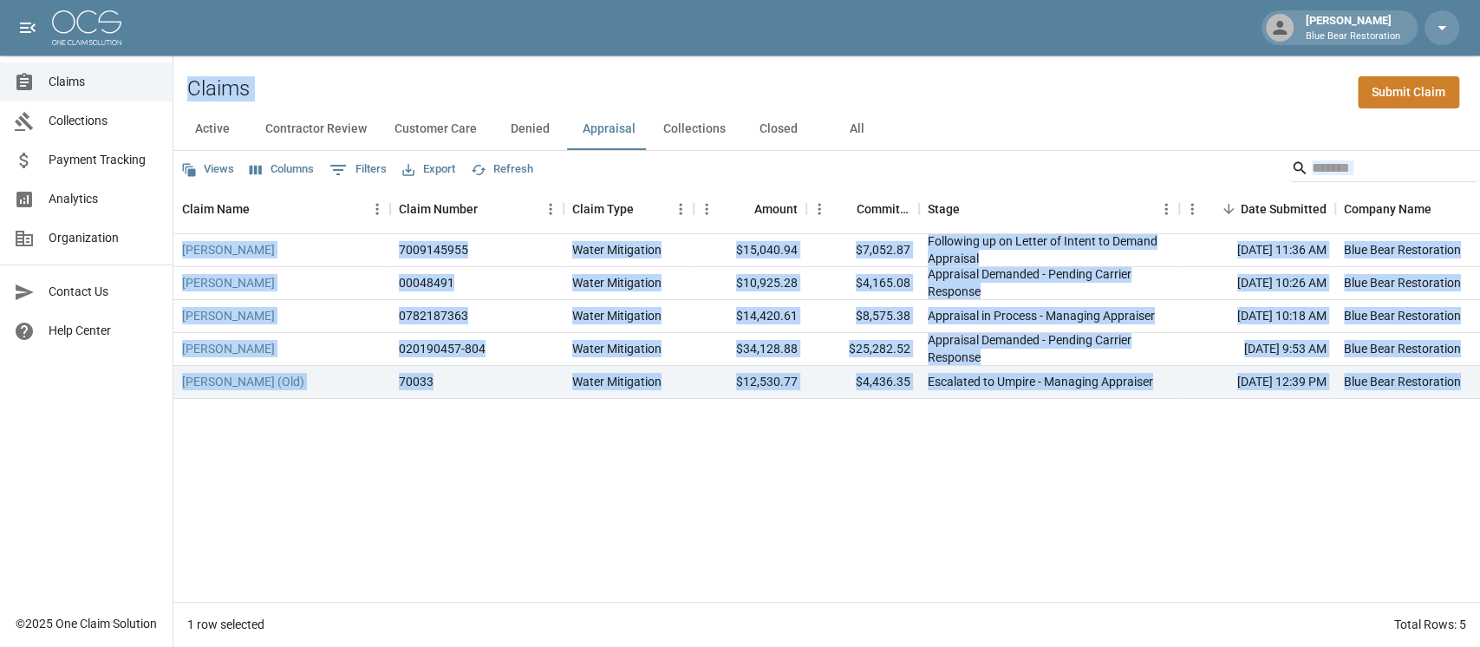
drag, startPoint x: 187, startPoint y: 83, endPoint x: 1478, endPoint y: 397, distance: 1328.7
click at [1096, 397] on div "Claims Submit Claim Active Contractor Review Customer Care Denied Appraisal Col…" at bounding box center [826, 350] width 1307 height 591
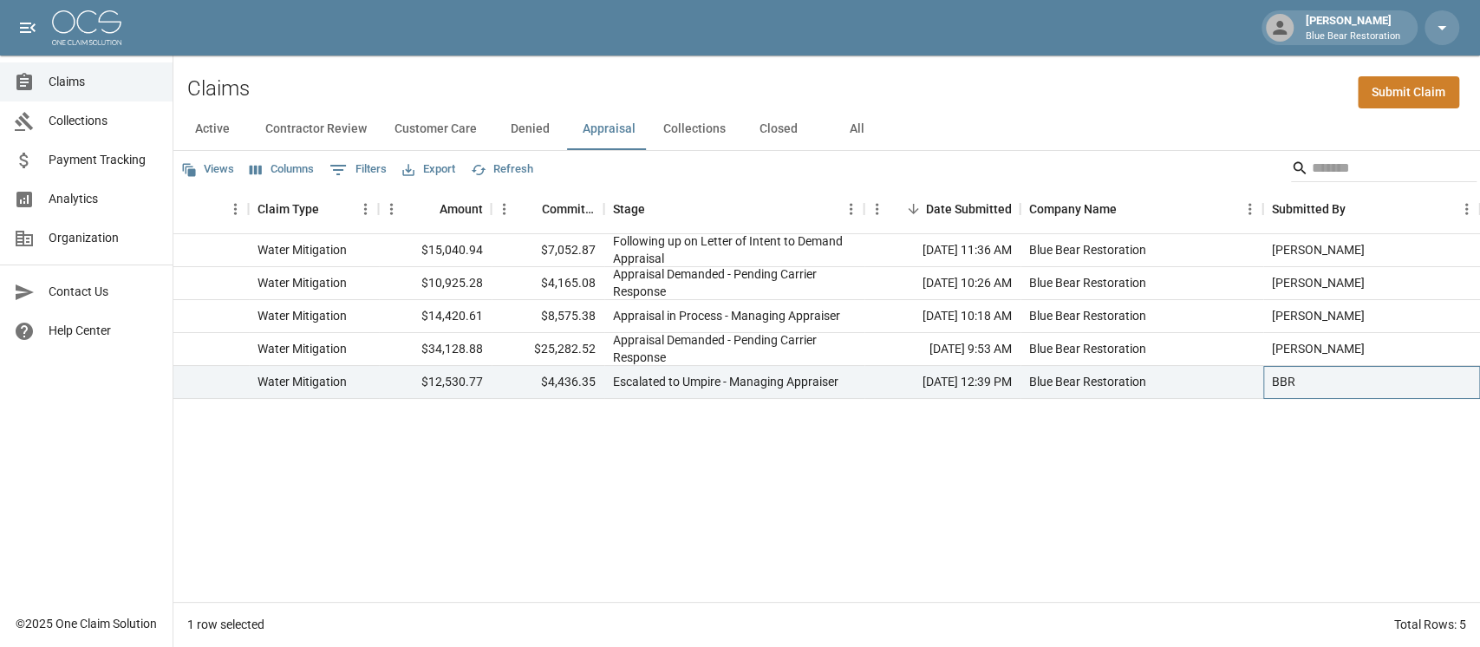
click at [1096, 386] on div "BBR" at bounding box center [1371, 382] width 217 height 33
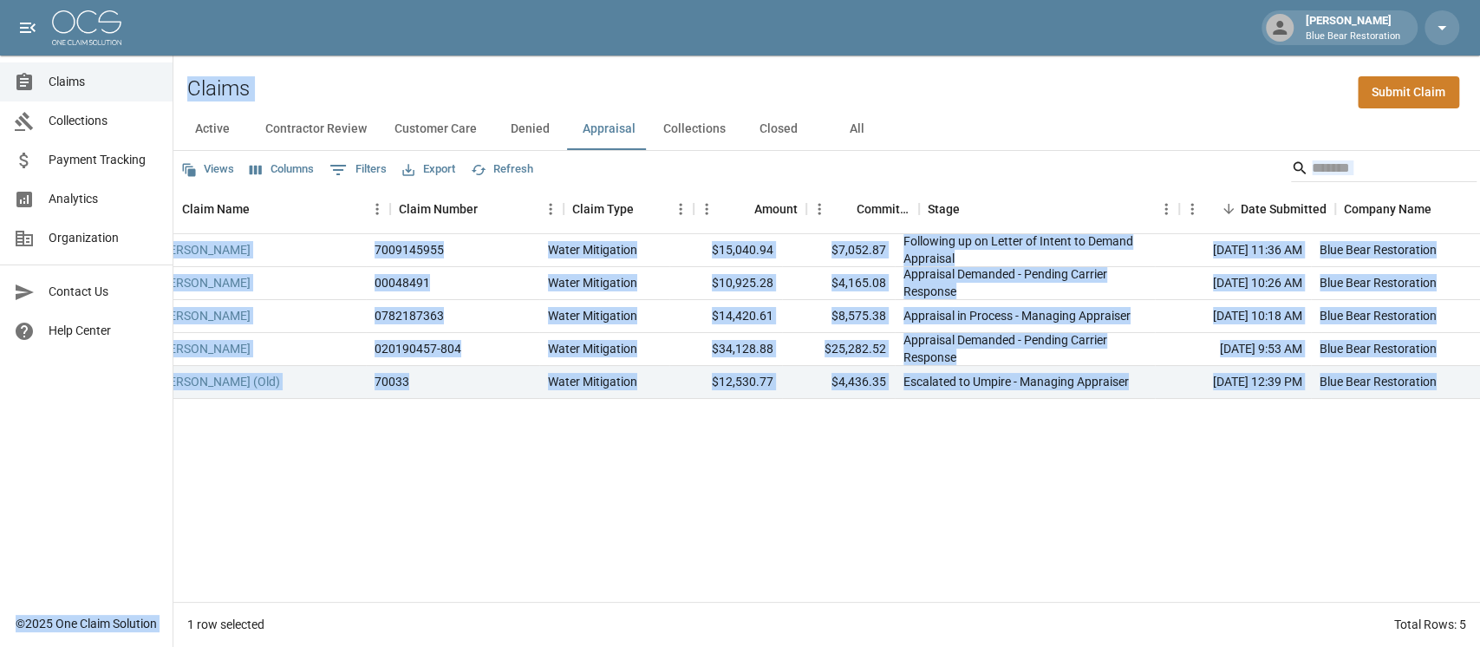
scroll to position [0, 0]
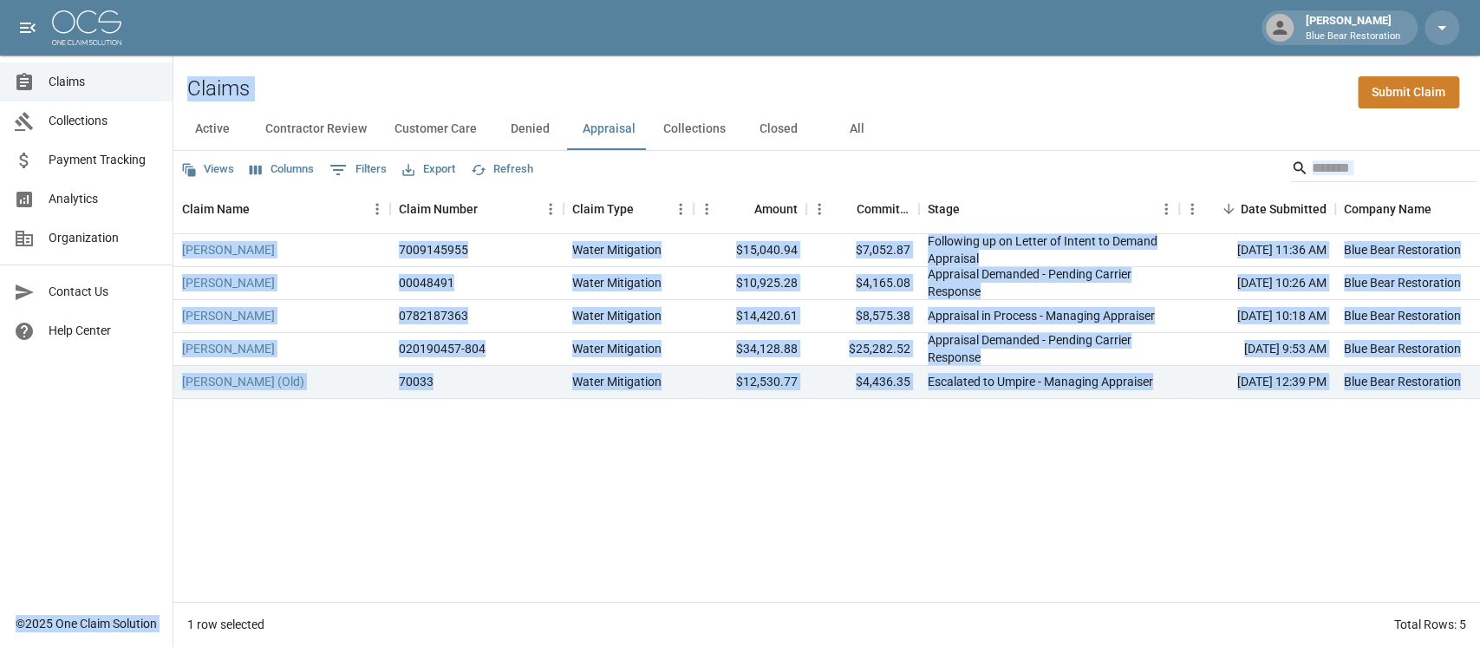
drag, startPoint x: 1388, startPoint y: 387, endPoint x: 140, endPoint y: -3, distance: 1307.1
click at [140, 0] on html "[PERSON_NAME] Blue Bear Restoration Claims Collections Payment Tracking Analyti…" at bounding box center [740, 323] width 1480 height 647
drag, startPoint x: 221, startPoint y: 62, endPoint x: 203, endPoint y: 53, distance: 20.6
click at [220, 62] on div "Claims Submit Claim" at bounding box center [826, 81] width 1307 height 53
click at [185, 69] on div "Claims Submit Claim" at bounding box center [826, 81] width 1307 height 53
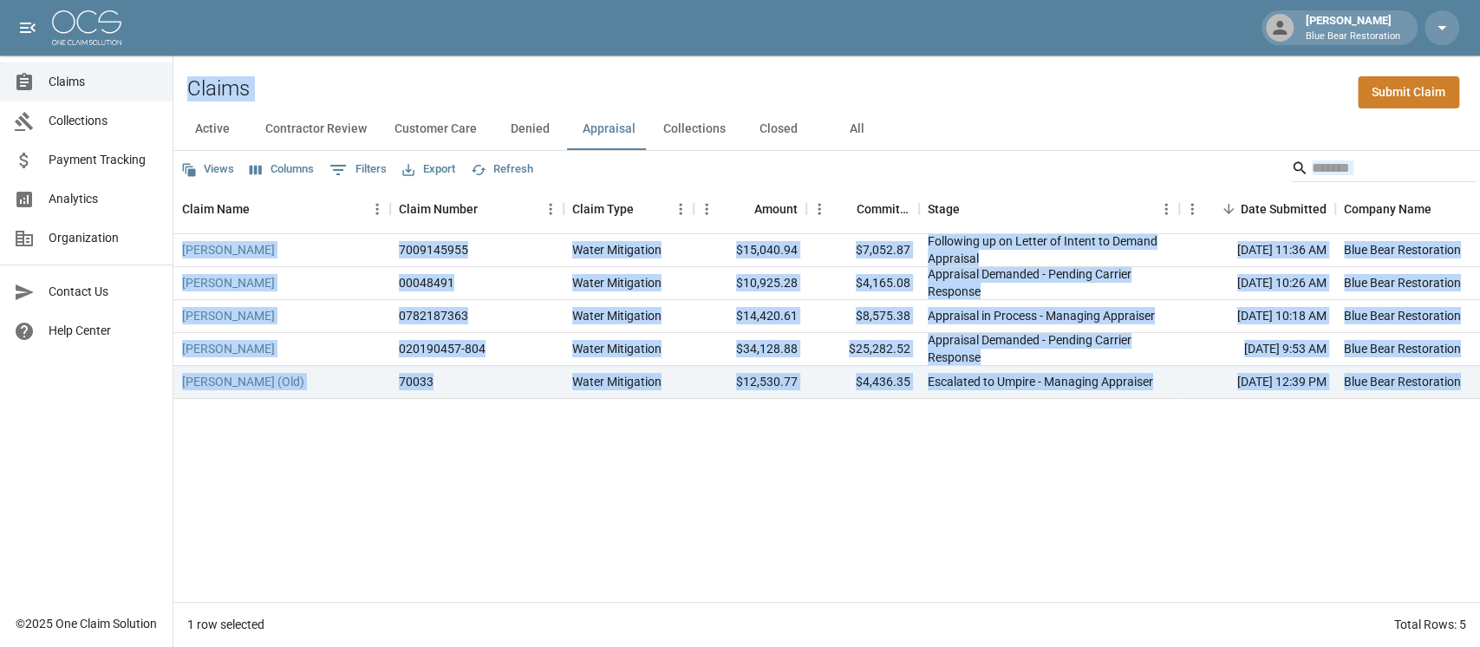
drag, startPoint x: 189, startPoint y: 87, endPoint x: 1478, endPoint y: 378, distance: 1321.9
click at [1096, 378] on div "Claims Submit Claim Active Contractor Review Customer Care Denied Appraisal Col…" at bounding box center [826, 350] width 1307 height 591
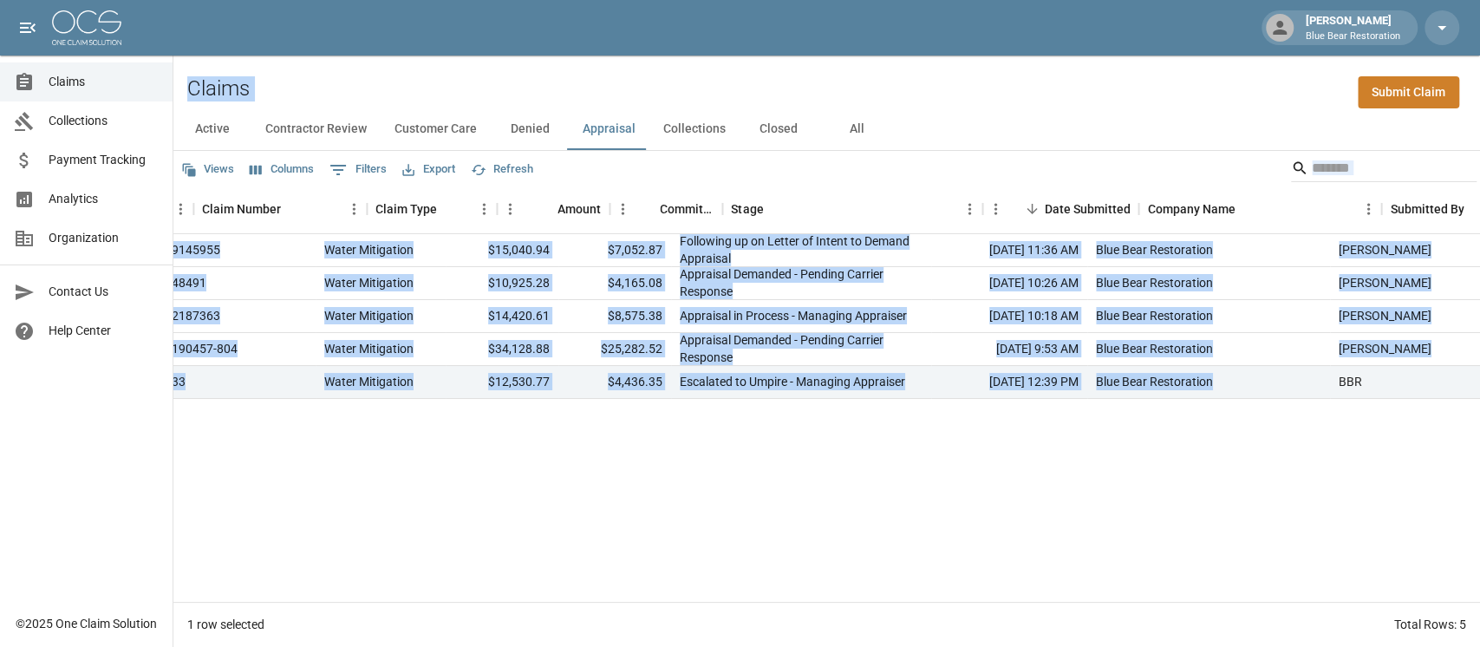
scroll to position [0, 315]
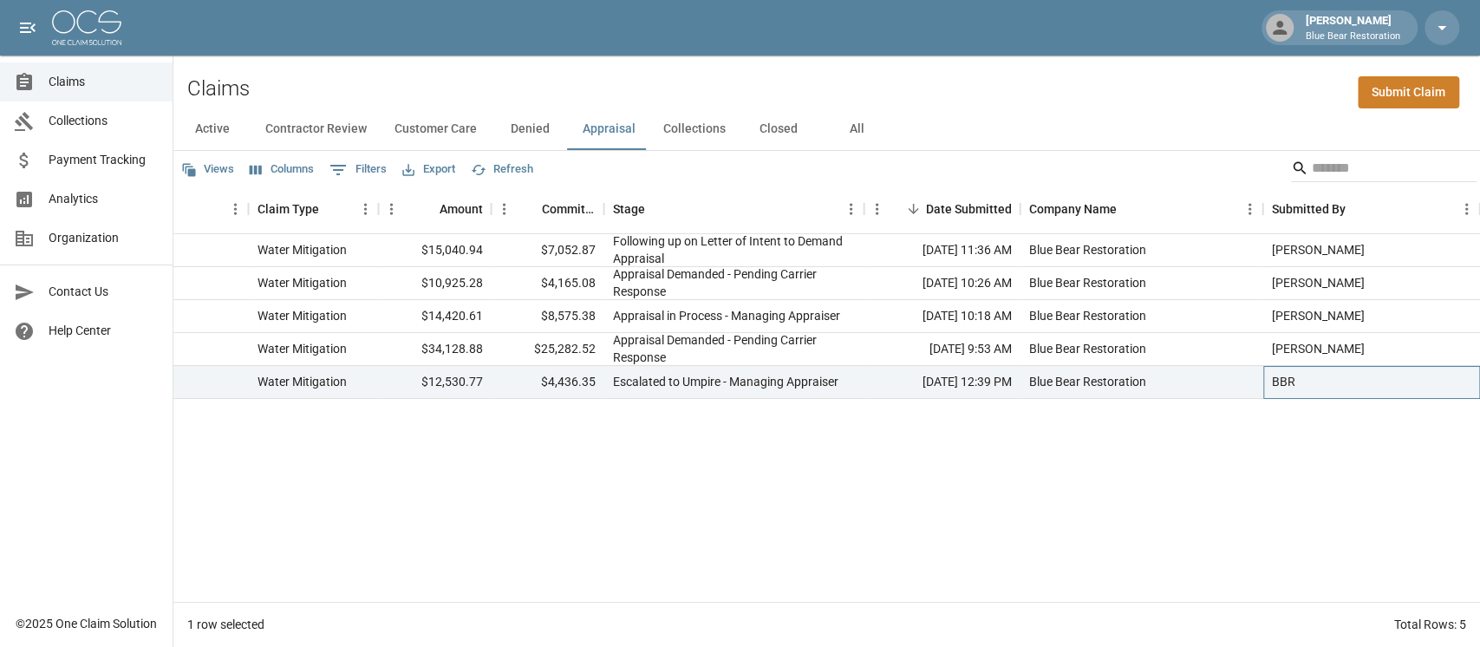
click at [1096, 395] on div "BBR" at bounding box center [1371, 382] width 217 height 33
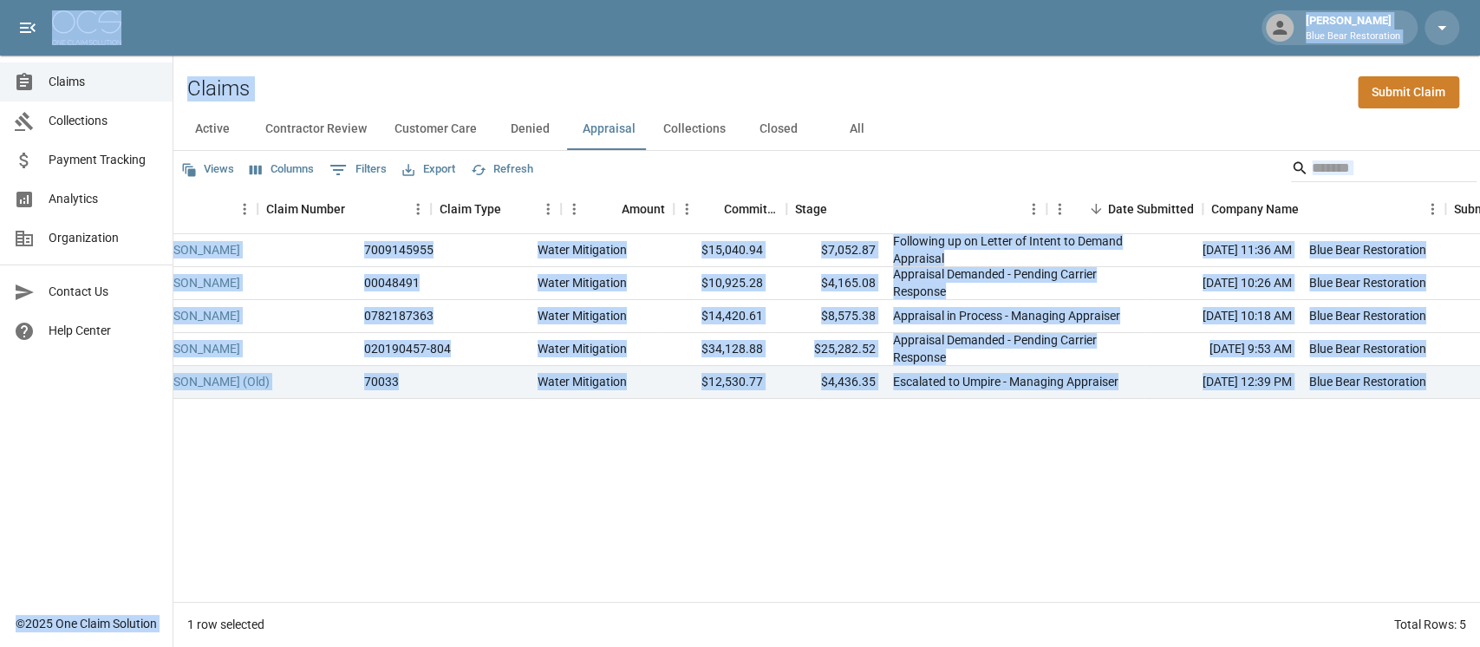
scroll to position [0, 0]
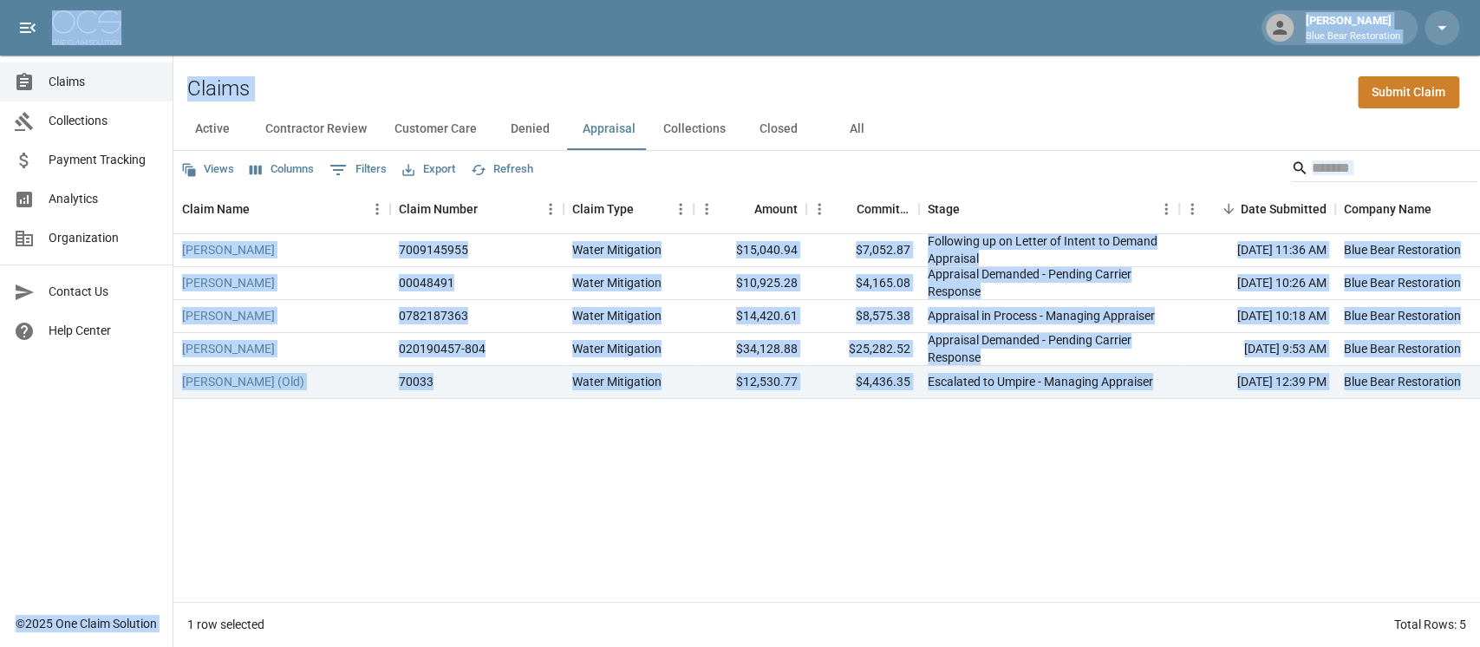
drag, startPoint x: 1417, startPoint y: 386, endPoint x: 150, endPoint y: 25, distance: 1317.2
click at [150, 25] on div "[PERSON_NAME] Blue Bear Restoration Claims Collections Payment Tracking Analyti…" at bounding box center [740, 323] width 1480 height 647
click at [326, 103] on div "Claims Submit Claim" at bounding box center [826, 81] width 1307 height 53
drag, startPoint x: 44, startPoint y: 4, endPoint x: 1458, endPoint y: 393, distance: 1466.6
click at [1096, 393] on div "[PERSON_NAME] Blue Bear Restoration Claims Collections Payment Tracking Analyti…" at bounding box center [740, 323] width 1480 height 647
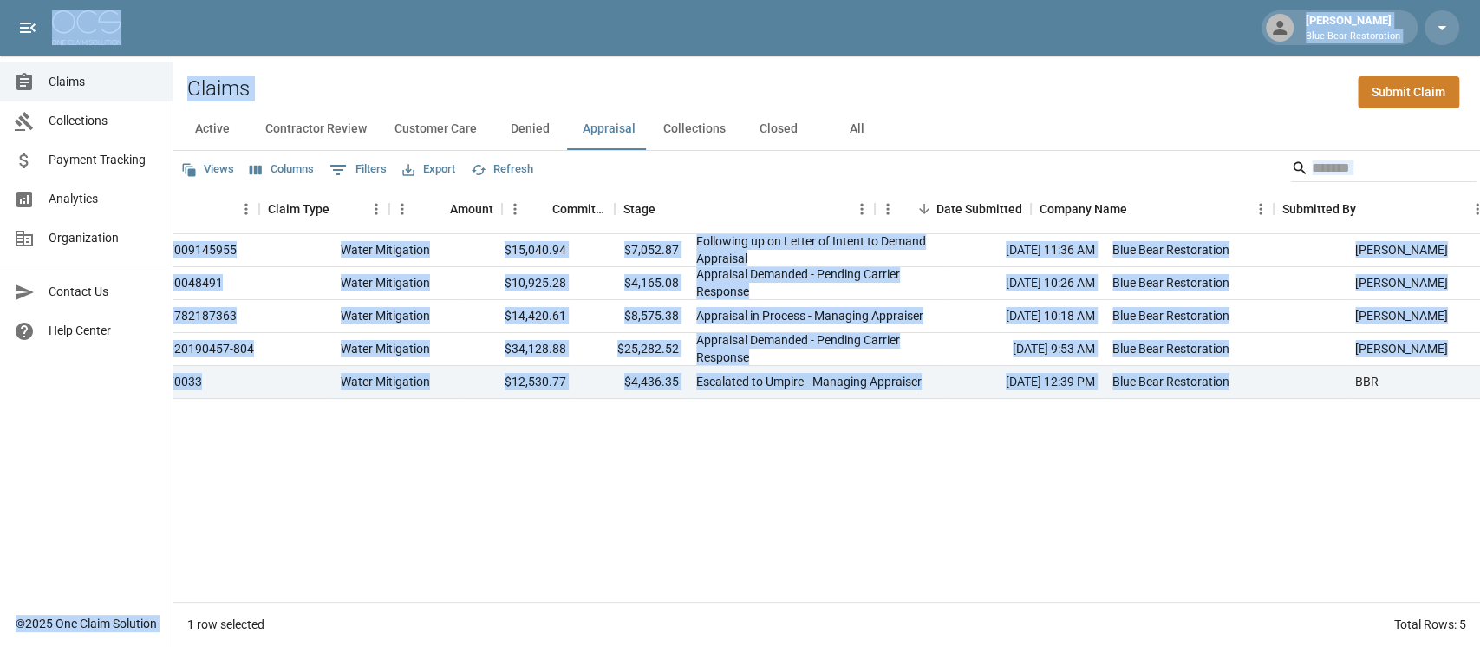
scroll to position [0, 315]
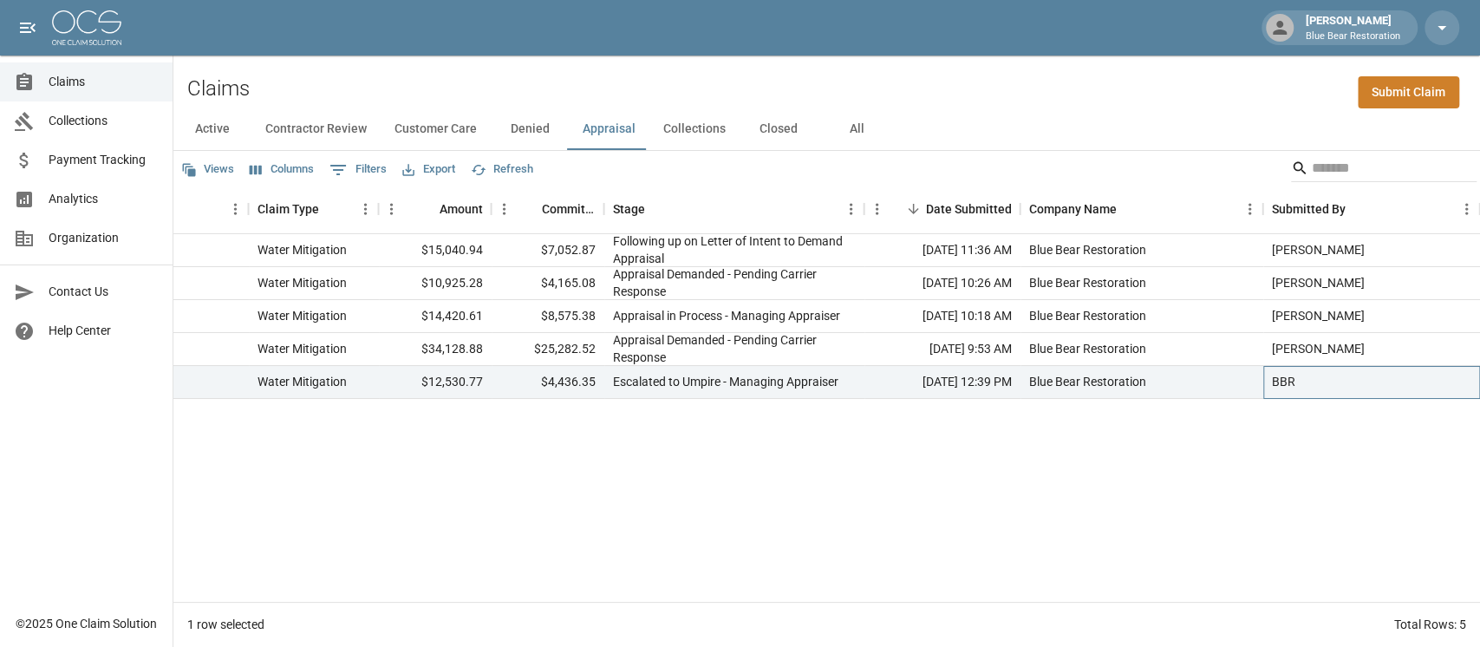
click at [1096, 388] on div "BBR" at bounding box center [1371, 382] width 217 height 33
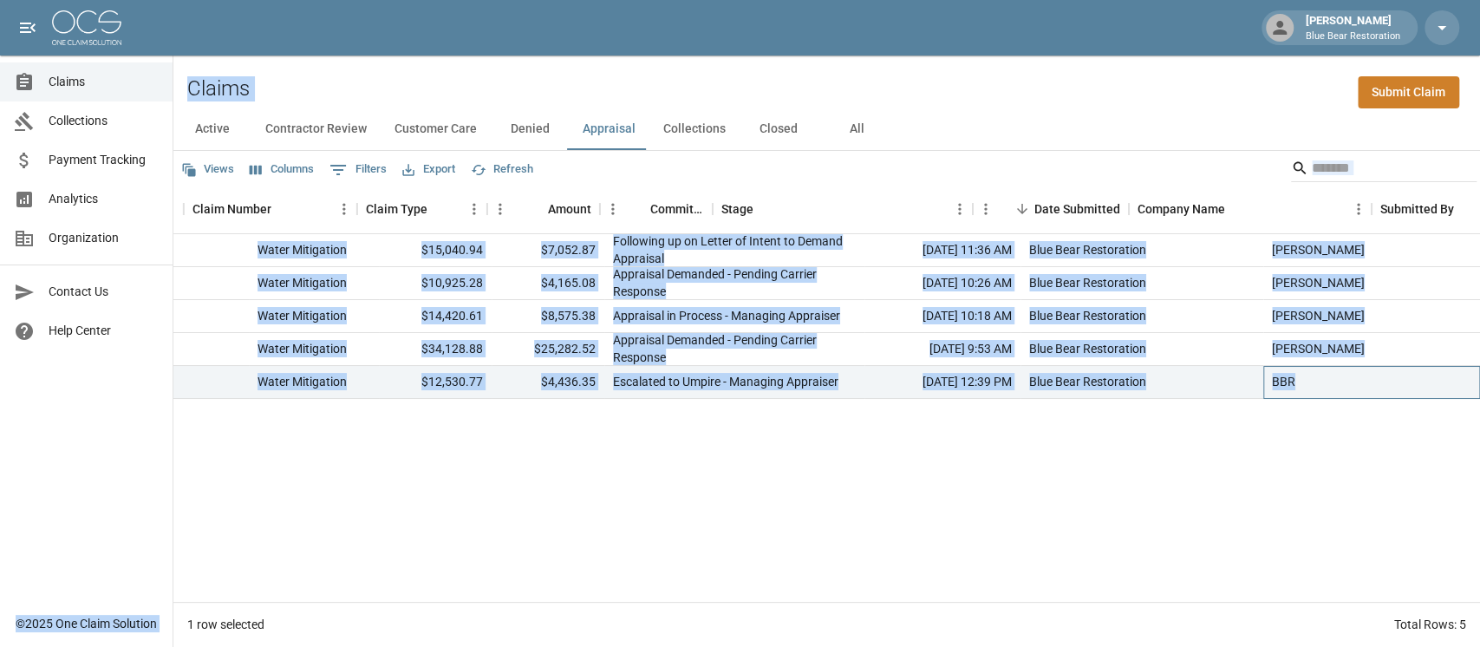
scroll to position [0, 0]
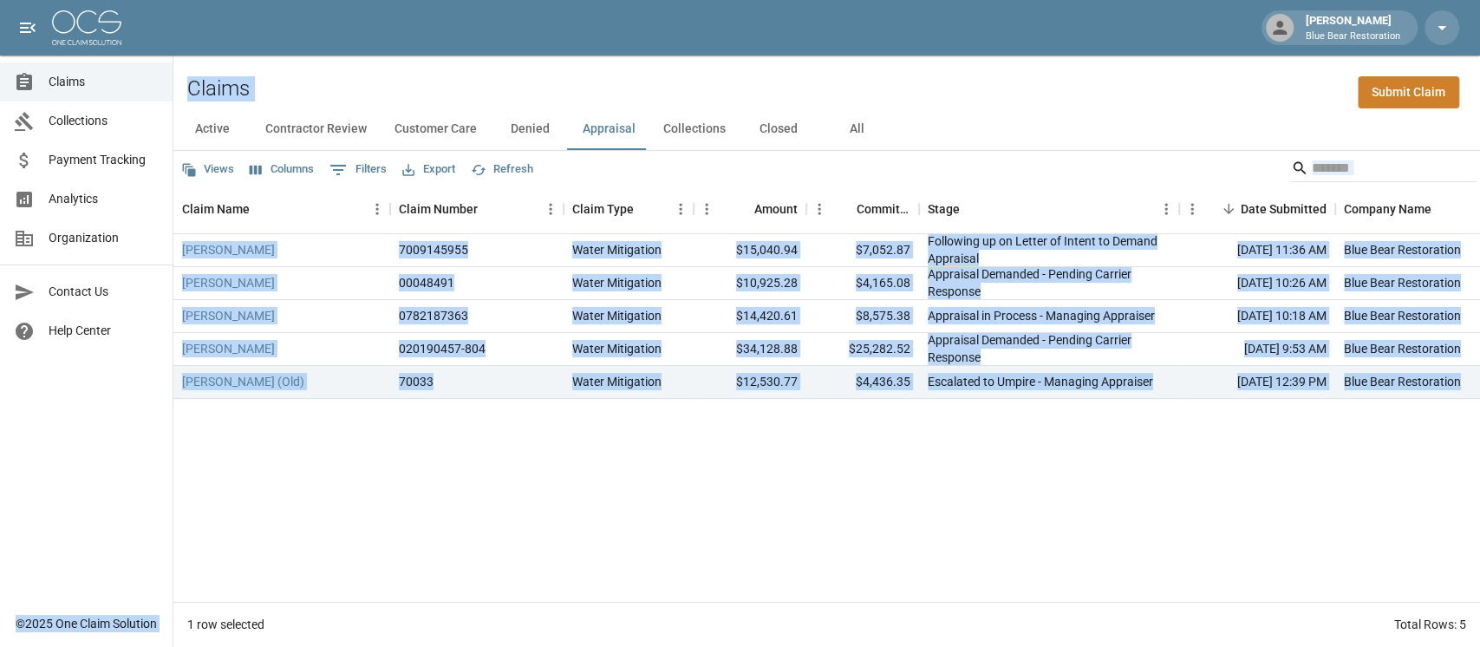
drag, startPoint x: 1367, startPoint y: 381, endPoint x: 104, endPoint y: 73, distance: 1300.3
click at [104, 73] on div "[PERSON_NAME] Blue Bear Restoration Claims Collections Payment Tracking Analyti…" at bounding box center [740, 323] width 1480 height 647
click at [222, 64] on div "Claims Submit Claim" at bounding box center [826, 81] width 1307 height 53
drag, startPoint x: 187, startPoint y: 72, endPoint x: 1476, endPoint y: 384, distance: 1325.8
click at [1096, 384] on div "Claims Submit Claim Active Contractor Review Customer Care Denied Appraisal Col…" at bounding box center [826, 350] width 1307 height 591
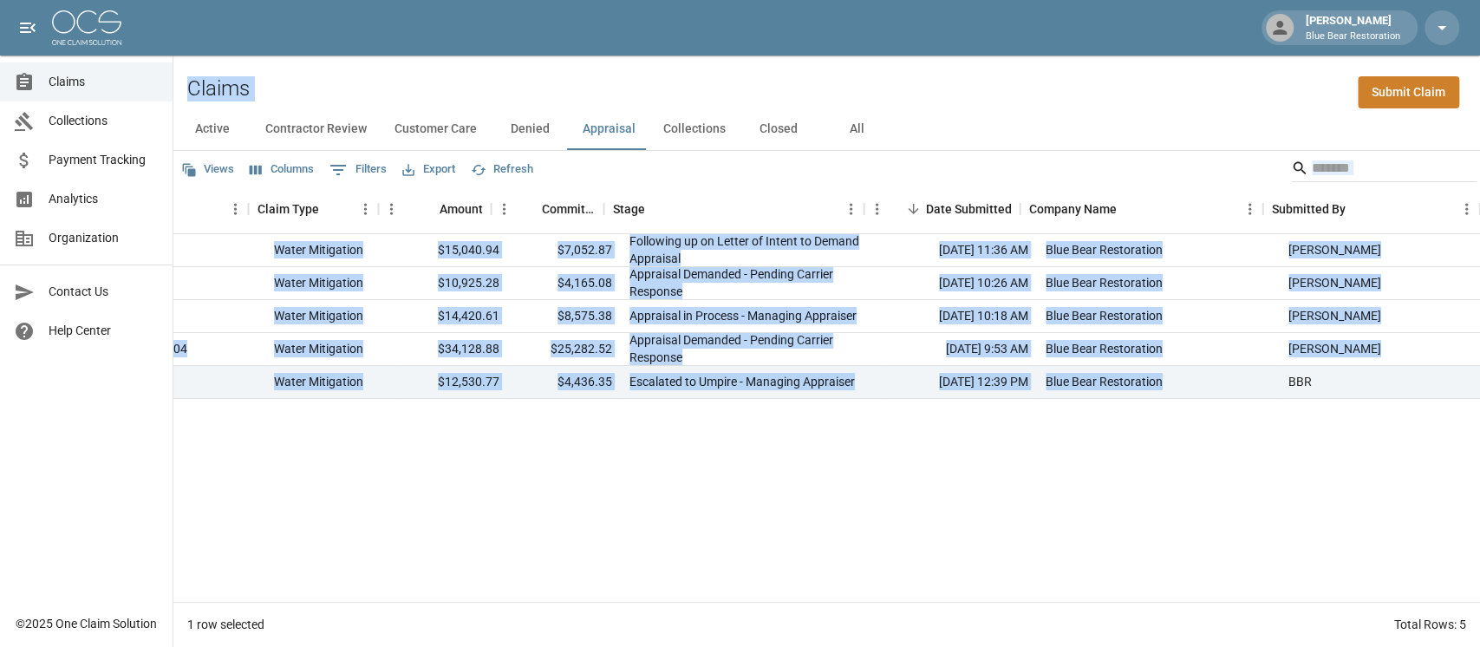
scroll to position [0, 315]
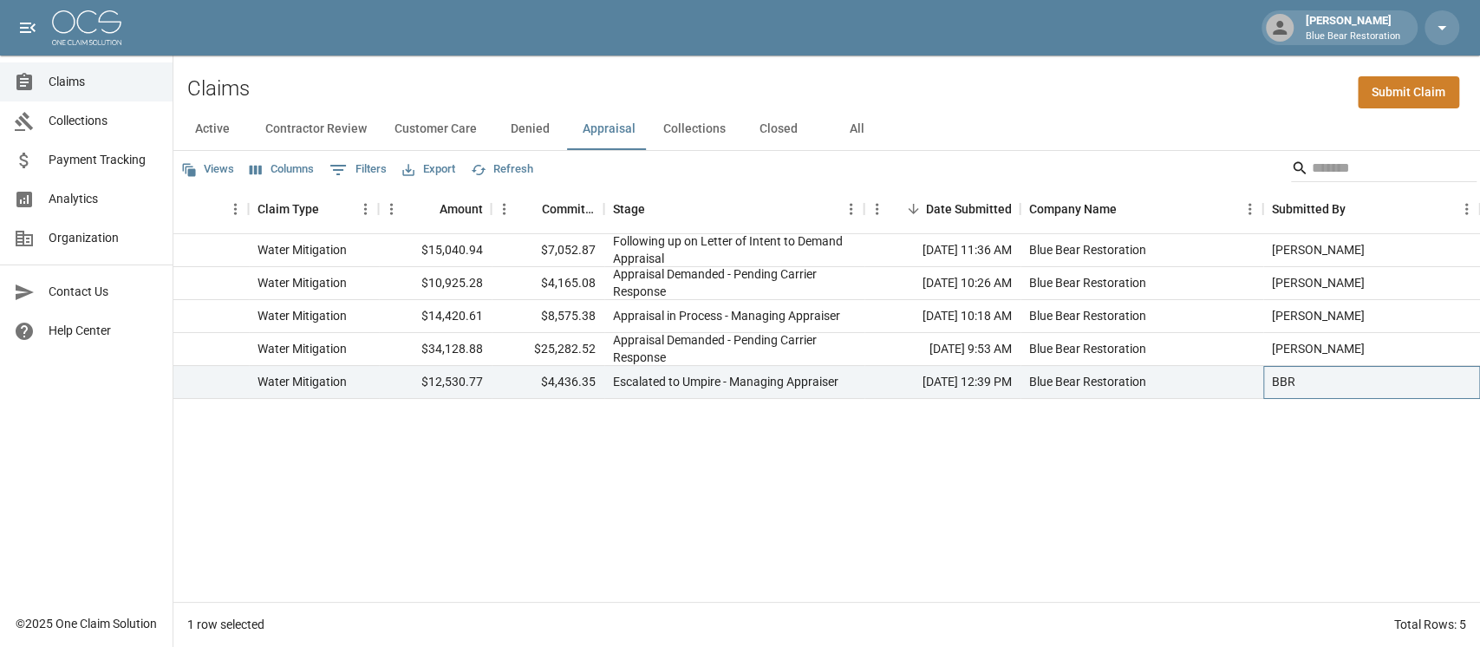
click at [1096, 384] on div "BBR" at bounding box center [1371, 382] width 217 height 33
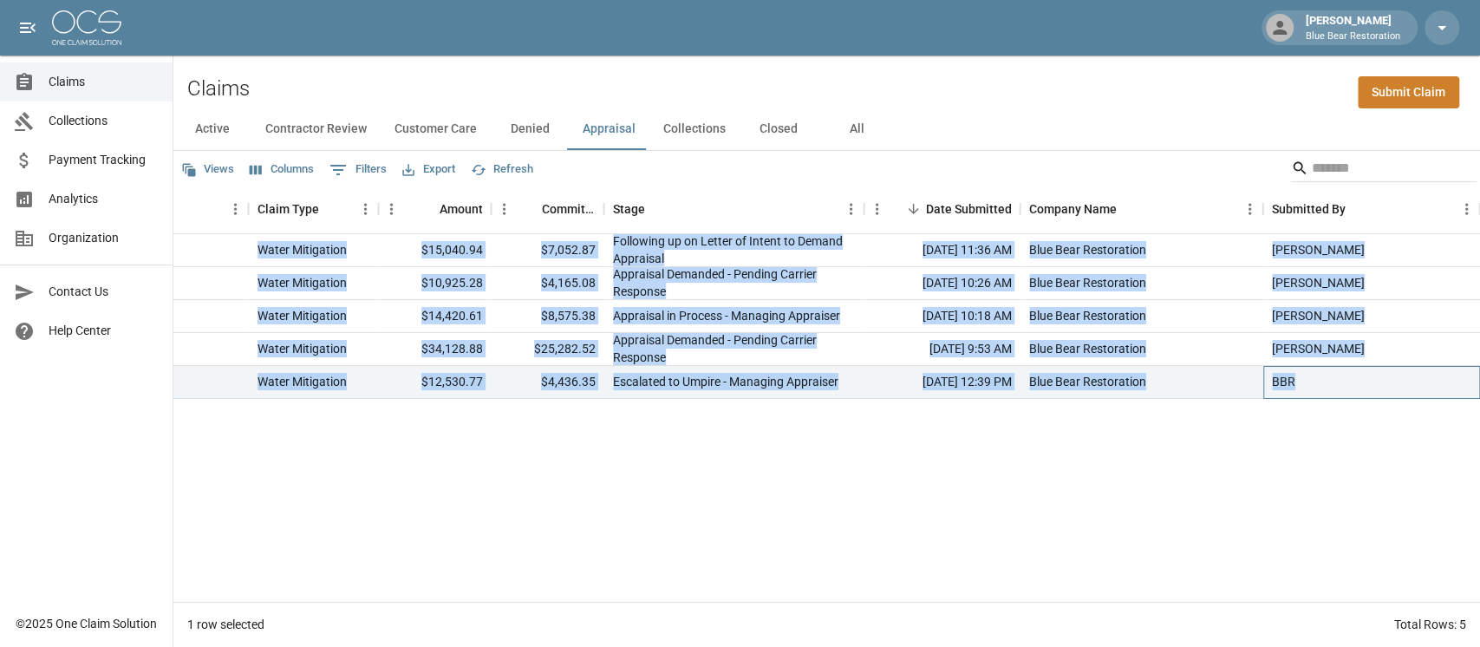
drag, startPoint x: 1339, startPoint y: 381, endPoint x: 650, endPoint y: 399, distance: 688.7
click at [650, 399] on div "[PERSON_NAME] 7009145955 Water Mitigation $15,040.94 $7,052.87 Following up on …" at bounding box center [669, 418] width 1621 height 368
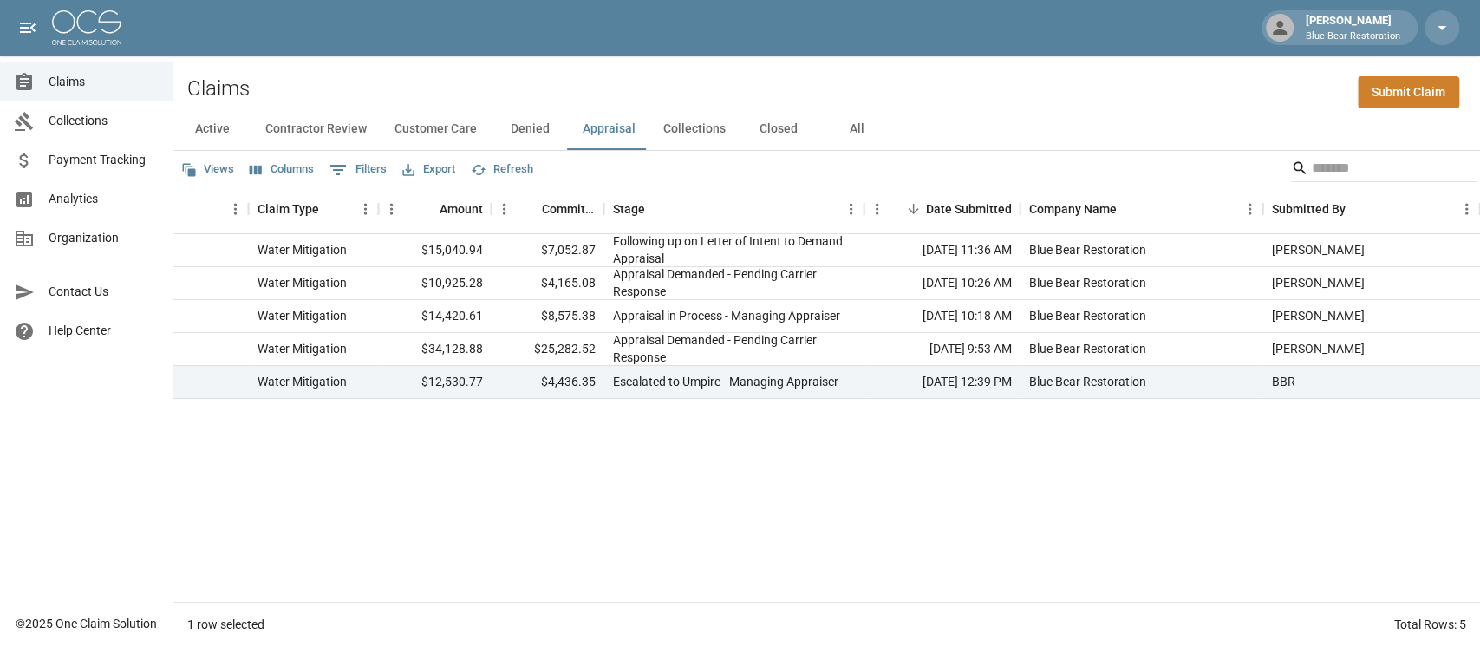
click at [879, 484] on div "[PERSON_NAME] 7009145955 Water Mitigation $15,040.94 $7,052.87 Following up on …" at bounding box center [669, 418] width 1621 height 368
click at [693, 126] on button "Collections" at bounding box center [694, 129] width 90 height 42
